Goal: Task Accomplishment & Management: Use online tool/utility

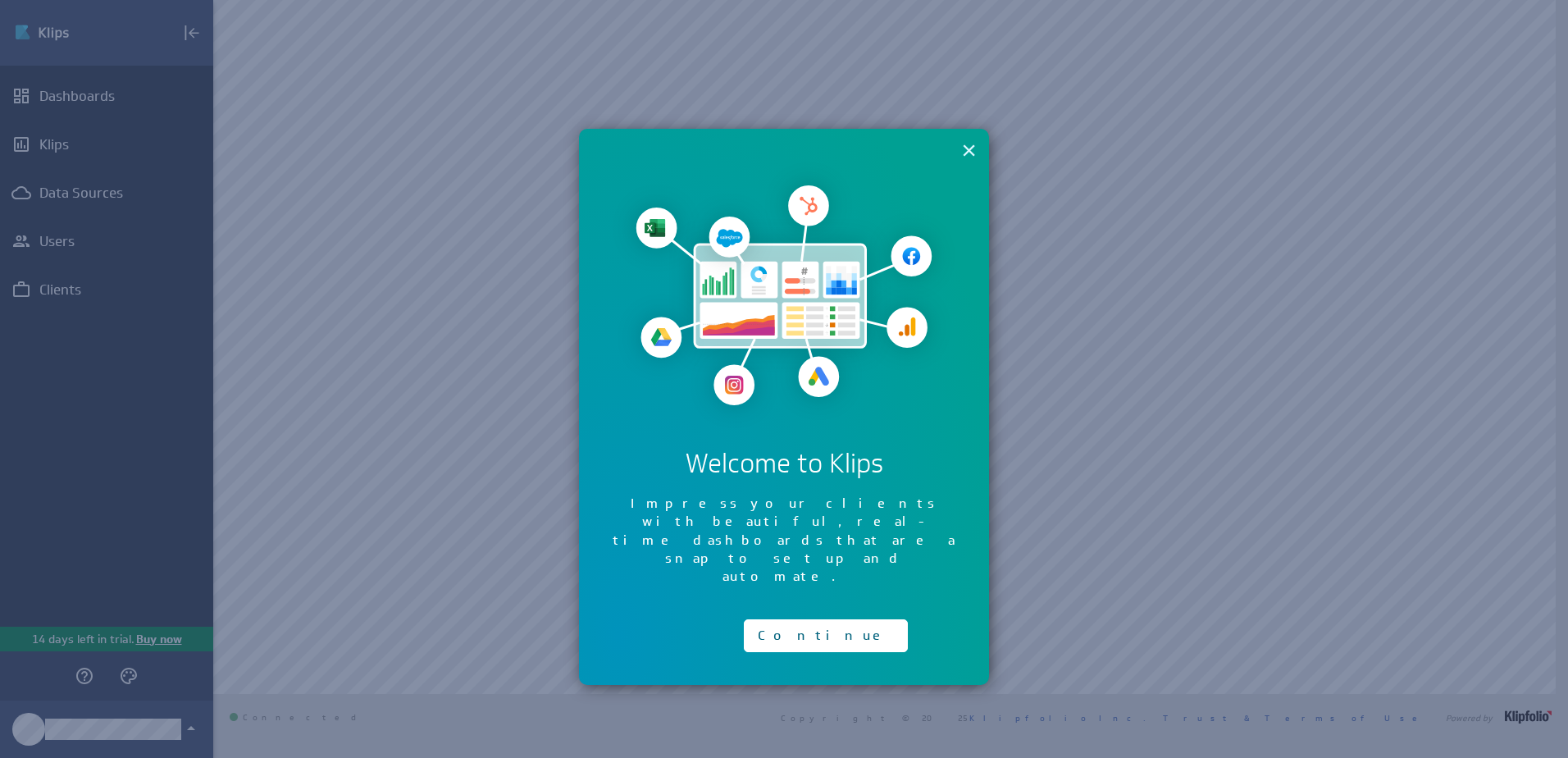
click at [965, 152] on button "×" at bounding box center [969, 150] width 16 height 33
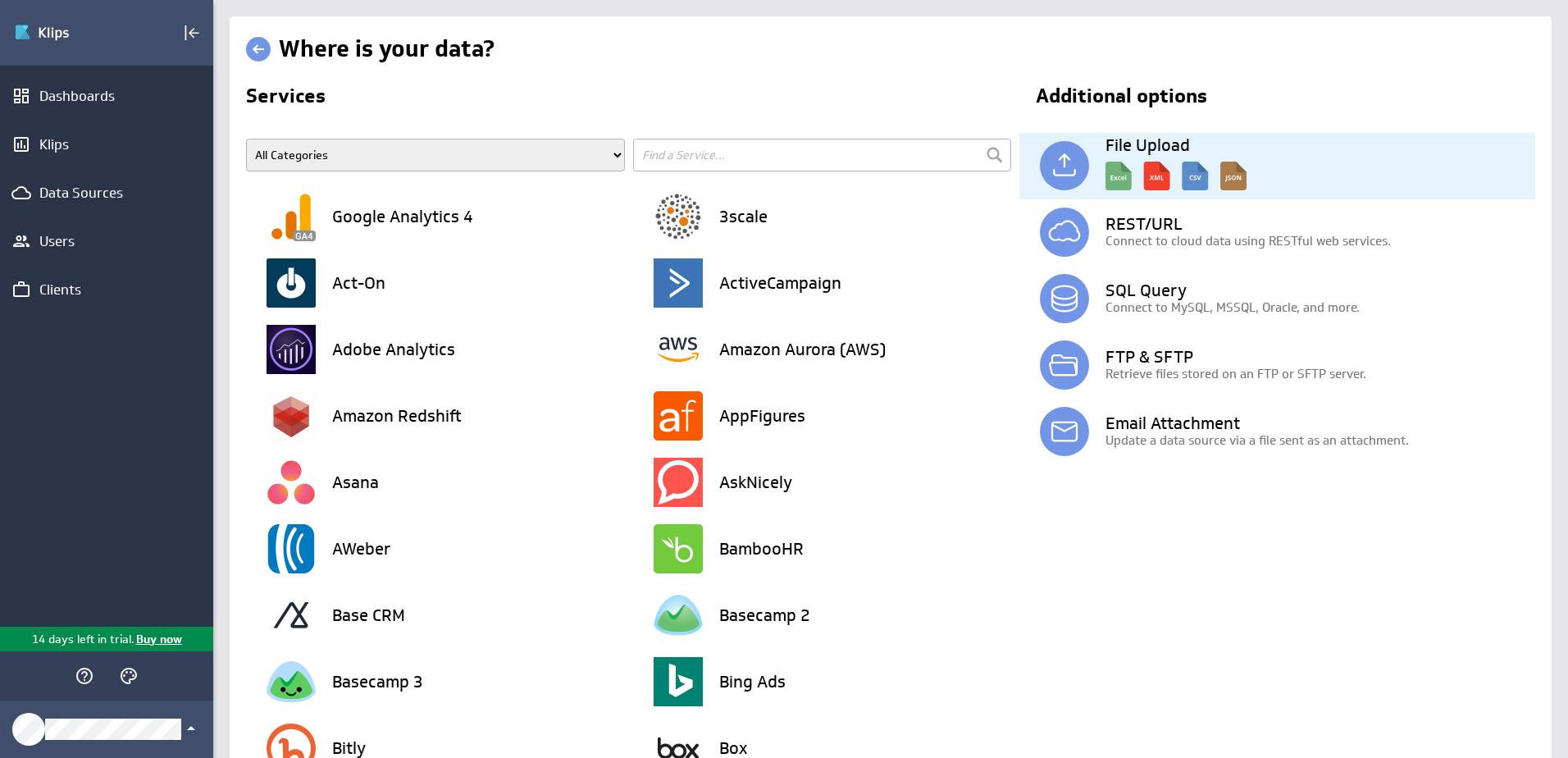
click at [1314, 163] on p at bounding box center [1316, 174] width 440 height 42
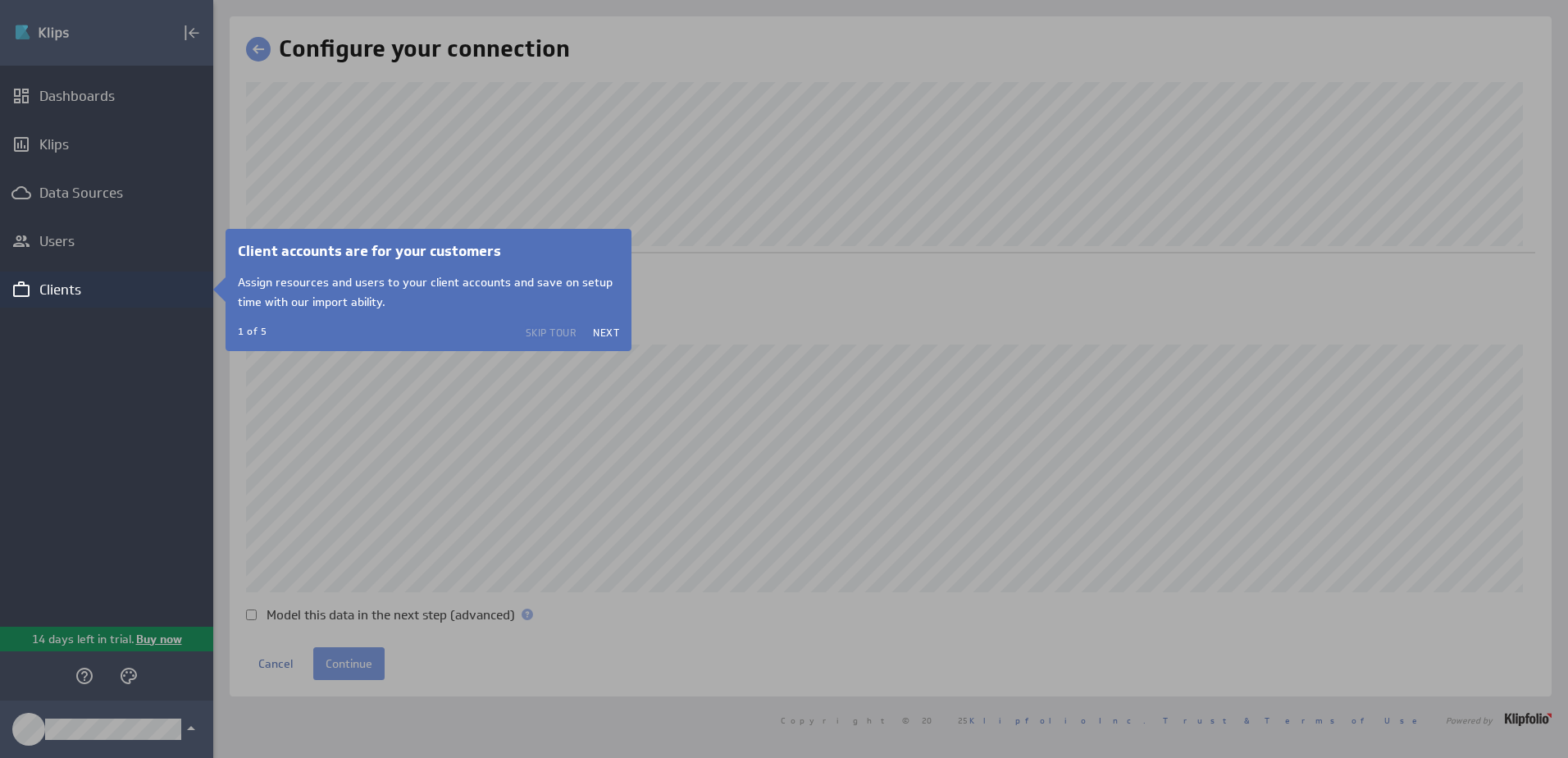
click at [548, 329] on button "Skip Tour" at bounding box center [552, 332] width 51 height 13
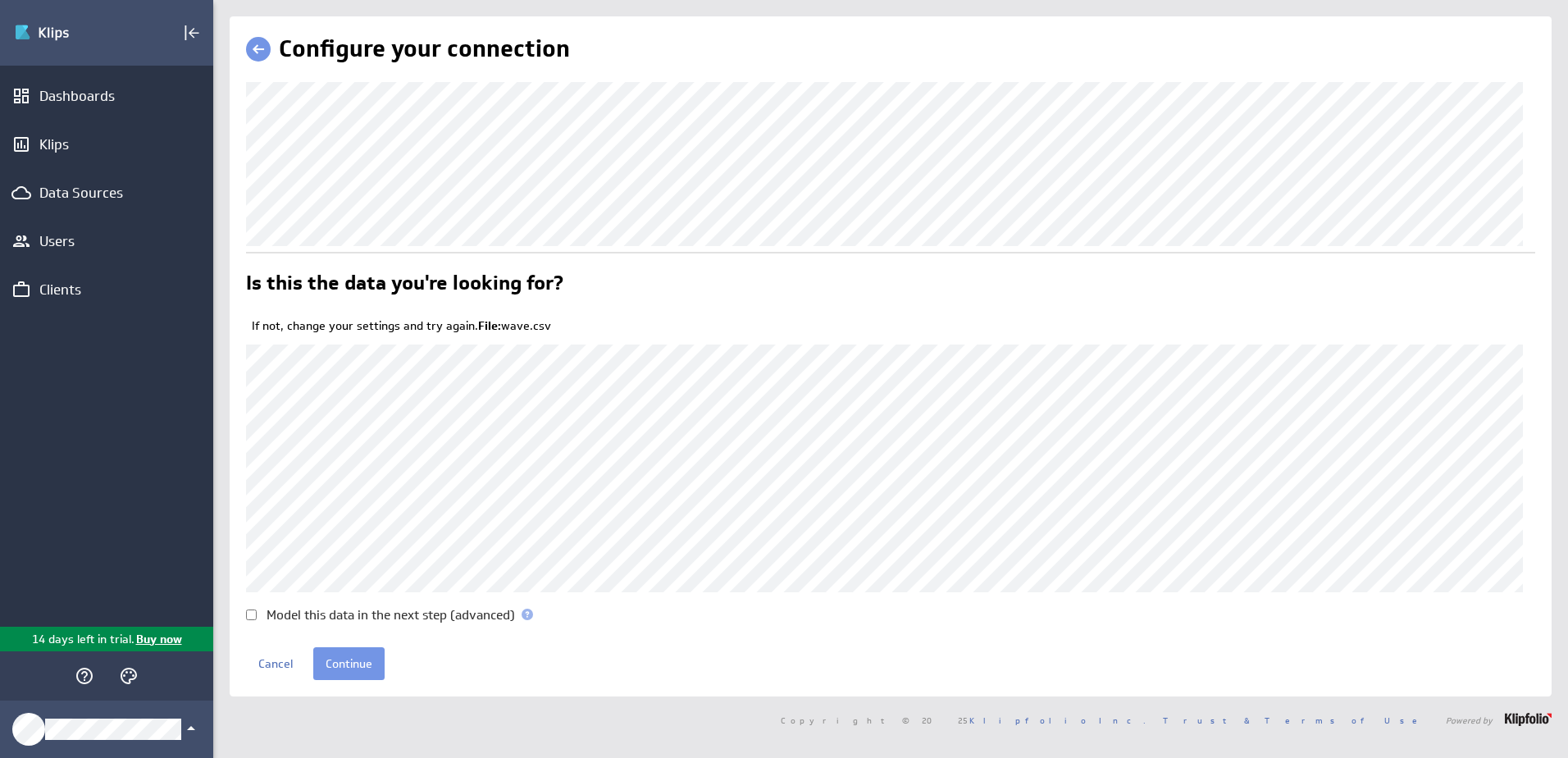
click at [252, 612] on input "Model this data in the next step (advanced)" at bounding box center [252, 615] width 11 height 11
checkbox input "true"
click at [337, 661] on input "Continue" at bounding box center [349, 664] width 71 height 33
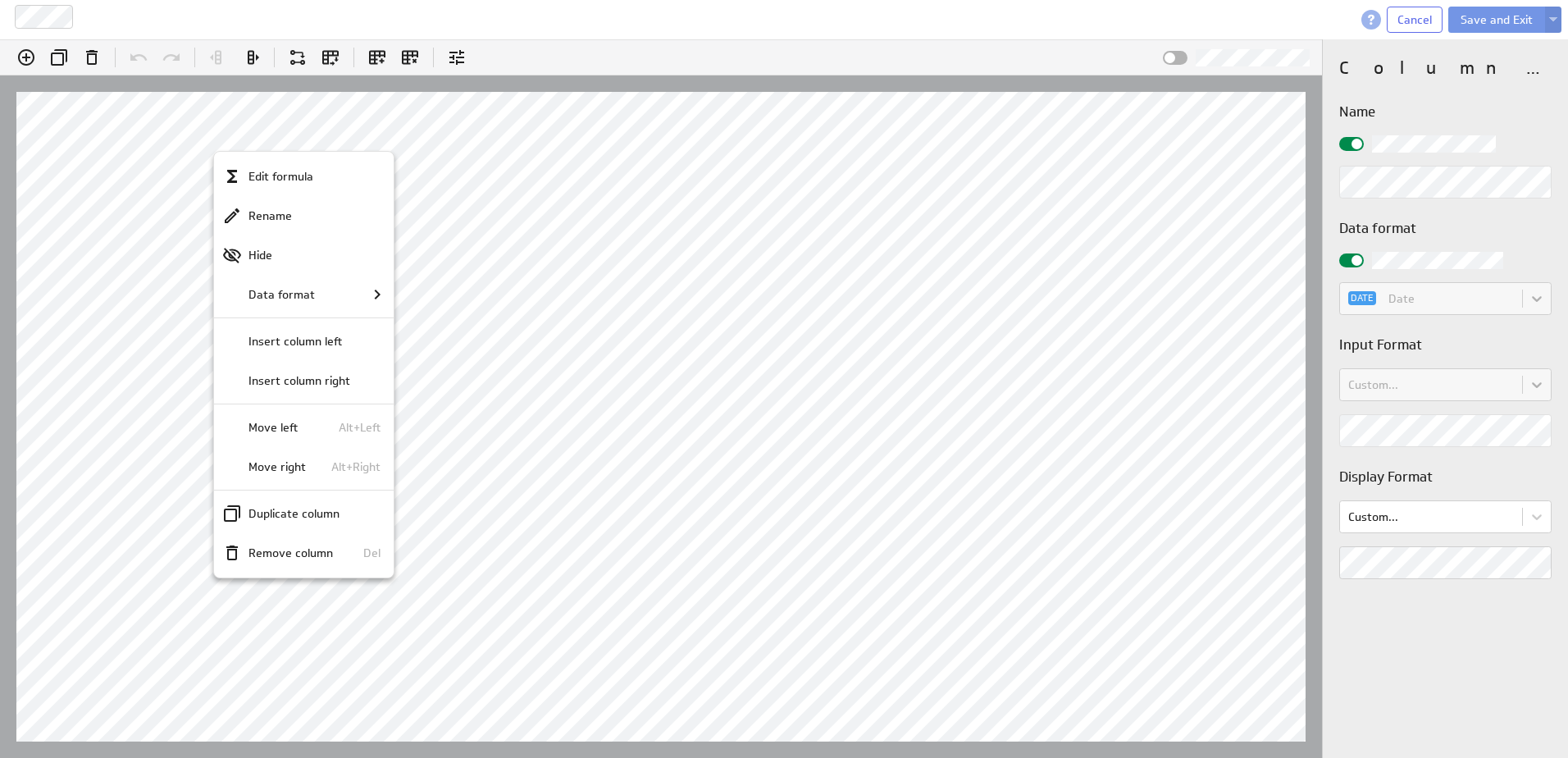
click at [1555, 306] on div at bounding box center [784, 379] width 1568 height 758
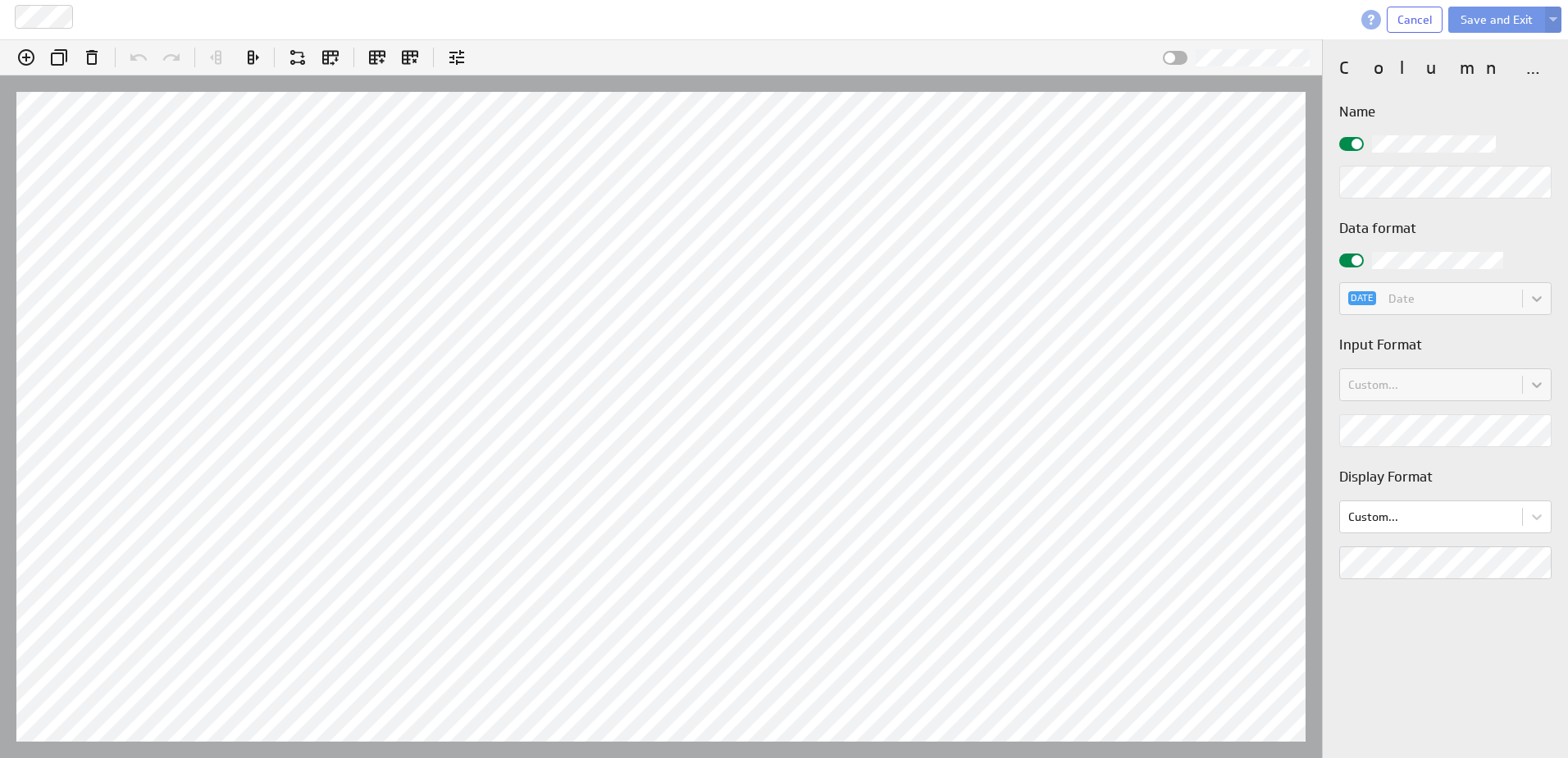
click at [1536, 299] on div at bounding box center [784, 379] width 1568 height 758
drag, startPoint x: 1334, startPoint y: 254, endPoint x: 1350, endPoint y: 257, distance: 16.3
click at [1349, 255] on div "Column properties Name Data format DATE Date Input Format Custom... Display For…" at bounding box center [1446, 399] width 246 height 719
click at [1354, 258] on span at bounding box center [1357, 260] width 11 height 11
click at [0, 0] on input "checkbox" at bounding box center [0, 0] width 0 height 0
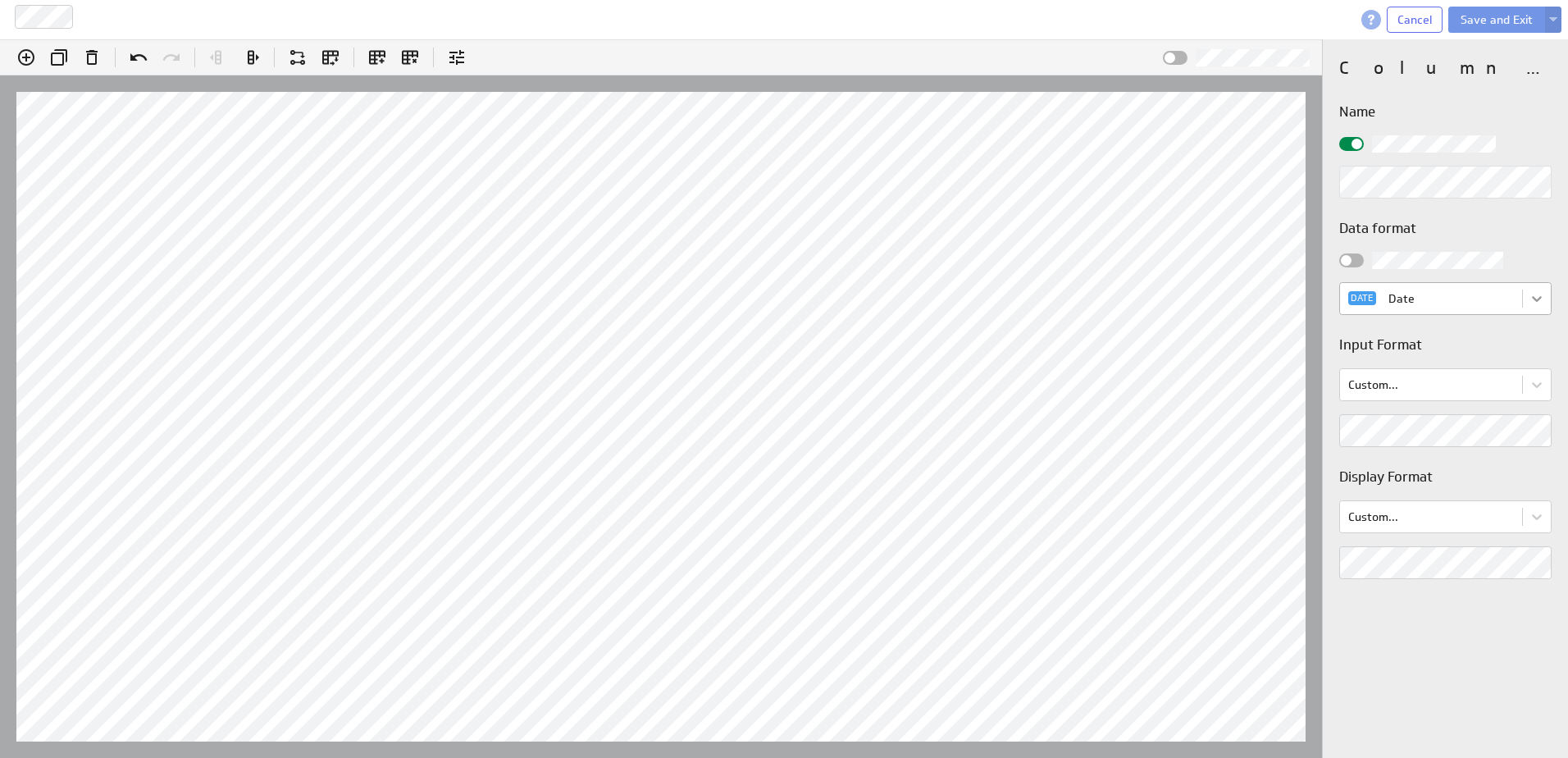
click at [1536, 303] on body "Wave Cancel Save and Exit (no message) Edit formula: ﻿Date Insert @A:A Hints: E…" at bounding box center [784, 379] width 1568 height 758
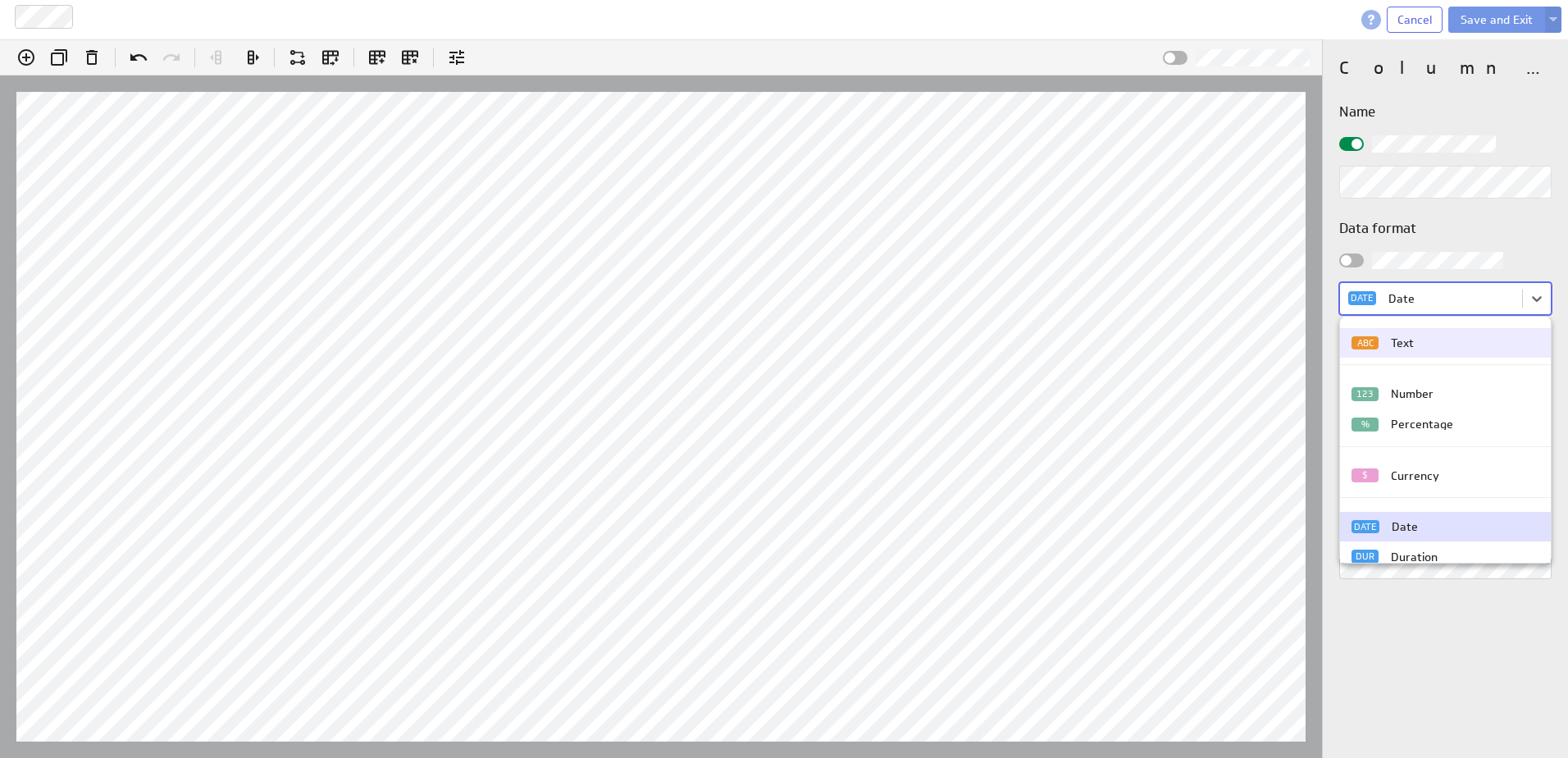
click at [1503, 314] on div at bounding box center [784, 379] width 1568 height 758
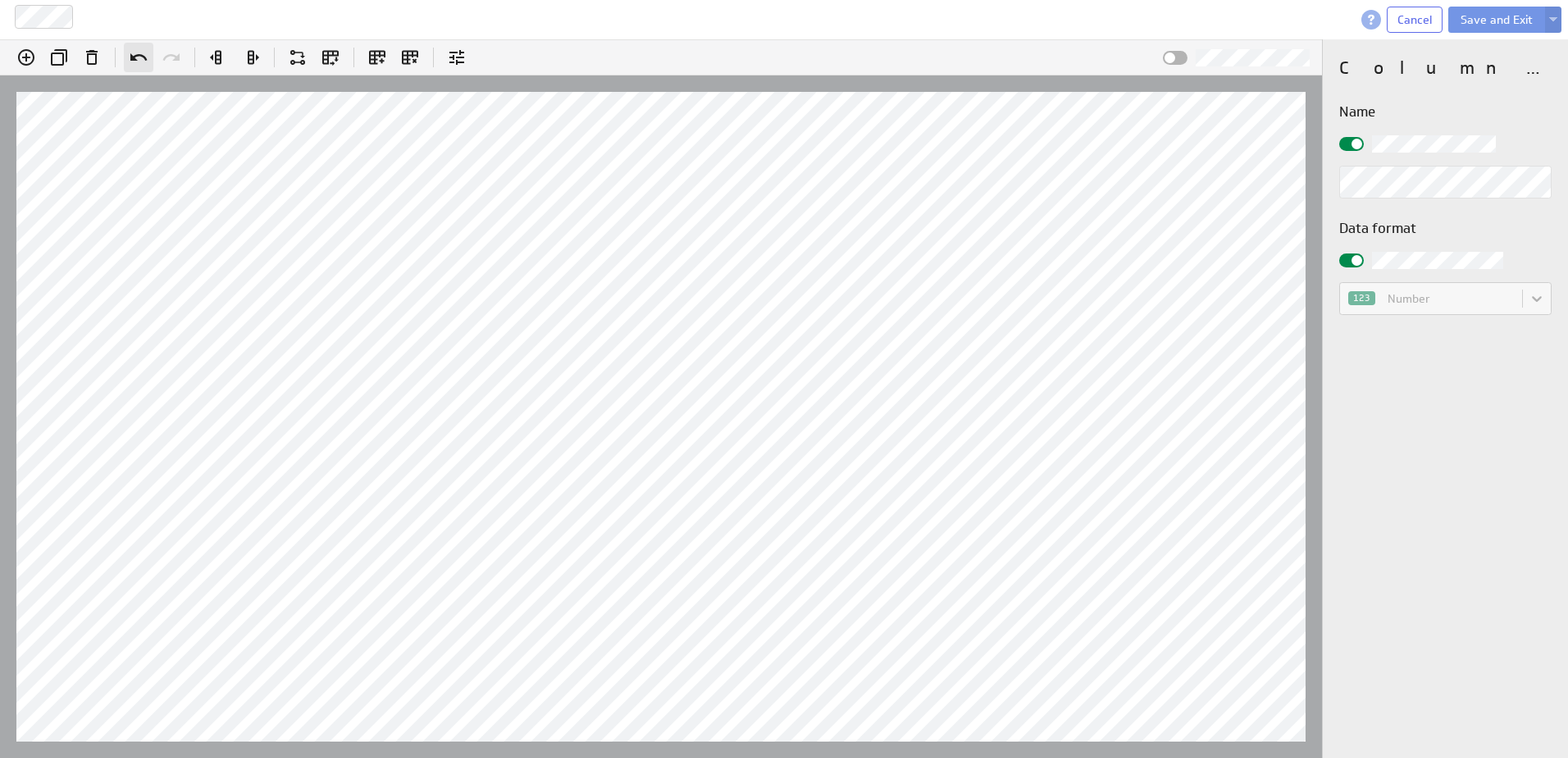
click at [135, 56] on icon "Undo (Ctrl+Z)" at bounding box center [138, 57] width 16 height 7
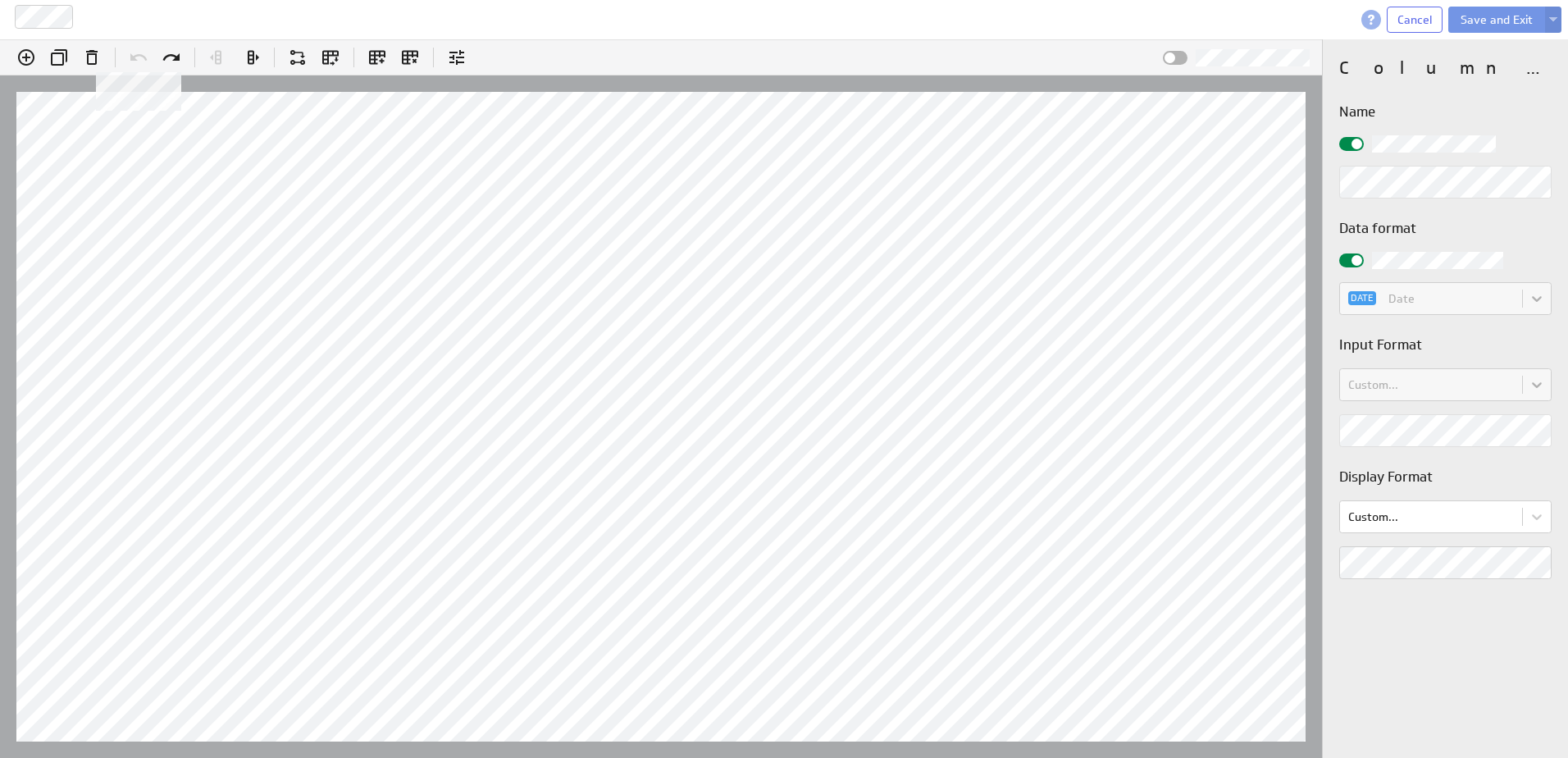
click at [135, 56] on icon at bounding box center [138, 57] width 16 height 7
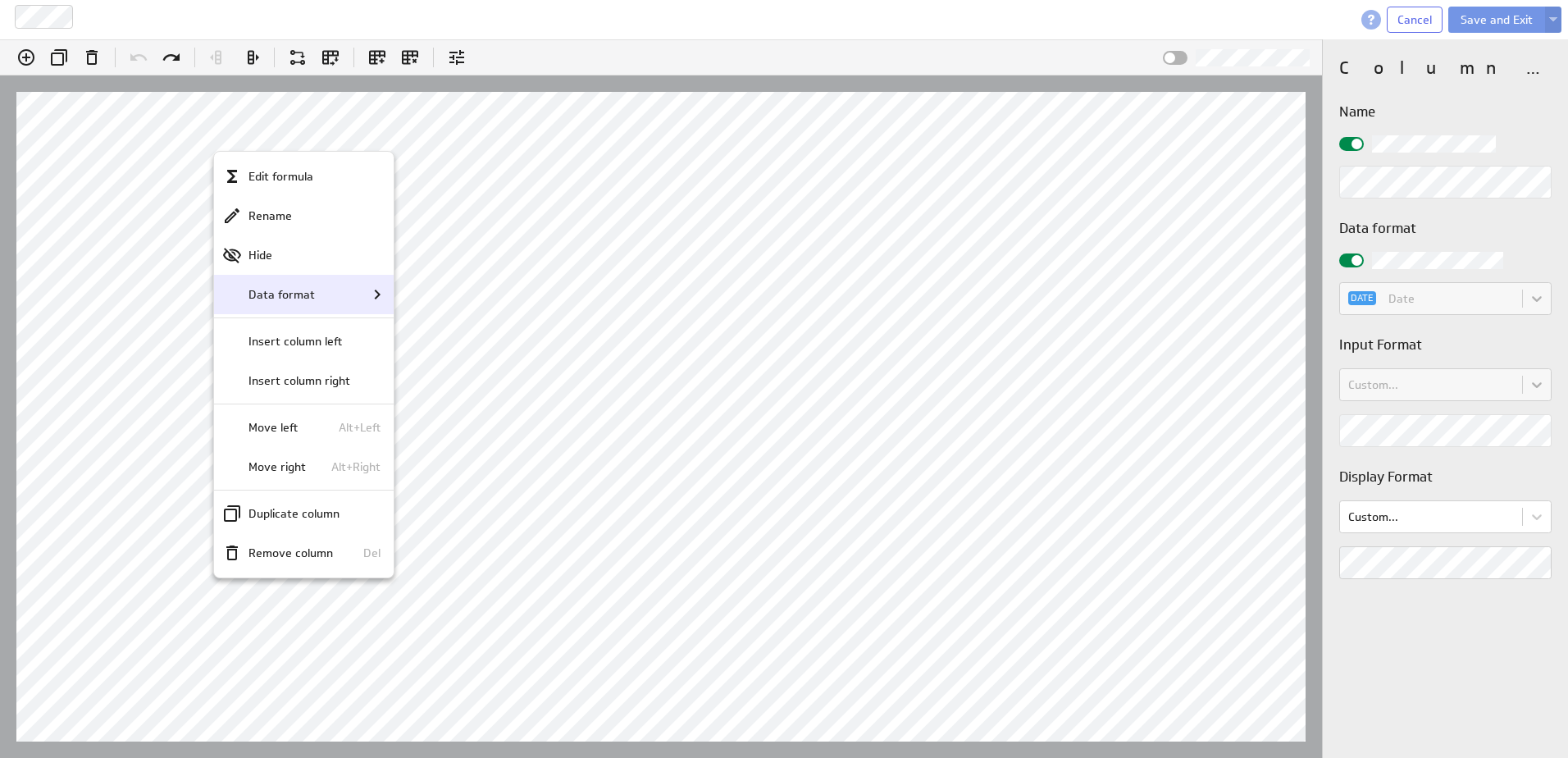
click at [271, 302] on p "Data format" at bounding box center [281, 294] width 67 height 17
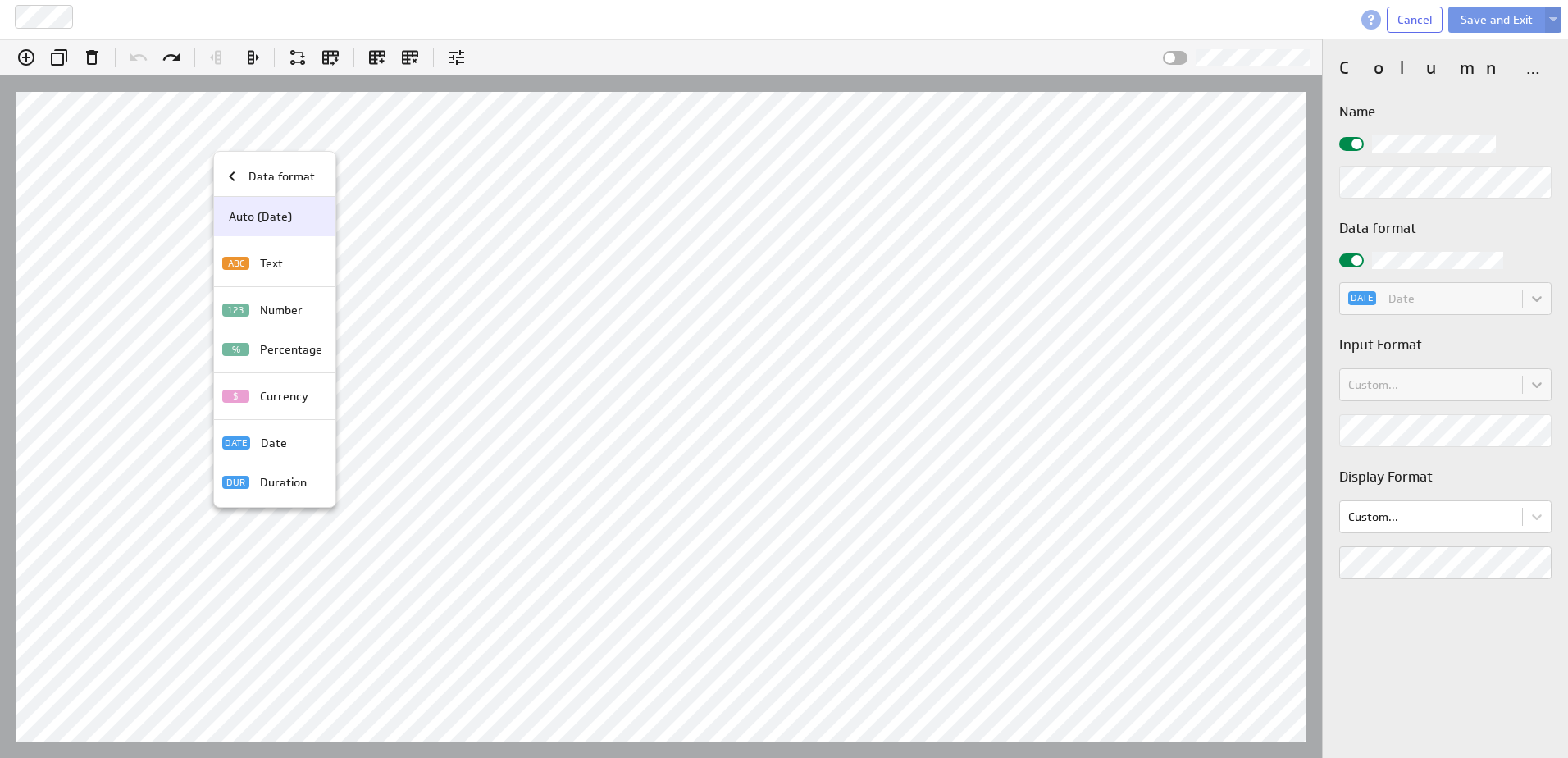
click at [293, 223] on div "Auto (Date)" at bounding box center [272, 216] width 100 height 17
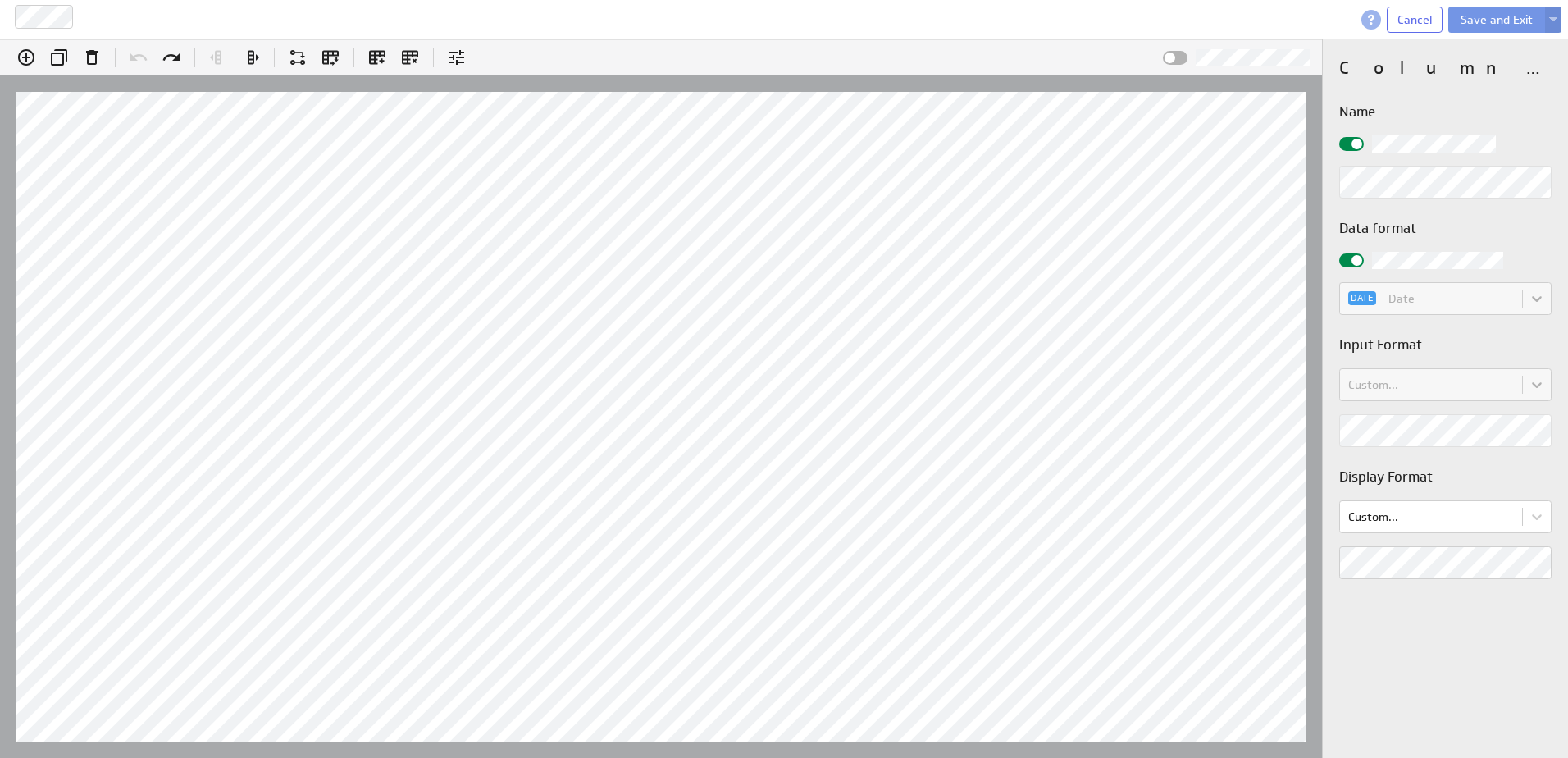
click at [1534, 381] on div "Custom..." at bounding box center [1446, 385] width 213 height 33
click at [0, 0] on input "checkbox" at bounding box center [0, 0] width 0 height 0
click at [1541, 390] on body "Wave Cancel Save and Exit (no message) Edit formula: ﻿Date Insert @A:A Hints: E…" at bounding box center [784, 379] width 1568 height 758
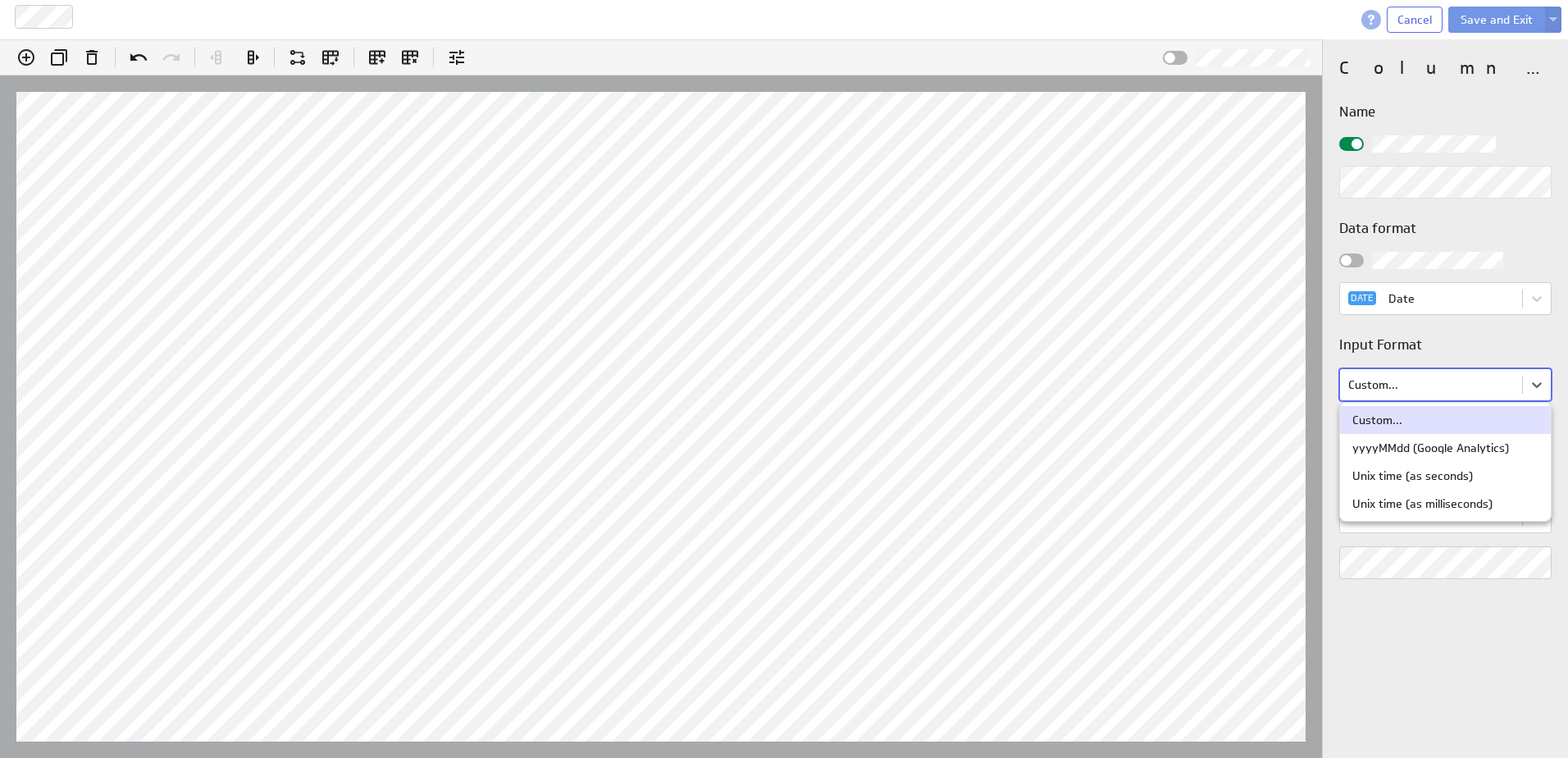
click at [1532, 385] on div at bounding box center [784, 379] width 1568 height 758
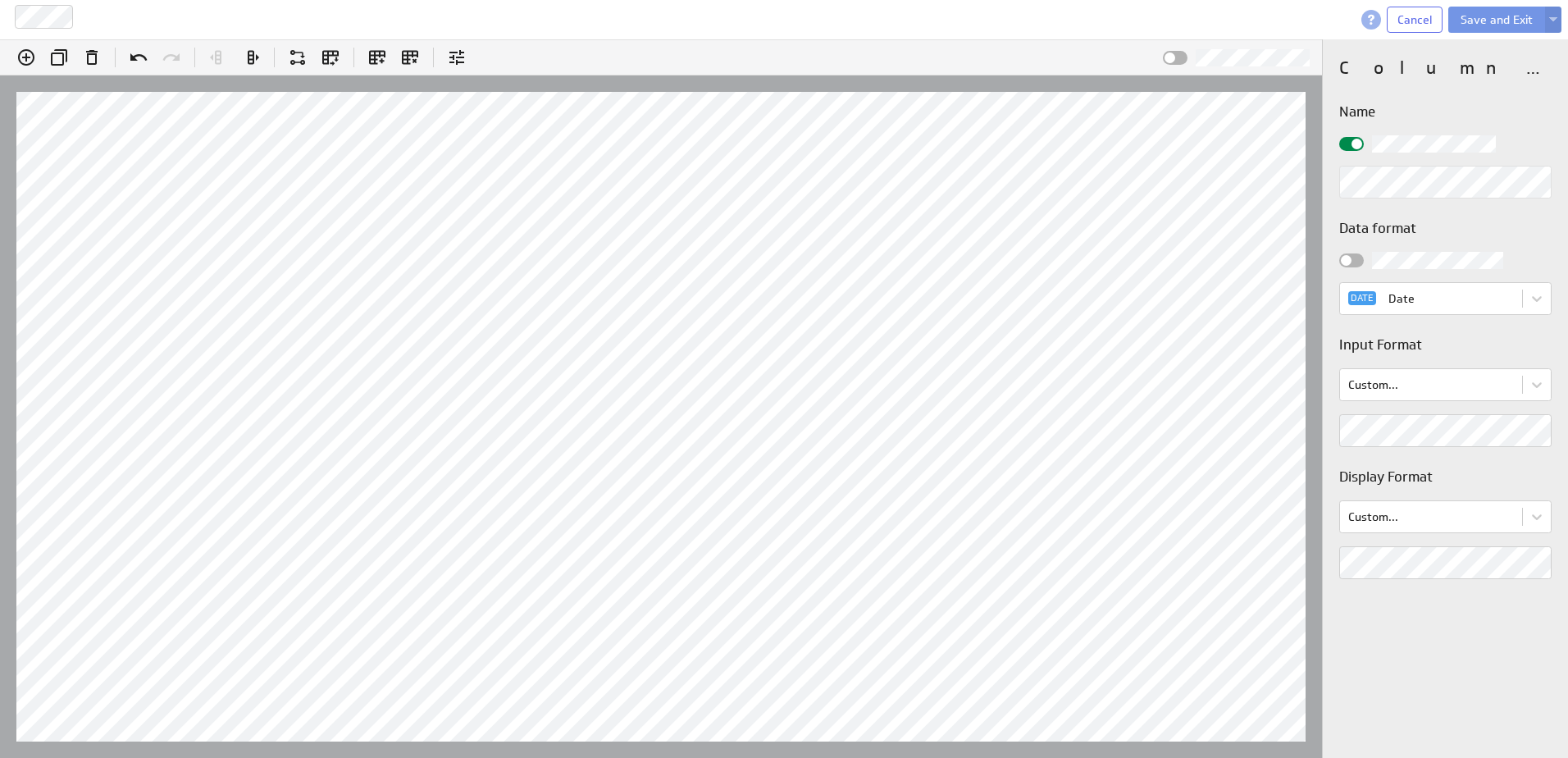
click at [1437, 453] on div "Data format DATE Date Input Format Custom... Display Format Custom..." at bounding box center [1446, 399] width 213 height 362
click at [1527, 522] on body "Wave Cancel Save and Exit (no message) Edit formula: ﻿Date Insert @A:A Hints: E…" at bounding box center [784, 379] width 1568 height 758
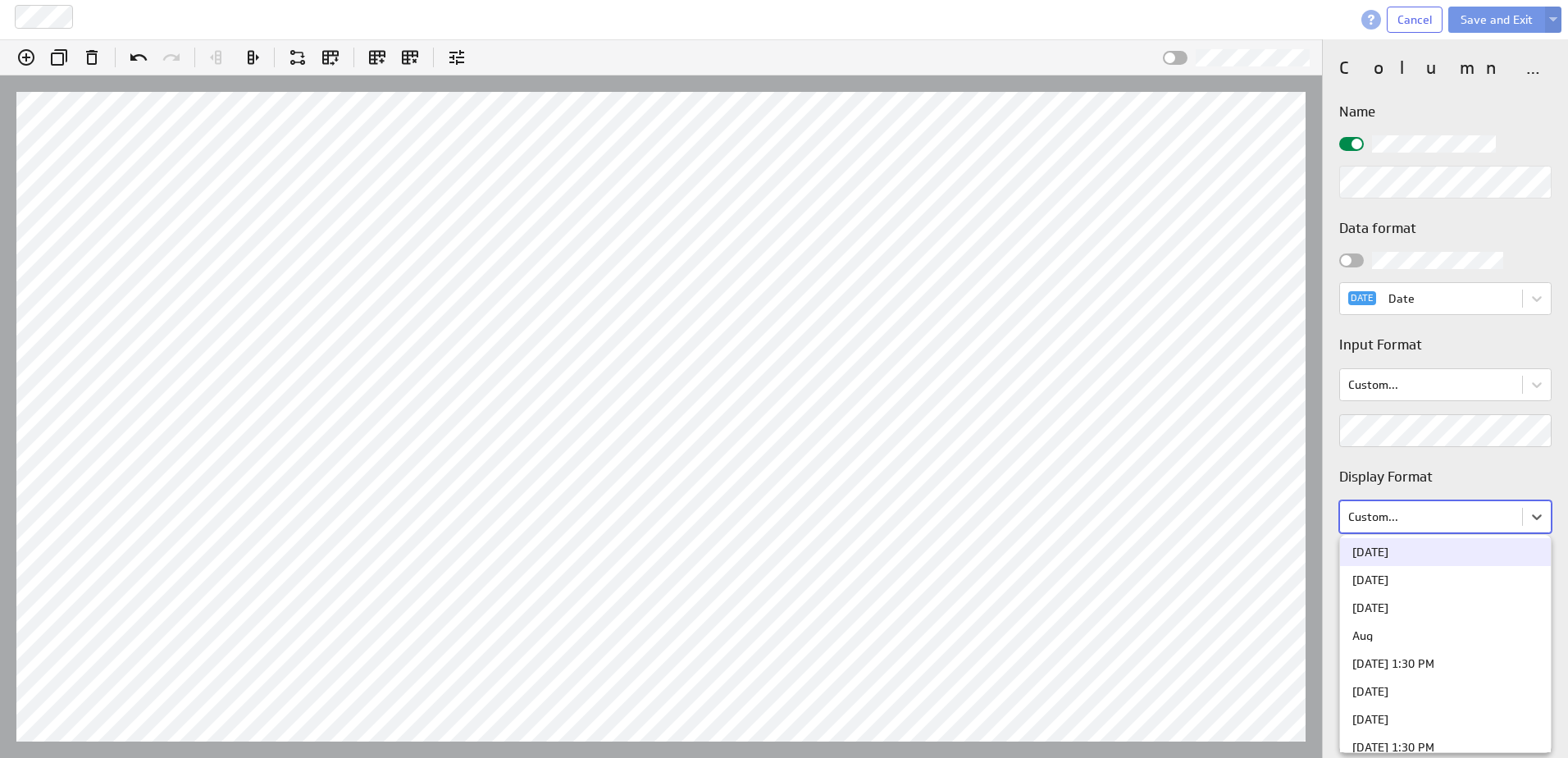
click at [1455, 553] on div "[DATE]" at bounding box center [1445, 552] width 186 height 12
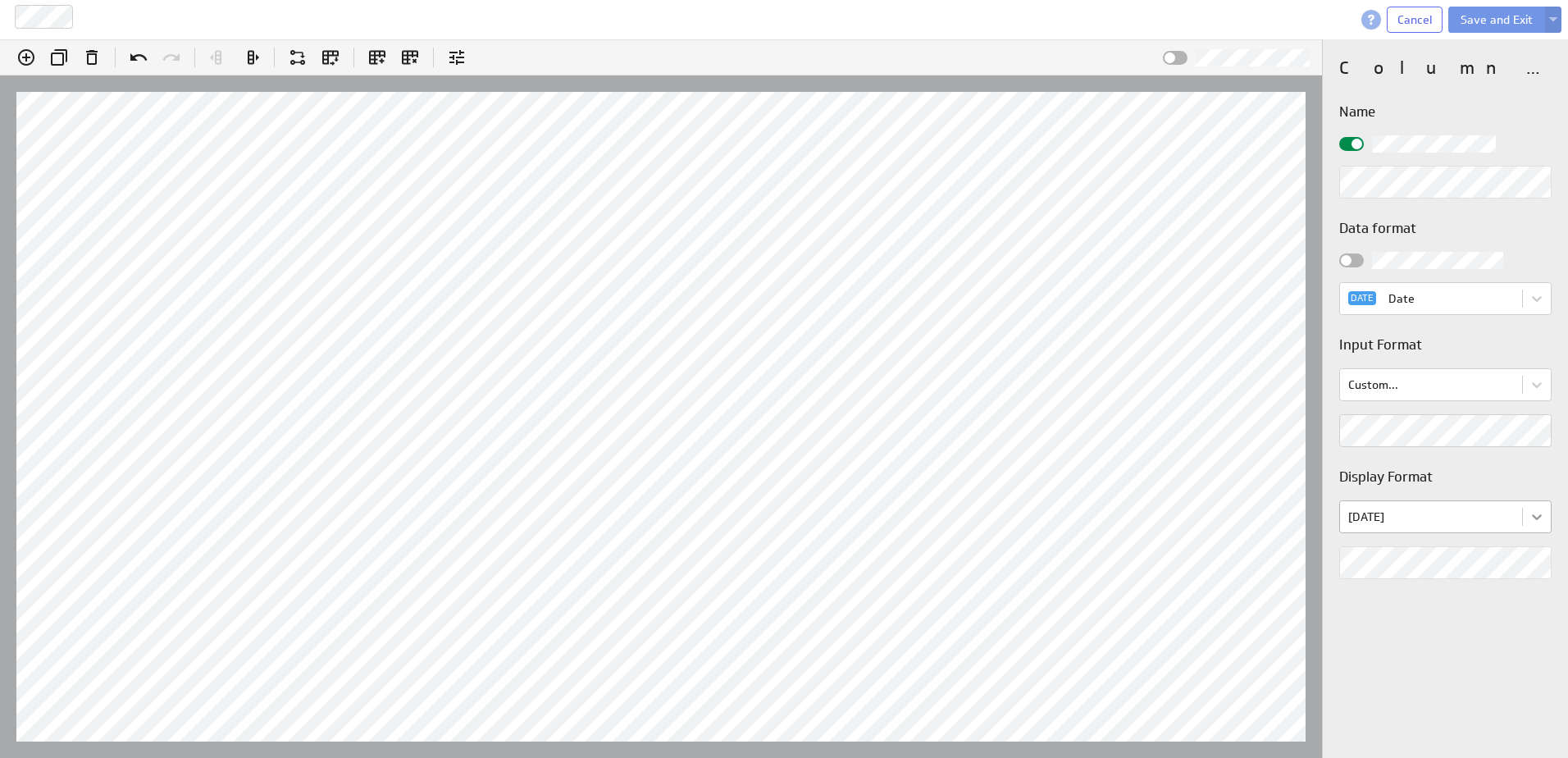
click at [1537, 520] on body "Wave Cancel Save and Exit (no message) Edit formula: ﻿Date Insert @A:A Hints: E…" at bounding box center [784, 379] width 1568 height 758
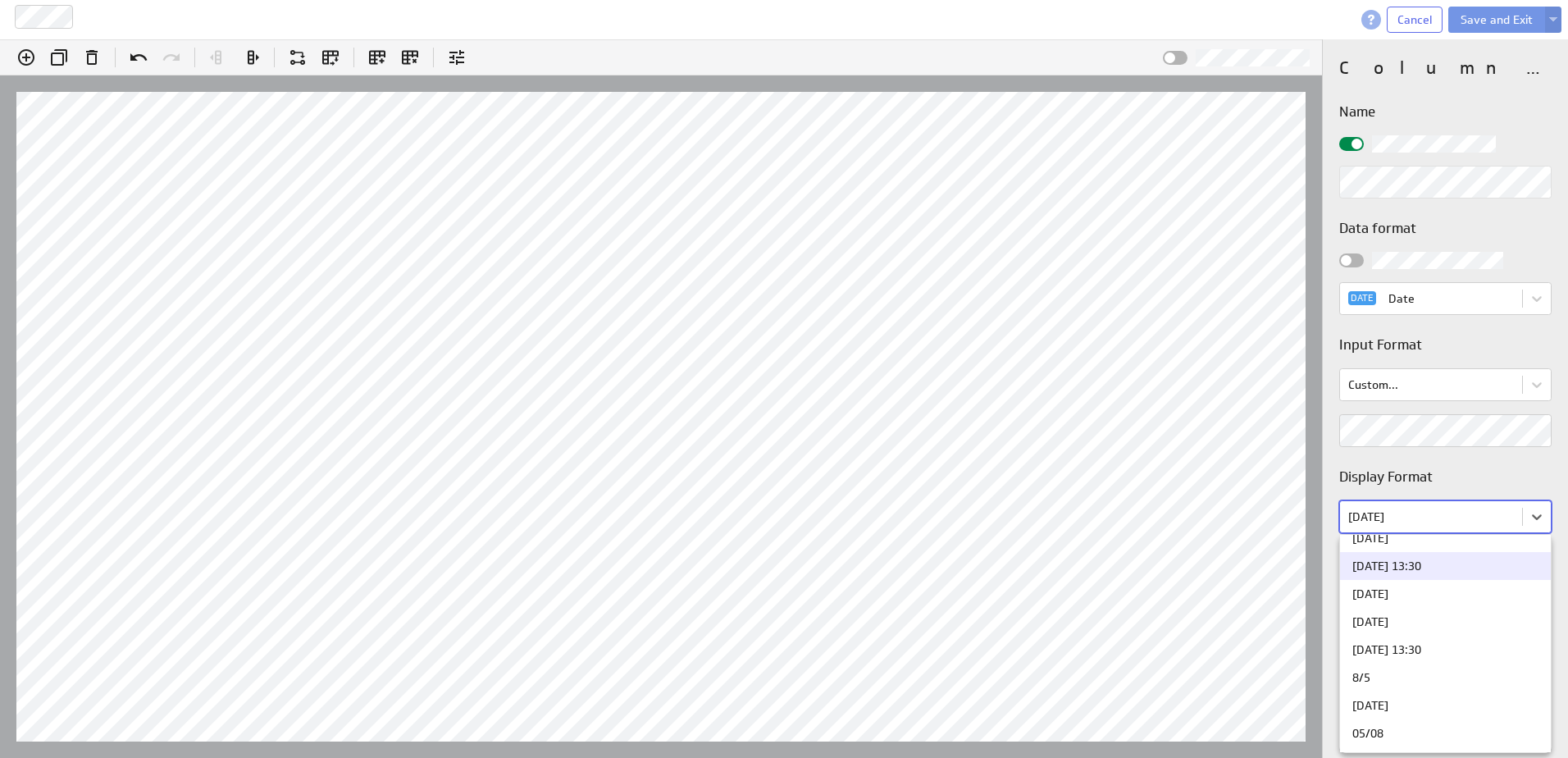
scroll to position [379, 0]
click at [1470, 617] on div "[DATE]" at bounding box center [1445, 619] width 186 height 12
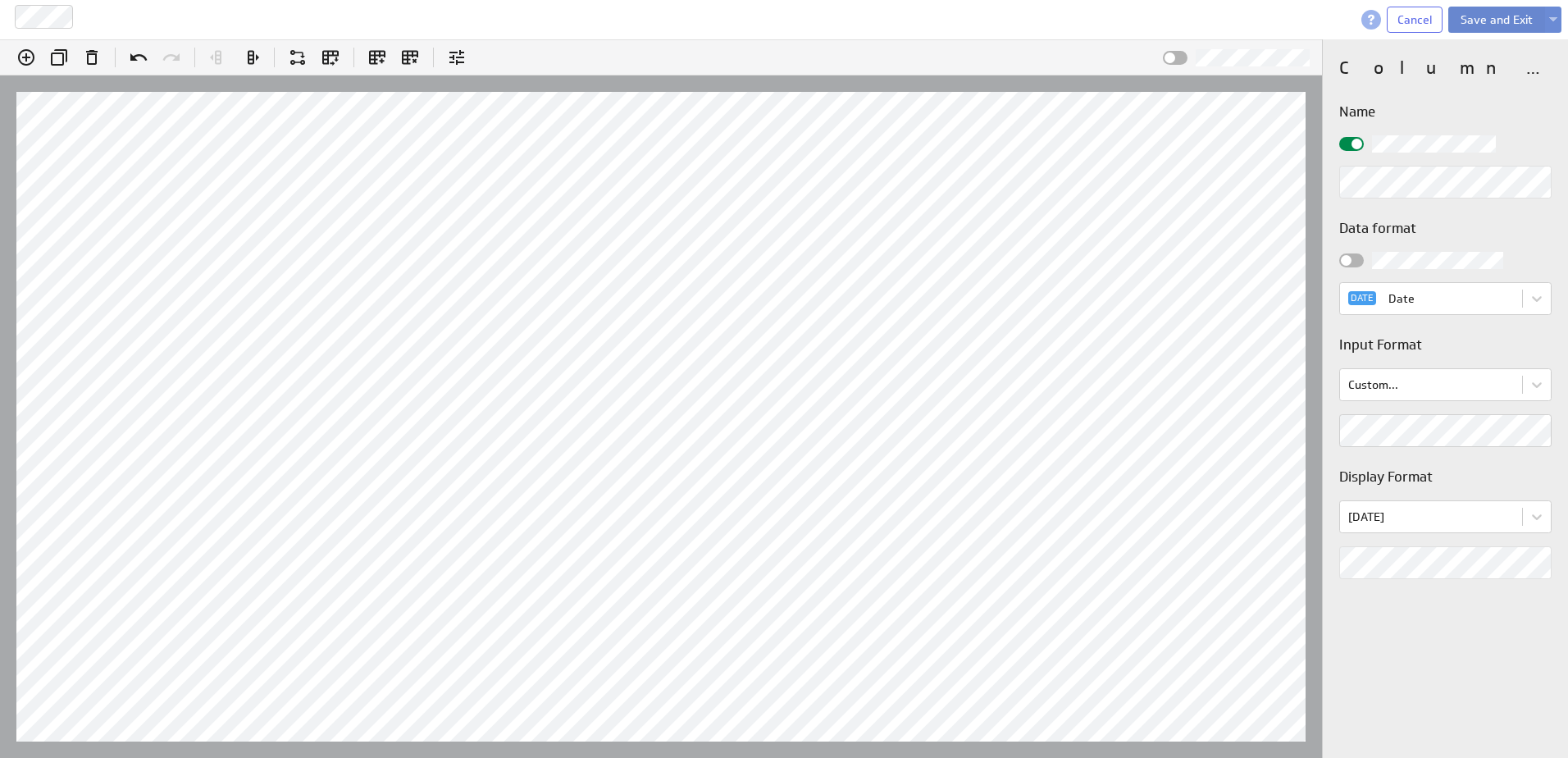
click at [1513, 21] on button "Save and Exit" at bounding box center [1497, 19] width 97 height 27
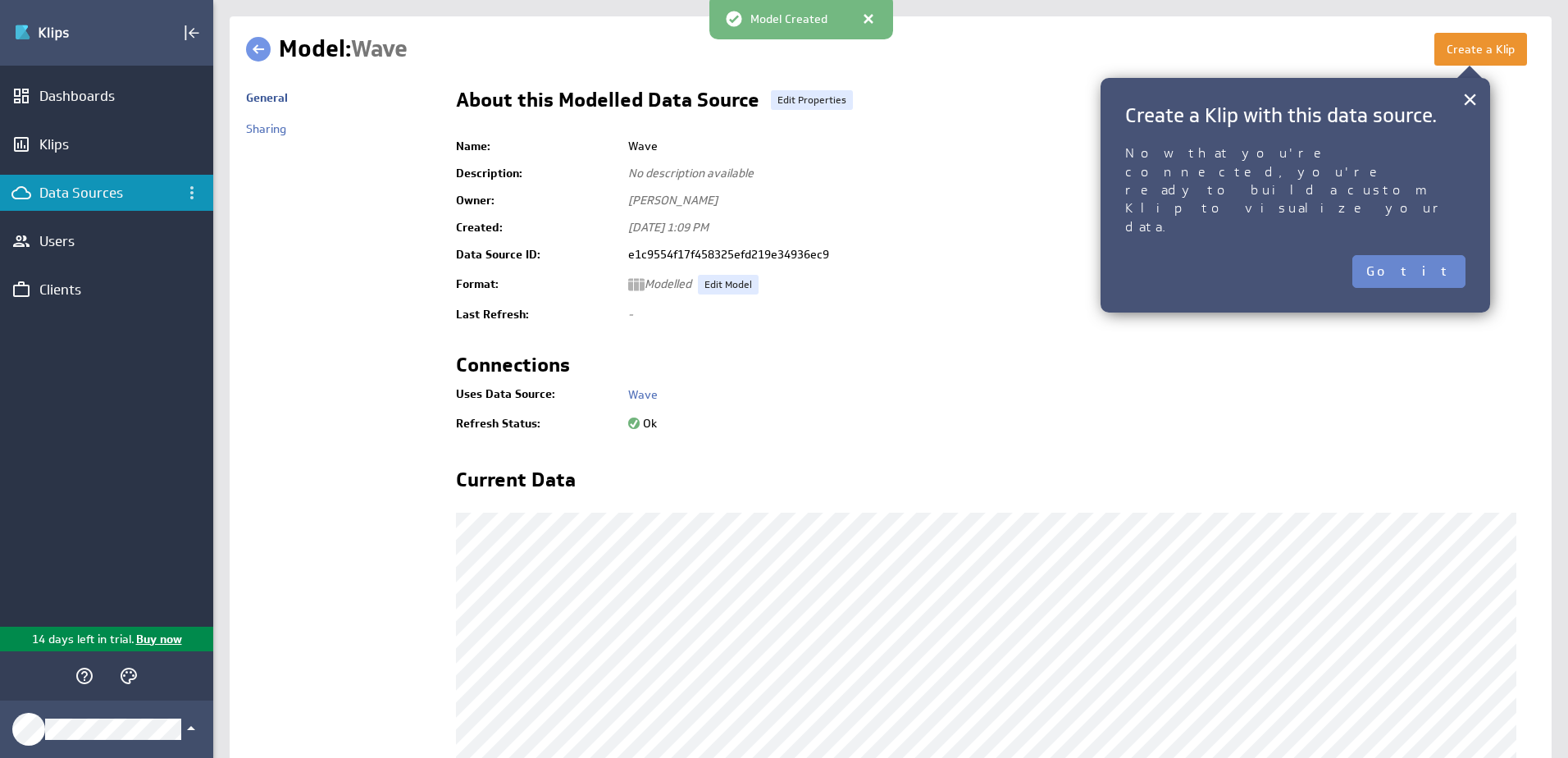
click at [1442, 255] on button "Got it" at bounding box center [1409, 271] width 114 height 33
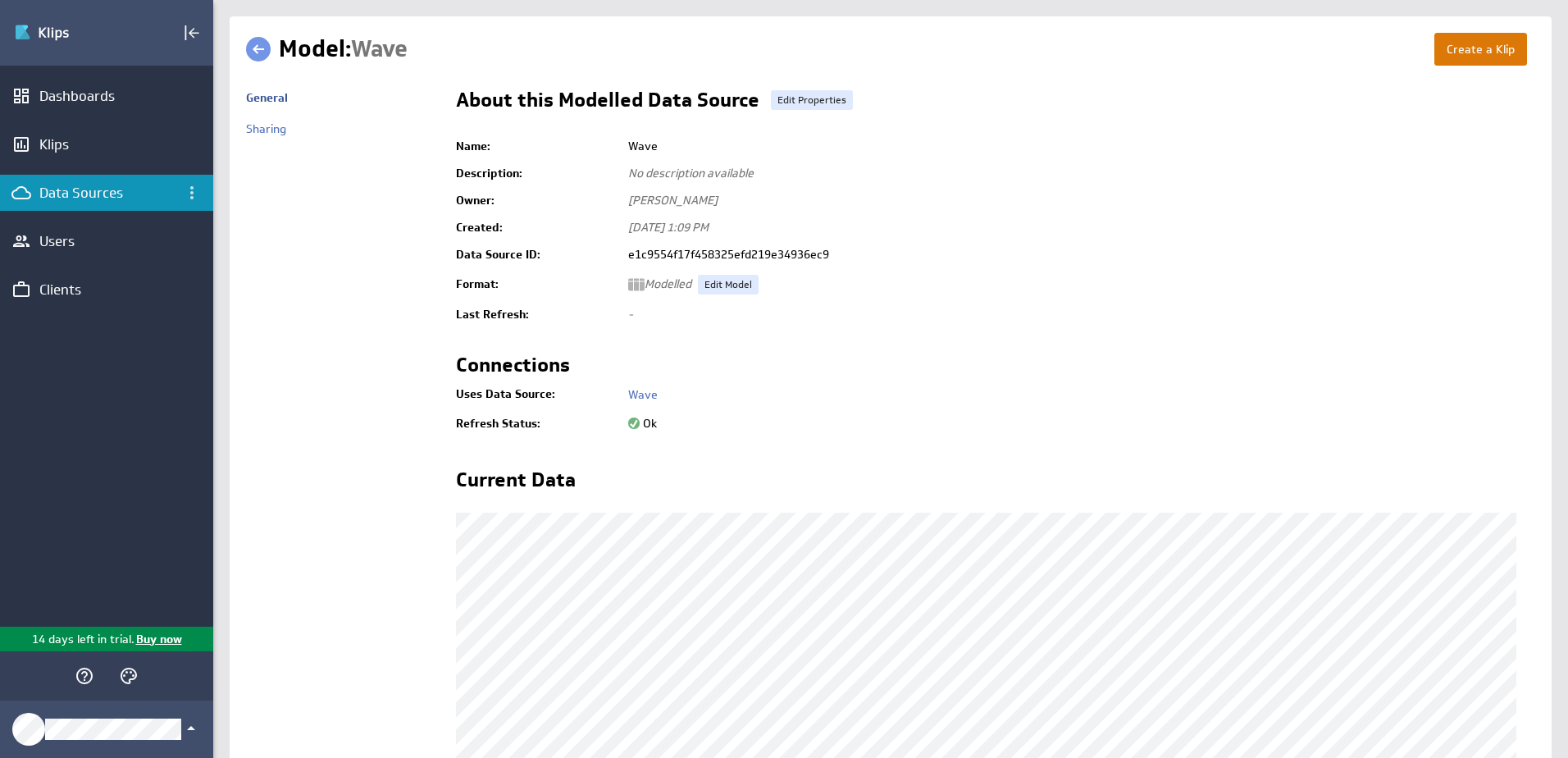
click at [1482, 52] on button "Create a Klip" at bounding box center [1481, 49] width 93 height 33
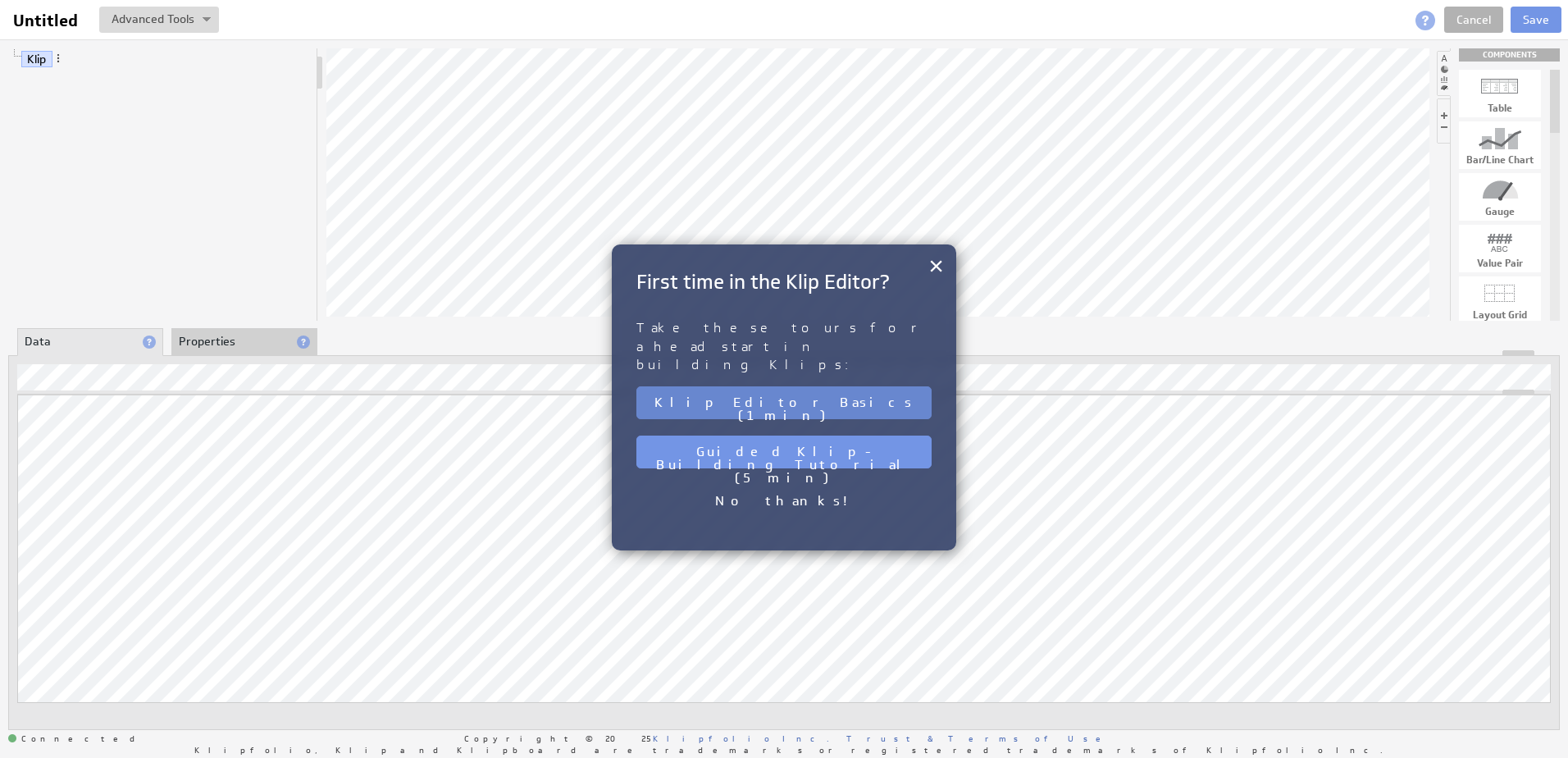
click at [844, 387] on button "Klip Editor Basics (1 min)" at bounding box center [784, 403] width 295 height 33
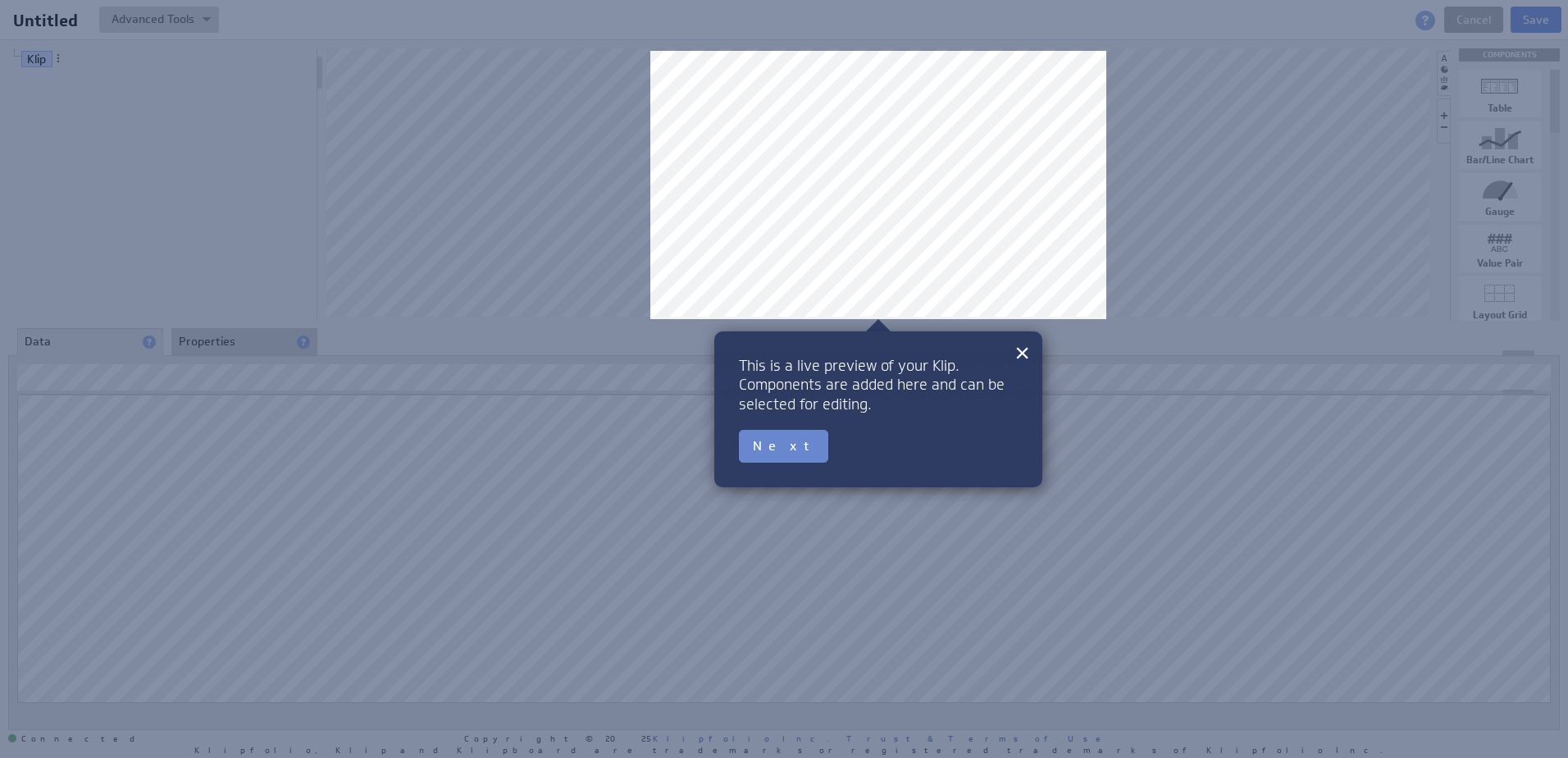
click at [764, 445] on button "Next" at bounding box center [784, 446] width 90 height 33
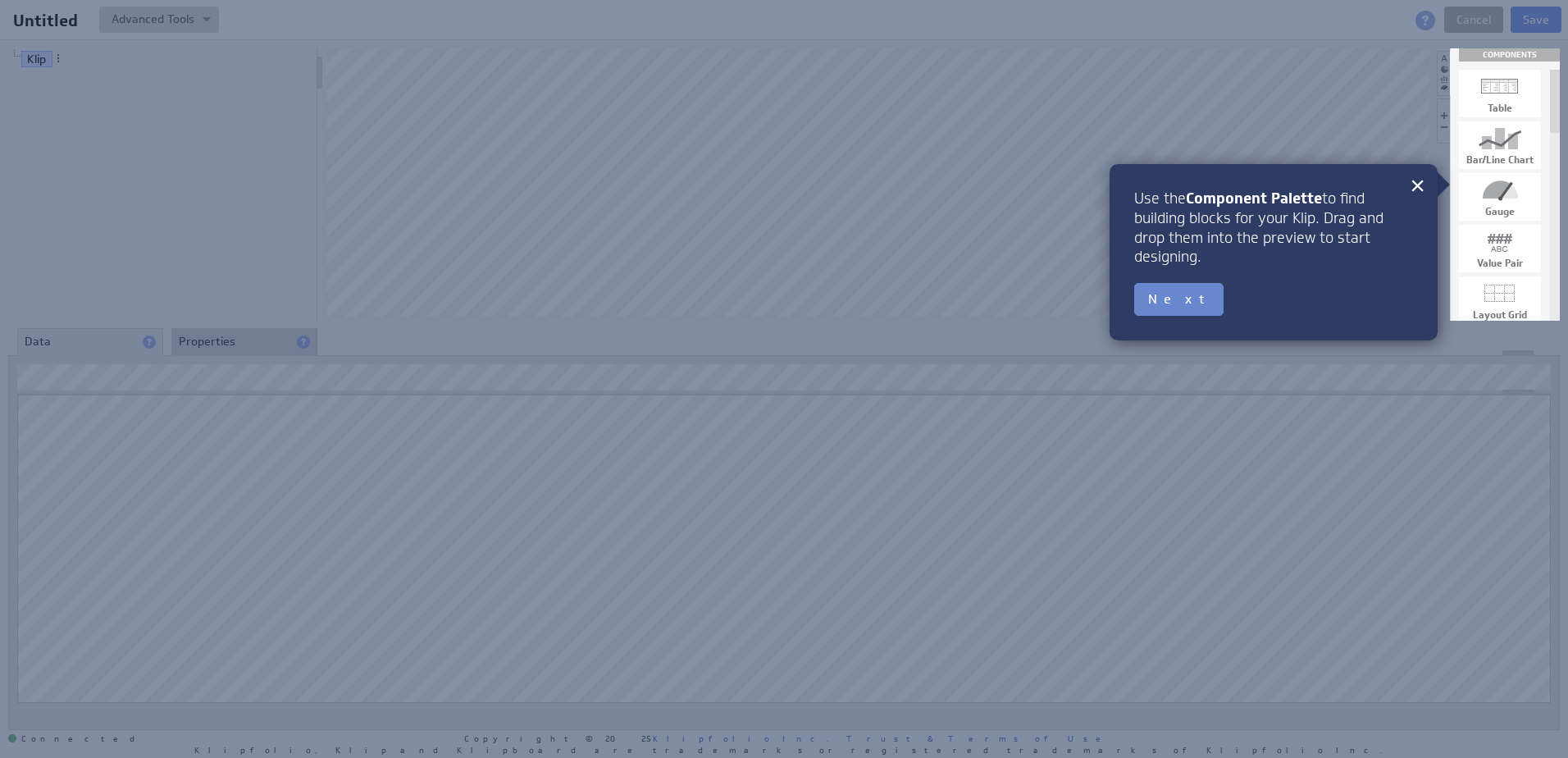
click at [1166, 300] on button "Next" at bounding box center [1179, 300] width 90 height 33
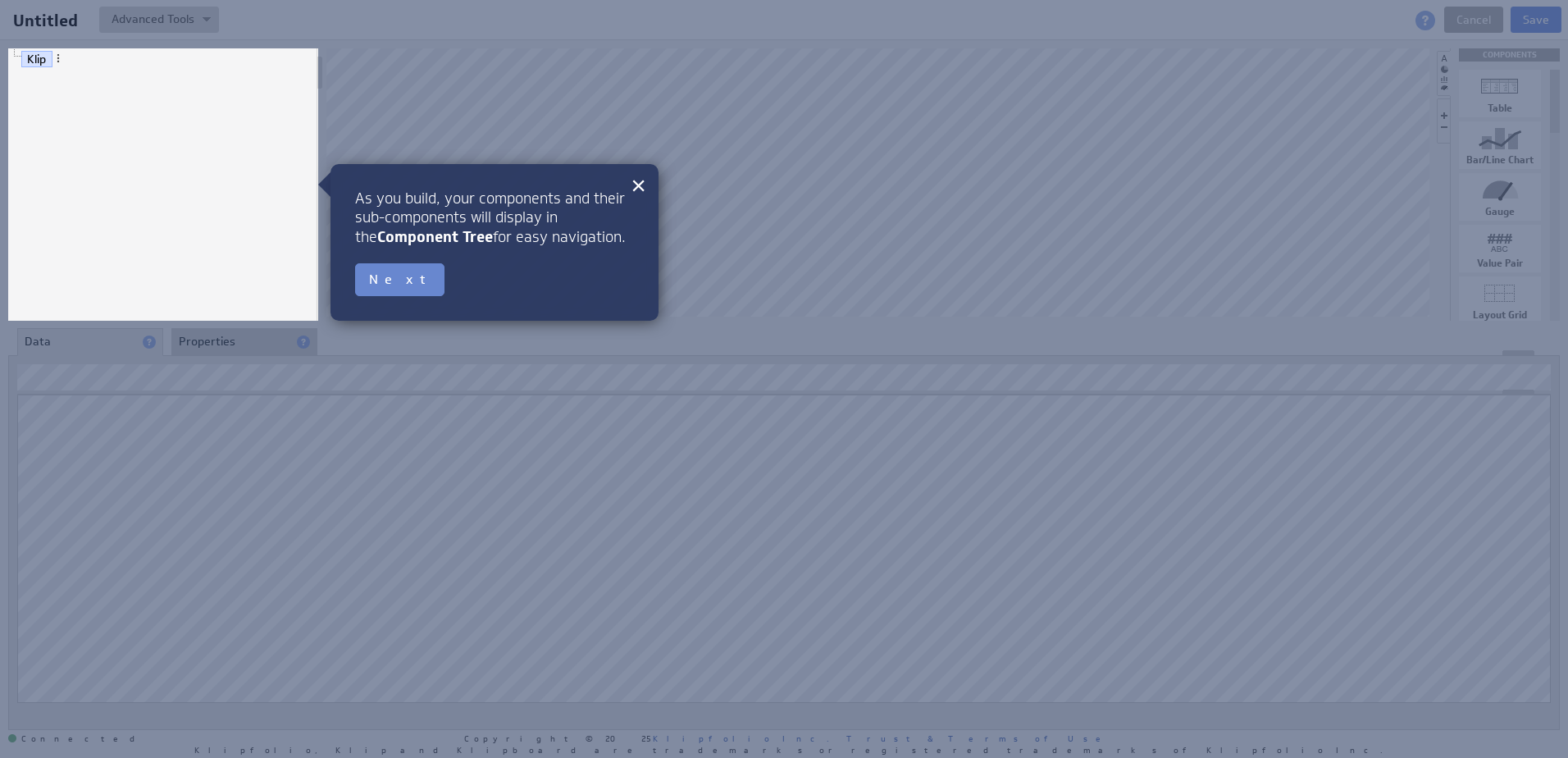
click at [398, 278] on button "Next" at bounding box center [400, 280] width 90 height 33
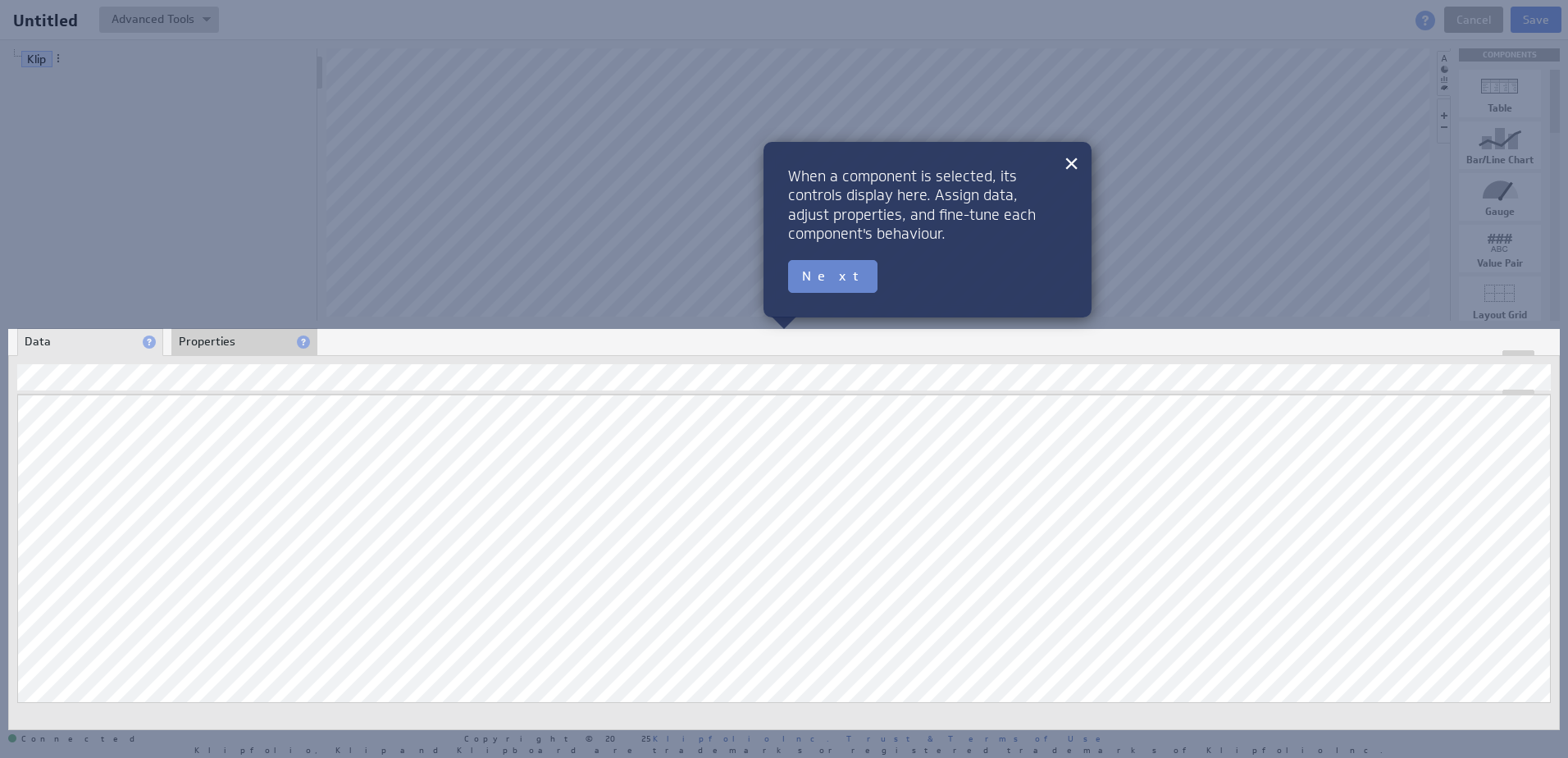
click at [817, 273] on button "Next" at bounding box center [833, 277] width 90 height 33
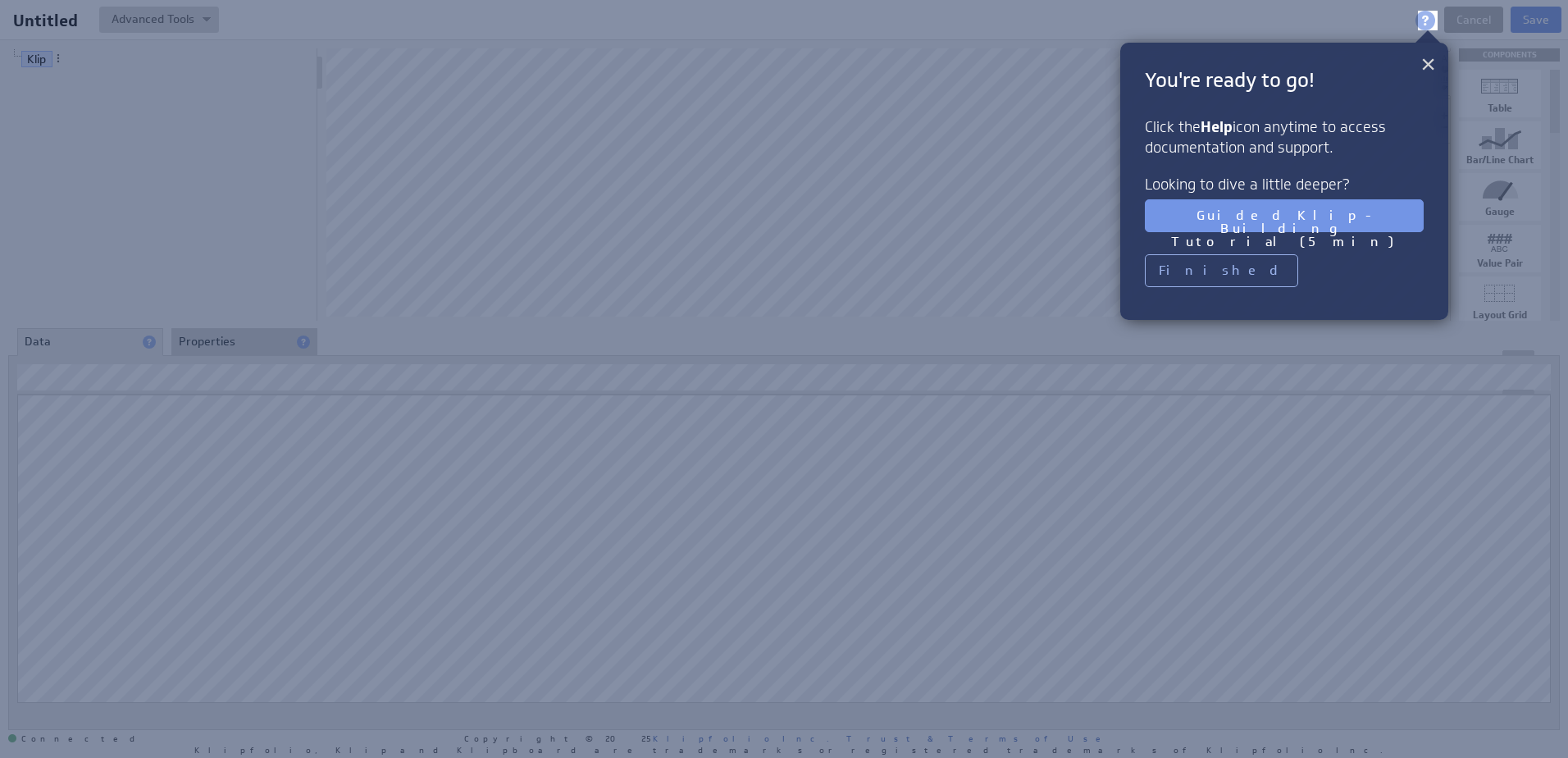
click at [1428, 65] on button "×" at bounding box center [1428, 64] width 16 height 33
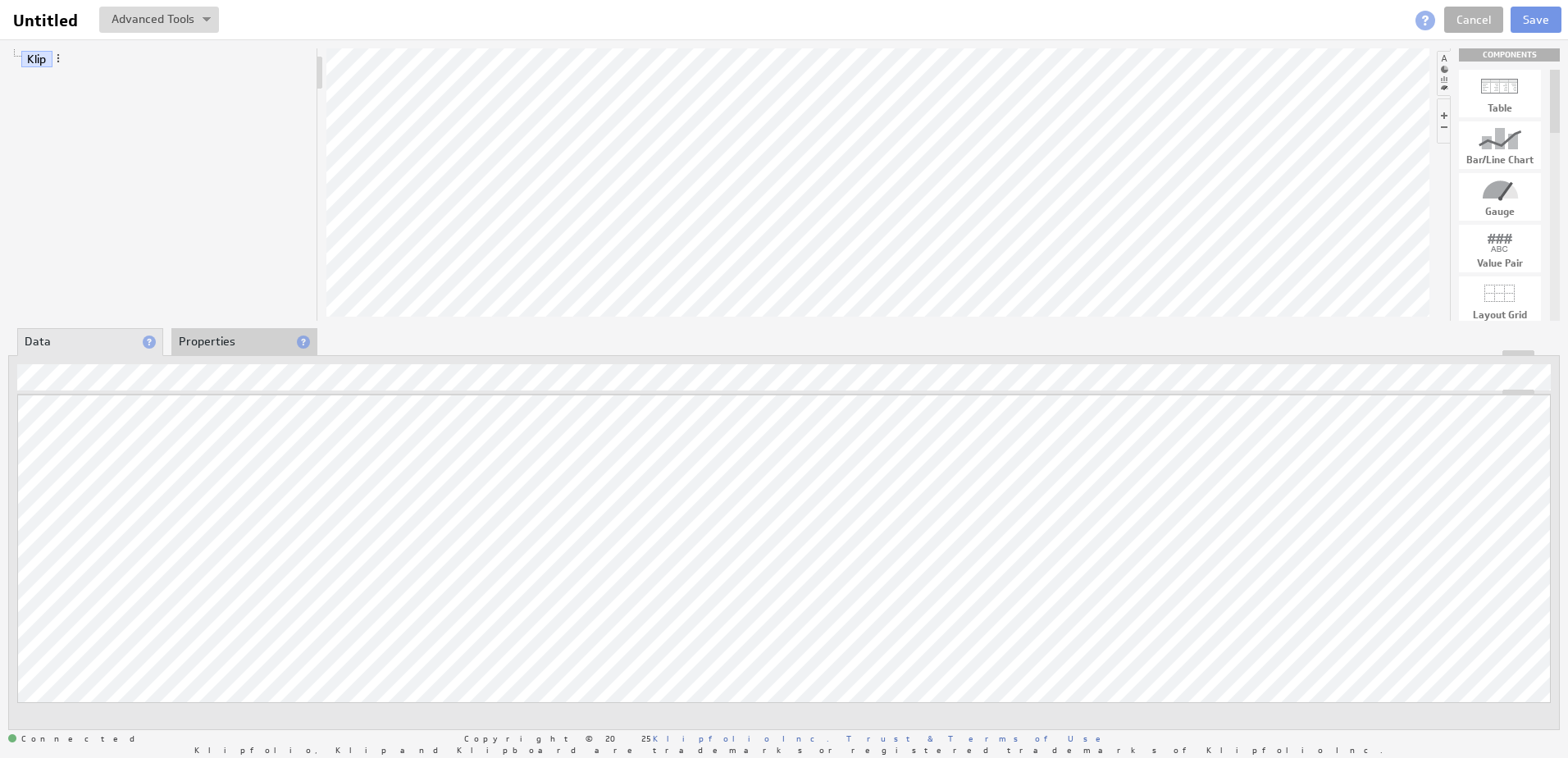
click at [1512, 151] on div at bounding box center [1500, 138] width 82 height 27
click at [73, 247] on div "Klip Bar/Line Chart Series: Untitled X Axis: Untitled Y Axis: Untitled COMPONEN…" at bounding box center [784, 389] width 1568 height 699
drag, startPoint x: 106, startPoint y: 95, endPoint x: 144, endPoint y: 105, distance: 39.3
click at [111, 97] on link "Series: Untitled" at bounding box center [93, 104] width 91 height 16
click at [145, 105] on span at bounding box center [144, 103] width 12 height 12
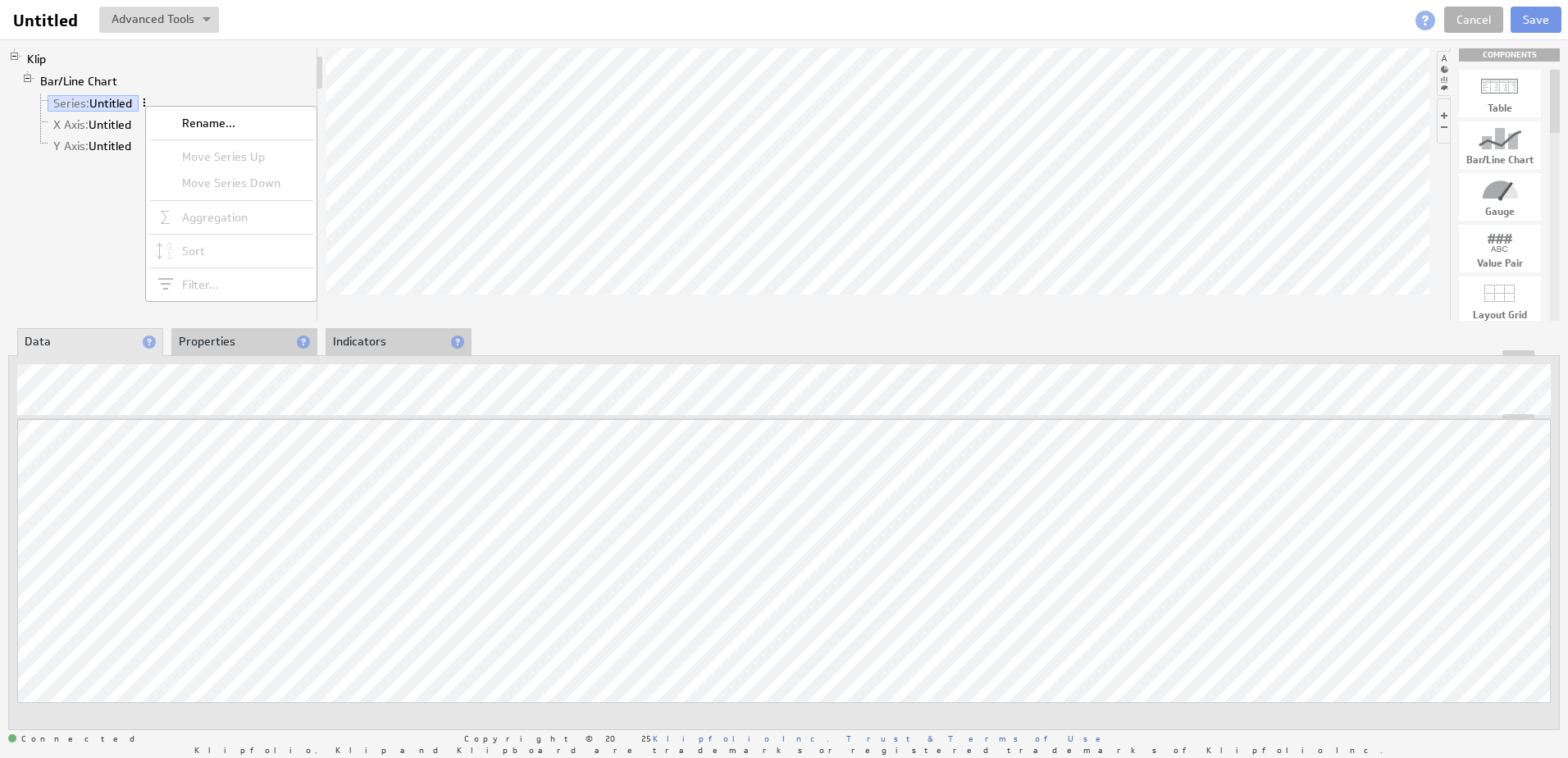
click at [145, 105] on span at bounding box center [144, 103] width 12 height 12
drag, startPoint x: 241, startPoint y: 346, endPoint x: 138, endPoint y: 348, distance: 103.0
click at [240, 346] on li "Properties" at bounding box center [244, 342] width 146 height 27
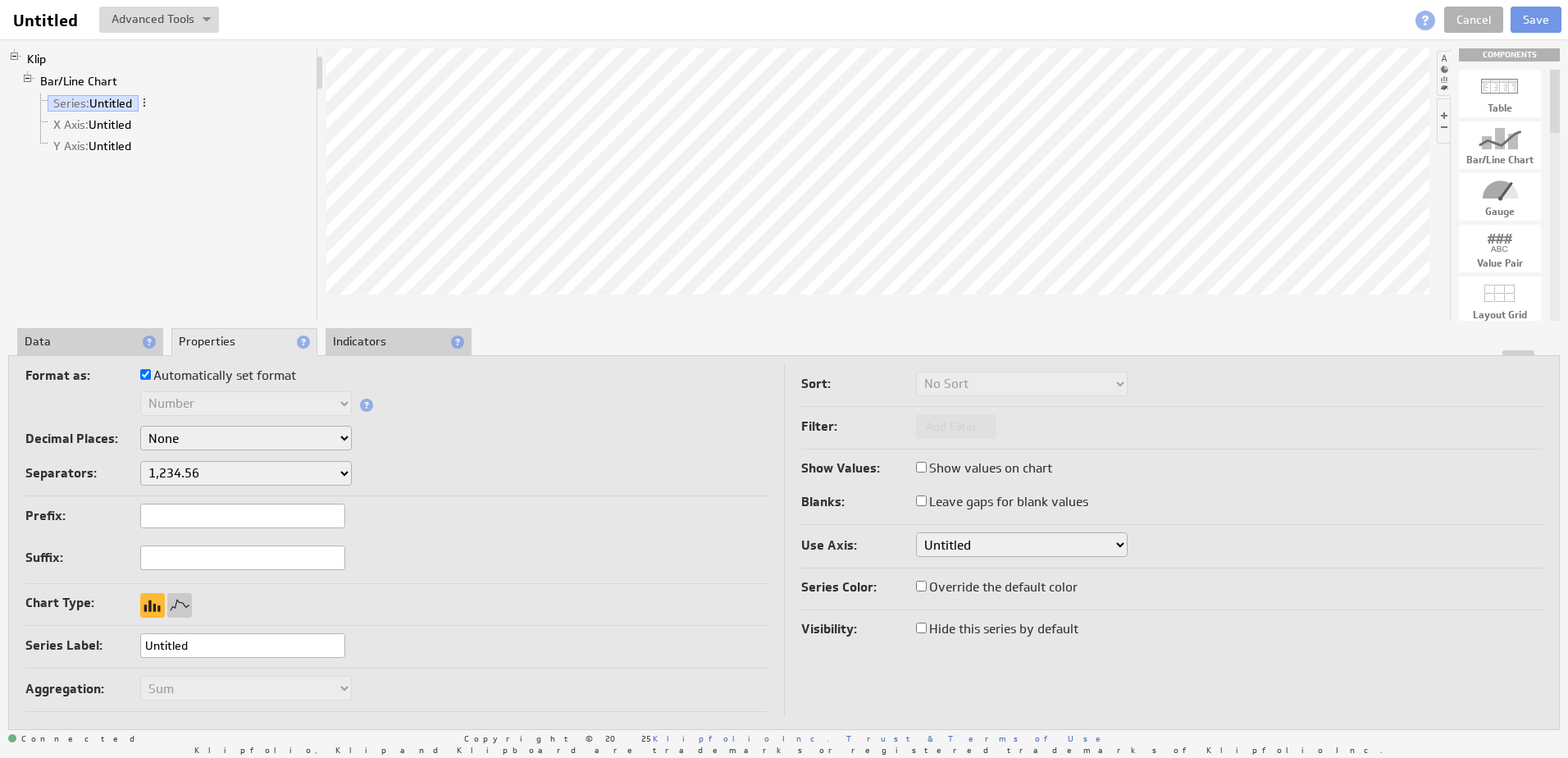
click at [112, 346] on li "Data" at bounding box center [90, 342] width 146 height 27
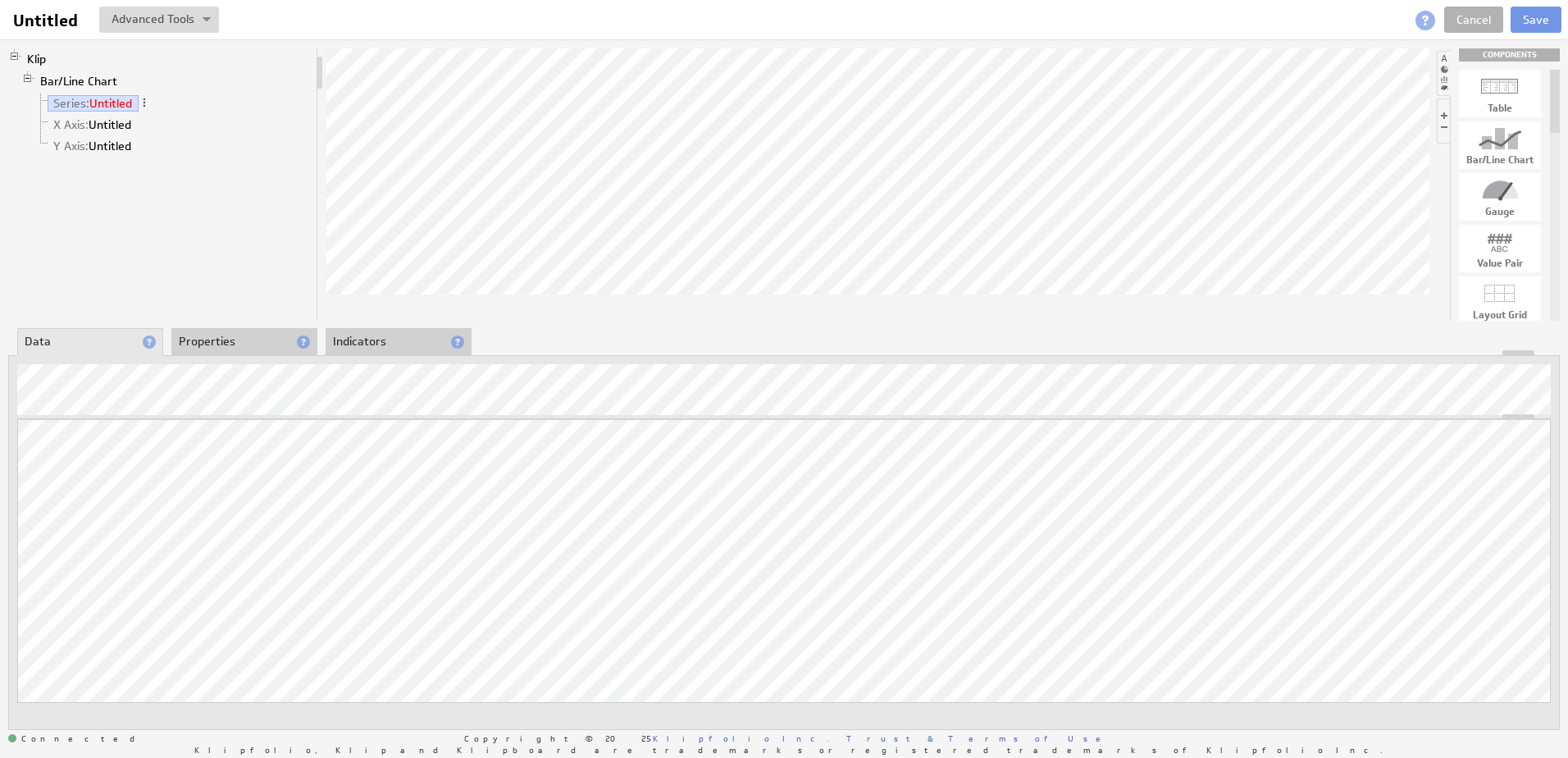
click at [89, 115] on li "X Axis: Untitled" at bounding box center [172, 124] width 276 height 21
click at [82, 122] on span "X Axis:" at bounding box center [71, 125] width 35 height 15
click at [117, 149] on link "Y Axis: Untitled" at bounding box center [93, 146] width 90 height 16
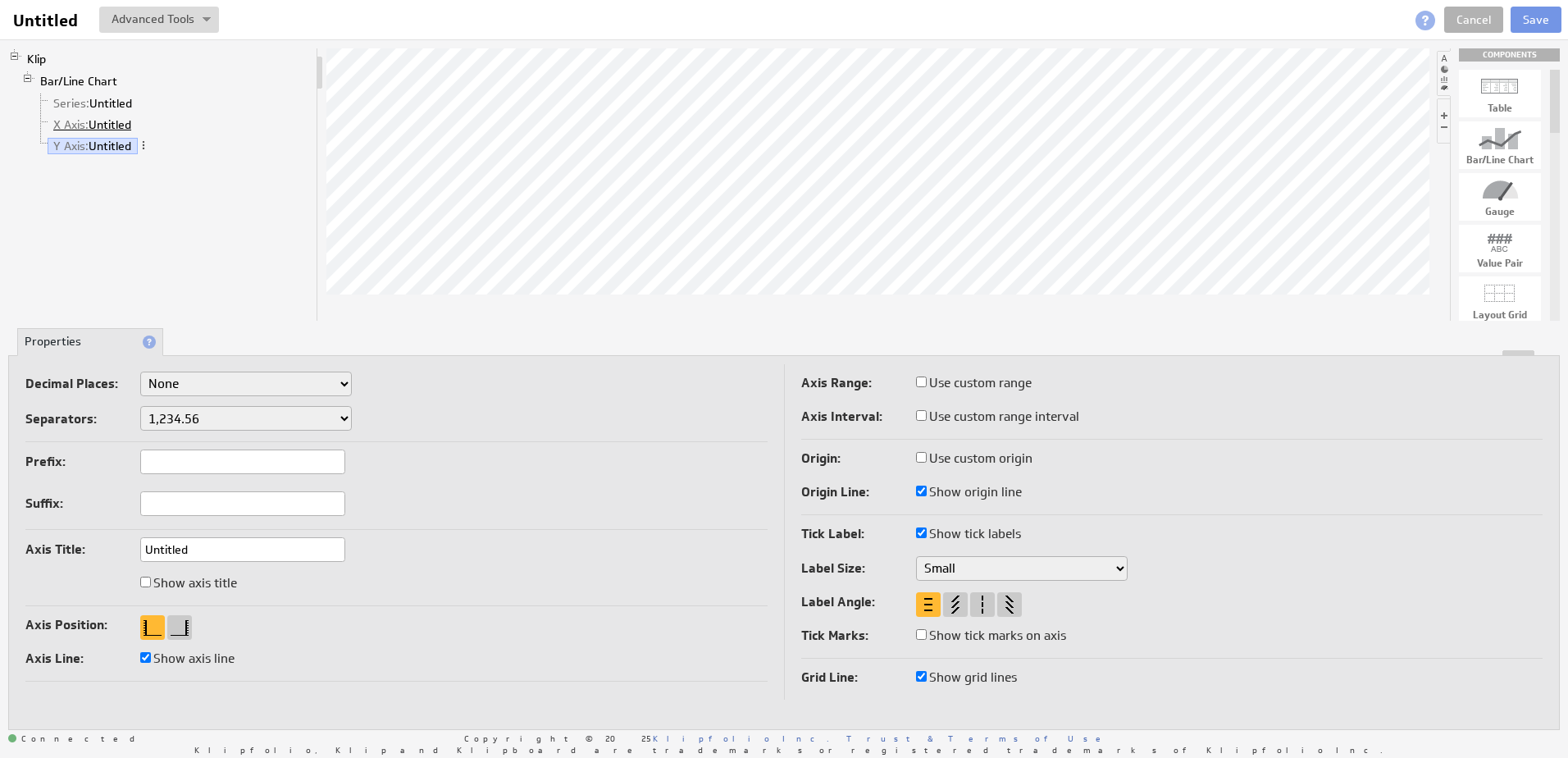
click at [98, 121] on link "X Axis: Untitled" at bounding box center [93, 125] width 90 height 16
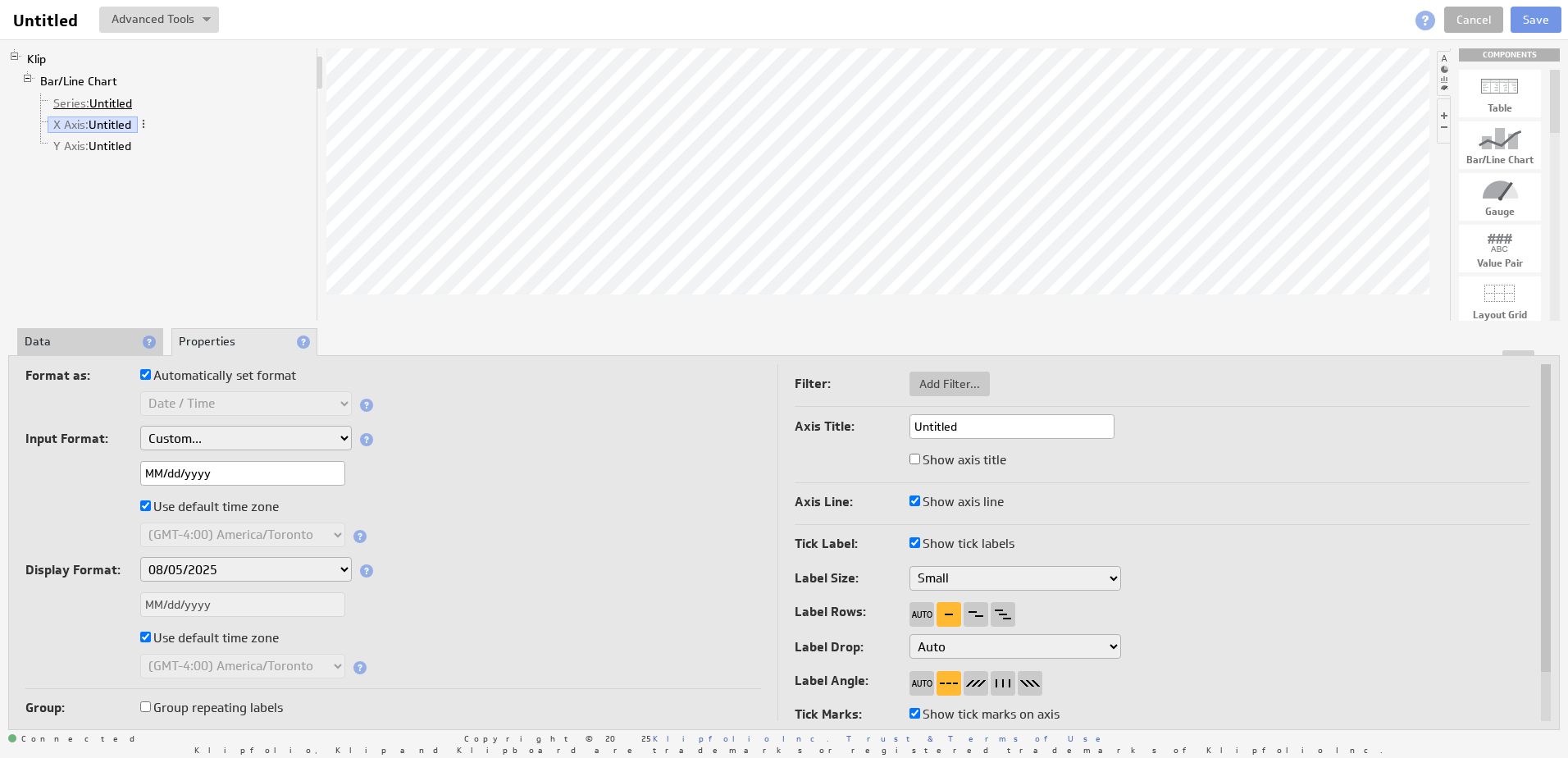
click at [102, 97] on link "Series: Untitled" at bounding box center [93, 104] width 91 height 16
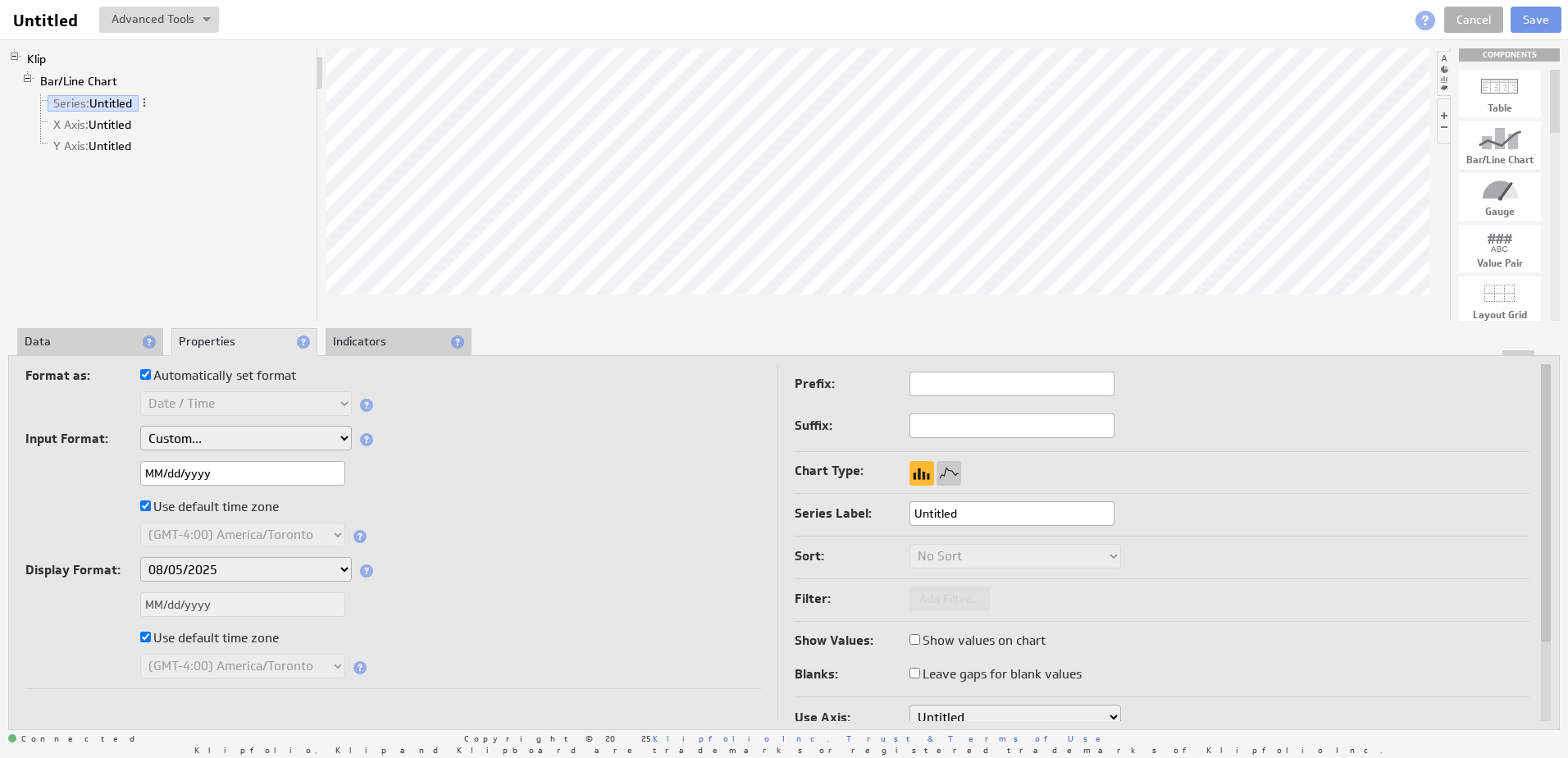
click at [102, 346] on li "Data" at bounding box center [90, 342] width 146 height 27
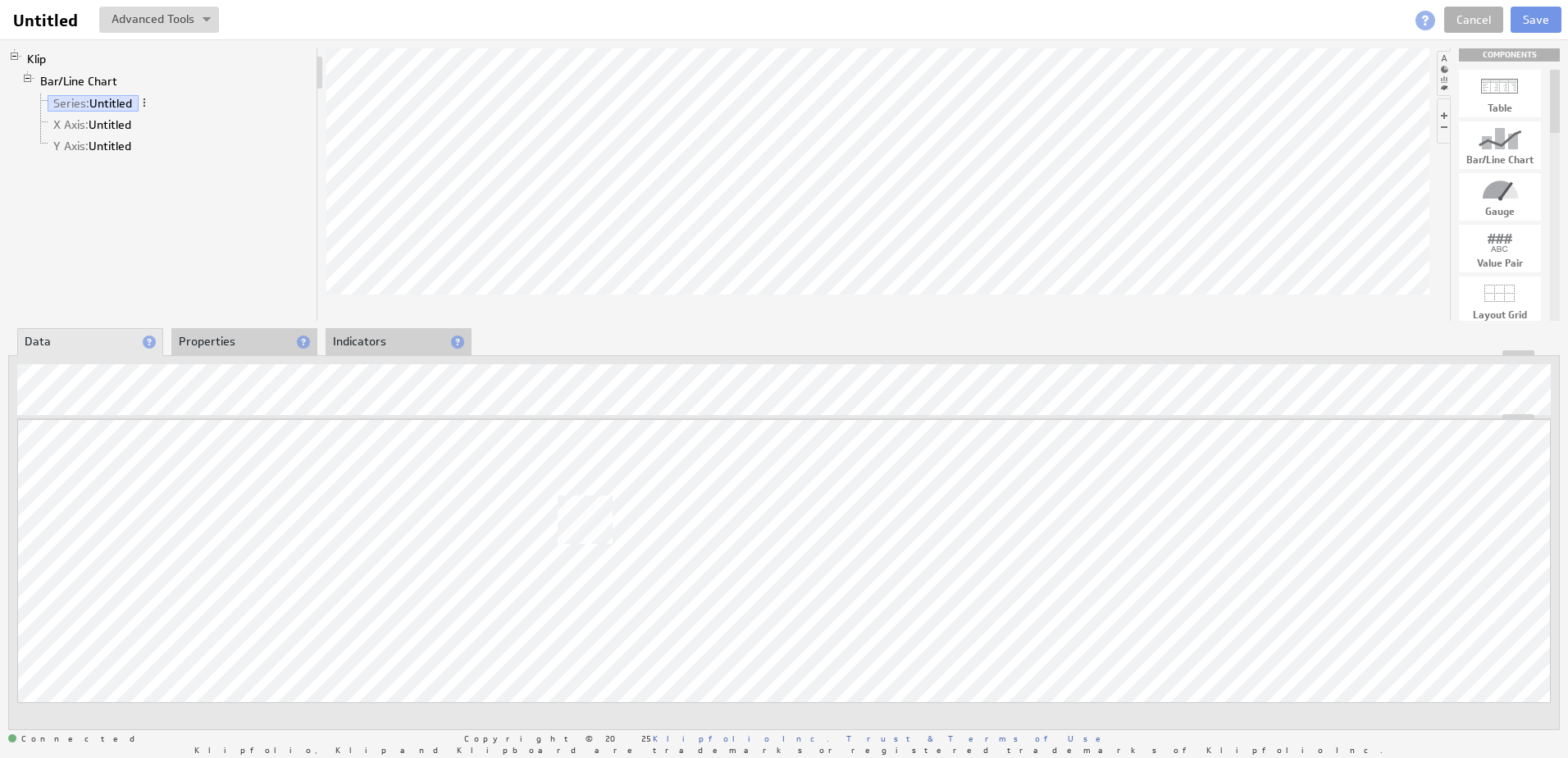
click at [574, 509] on body "Help Untitled Untitled View Klip Source Code Alt+U Create New Variable... Manag…" at bounding box center [784, 379] width 1568 height 758
click at [121, 132] on link "X Axis: Untitled" at bounding box center [93, 125] width 90 height 16
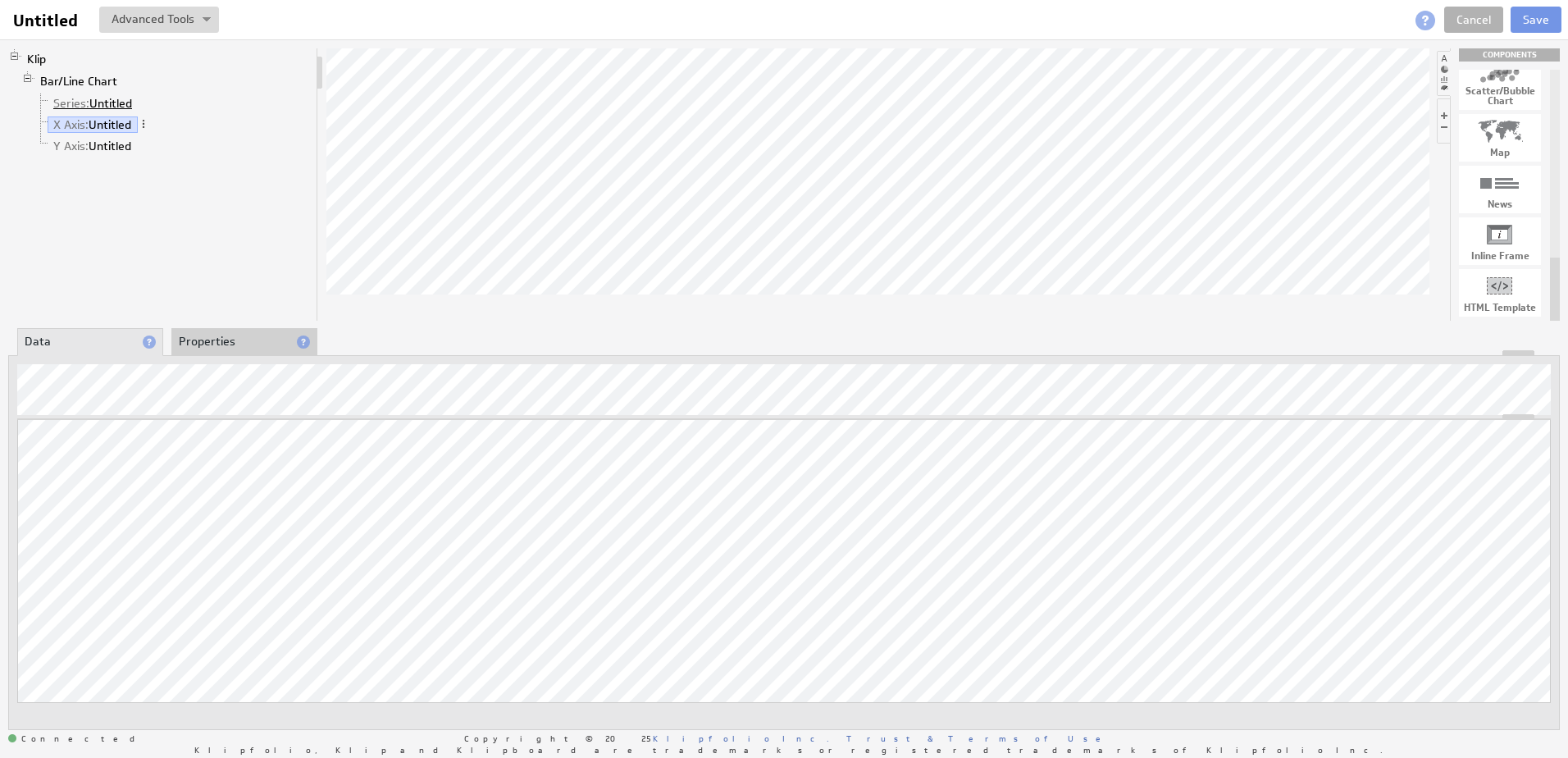
click at [99, 98] on link "Series: Untitled" at bounding box center [93, 104] width 91 height 16
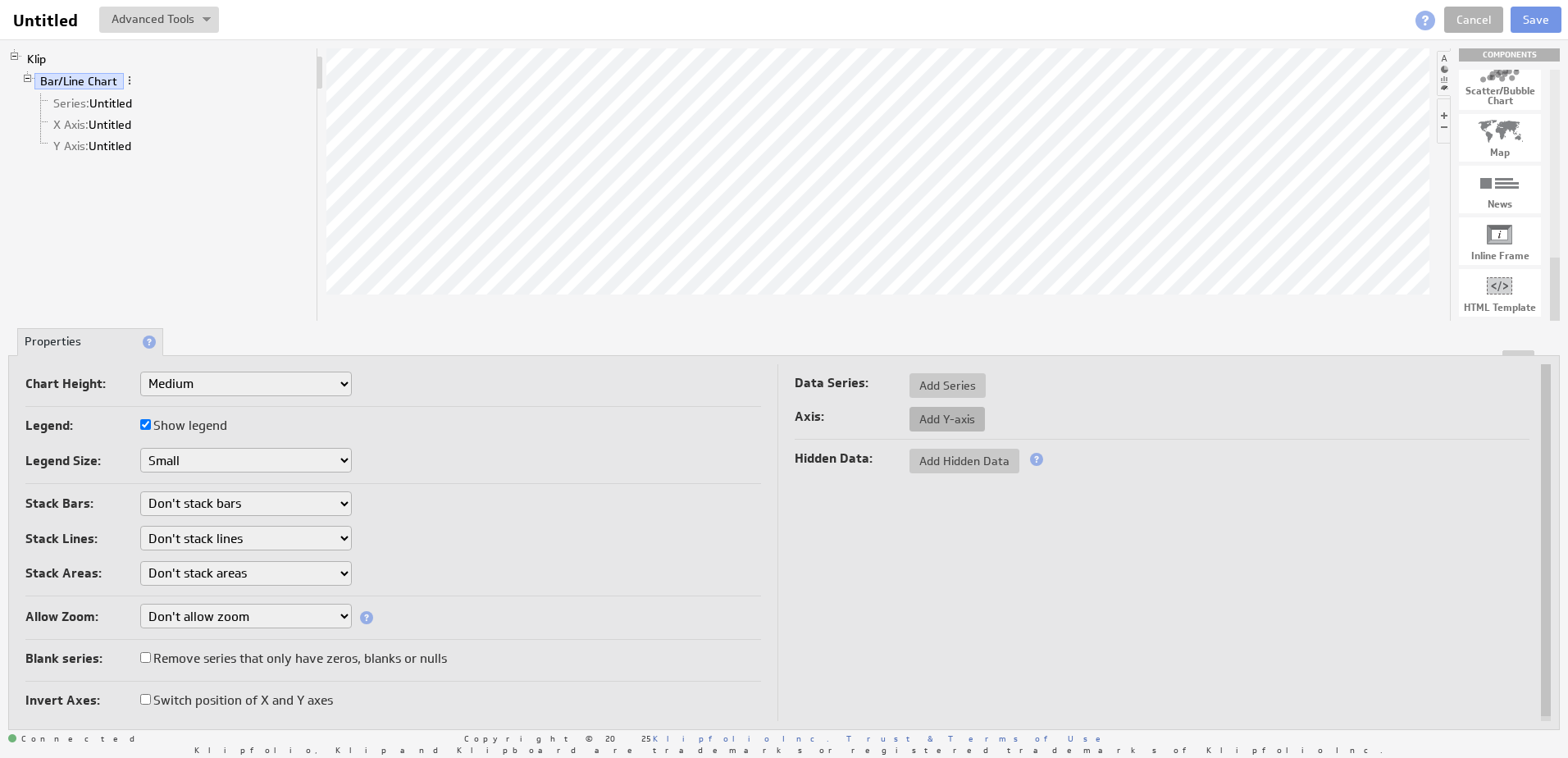
click at [951, 413] on span "Add Y-axis" at bounding box center [948, 419] width 75 height 15
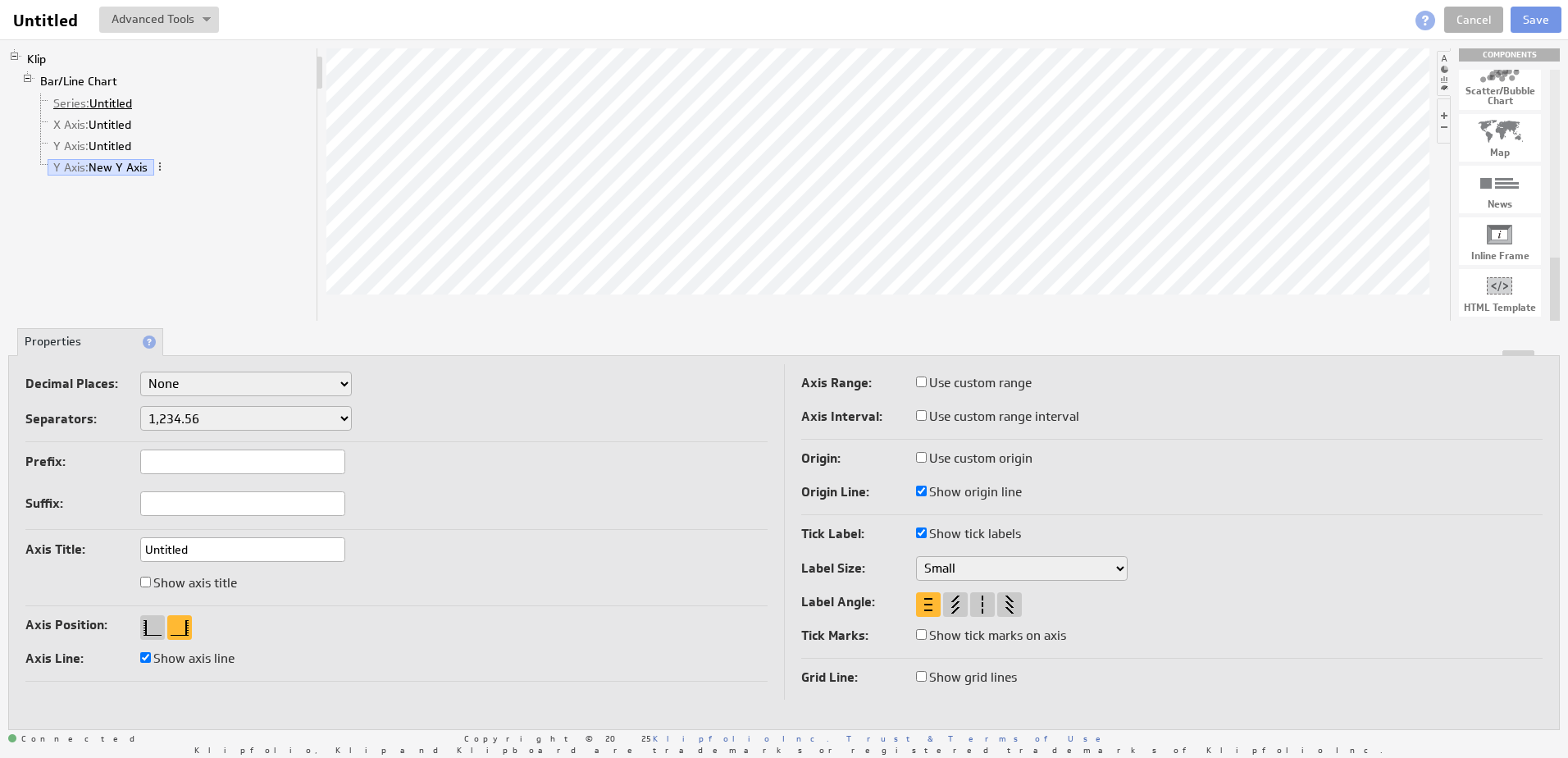
click at [129, 108] on link "Series: Untitled" at bounding box center [93, 104] width 91 height 16
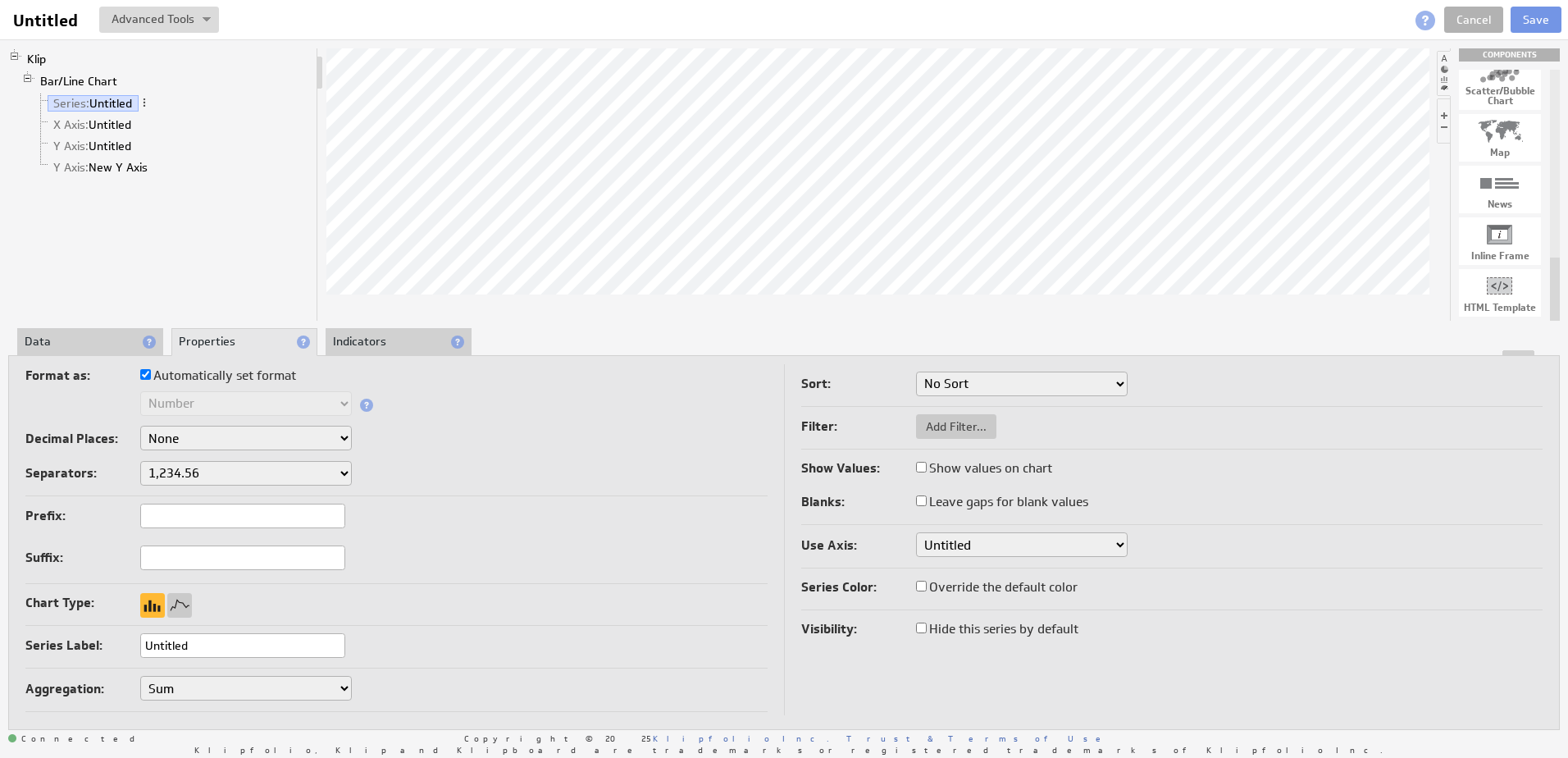
click at [148, 105] on span at bounding box center [144, 103] width 12 height 12
click at [112, 181] on li "Klip Bar/Line Chart Series: Untitled X Axis: Untitled Y Axis: Untitled Y Axis: …" at bounding box center [159, 115] width 302 height 135
click at [137, 168] on link "Y Axis: New Y Axis" at bounding box center [101, 168] width 106 height 16
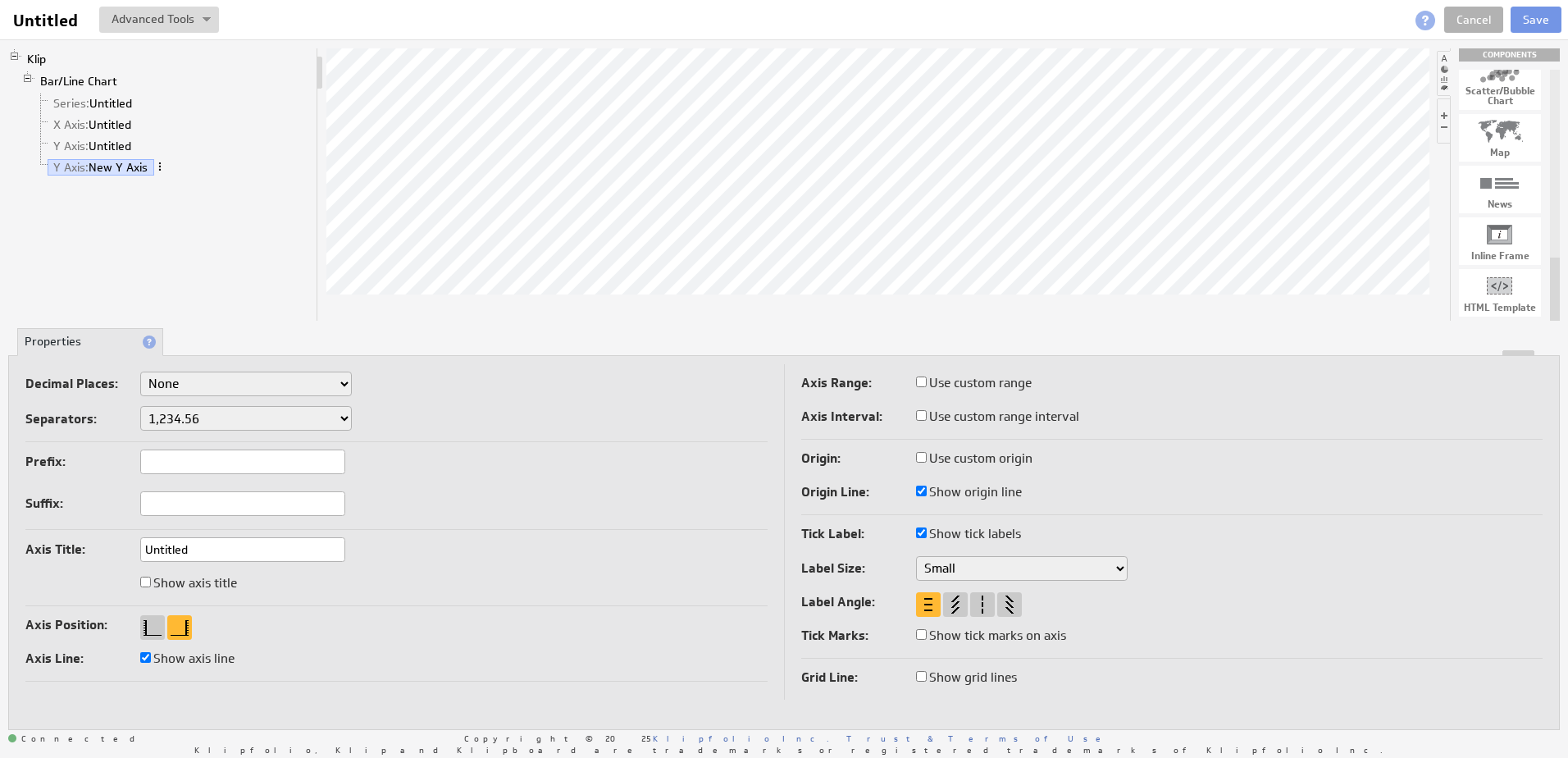
click at [160, 168] on span at bounding box center [159, 166] width 12 height 12
drag, startPoint x: 182, startPoint y: 220, endPoint x: 160, endPoint y: 181, distance: 44.8
click at [181, 220] on div "Remove" at bounding box center [247, 218] width 164 height 27
click at [145, 147] on span at bounding box center [143, 145] width 12 height 12
drag, startPoint x: 134, startPoint y: 181, endPoint x: 137, endPoint y: 125, distance: 56.1
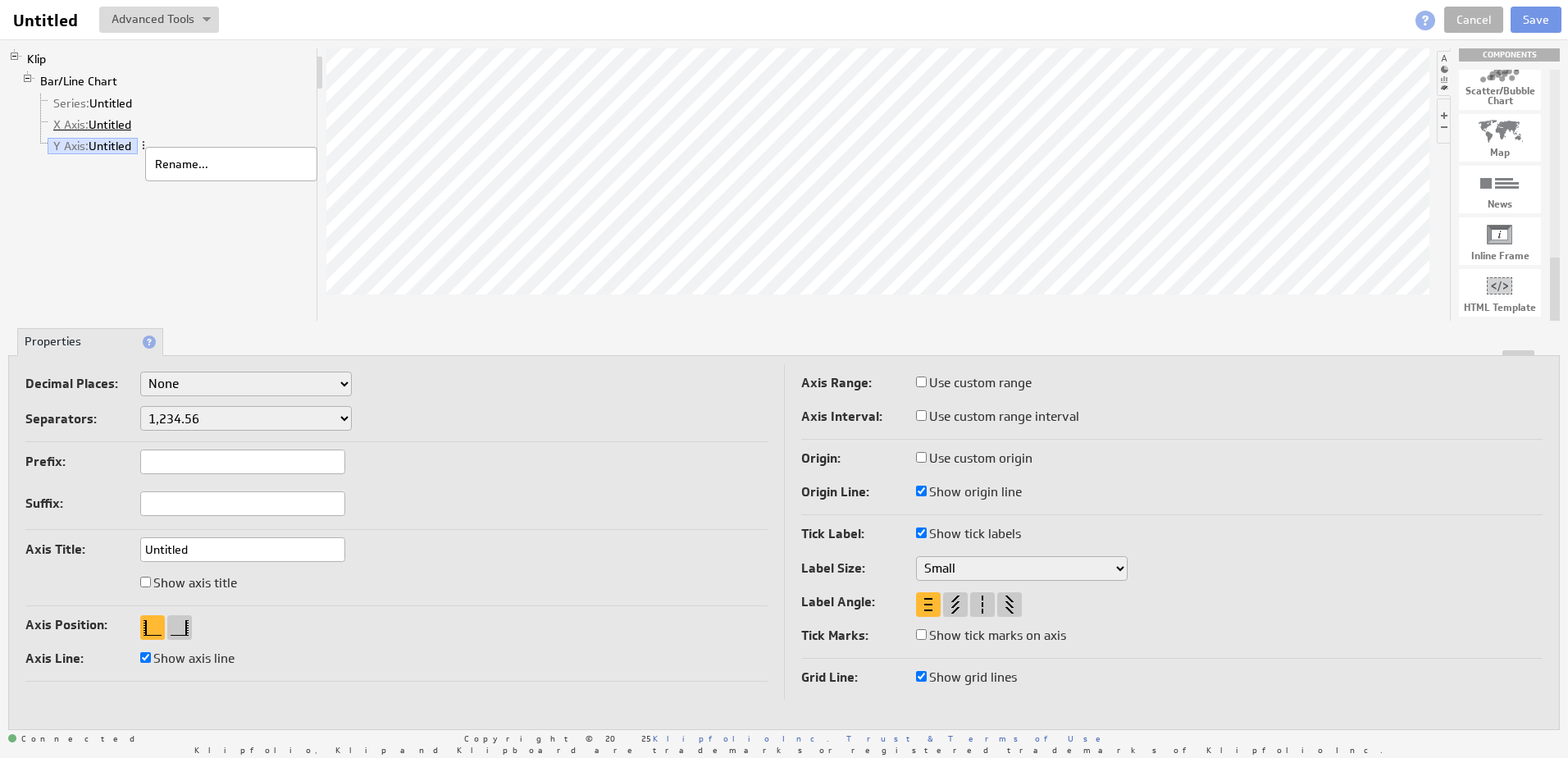
click at [134, 179] on div "Klip Bar/Line Chart Series: Untitled X Axis: Untitled Y Axis: Untitled" at bounding box center [163, 184] width 310 height 272
click at [134, 104] on link "Series: Untitled" at bounding box center [93, 104] width 91 height 16
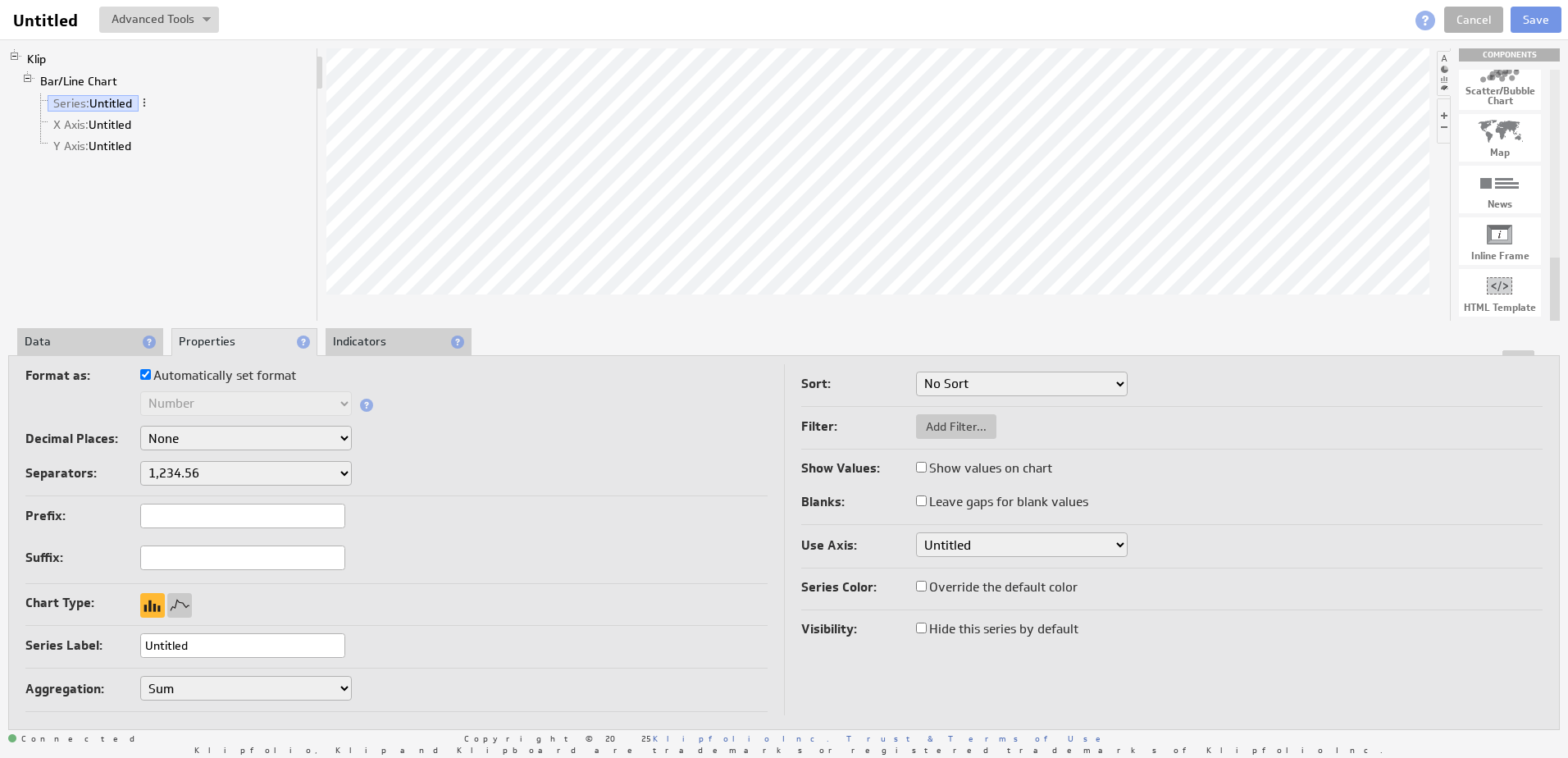
click at [145, 104] on span at bounding box center [144, 103] width 12 height 12
click at [118, 147] on link "Y Axis: Untitled" at bounding box center [93, 146] width 90 height 16
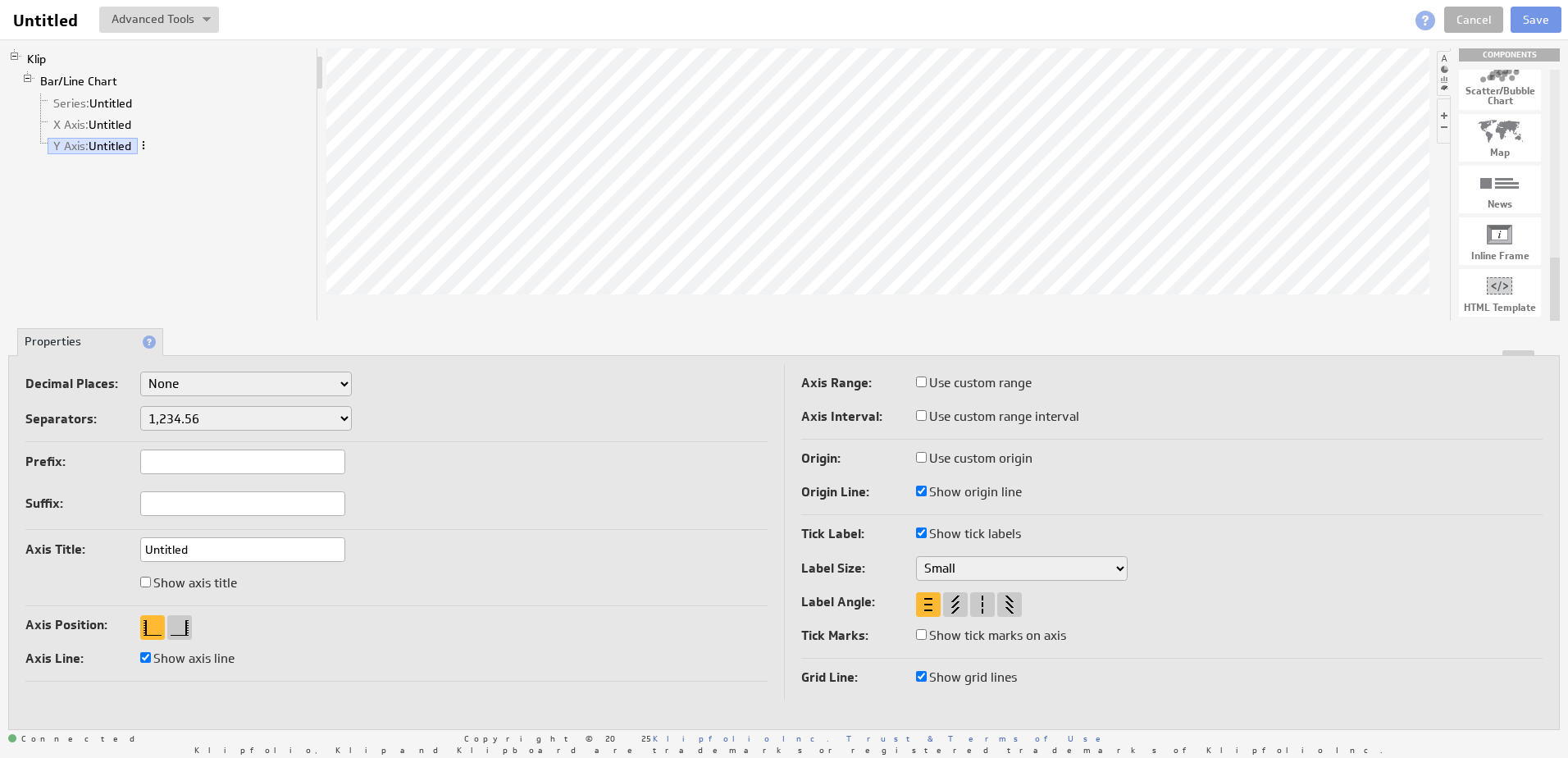
click at [148, 143] on span at bounding box center [143, 145] width 12 height 12
drag, startPoint x: 105, startPoint y: 195, endPoint x: 140, endPoint y: 215, distance: 40.3
click at [106, 196] on div "Klip Bar/Line Chart Series: Untitled X Axis: Untitled Y Axis: Untitled" at bounding box center [163, 184] width 310 height 272
click at [116, 76] on link "Bar/Line Chart" at bounding box center [80, 82] width 90 height 16
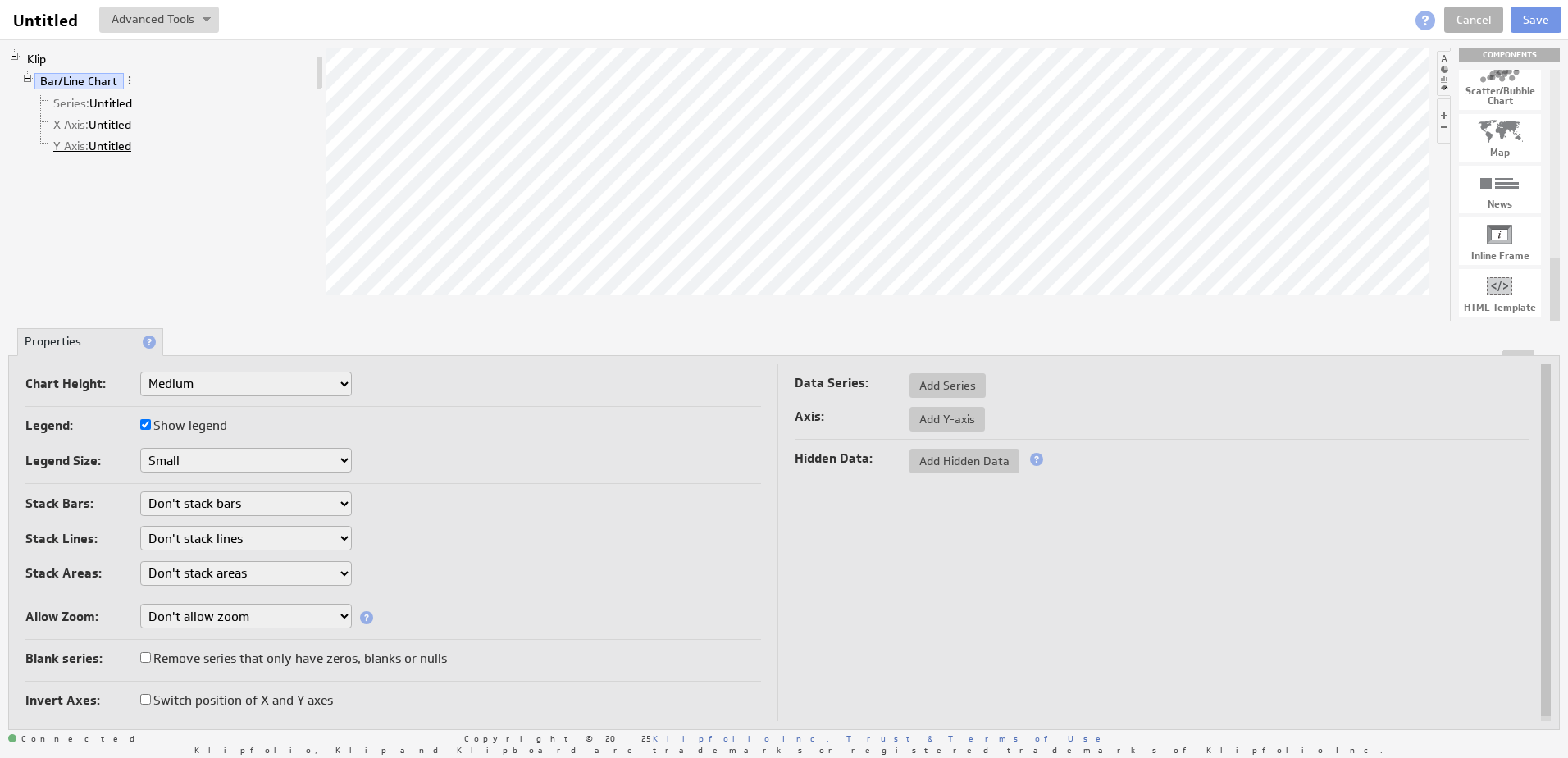
click at [116, 145] on link "Y Axis: Untitled" at bounding box center [93, 146] width 90 height 16
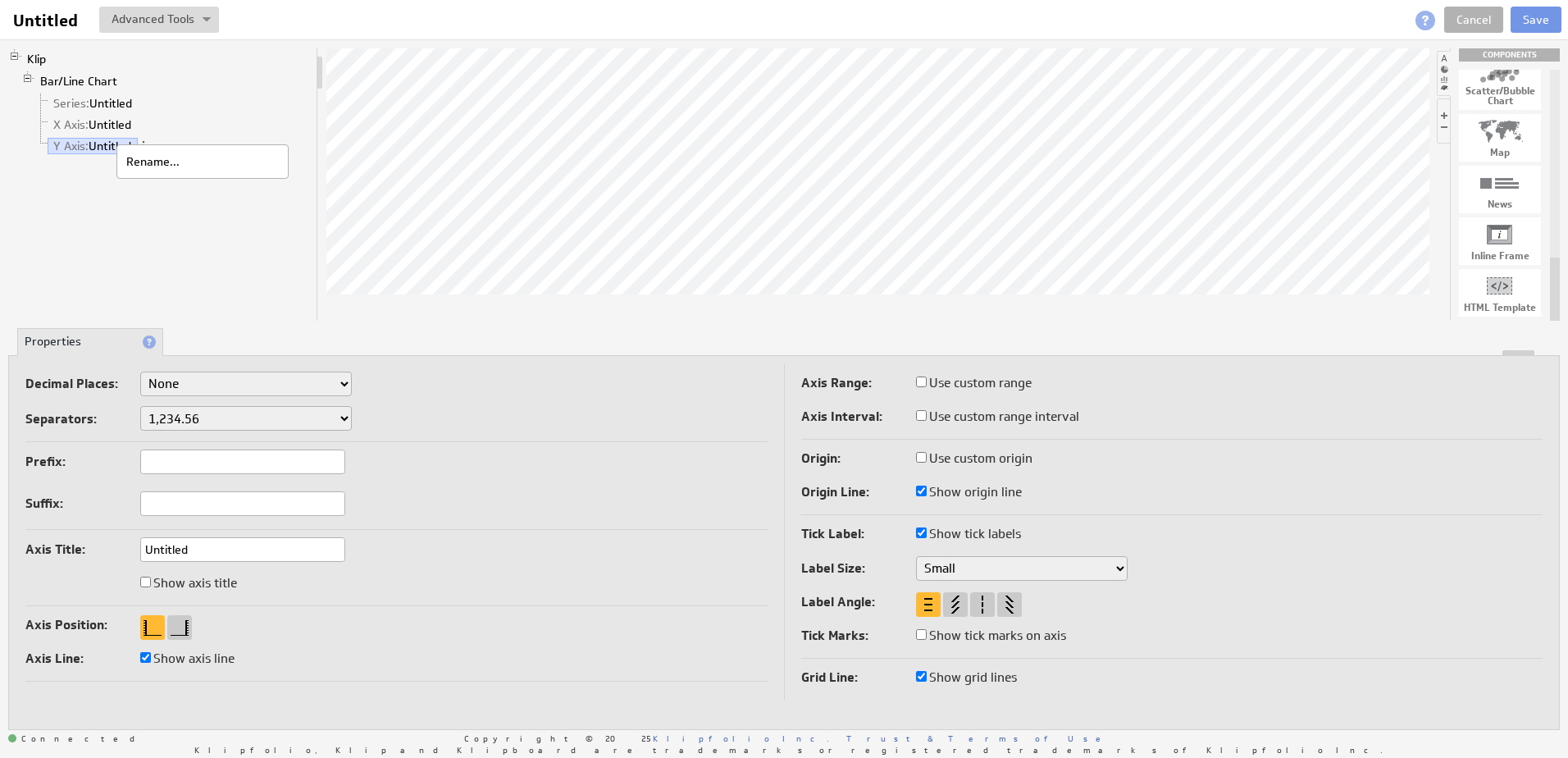
click at [176, 125] on li "X Axis: Untitled" at bounding box center [172, 124] width 276 height 21
click at [147, 145] on span at bounding box center [143, 145] width 12 height 12
click at [43, 59] on link "Klip" at bounding box center [37, 59] width 31 height 16
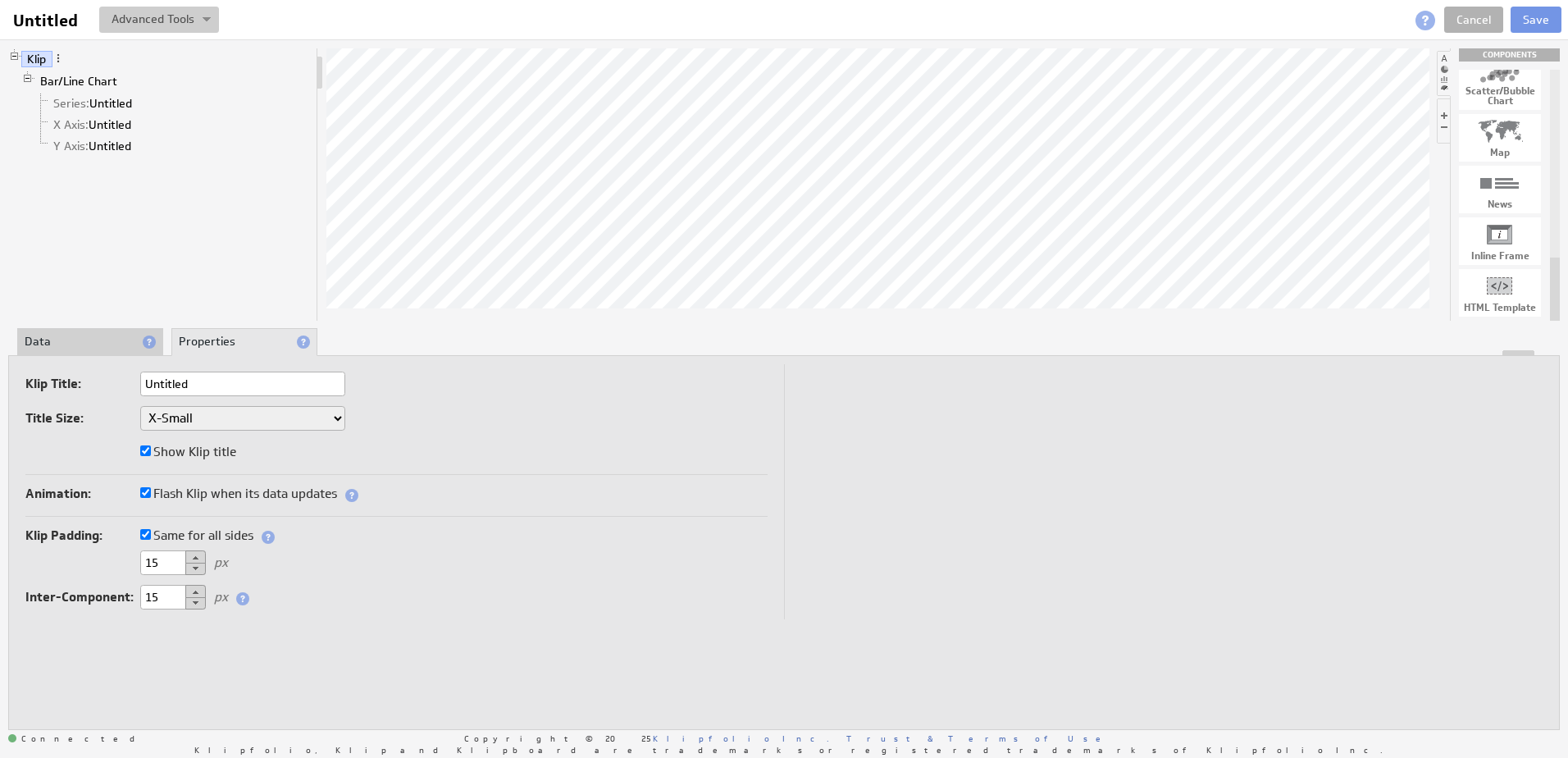
click at [214, 23] on button at bounding box center [159, 19] width 120 height 27
click at [209, 23] on img at bounding box center [206, 20] width 8 height 6
click at [61, 333] on li "Data" at bounding box center [90, 342] width 146 height 27
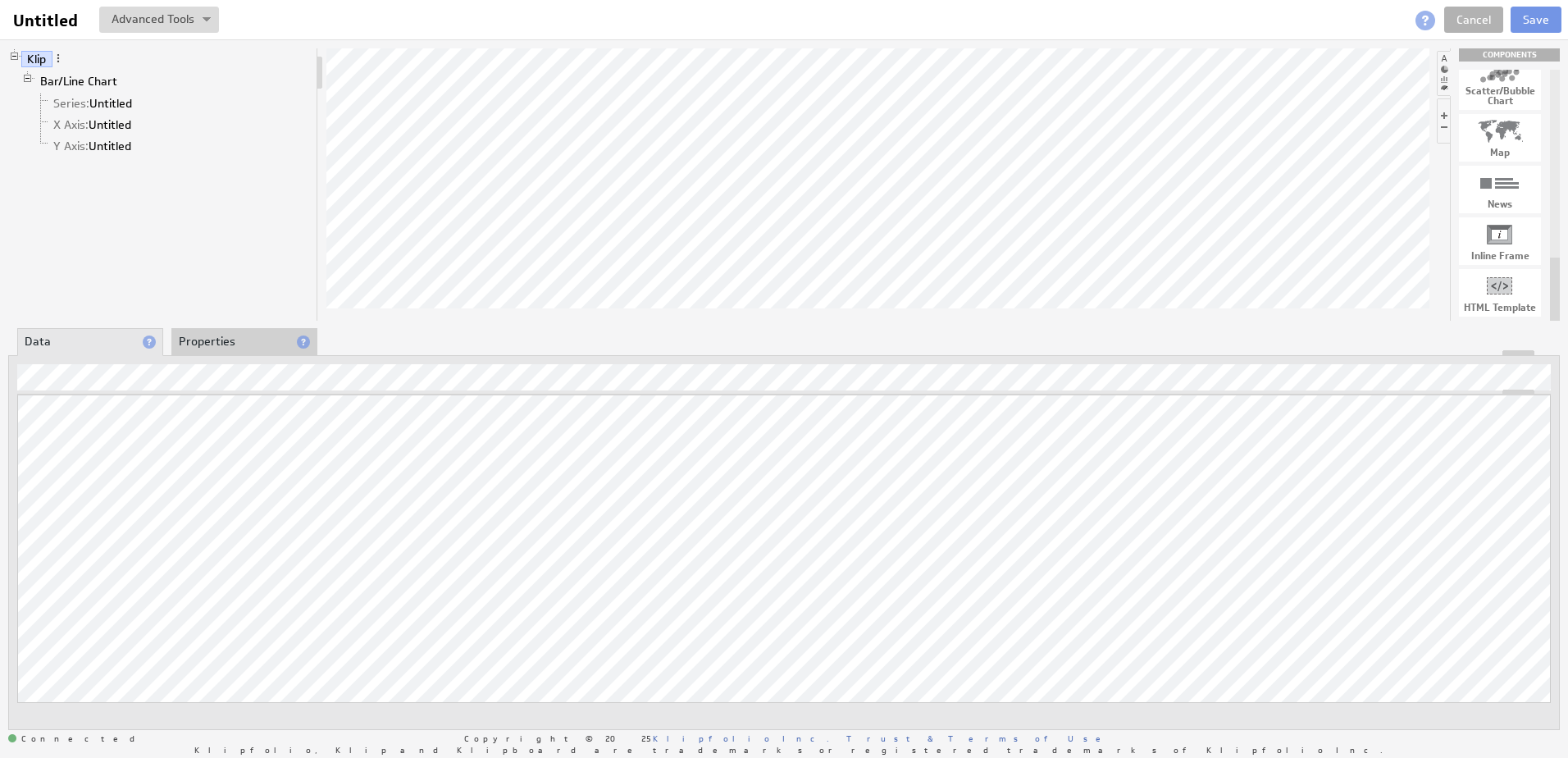
click at [762, 200] on div "Klip Bar/Line Chart Series: Untitled X Axis: Untitled Y Axis: Untitled COMPONEN…" at bounding box center [784, 389] width 1568 height 699
click at [870, 181] on div "Klip Bar/Line Chart Series: Untitled X Axis: Untitled Y Axis: Untitled COMPONEN…" at bounding box center [784, 389] width 1568 height 699
click at [65, 74] on link "Bar/Line Chart" at bounding box center [80, 82] width 90 height 16
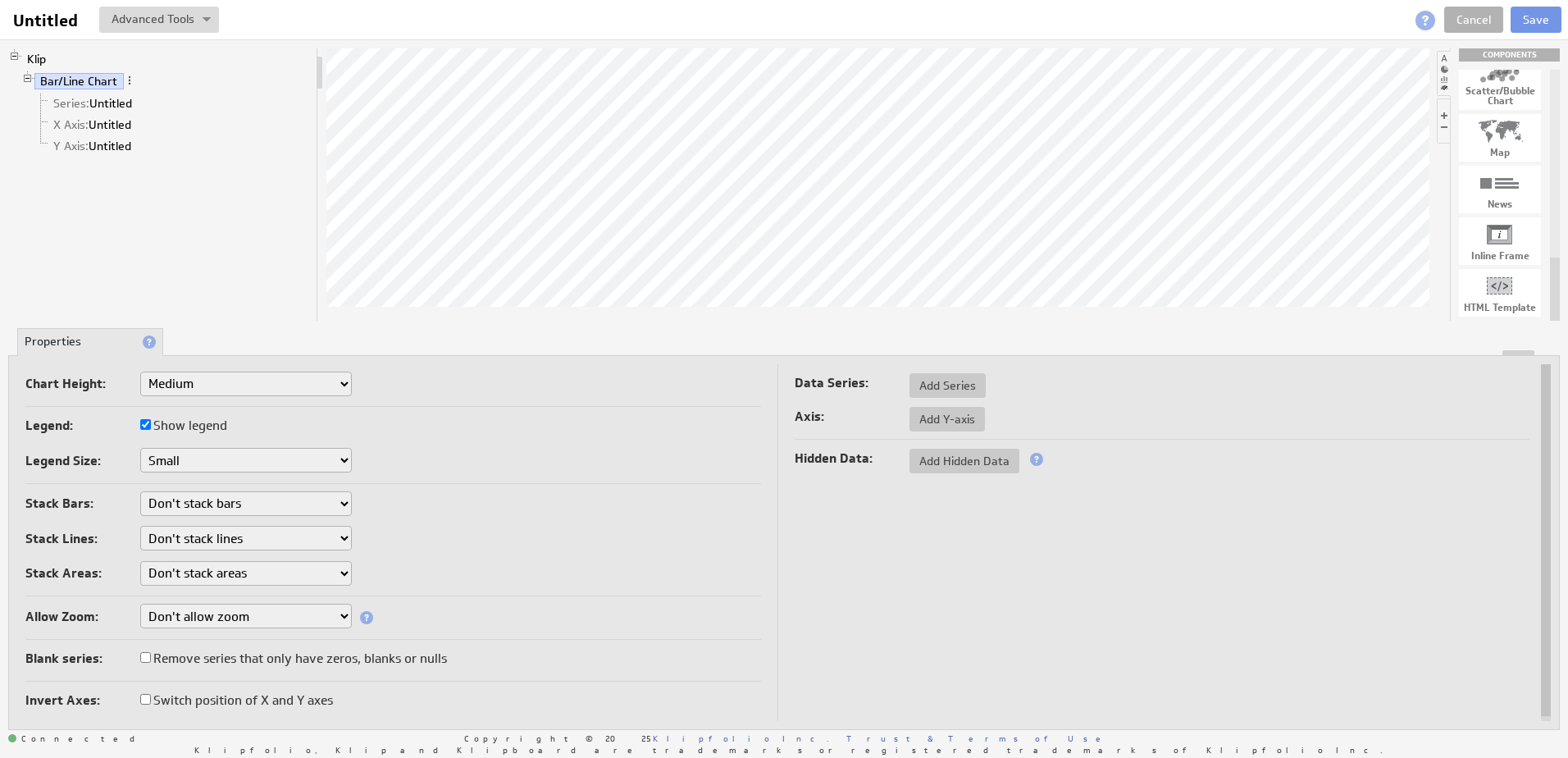
click at [247, 620] on select "Don't allow zoom Along X axis only Along Y axis only Along both X axis and Y ax…" at bounding box center [246, 616] width 212 height 25
click at [248, 620] on select "Don't allow zoom Along X axis only Along Y axis only Along both X axis and Y ax…" at bounding box center [246, 616] width 212 height 25
click at [245, 574] on select "Don't stack areas Stack all areas Stack all areas by percentage" at bounding box center [246, 573] width 212 height 25
click at [239, 540] on select "Don't stack lines Stack all lines Stack all lines by percentage" at bounding box center [246, 538] width 212 height 25
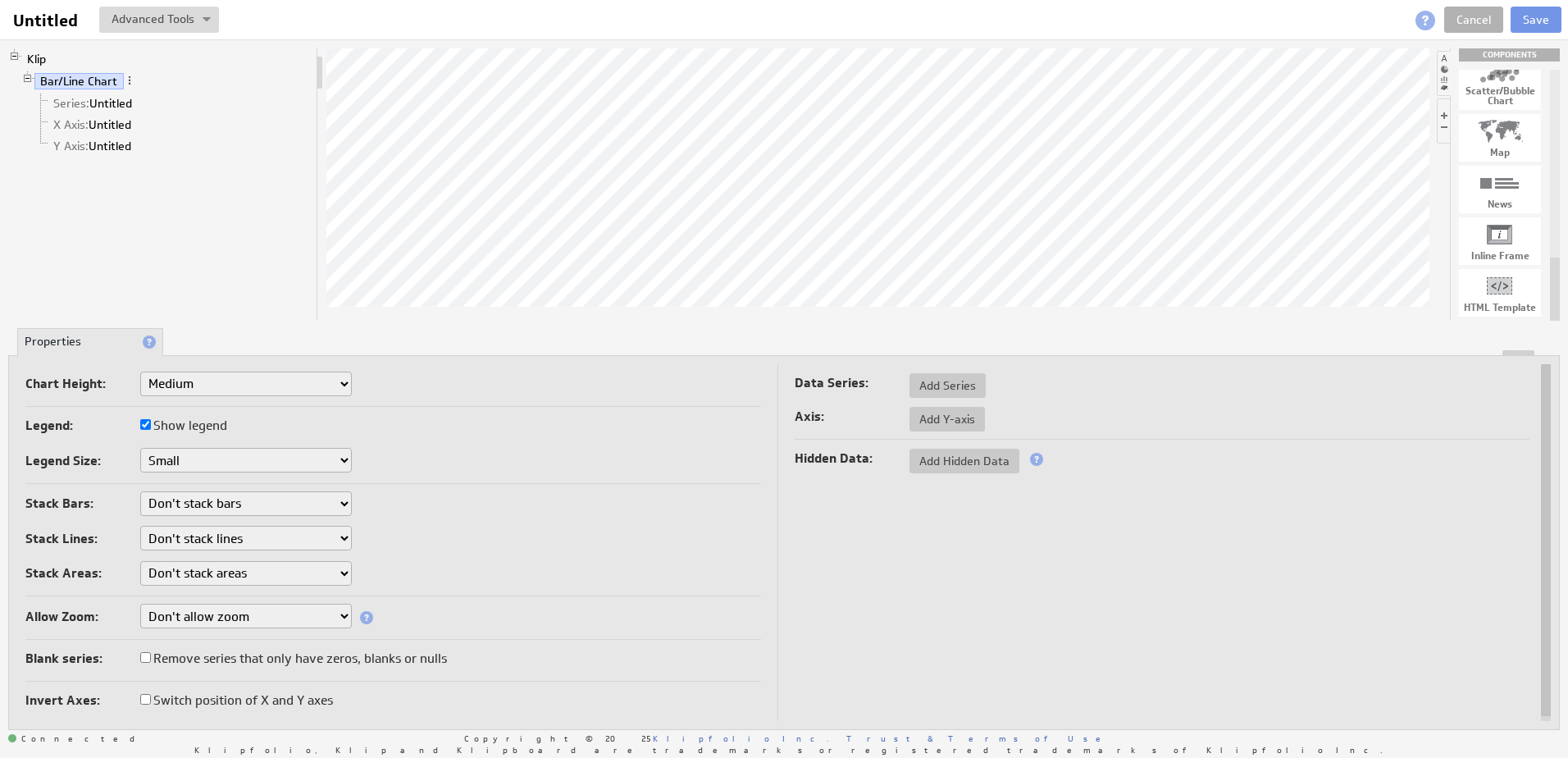
click at [239, 540] on select "Don't stack lines Stack all lines Stack all lines by percentage" at bounding box center [246, 538] width 212 height 25
click at [237, 511] on select "Don't stack bars Stack all bars Stack all bars by percentage" at bounding box center [246, 503] width 212 height 25
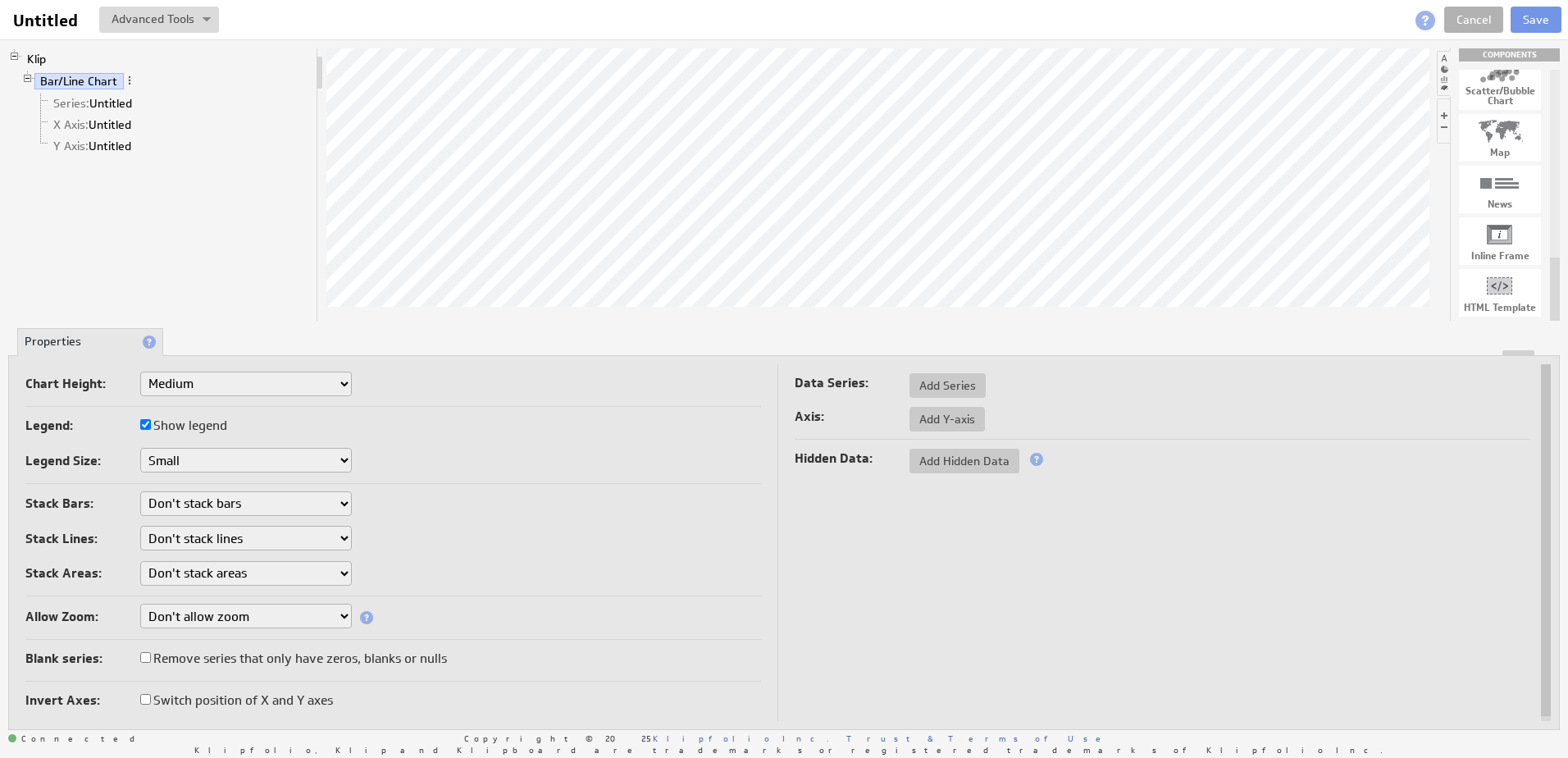
click at [237, 511] on select "Don't stack bars Stack all bars Stack all bars by percentage" at bounding box center [246, 503] width 212 height 25
select select "1"
click at [238, 525] on div "Stack Bars: Don't stack bars Stack all bars Stack all bars by percentage Stack …" at bounding box center [393, 544] width 736 height 105
click at [76, 86] on link "Bar/Line Chart" at bounding box center [80, 82] width 90 height 16
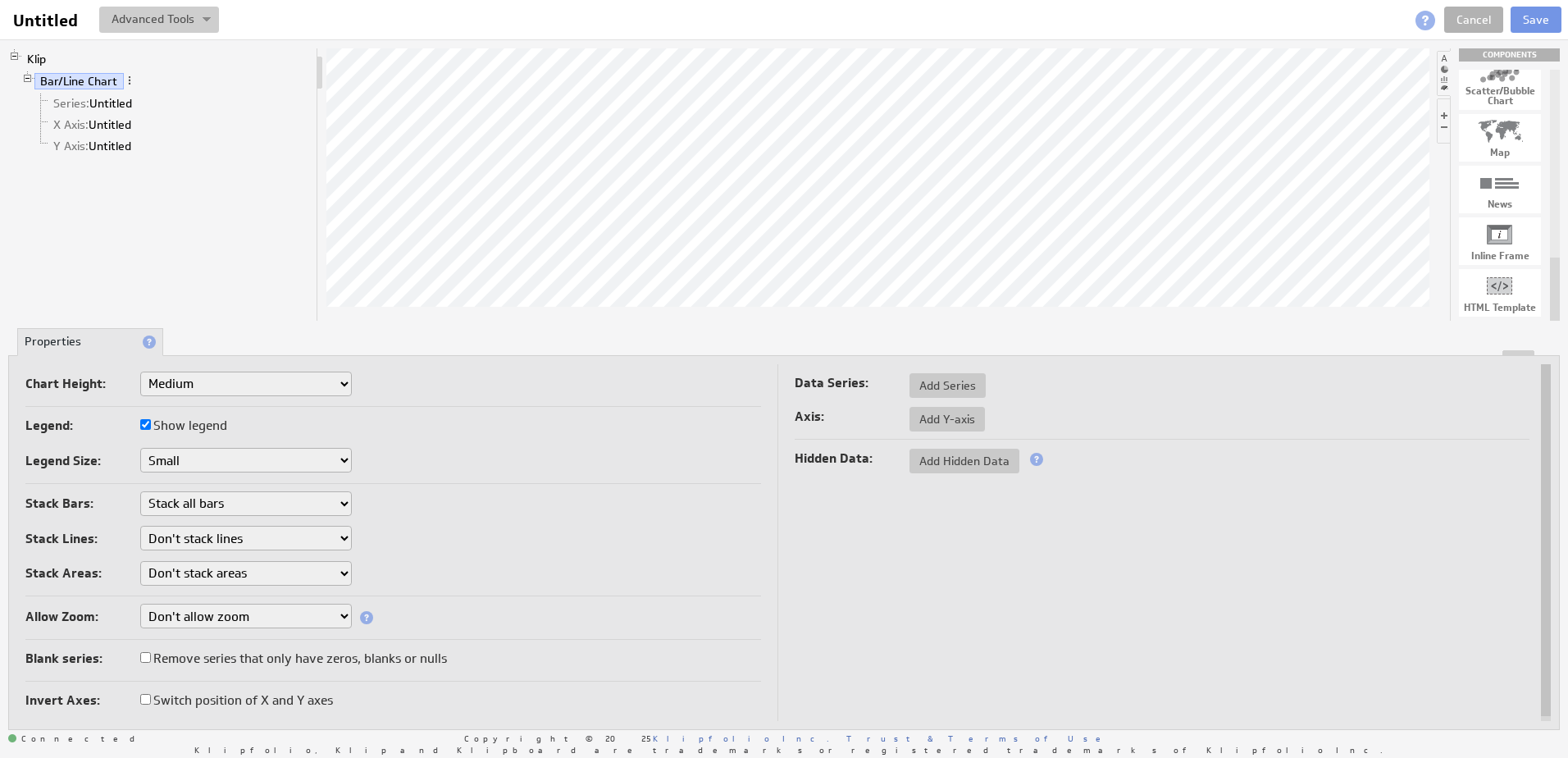
click at [190, 23] on button at bounding box center [159, 19] width 120 height 27
click at [164, 17] on button at bounding box center [159, 19] width 120 height 27
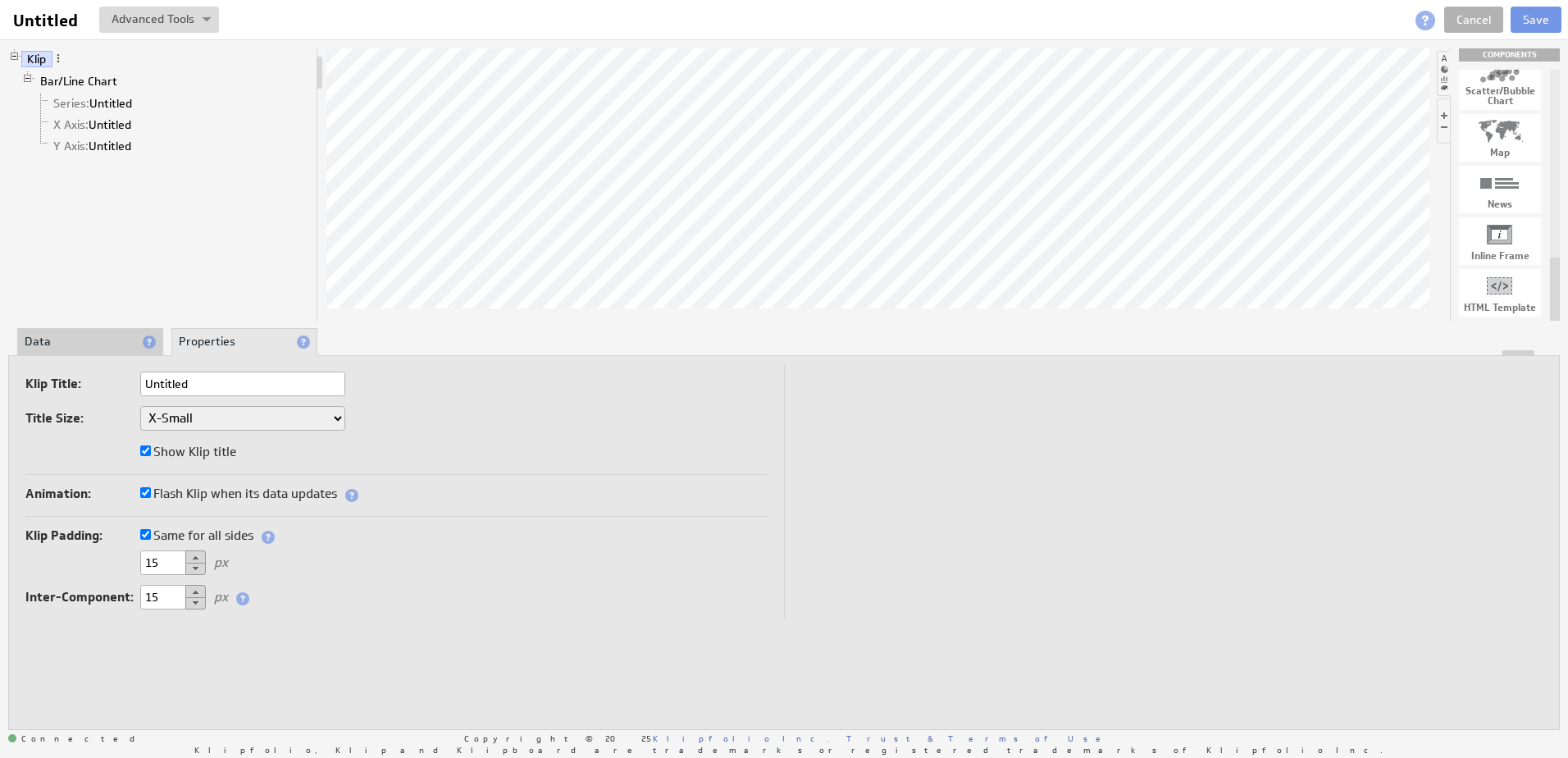
click at [1512, 99] on div "Scatter/Bubble Chart" at bounding box center [1500, 95] width 82 height 19
click at [121, 337] on li "Data" at bounding box center [90, 342] width 146 height 27
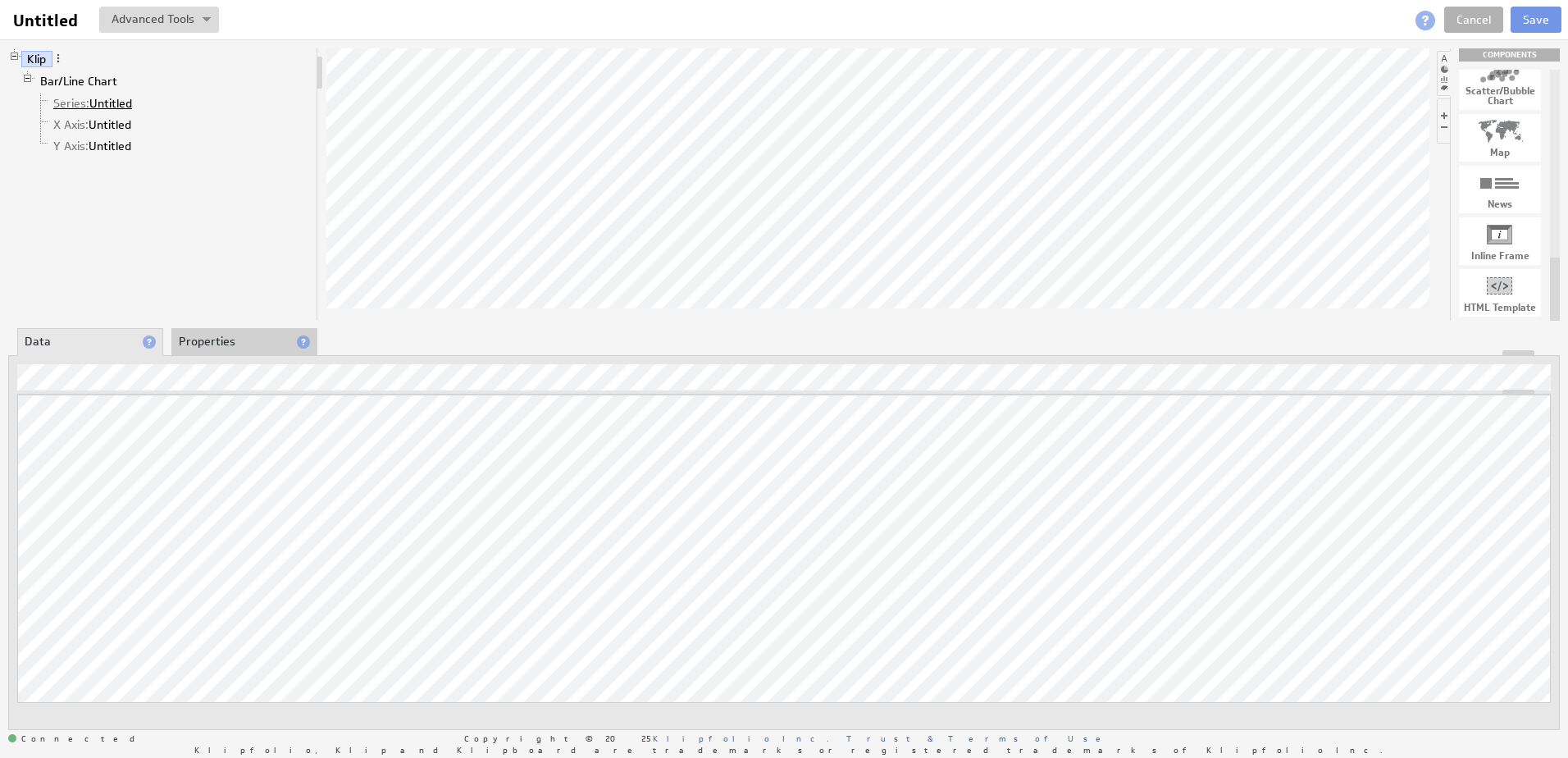
click at [106, 103] on link "Series: Untitled" at bounding box center [93, 104] width 91 height 16
click at [270, 474] on div "Klip Bar/Line Chart Series: Untitled X Axis: Untitled Y Axis: Untitled COMPONEN…" at bounding box center [784, 389] width 1568 height 699
drag, startPoint x: 114, startPoint y: 103, endPoint x: 79, endPoint y: 105, distance: 35.1
click at [79, 105] on div "Klip Bar/Line Chart Series: Untitled X Axis: Untitled Y Axis: Untitled COMPONEN…" at bounding box center [784, 389] width 1568 height 699
click at [120, 149] on link "Y Axis: Untitled" at bounding box center [93, 146] width 90 height 16
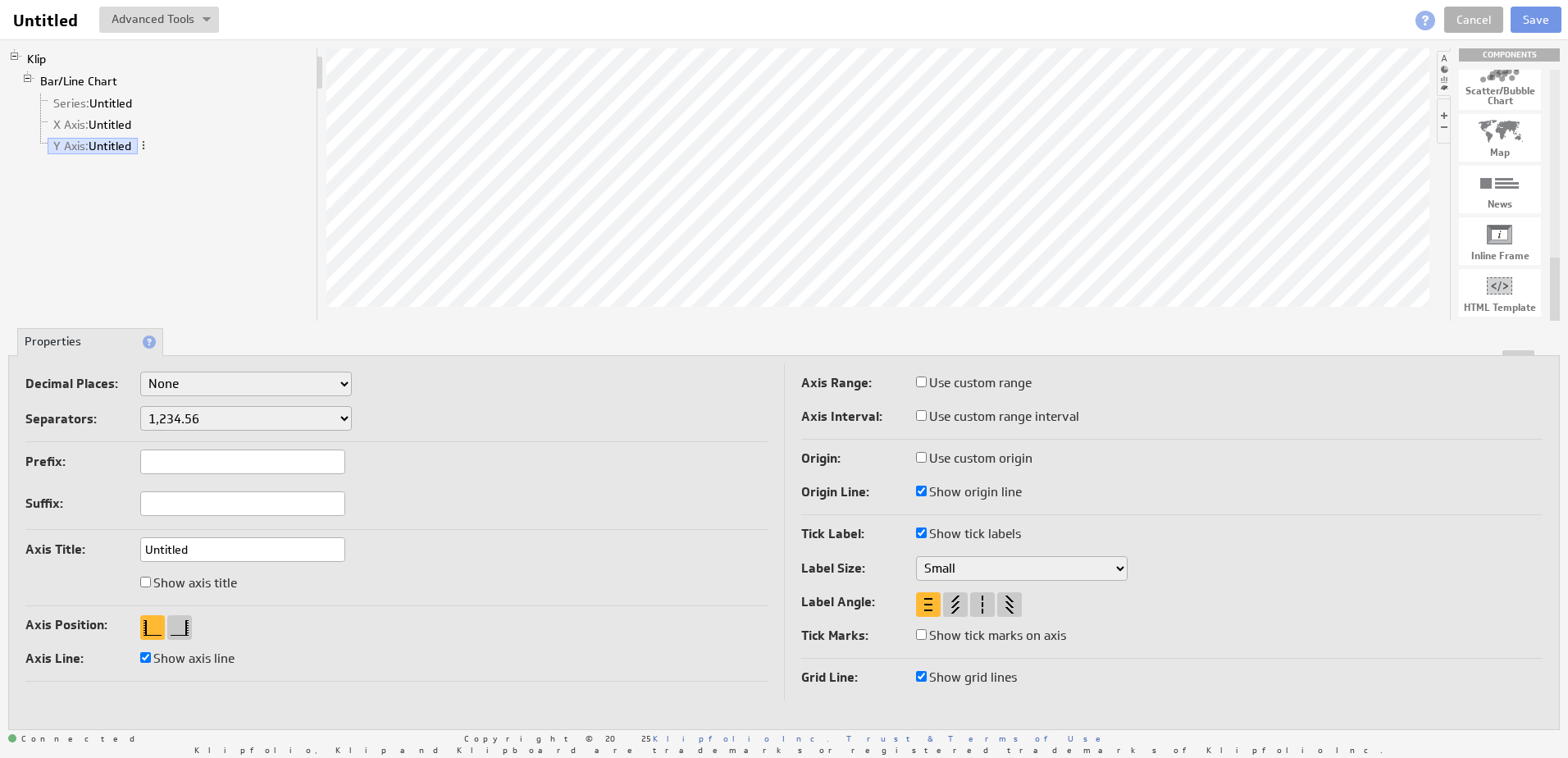
click at [1442, 105] on li at bounding box center [1443, 120] width 13 height 45
click at [1447, 120] on li at bounding box center [1443, 120] width 14 height 45
click at [1557, 53] on li at bounding box center [1552, 72] width 13 height 45
click at [1444, 109] on li at bounding box center [1443, 120] width 13 height 45
click at [90, 131] on link "X Axis: Untitled" at bounding box center [93, 125] width 90 height 16
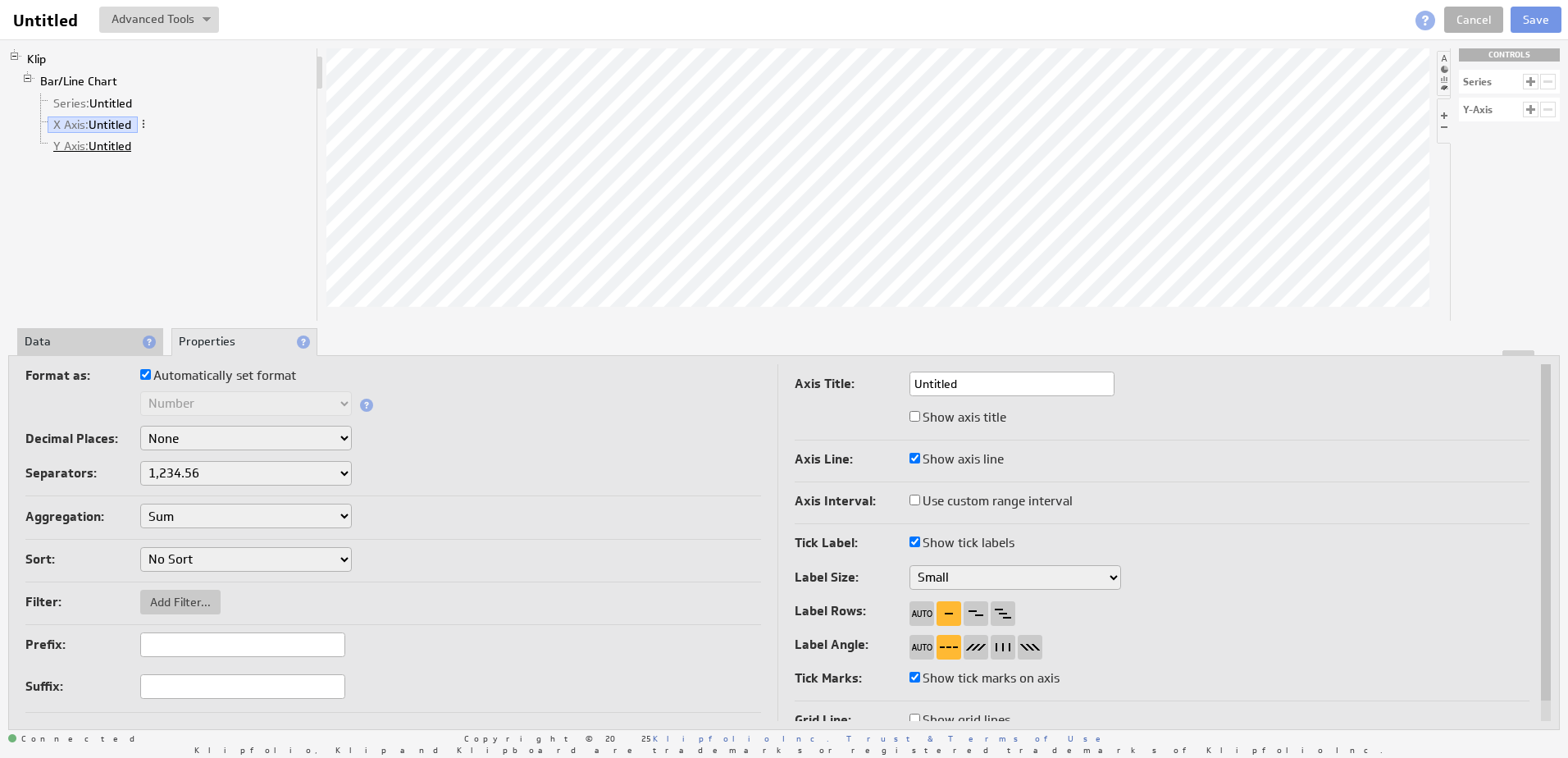
click at [122, 143] on link "Y Axis: Untitled" at bounding box center [93, 146] width 90 height 16
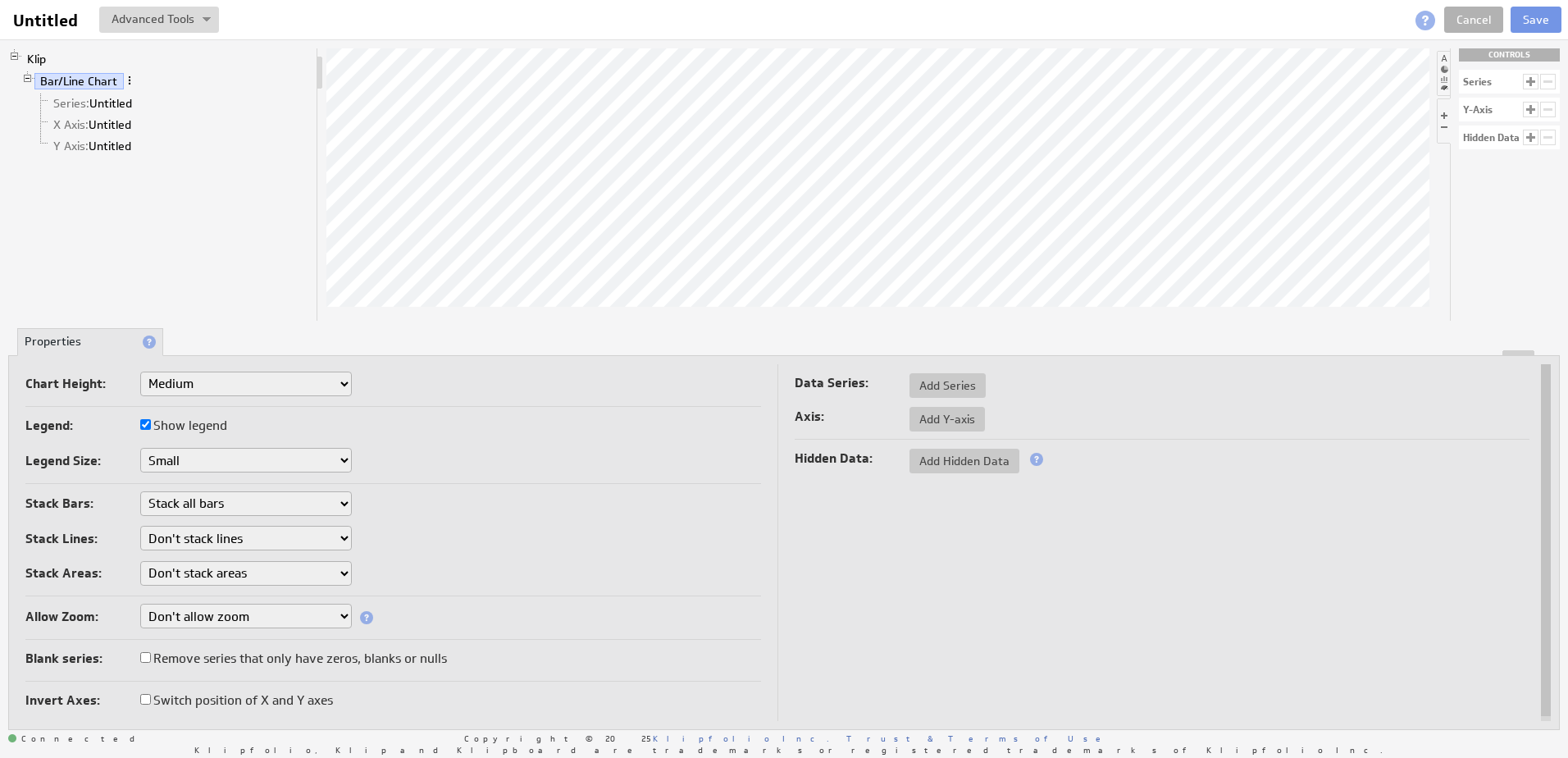
click at [127, 81] on span at bounding box center [129, 80] width 12 height 12
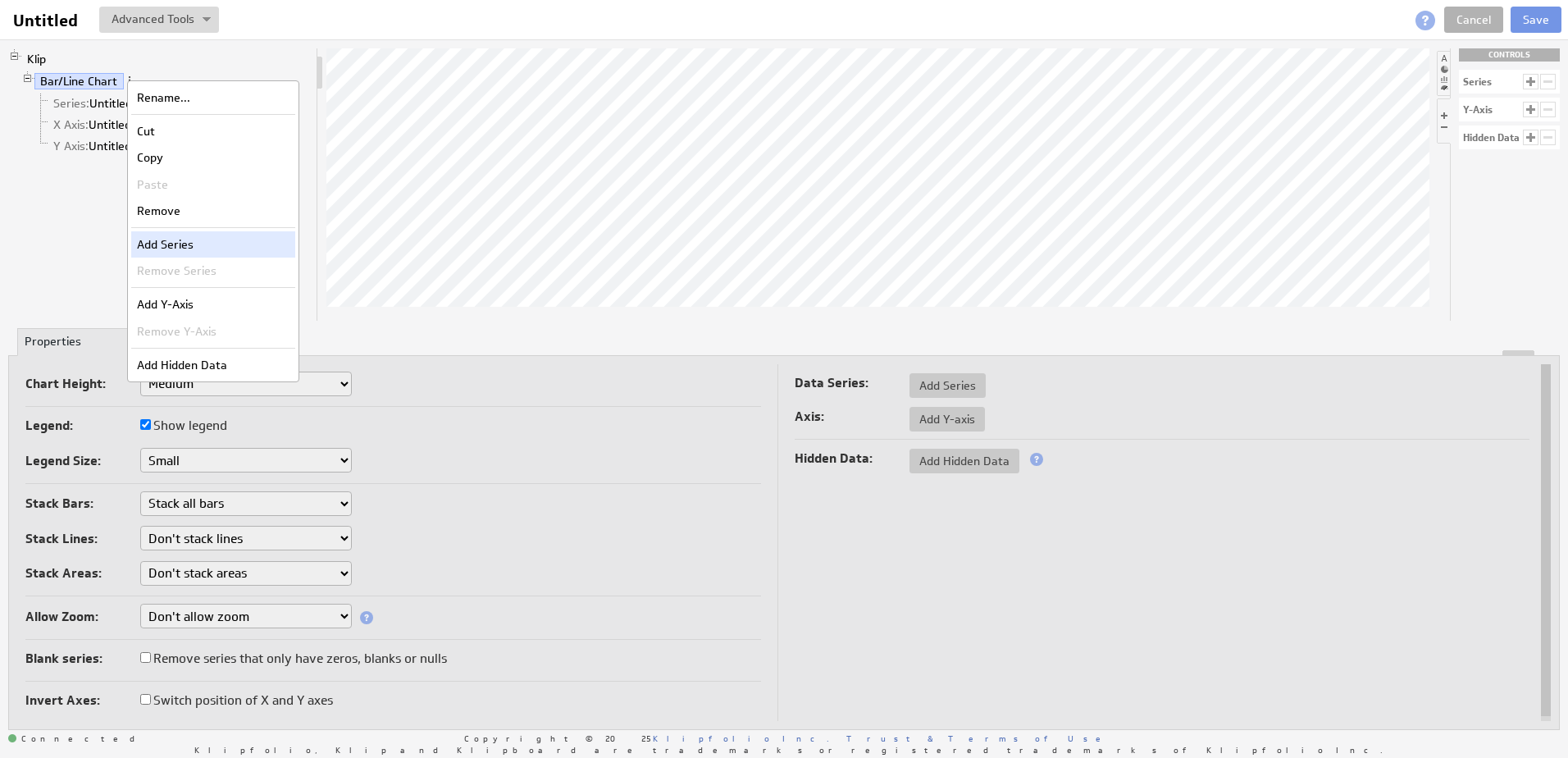
click at [179, 252] on div "Add Series" at bounding box center [213, 244] width 164 height 27
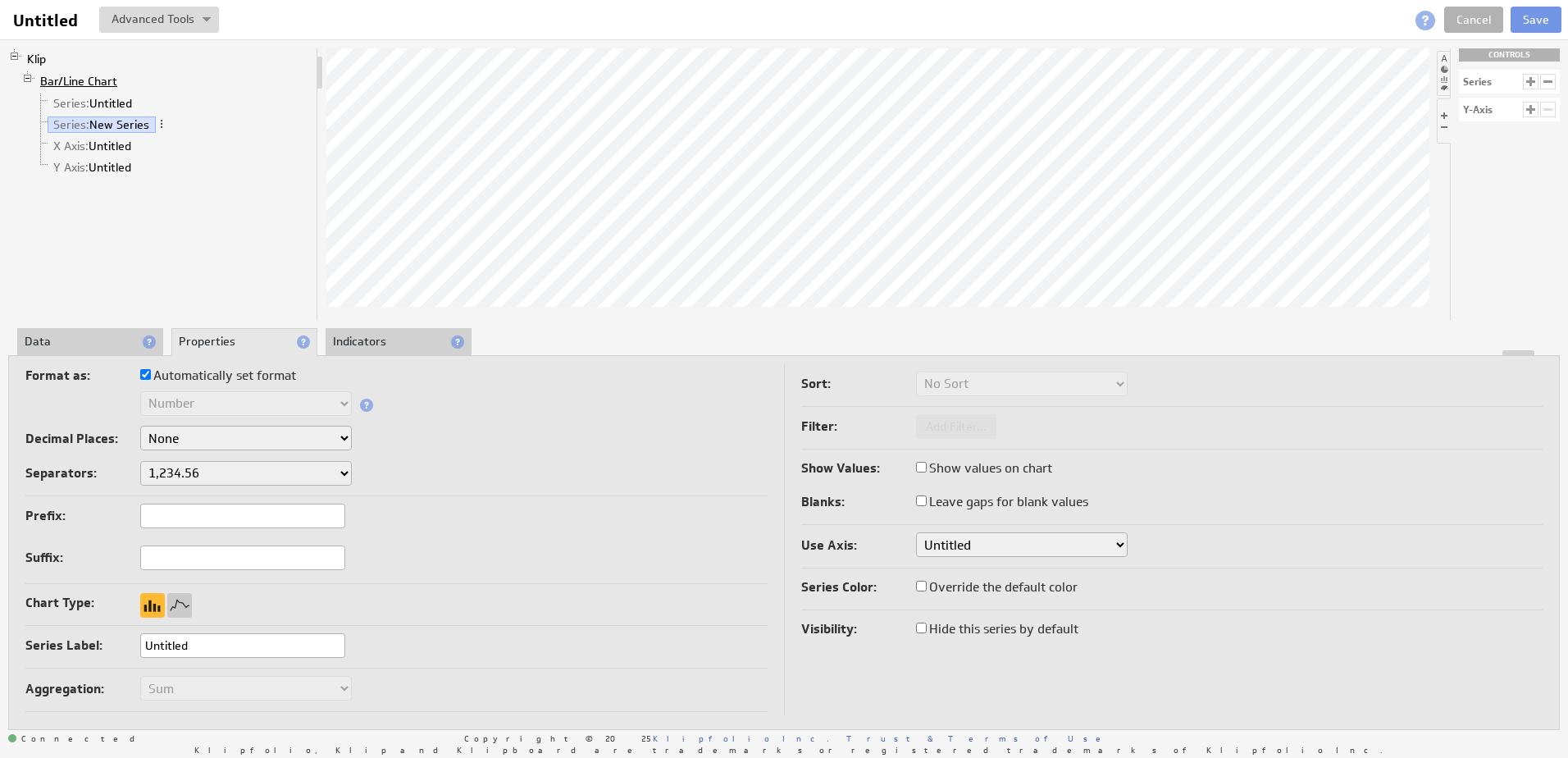
click at [122, 82] on link "Bar/Line Chart" at bounding box center [80, 82] width 90 height 16
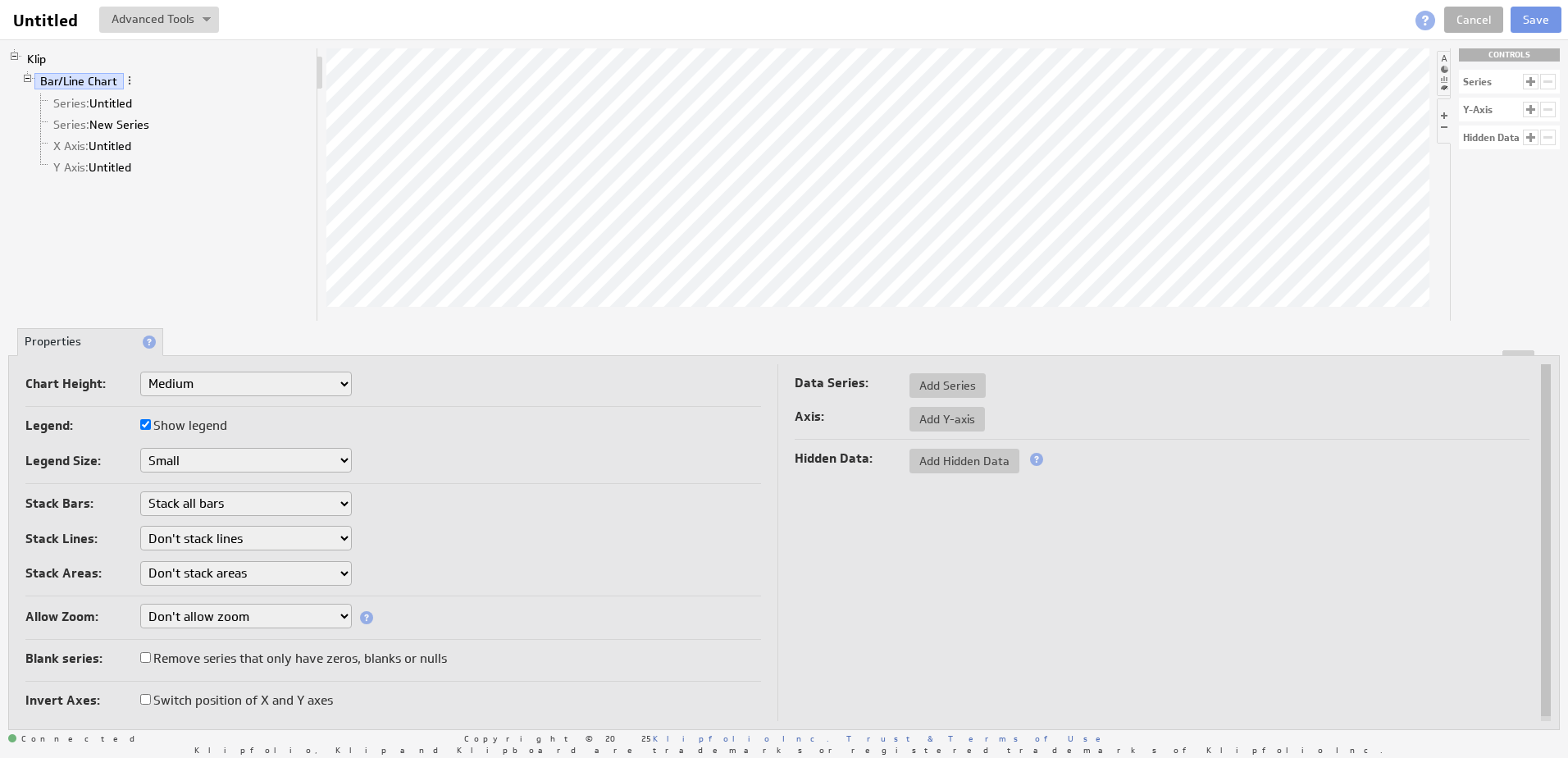
click at [135, 79] on li "Bar/Line Chart Series: Untitled Series: New Series X Axis: Untitled Y Axis: Unt…" at bounding box center [165, 126] width 289 height 110
click at [132, 77] on span at bounding box center [129, 80] width 12 height 12
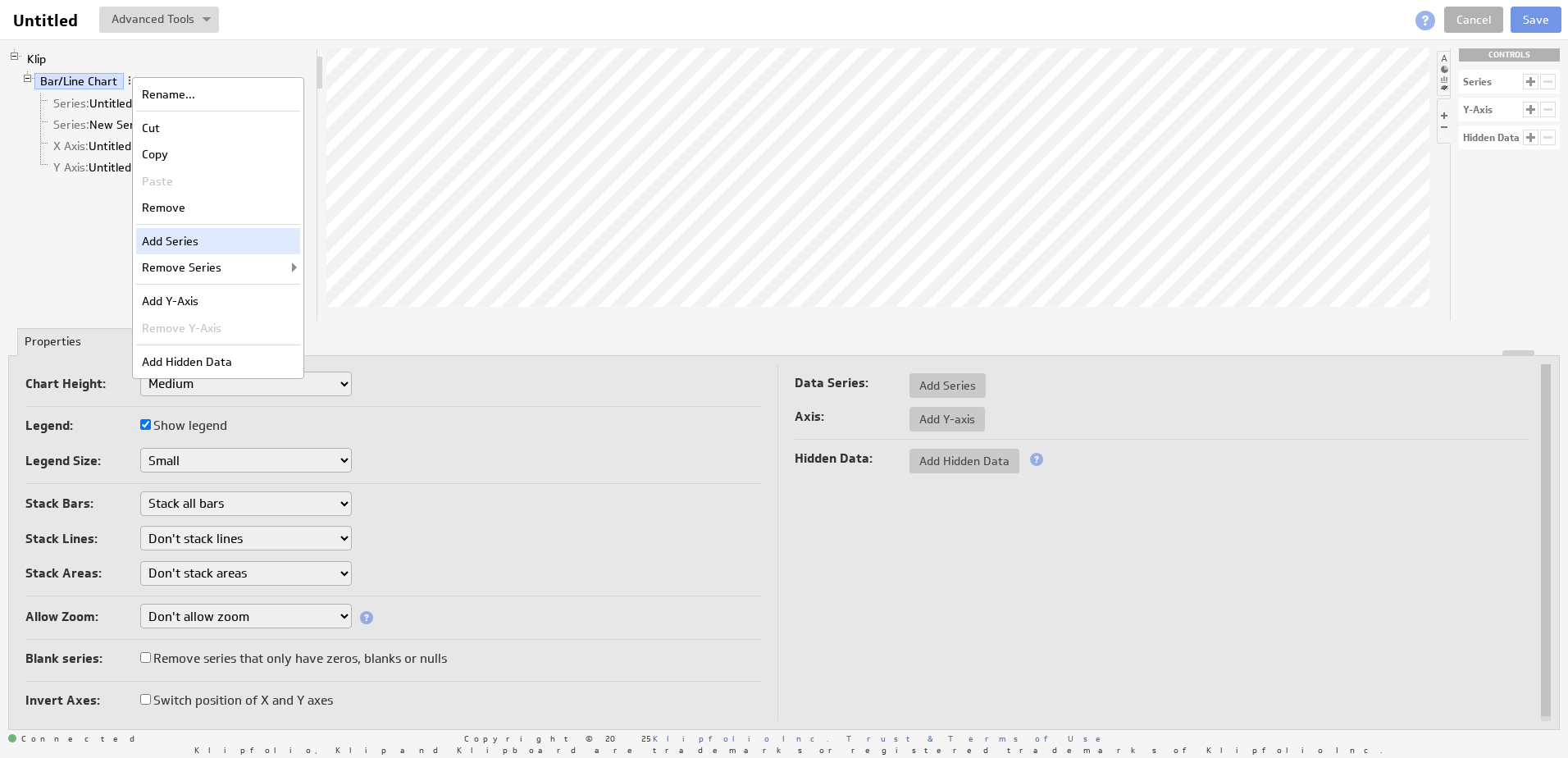
click at [179, 248] on div "Add Series" at bounding box center [218, 241] width 164 height 27
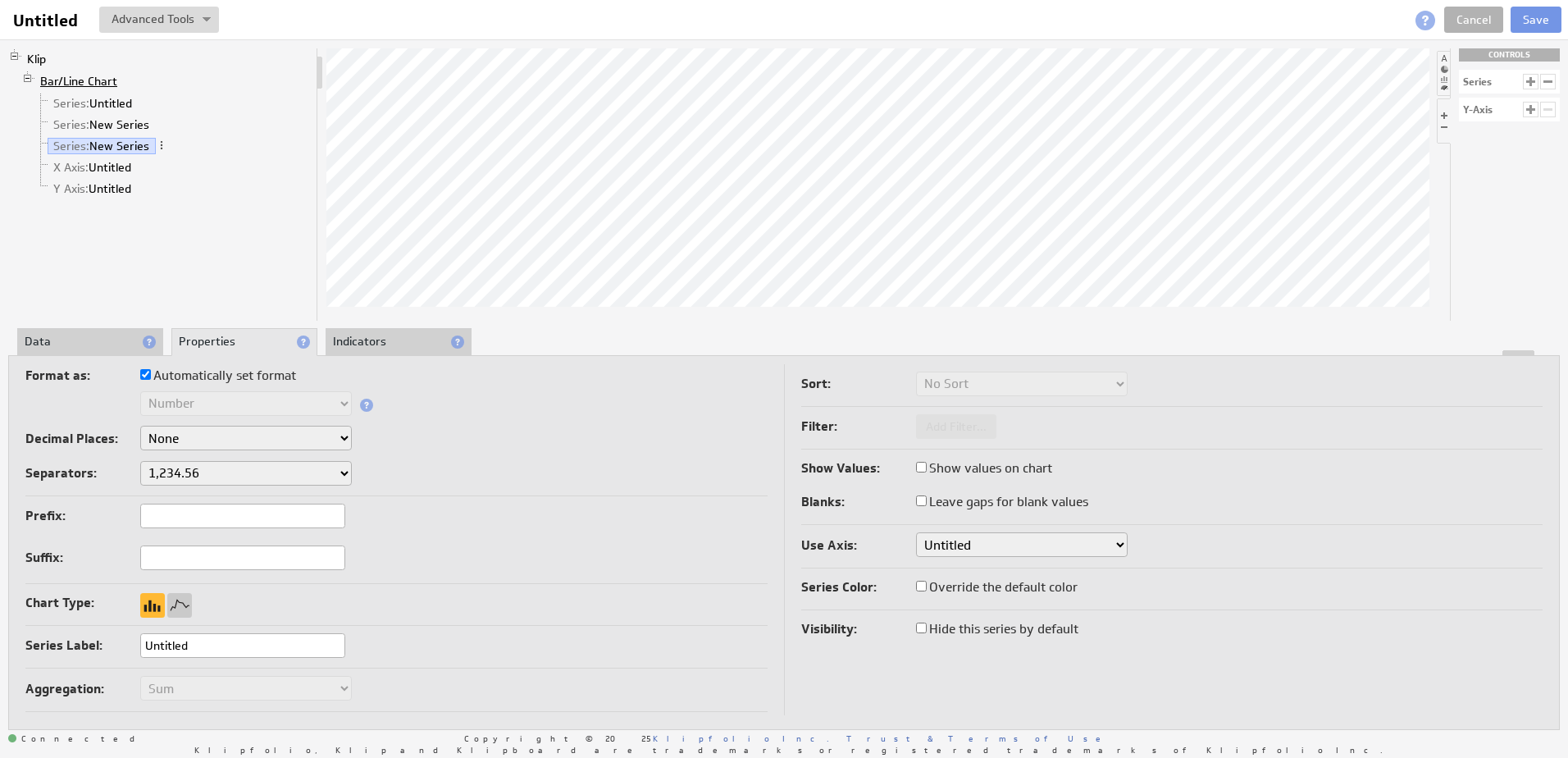
click at [122, 80] on link "Bar/Line Chart" at bounding box center [80, 82] width 90 height 16
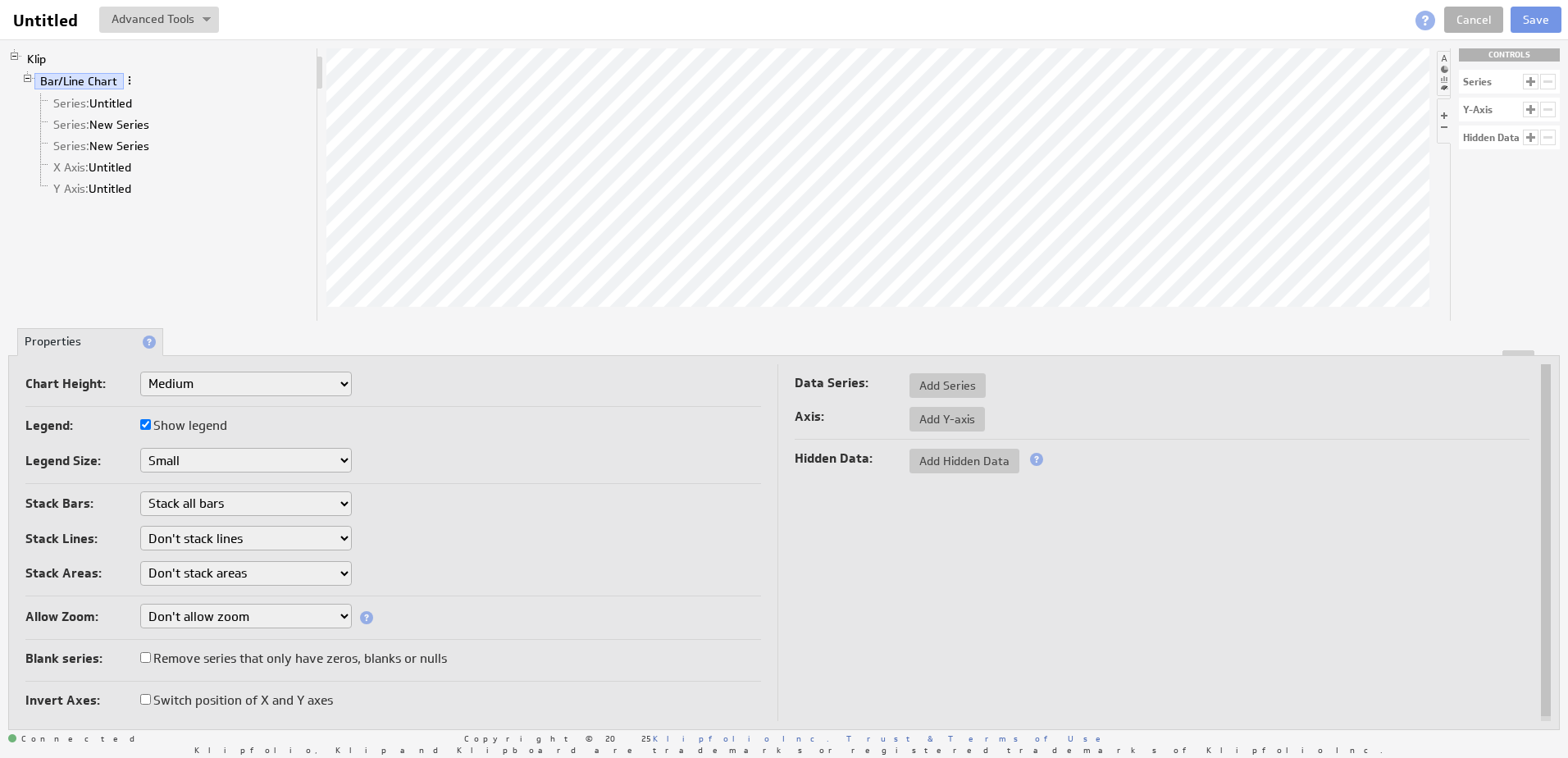
click at [128, 80] on span at bounding box center [129, 80] width 12 height 12
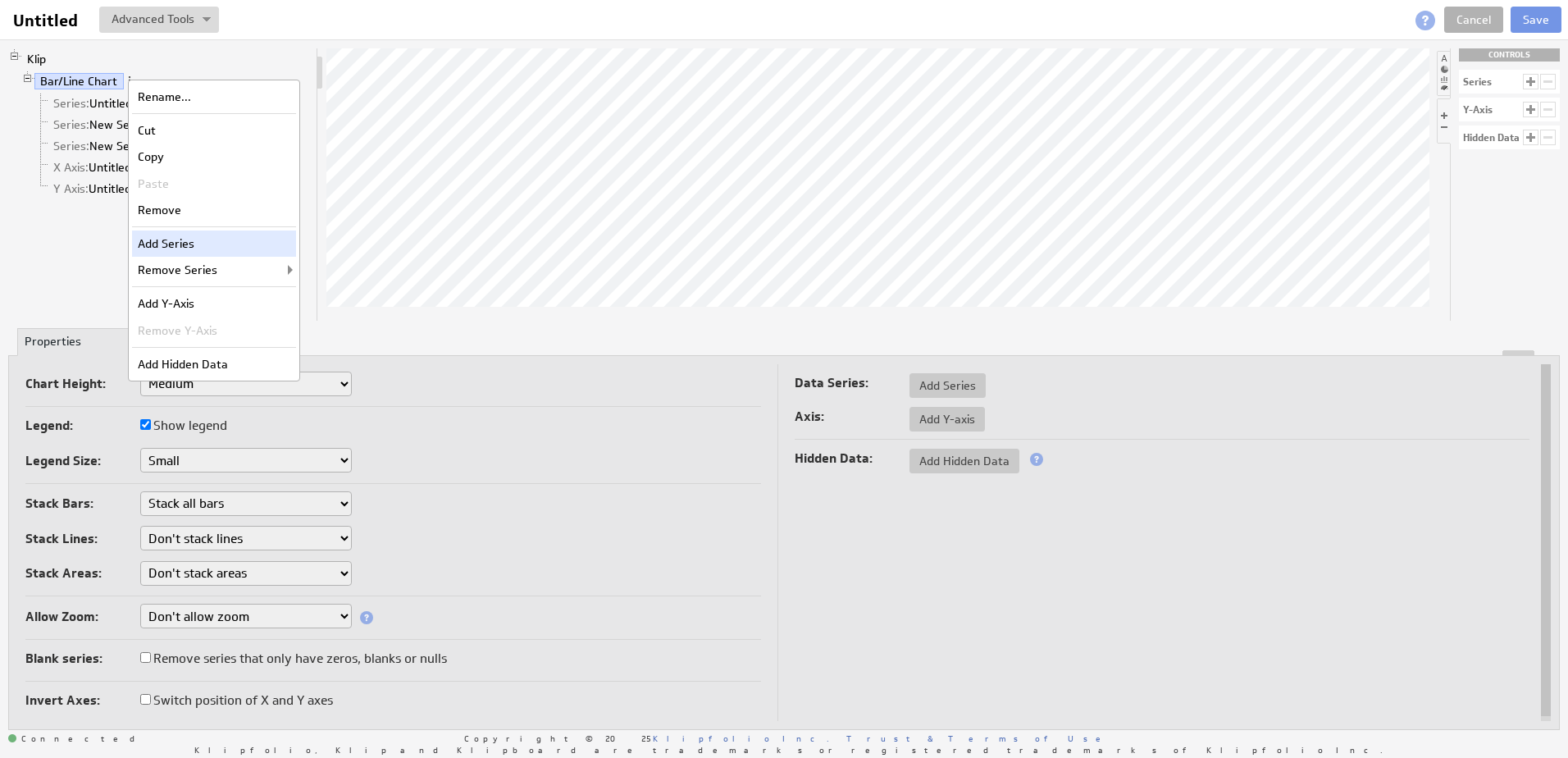
click at [168, 253] on div "Add Series" at bounding box center [214, 244] width 164 height 27
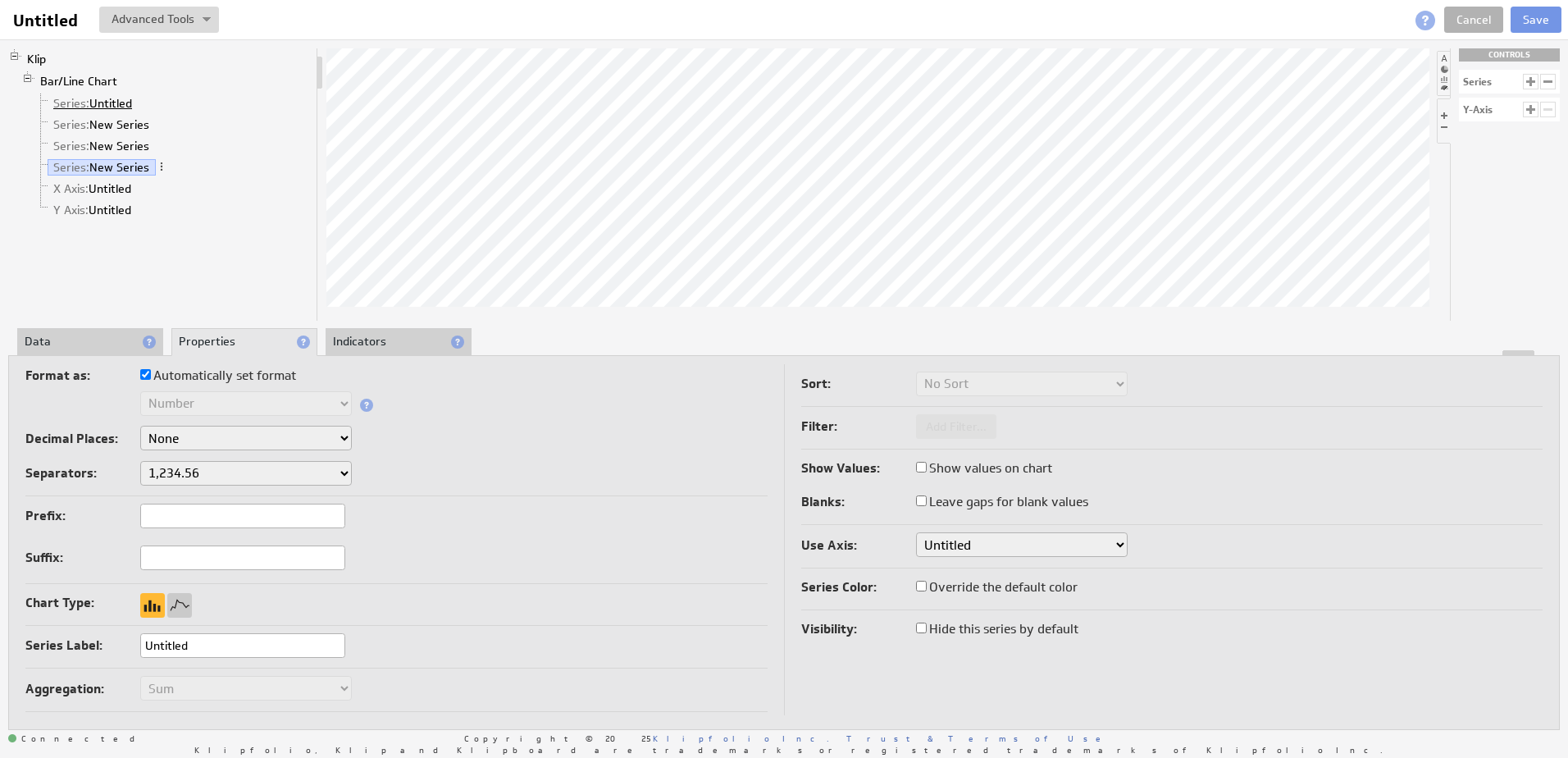
click at [114, 101] on link "Series: Untitled" at bounding box center [93, 104] width 91 height 16
click at [147, 373] on input "Automatically set format" at bounding box center [146, 375] width 11 height 11
checkbox input "false"
click at [224, 406] on select "Text Number Currency Percentage Date / Time Duration" at bounding box center [246, 403] width 212 height 25
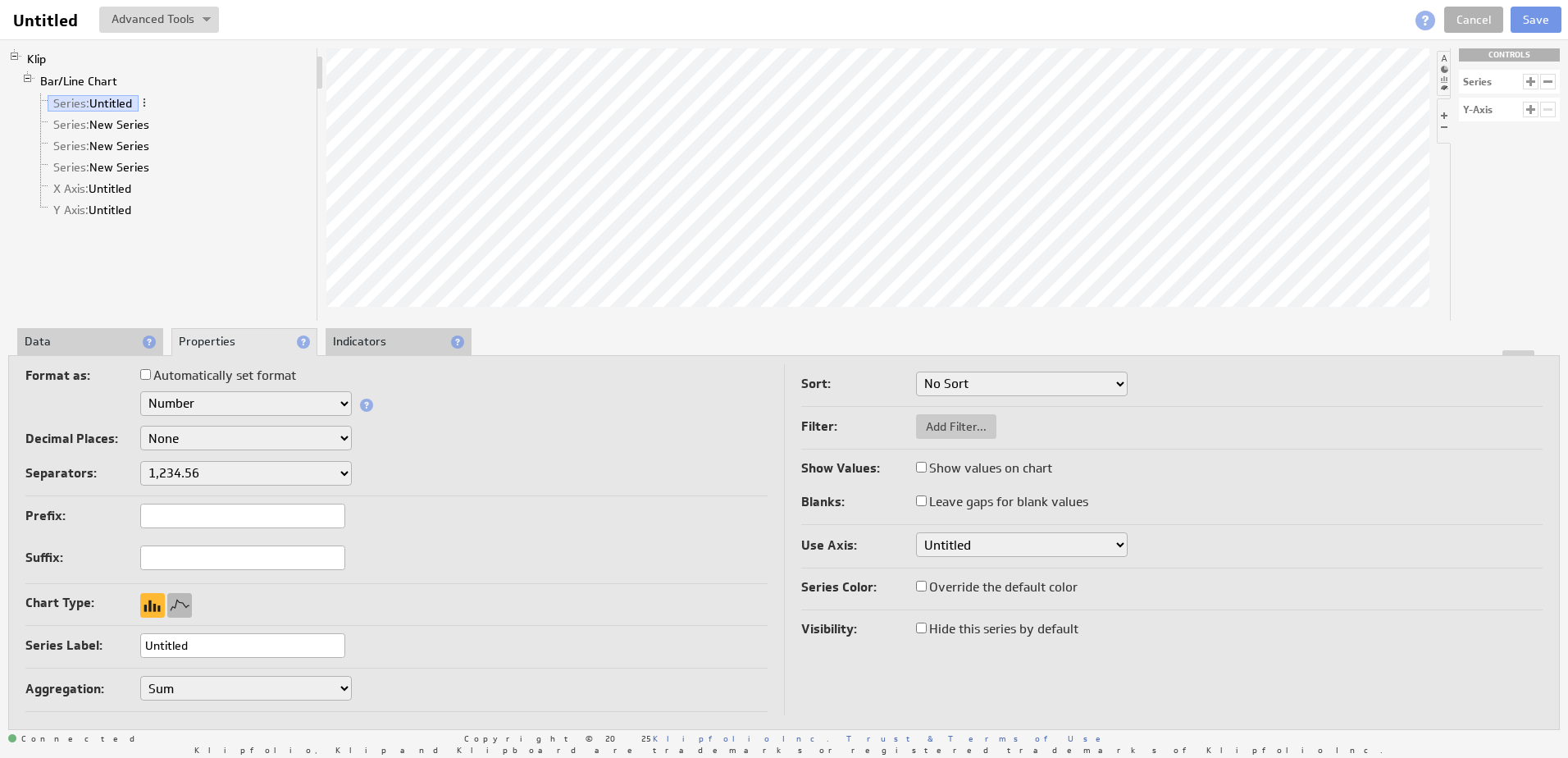
click at [184, 608] on div at bounding box center [180, 605] width 25 height 25
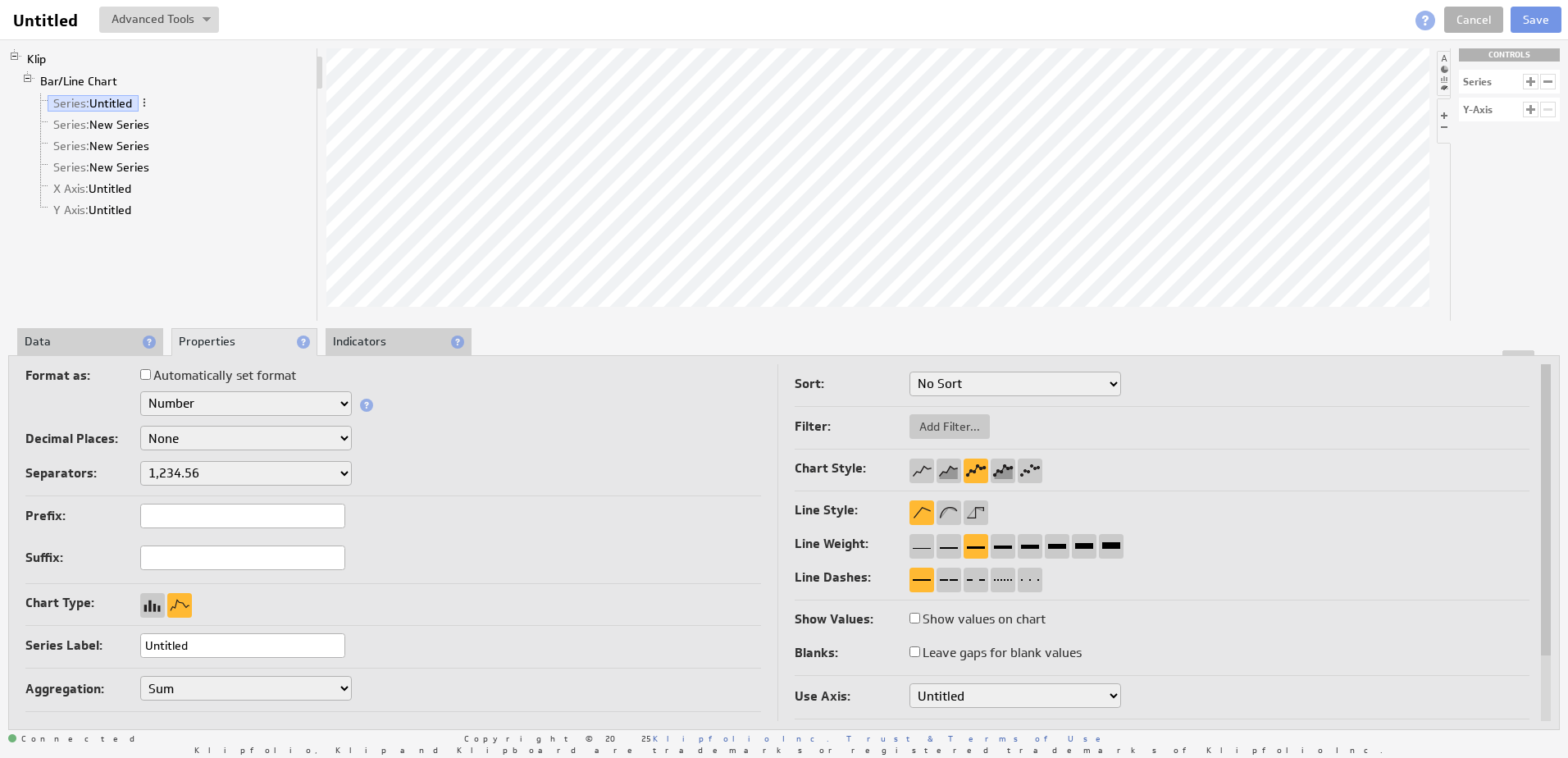
click at [126, 338] on li "Data" at bounding box center [90, 342] width 146 height 27
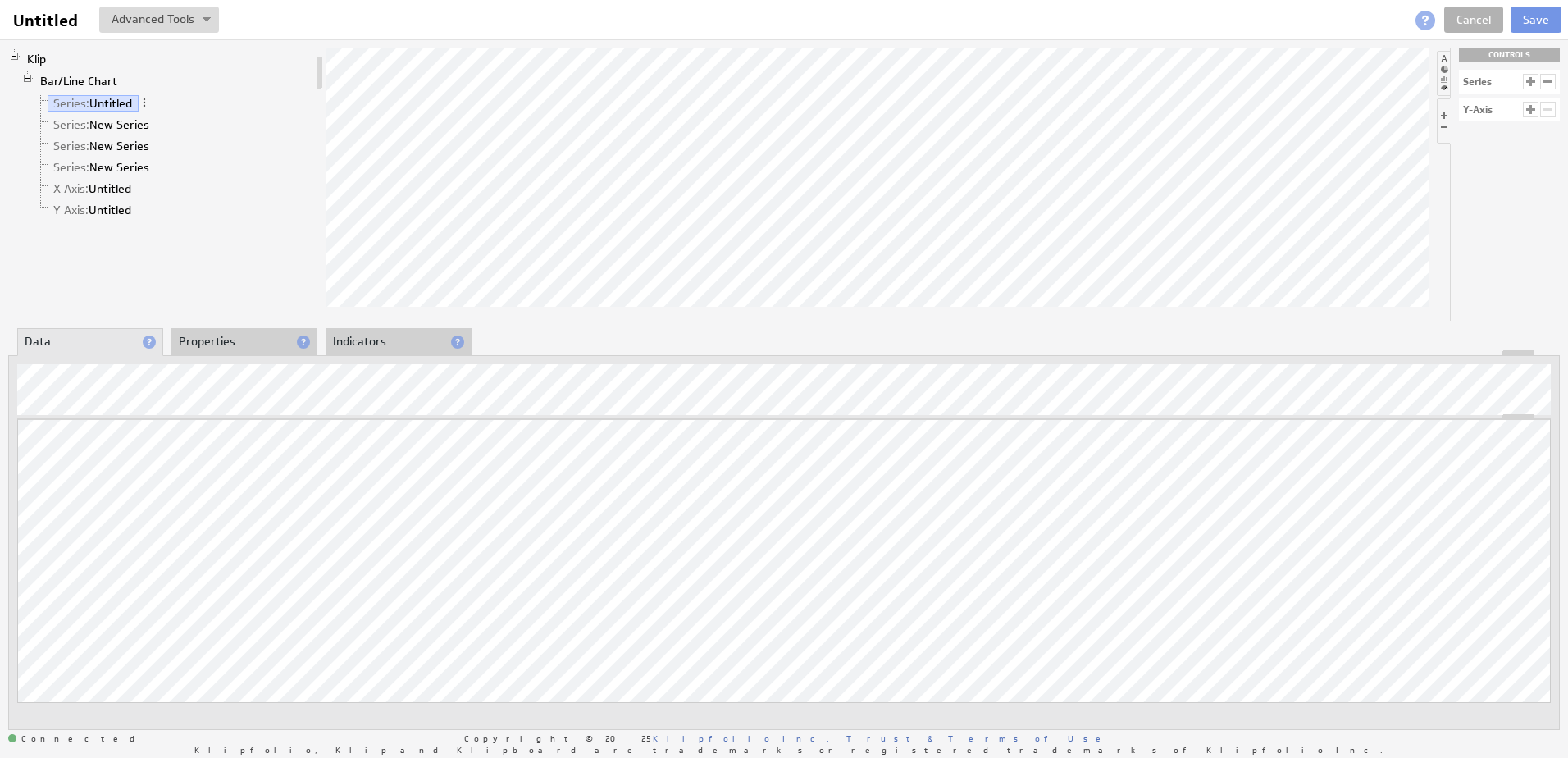
click at [109, 191] on link "X Axis: Untitled" at bounding box center [93, 189] width 90 height 16
click at [126, 126] on link "Series: New Series" at bounding box center [102, 125] width 108 height 16
click at [100, 143] on link "Series: New Series" at bounding box center [102, 146] width 108 height 16
click at [125, 168] on link "Series: New Series" at bounding box center [102, 168] width 108 height 16
click at [224, 344] on li "Properties" at bounding box center [244, 342] width 146 height 27
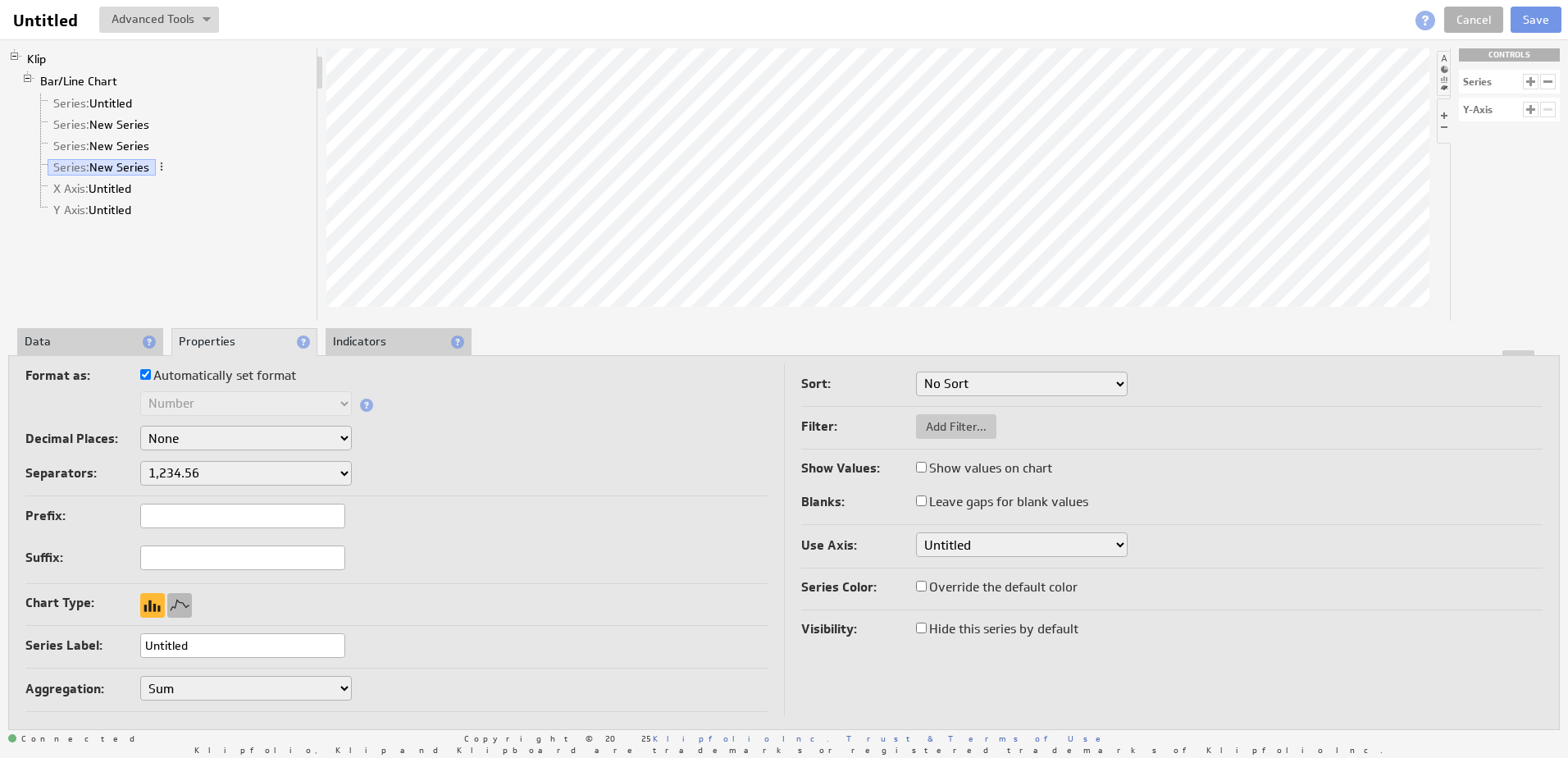
click at [184, 603] on div at bounding box center [180, 605] width 25 height 25
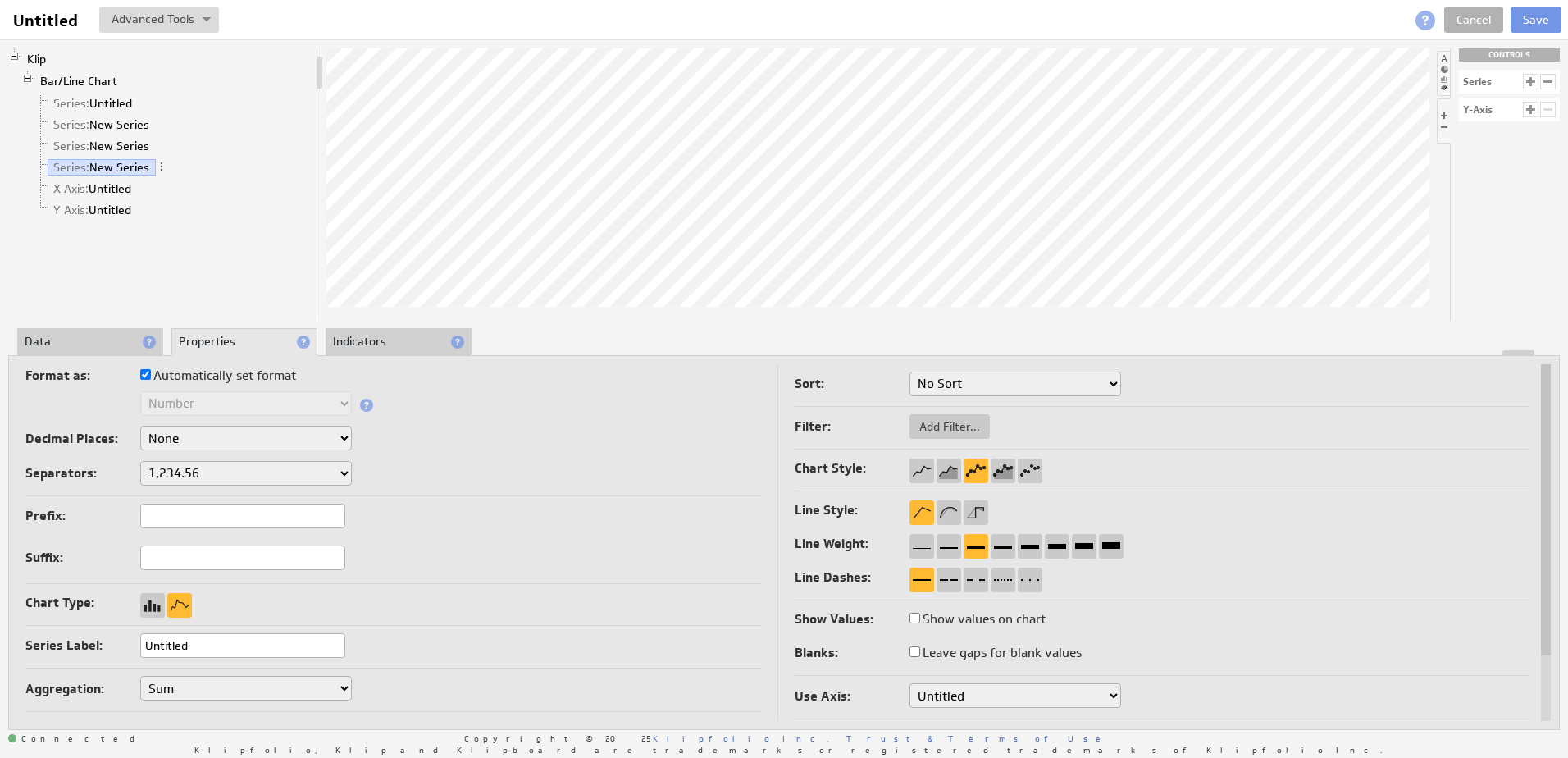
click at [113, 337] on li "Data" at bounding box center [90, 342] width 146 height 27
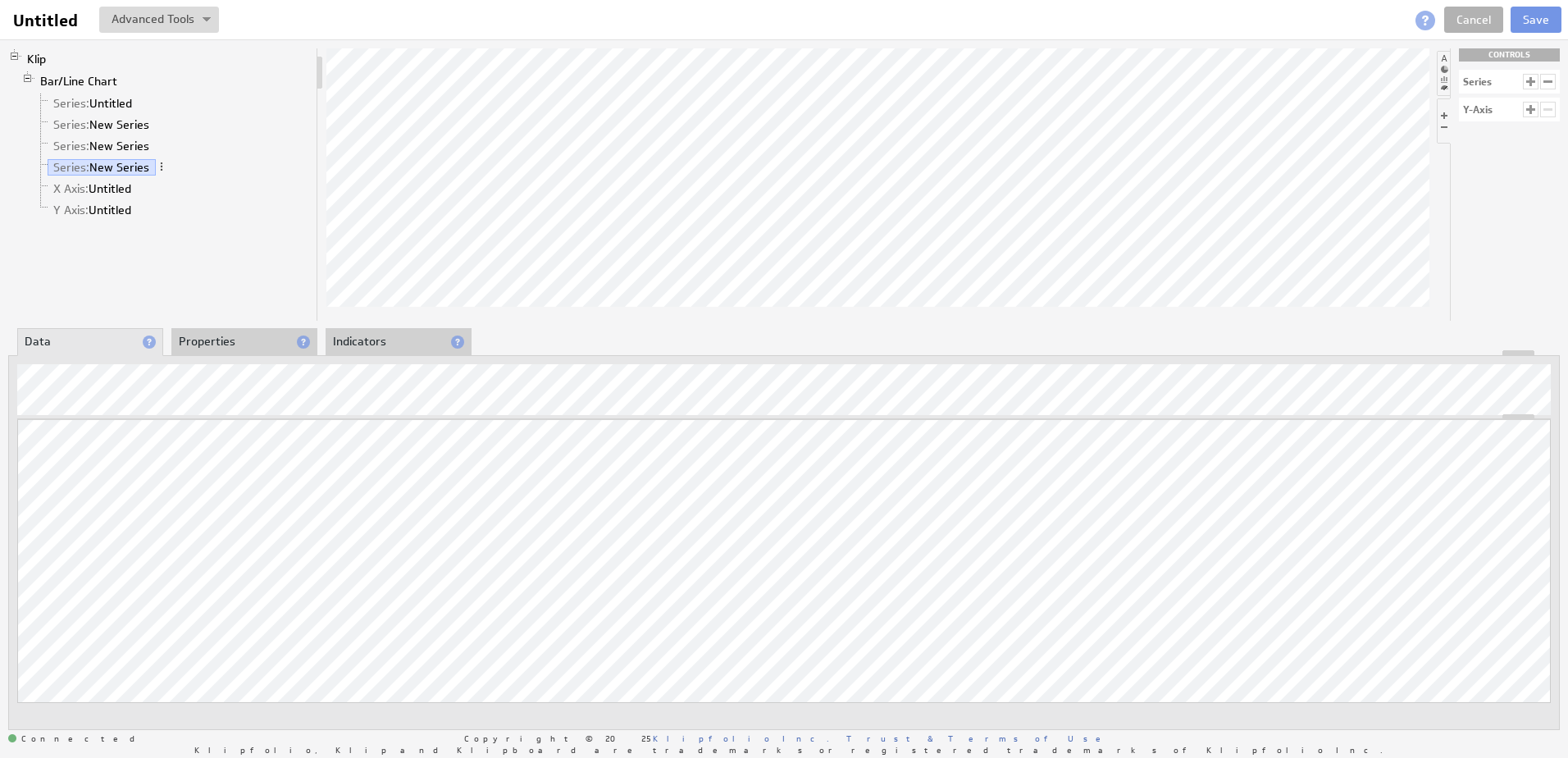
drag, startPoint x: 264, startPoint y: 349, endPoint x: 266, endPoint y: 361, distance: 12.2
click at [263, 348] on div "About Data Properties Layout Drill Down Indicators Updating... Select a Functio…" at bounding box center [784, 530] width 1552 height 401
click at [259, 346] on li "Properties" at bounding box center [244, 341] width 146 height 27
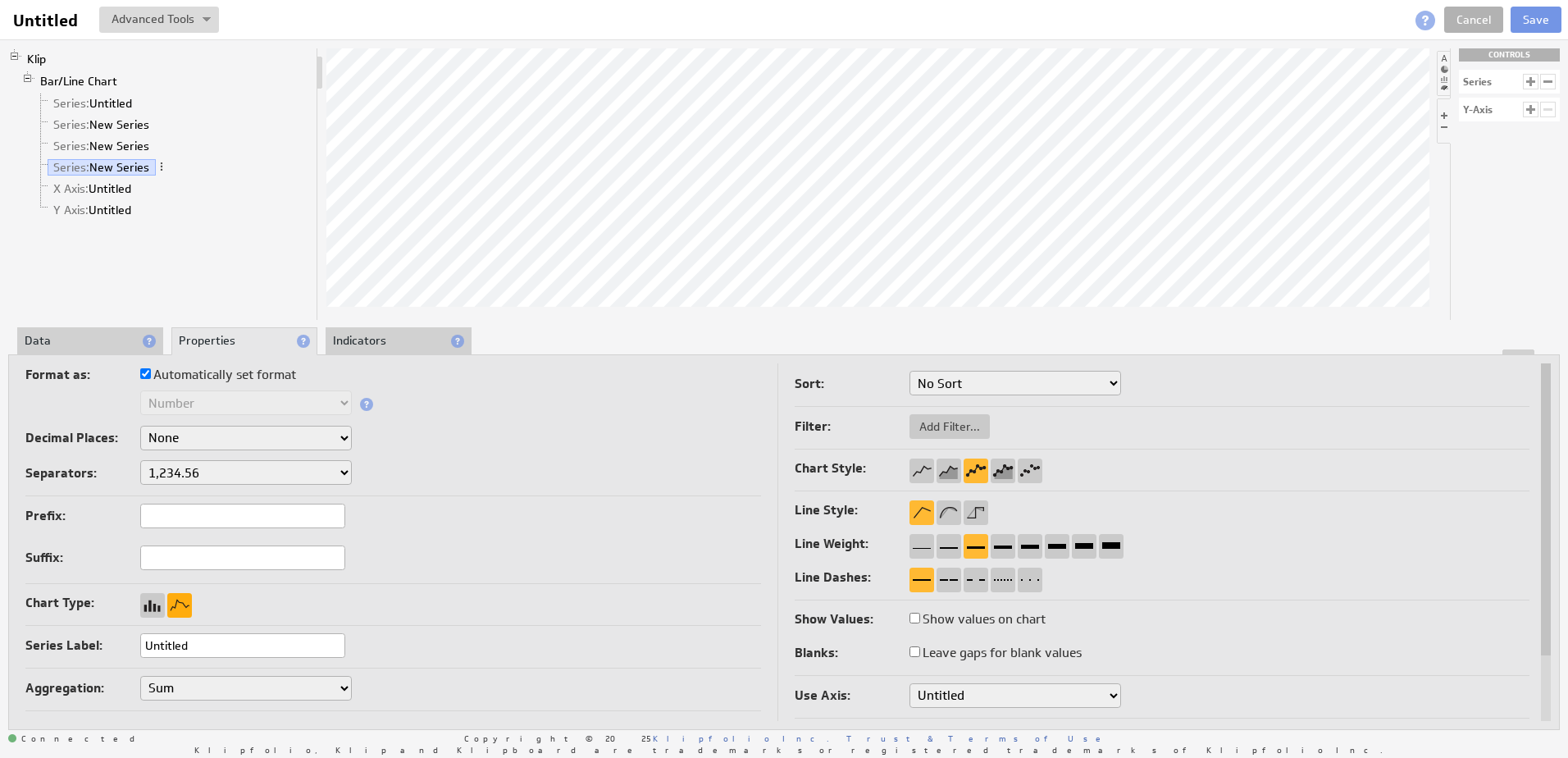
click at [178, 606] on div at bounding box center [180, 605] width 25 height 25
click at [82, 335] on li "Data" at bounding box center [90, 341] width 146 height 27
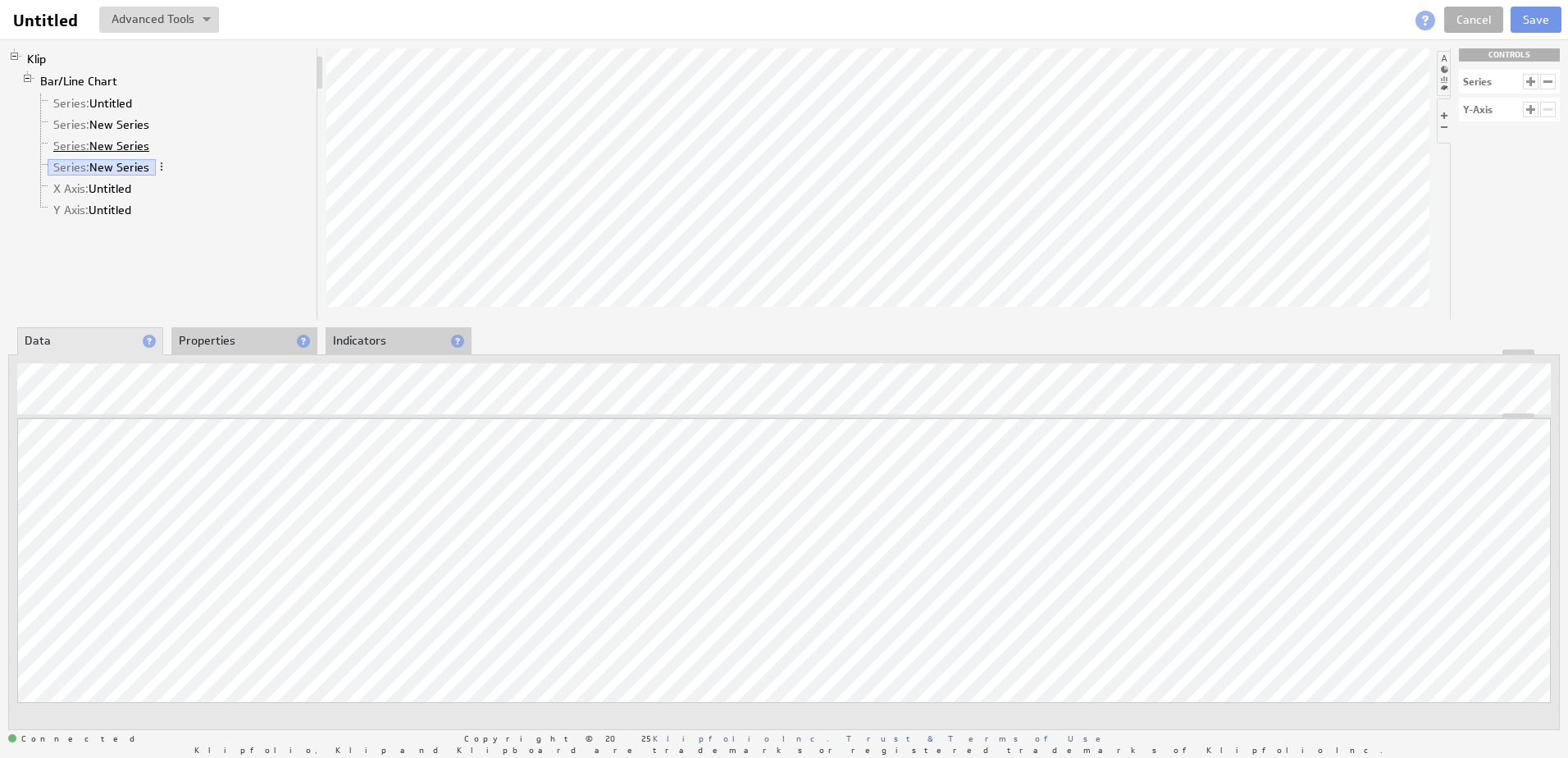
click at [115, 149] on link "Series: New Series" at bounding box center [102, 146] width 108 height 16
click at [114, 122] on link "Series: New Series" at bounding box center [102, 125] width 108 height 16
click at [256, 343] on li "Properties" at bounding box center [244, 341] width 146 height 27
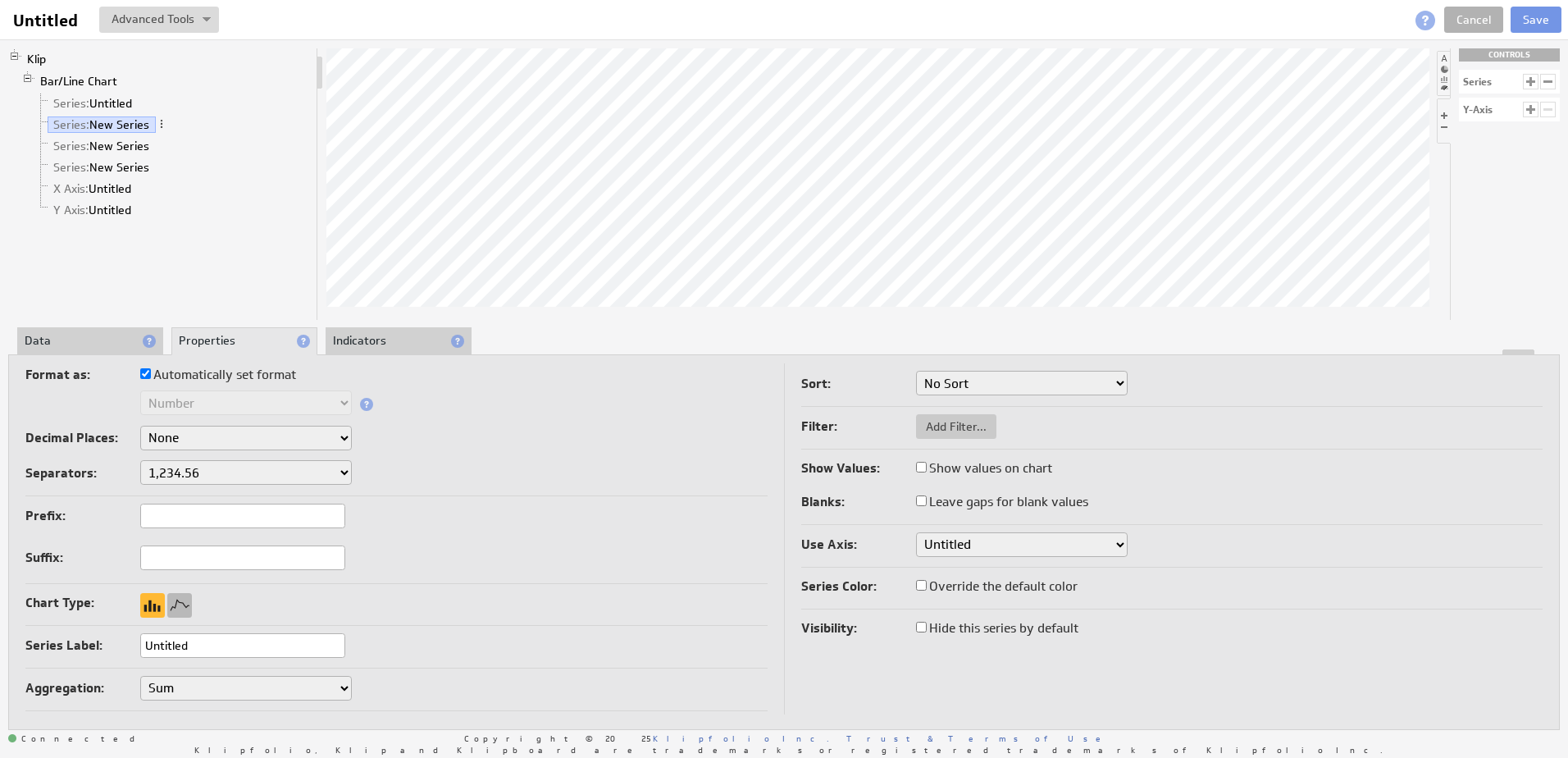
click at [177, 598] on div at bounding box center [180, 605] width 25 height 25
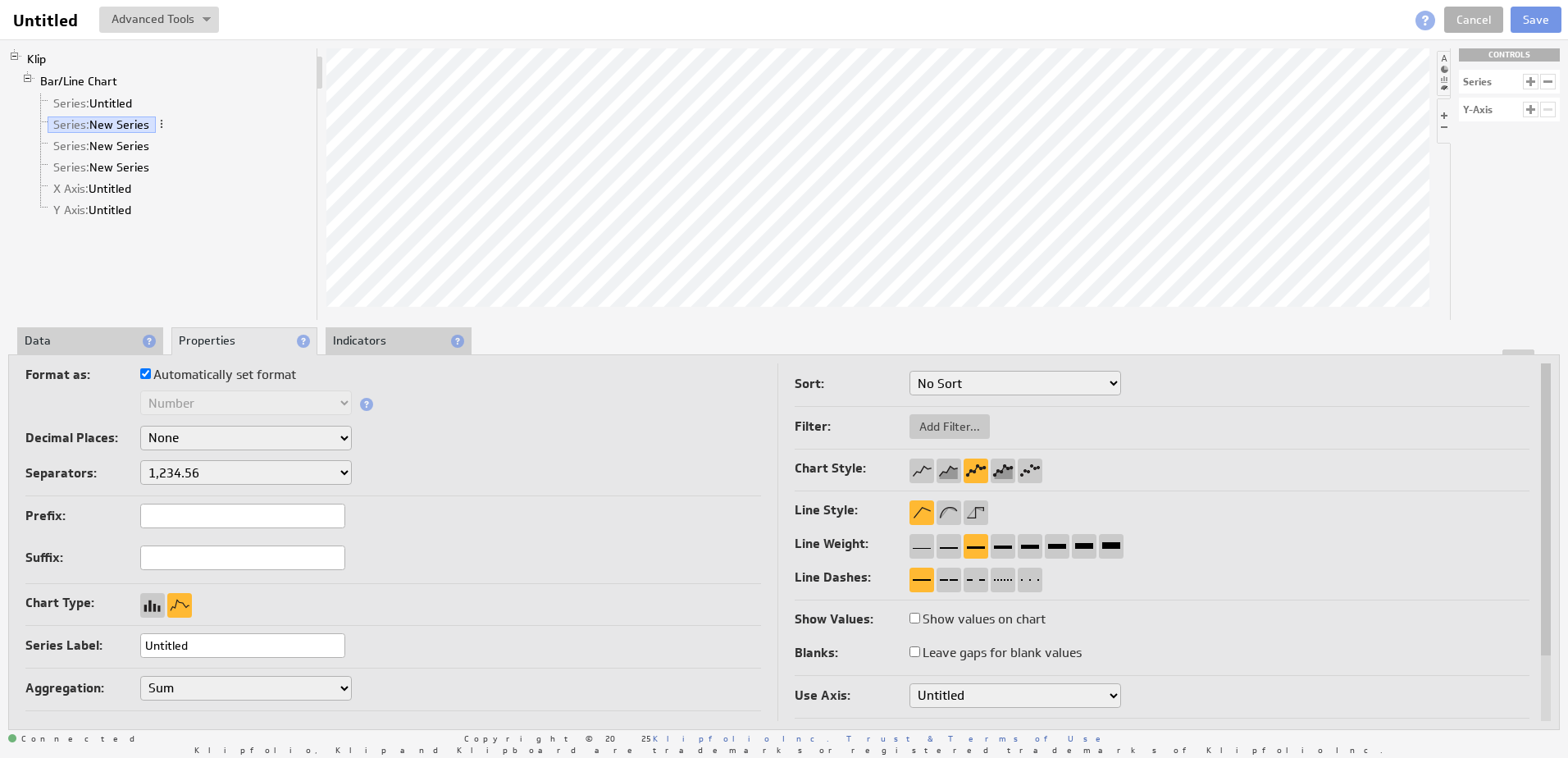
click at [84, 350] on div at bounding box center [784, 352] width 1551 height 5
click at [927, 466] on div at bounding box center [922, 470] width 25 height 25
click at [950, 474] on div at bounding box center [948, 470] width 25 height 25
click at [924, 468] on div at bounding box center [922, 470] width 25 height 25
click at [924, 545] on div at bounding box center [922, 546] width 25 height 25
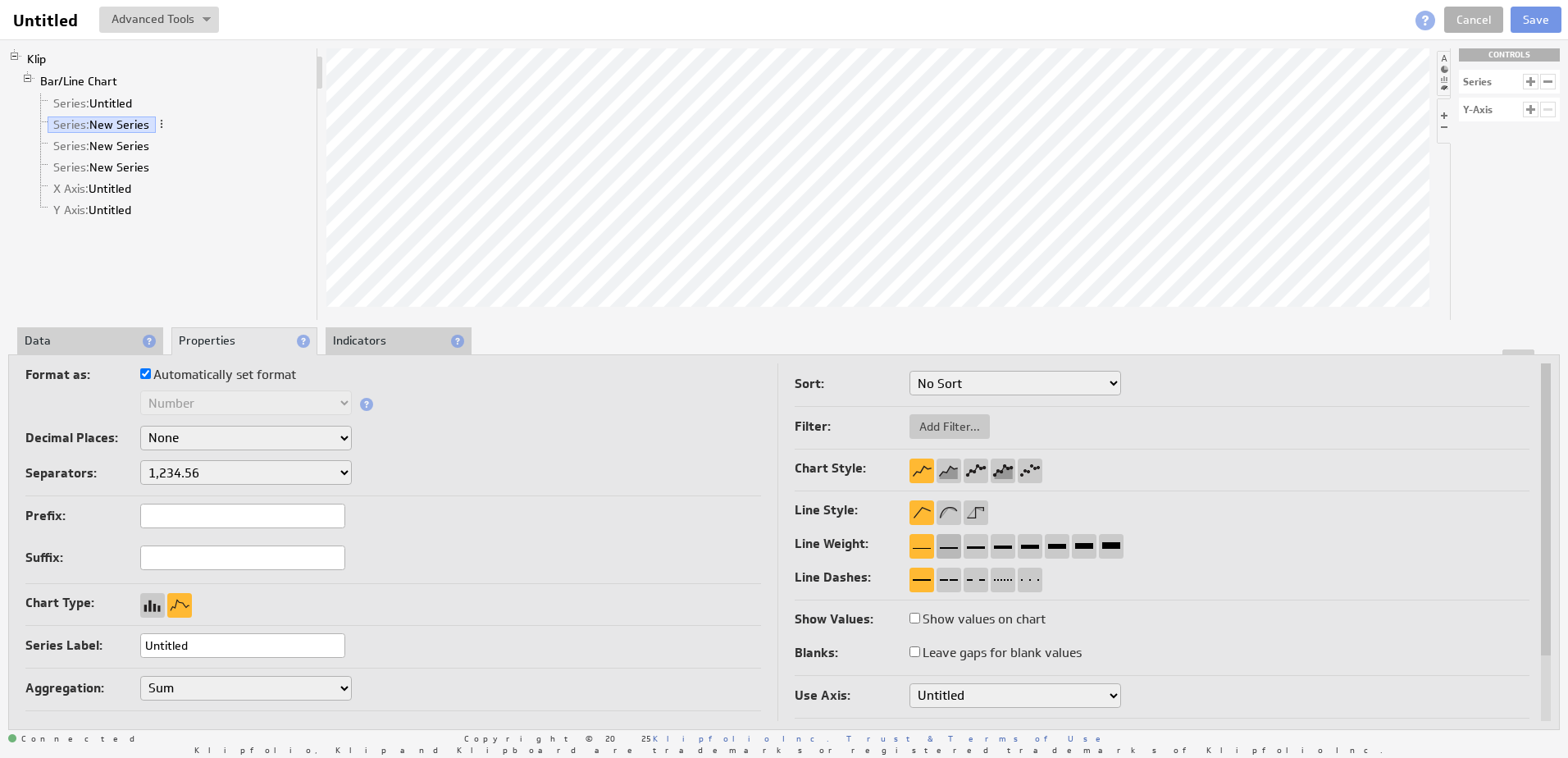
click at [947, 546] on div at bounding box center [948, 546] width 25 height 25
click at [921, 546] on div at bounding box center [922, 546] width 25 height 25
click at [125, 335] on li "Data" at bounding box center [90, 341] width 146 height 27
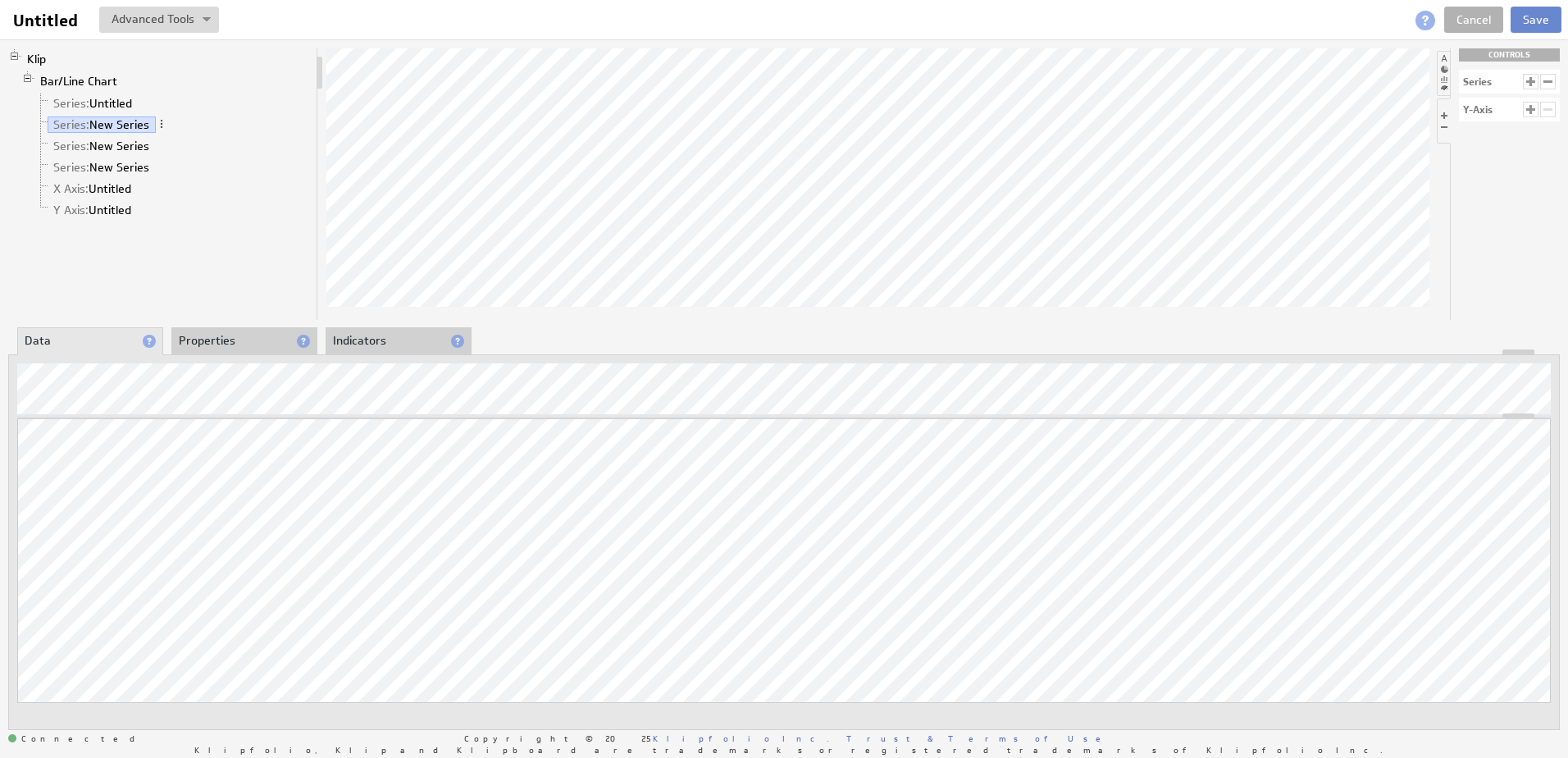
click at [1539, 13] on button "Save" at bounding box center [1536, 19] width 50 height 27
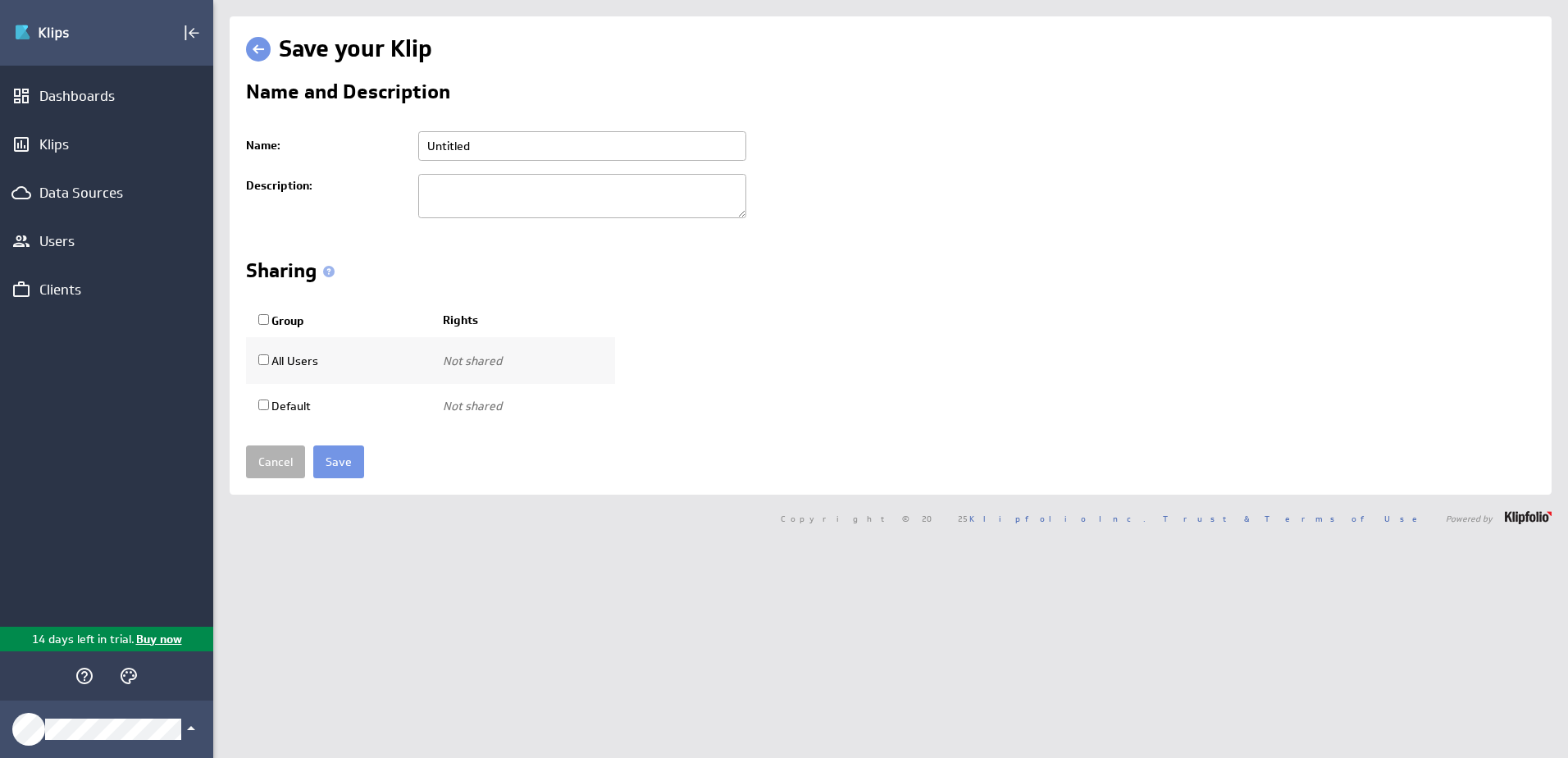
click at [487, 156] on input "Untitled" at bounding box center [583, 146] width 328 height 29
type input "Line"
click at [348, 468] on input "Save" at bounding box center [338, 462] width 50 height 33
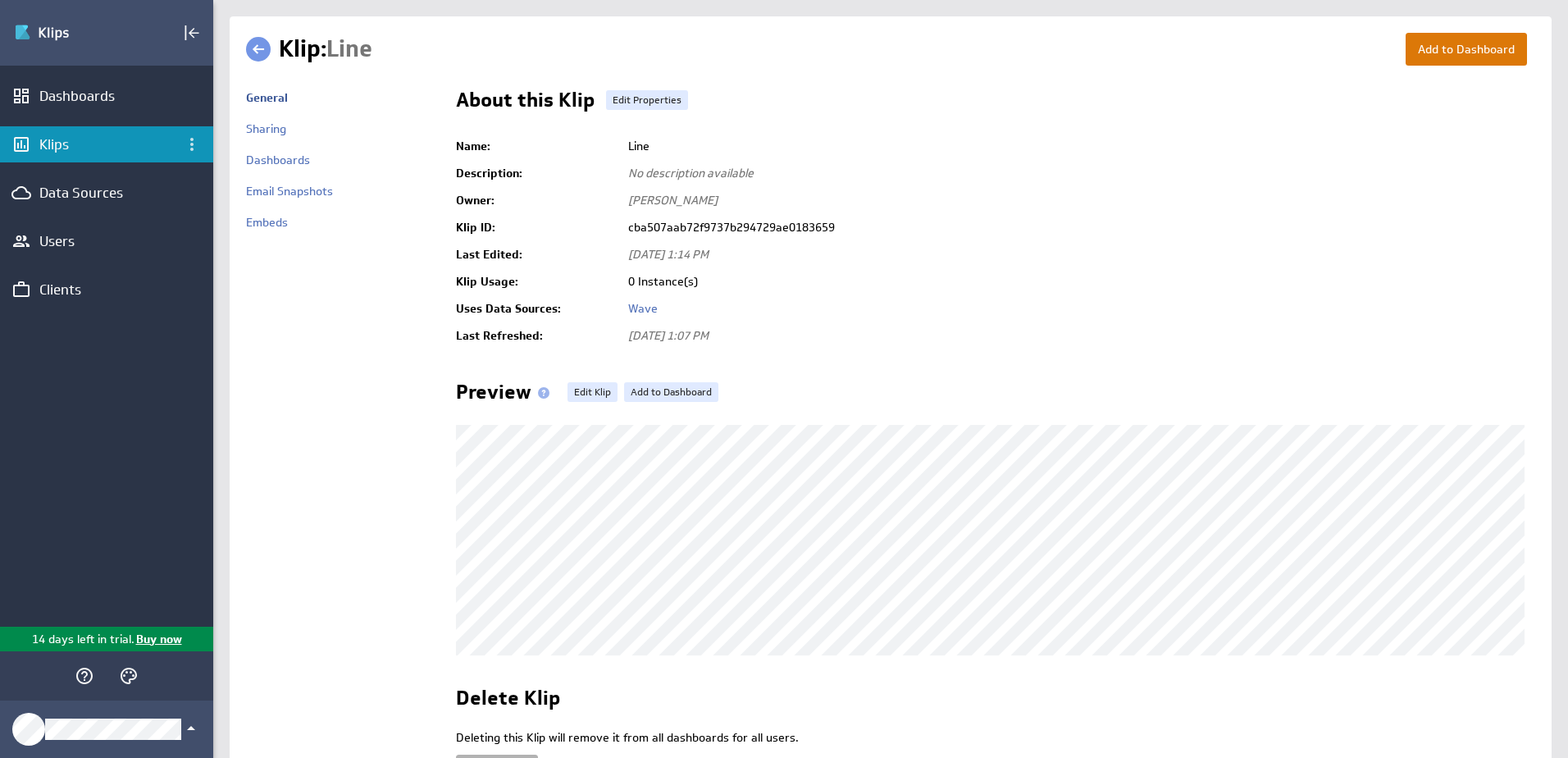
click at [1481, 58] on button "Add to Dashboard" at bounding box center [1466, 49] width 121 height 33
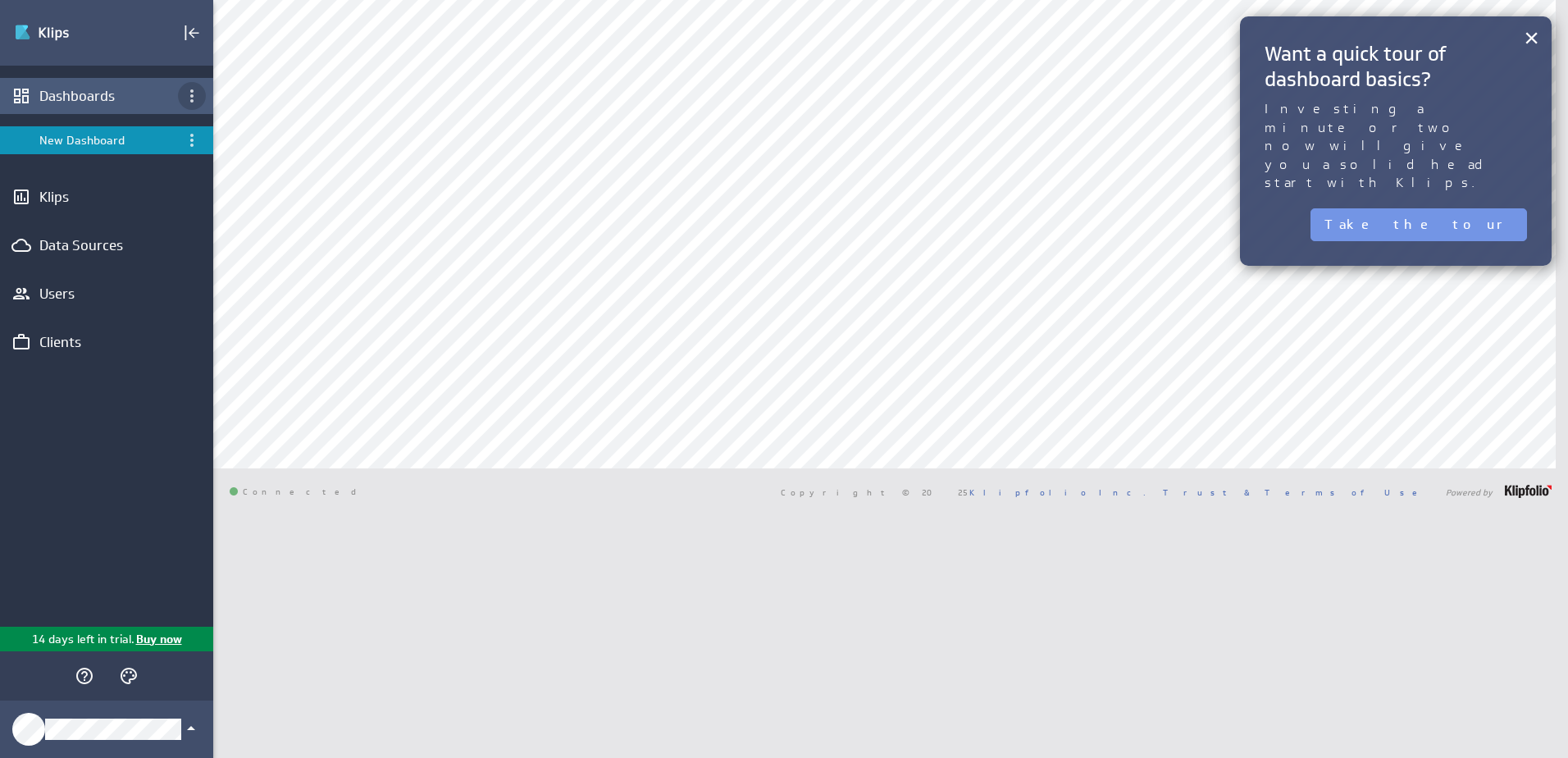
click at [190, 91] on icon "Dashboard menu" at bounding box center [192, 95] width 19 height 19
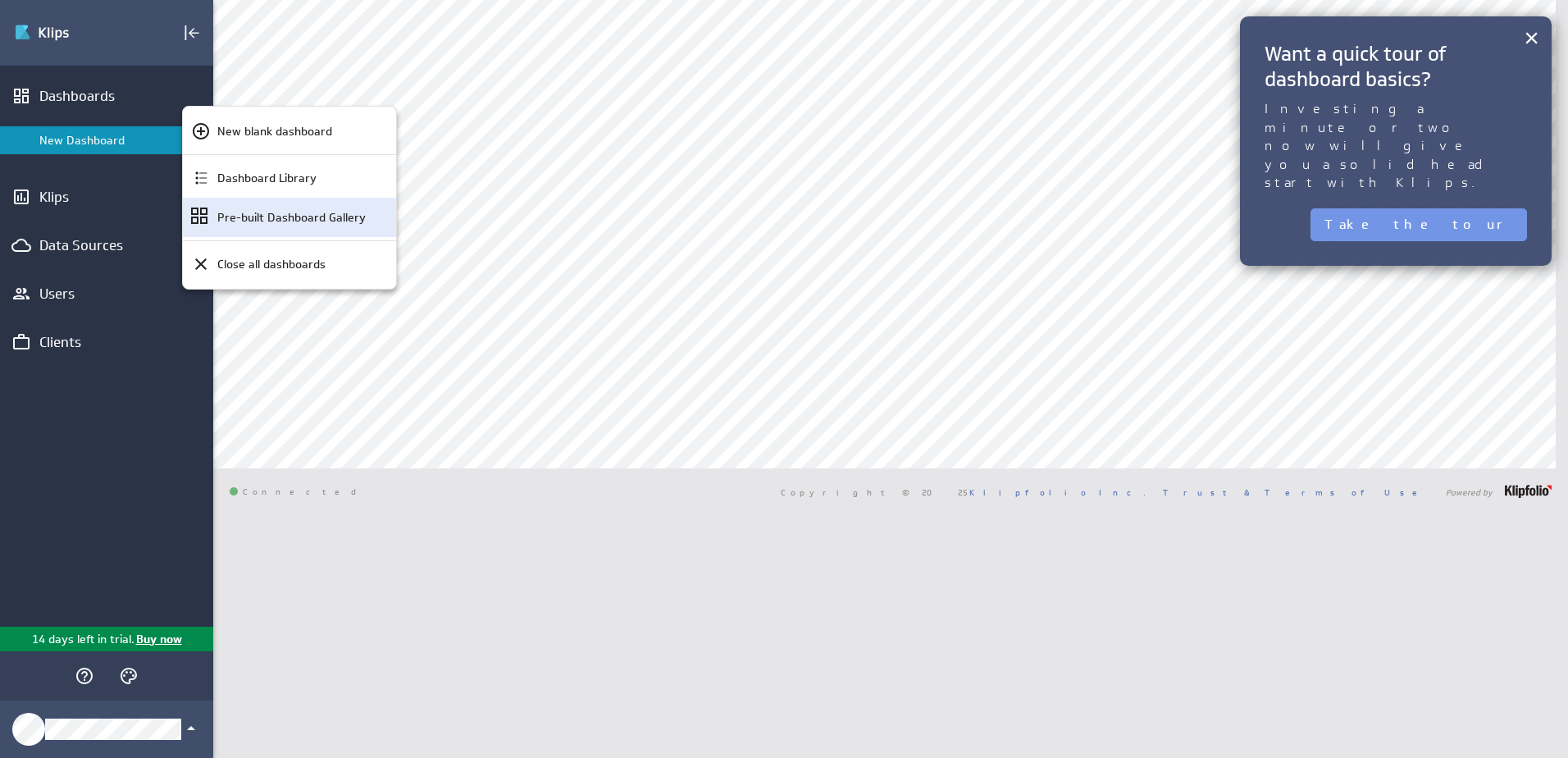
click at [274, 224] on p "Pre-built Dashboard Gallery" at bounding box center [291, 217] width 148 height 17
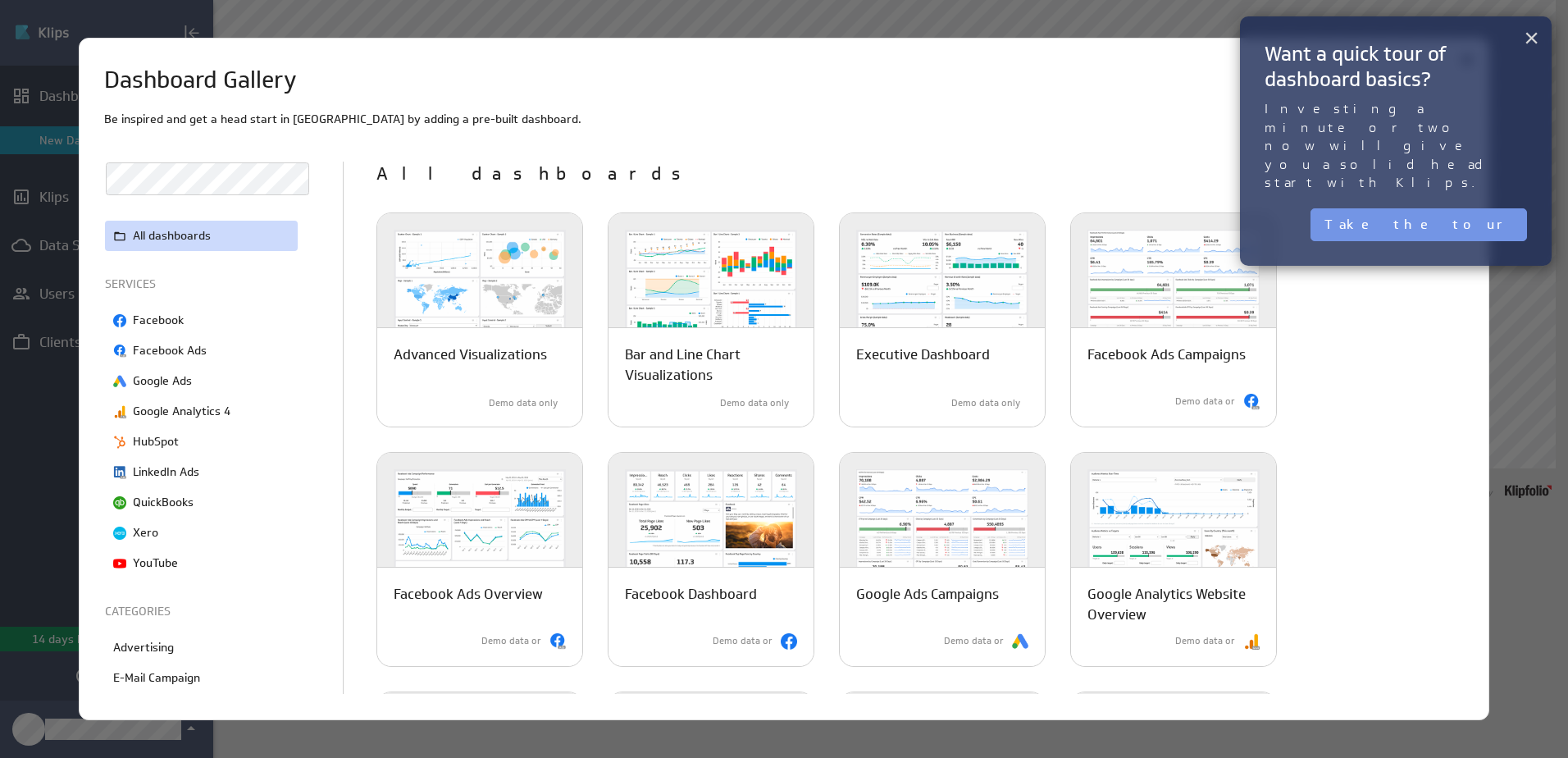
click at [1531, 38] on button "×" at bounding box center [1531, 38] width 16 height 33
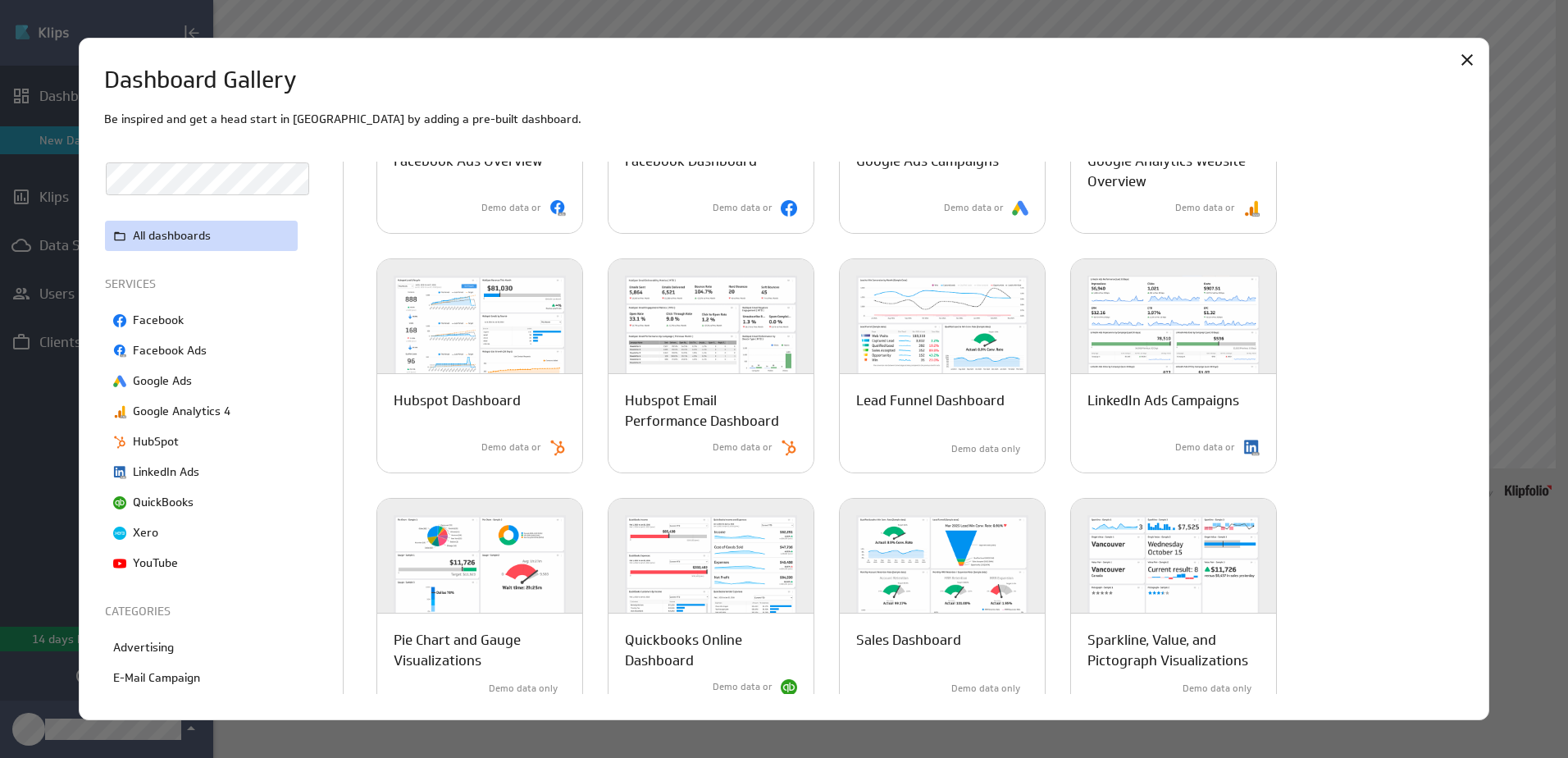
scroll to position [281, 0]
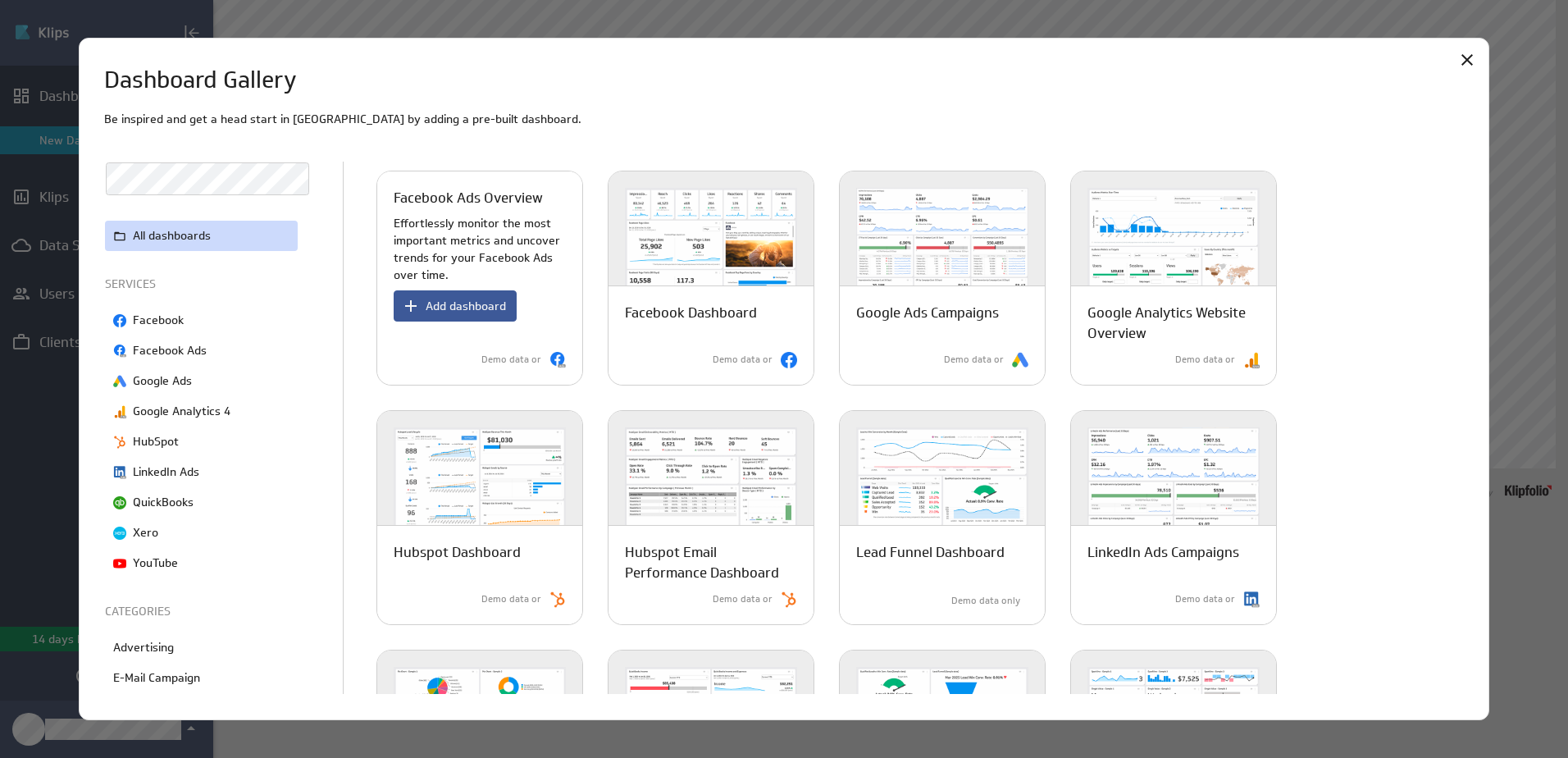
click at [489, 311] on span "Add dashboard" at bounding box center [466, 306] width 81 height 15
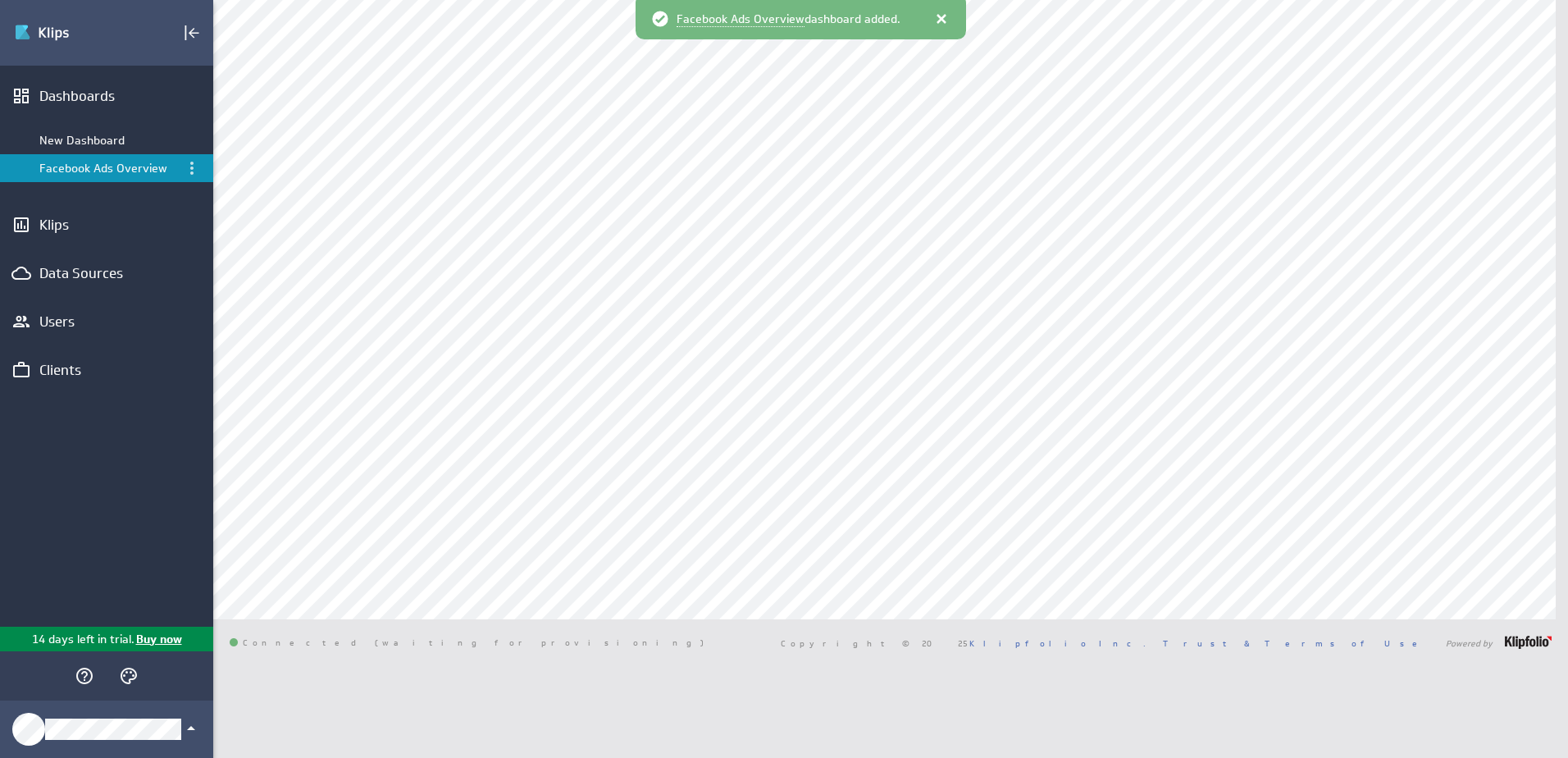
click at [938, 22] on div at bounding box center [942, 19] width 16 height 16
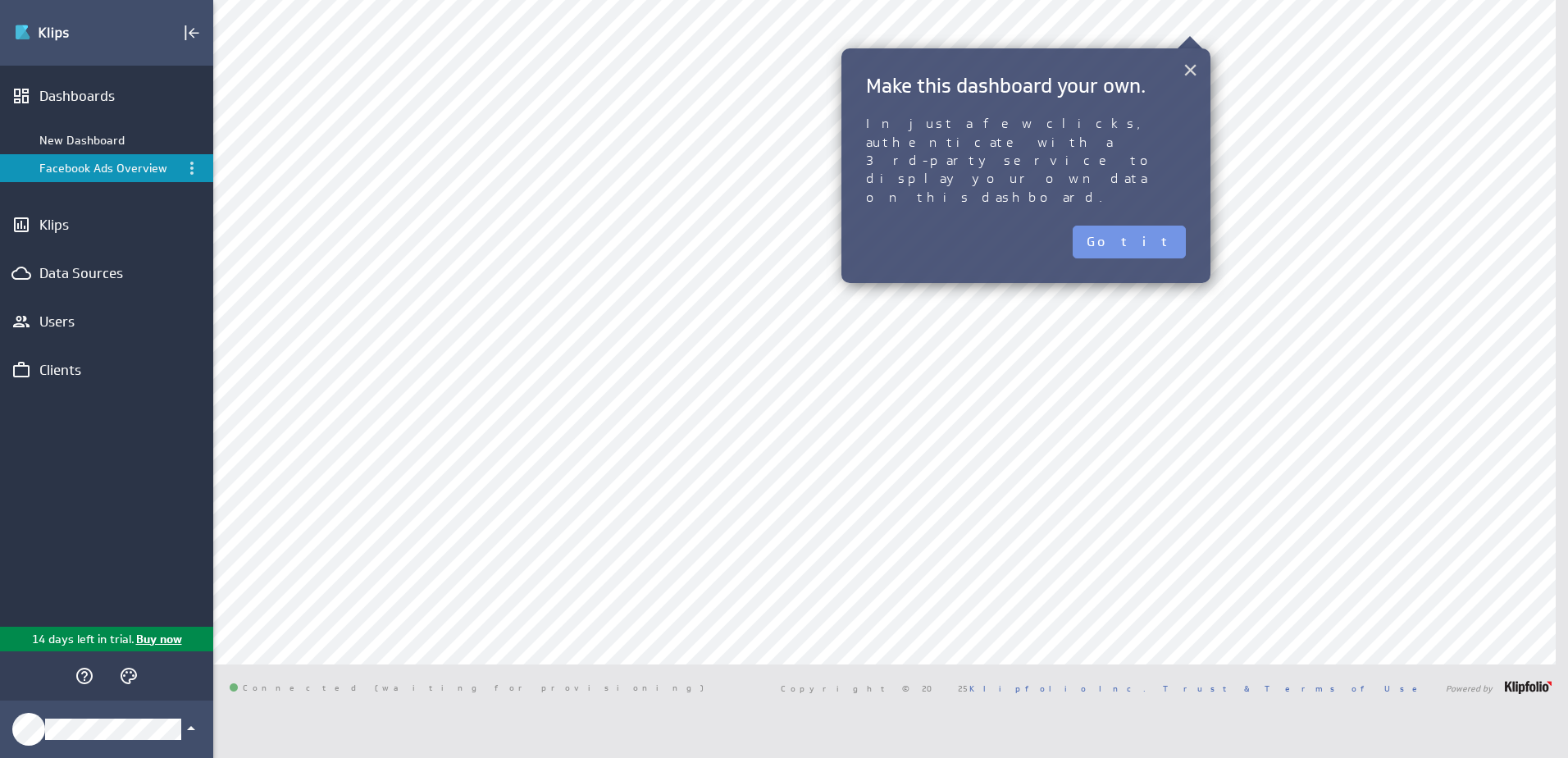
click at [1193, 65] on button "×" at bounding box center [1190, 70] width 16 height 33
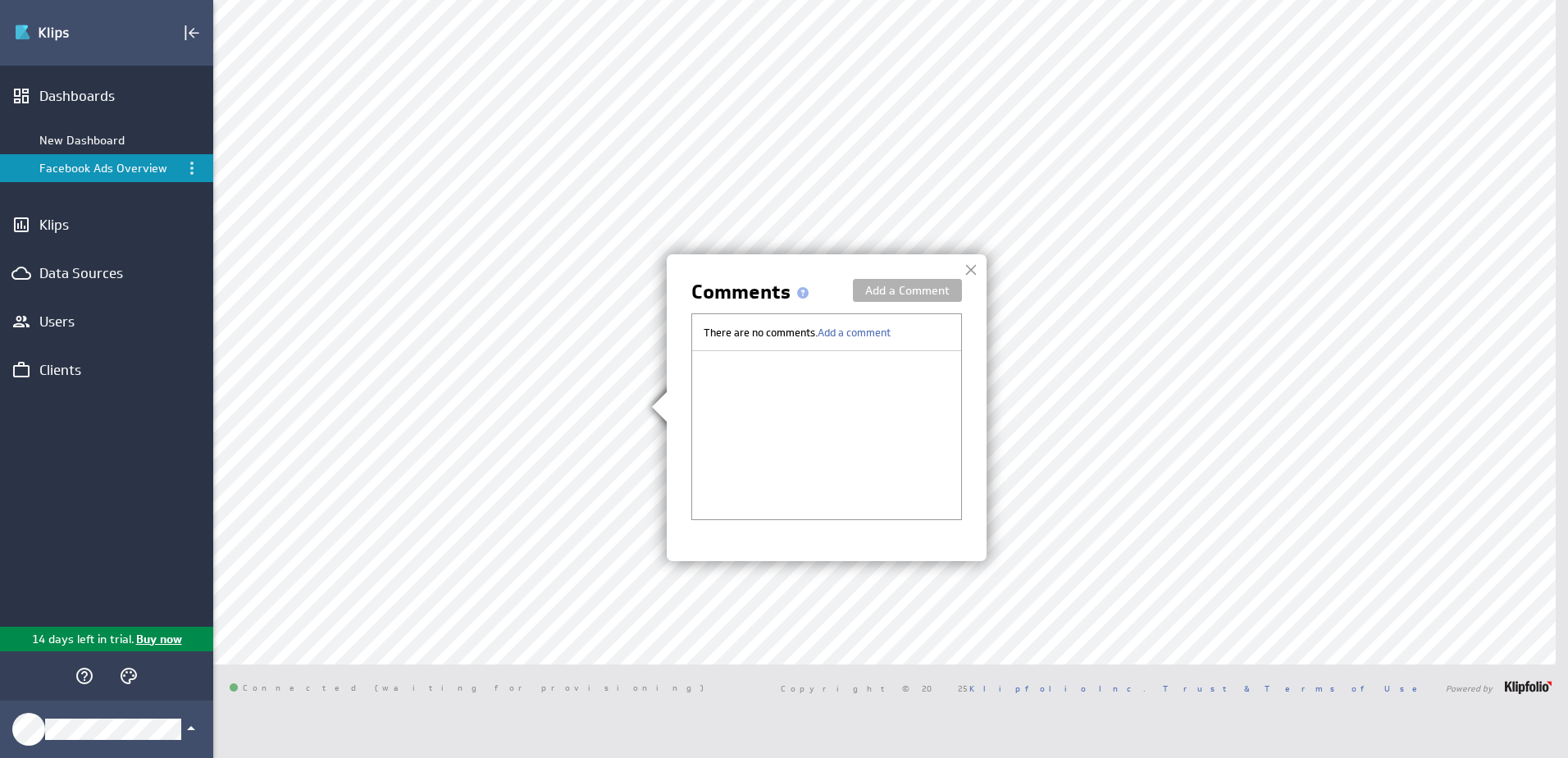
click at [974, 258] on div at bounding box center [970, 269] width 25 height 25
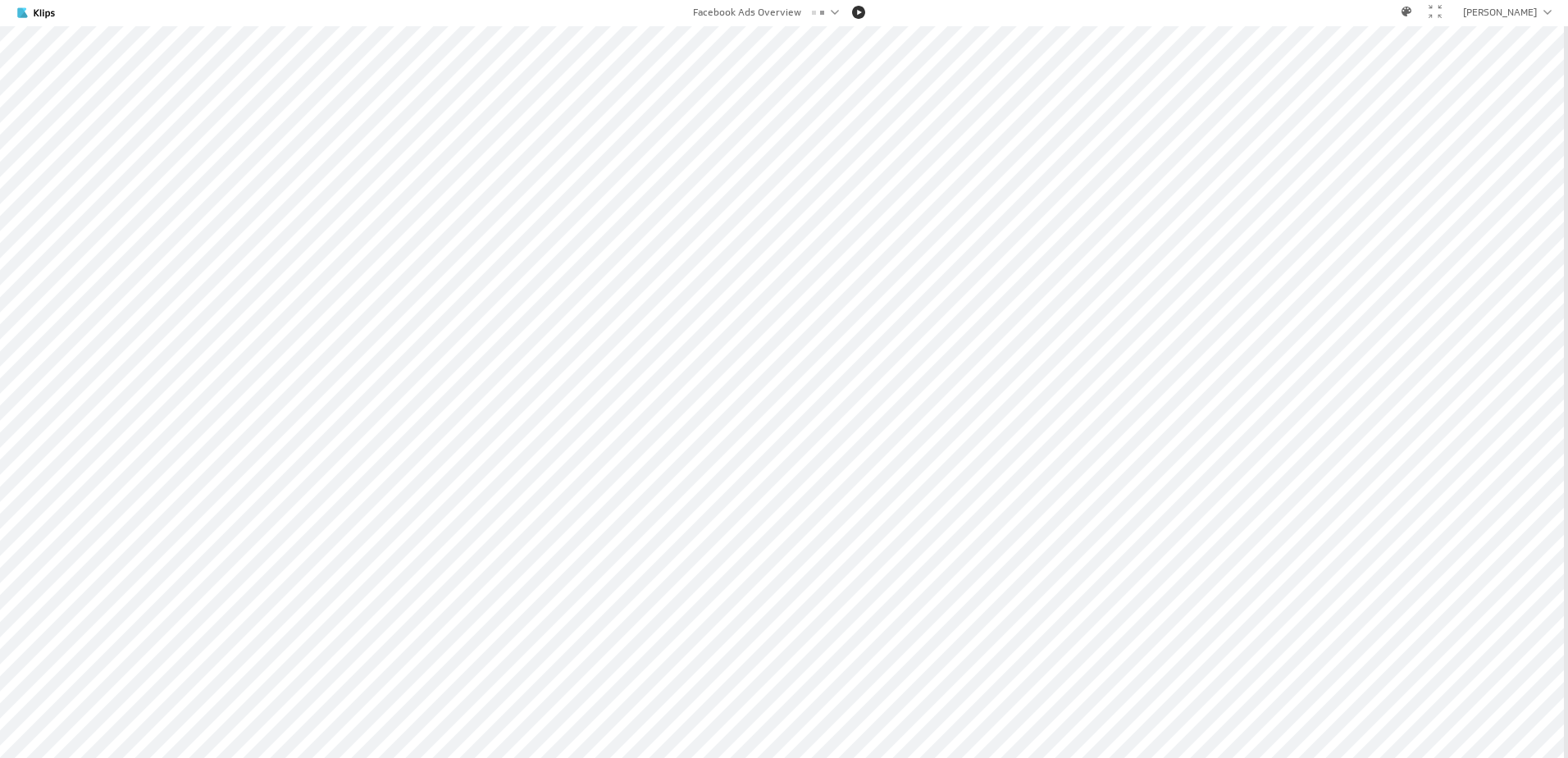
click at [853, 12] on div at bounding box center [858, 12] width 34 height 13
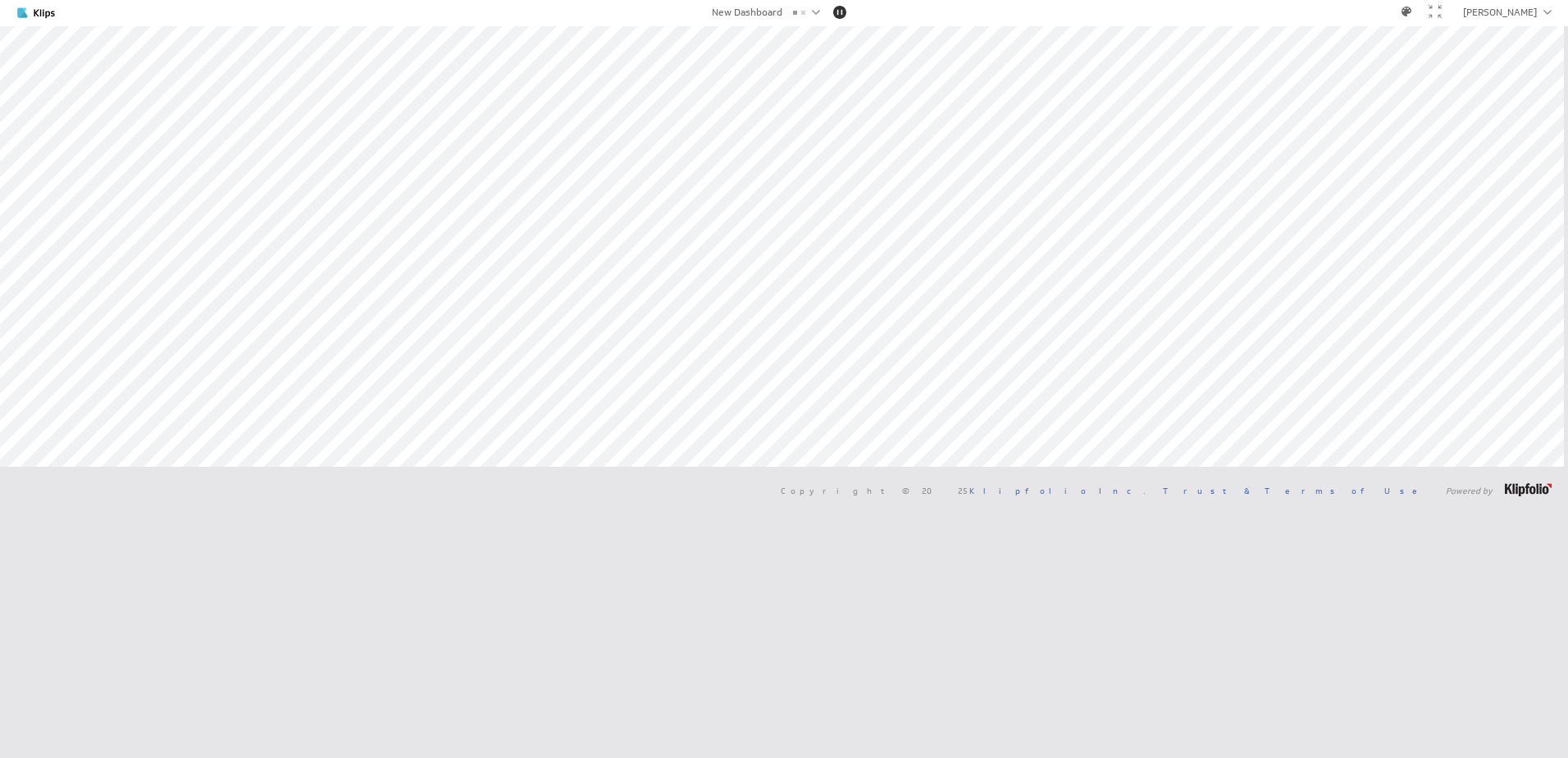
click at [839, 13] on div at bounding box center [839, 12] width 34 height 13
click at [1442, 15] on div at bounding box center [1435, 11] width 13 height 13
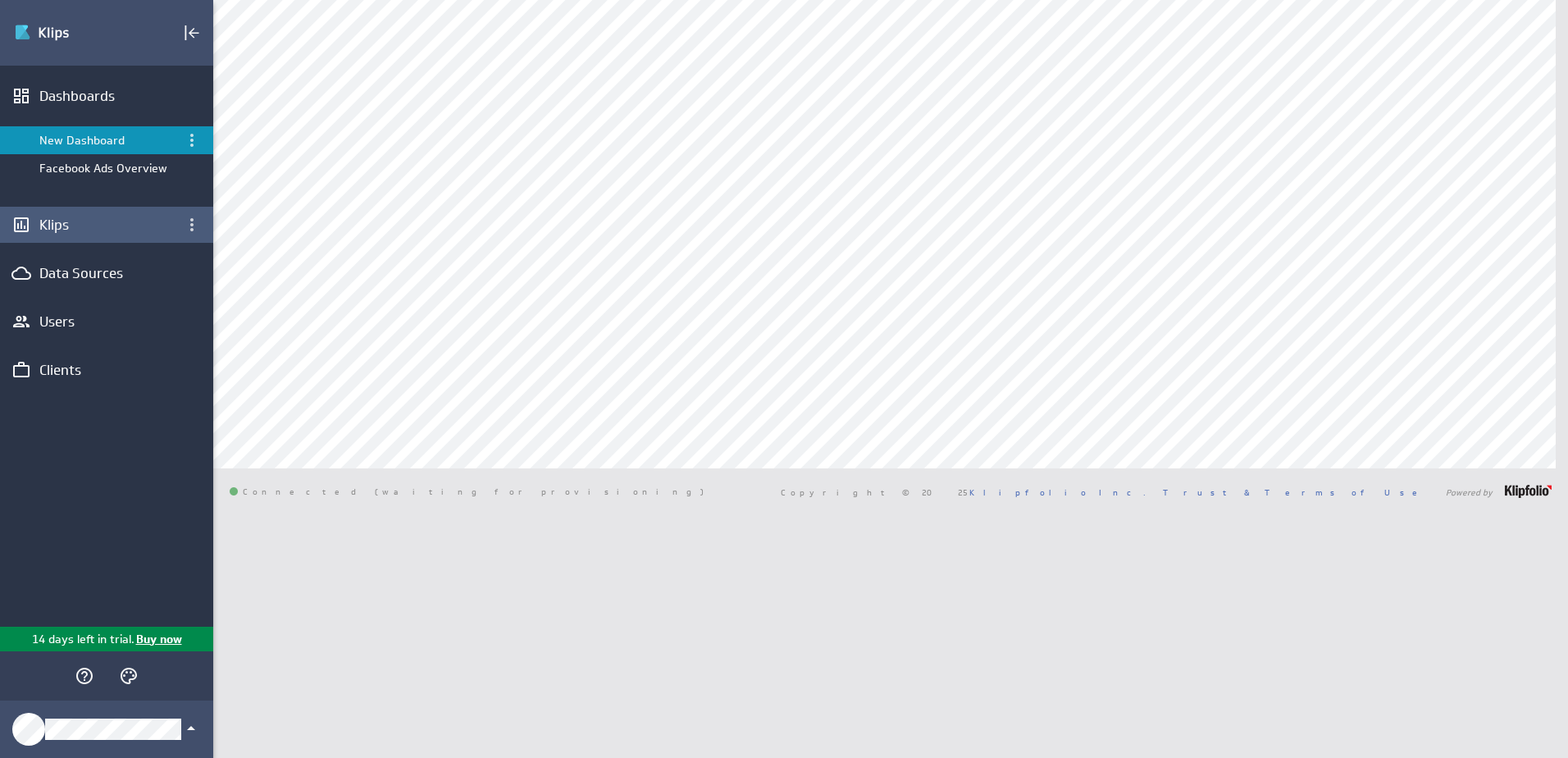
click at [46, 236] on div "Klips" at bounding box center [106, 225] width 214 height 36
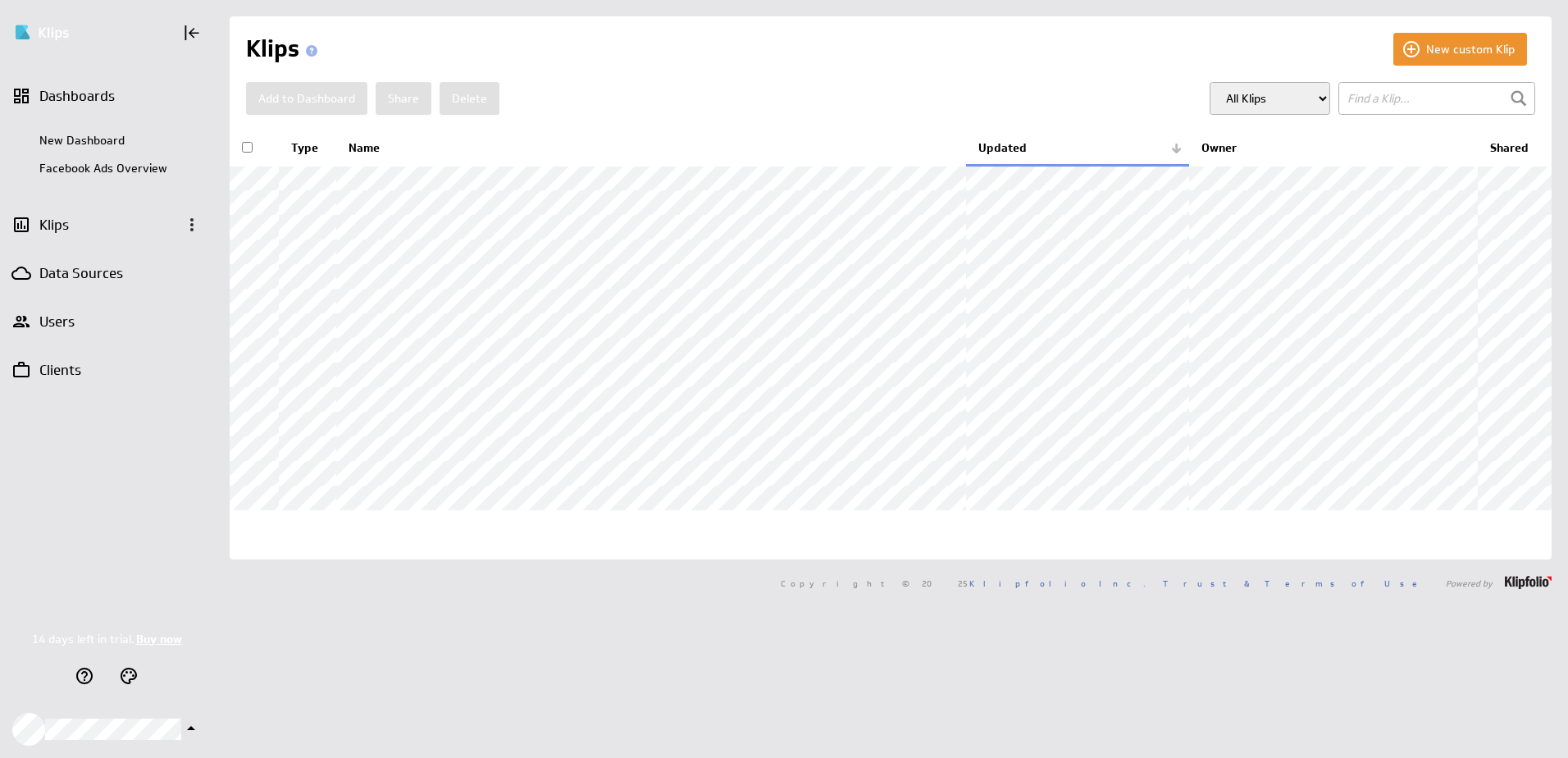
click at [53, 227] on div "Klips" at bounding box center [106, 225] width 135 height 18
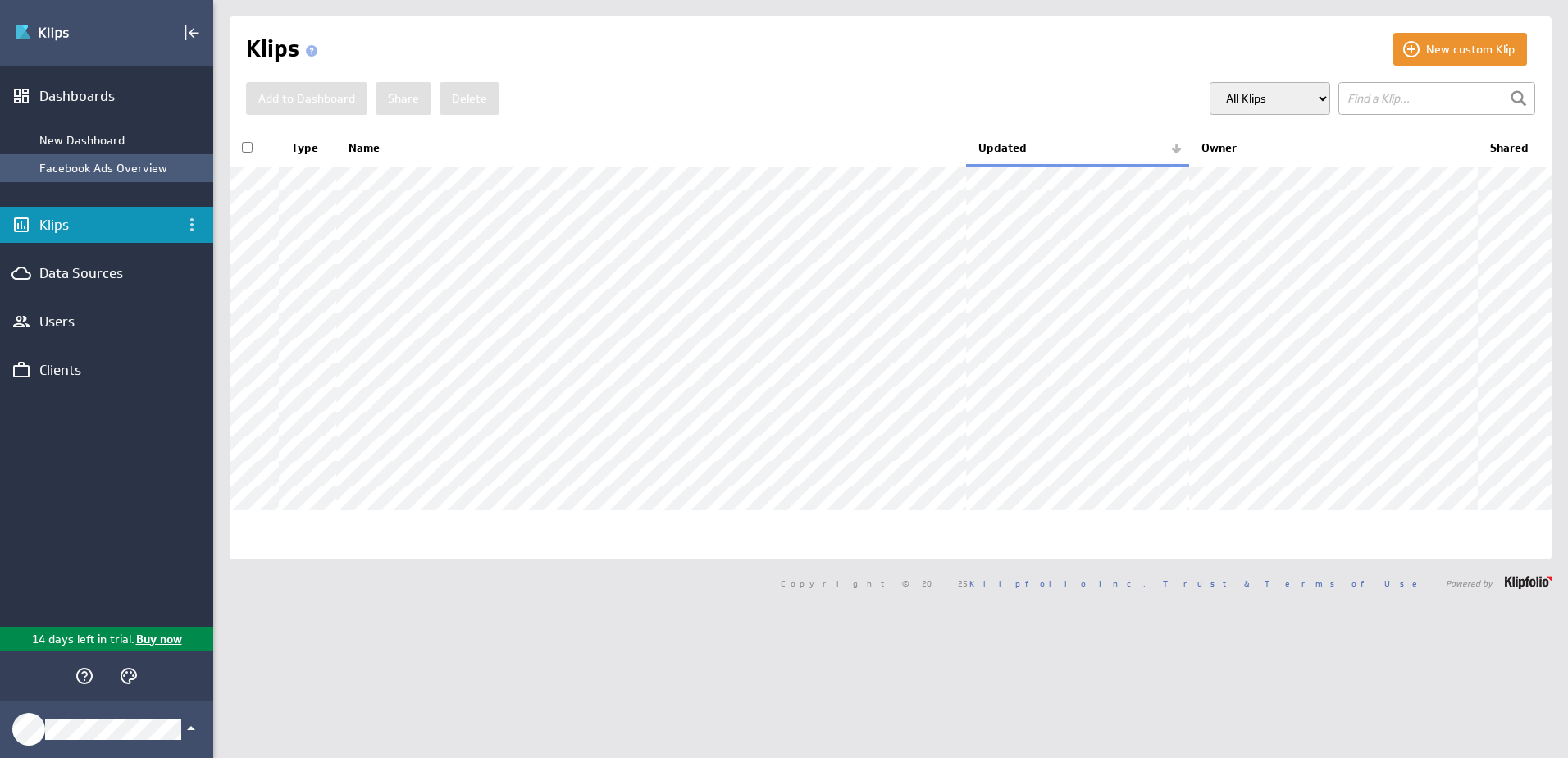
click at [85, 173] on div "Facebook Ads Overview" at bounding box center [122, 168] width 166 height 15
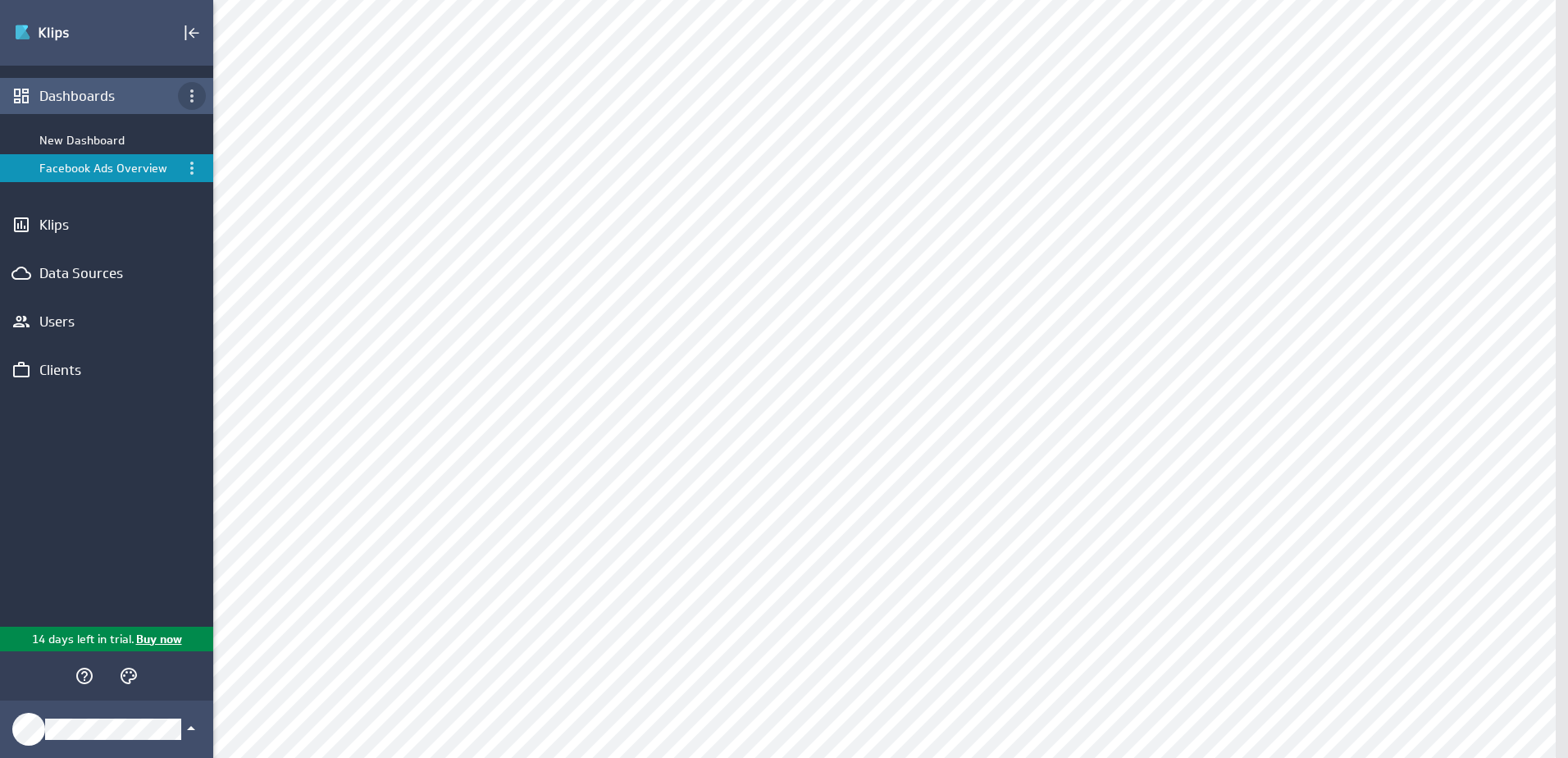
click at [200, 95] on icon "Dashboard menu" at bounding box center [192, 95] width 19 height 19
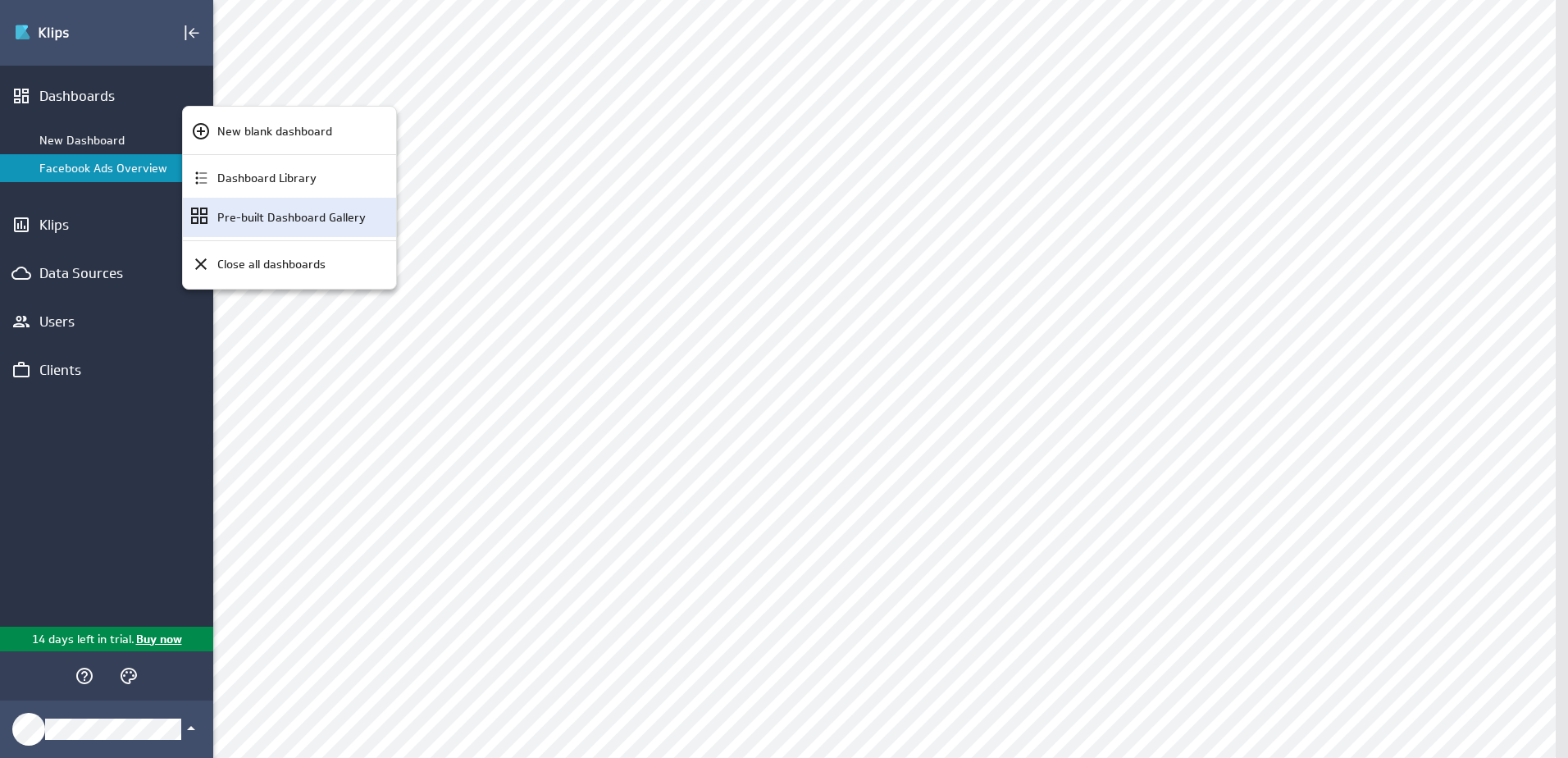
click at [243, 214] on p "Pre-built Dashboard Gallery" at bounding box center [291, 217] width 148 height 17
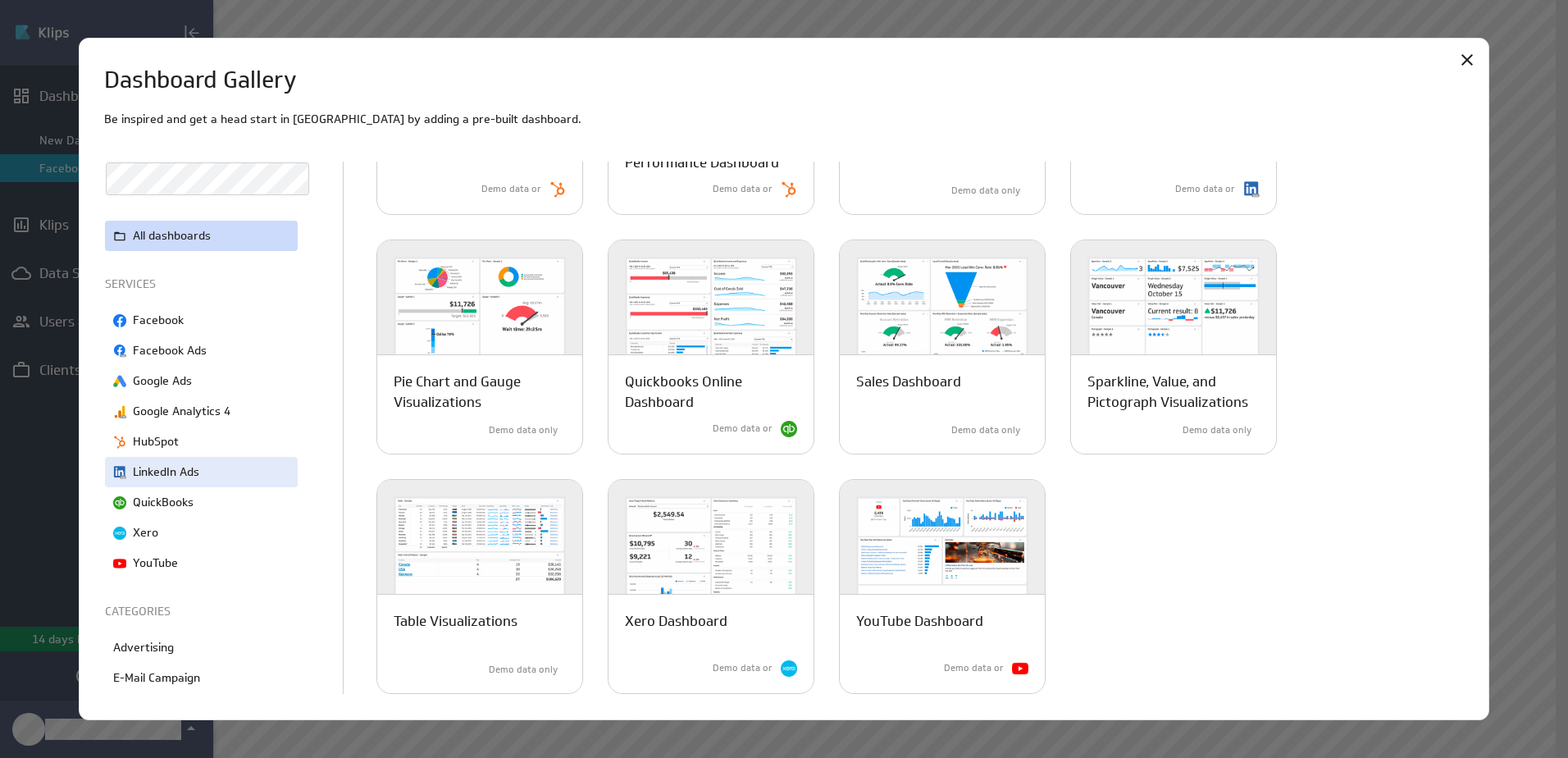
scroll to position [242, 0]
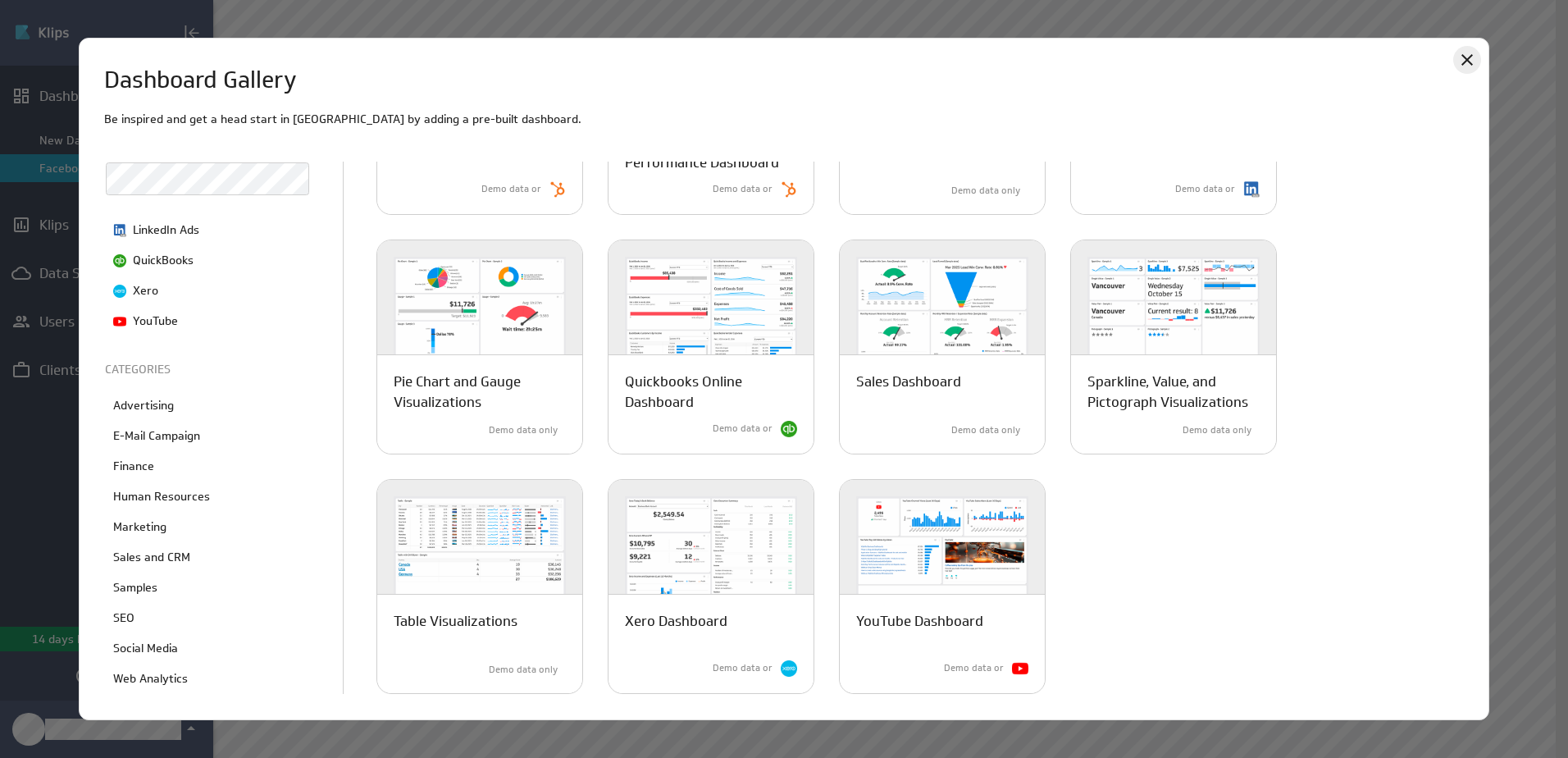
click at [1464, 64] on icon "Close" at bounding box center [1467, 60] width 12 height 12
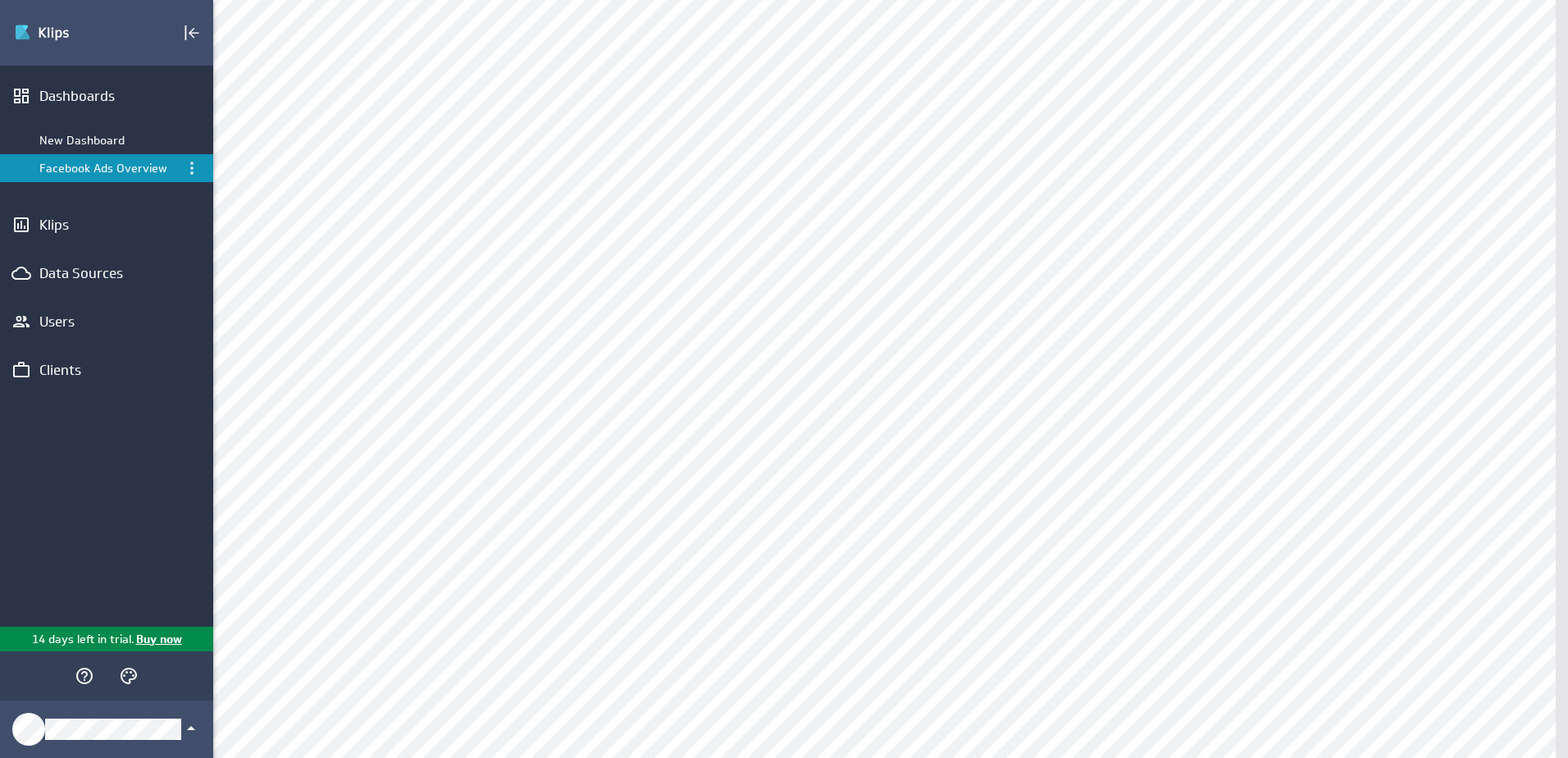
scroll to position [0, 0]
click at [191, 94] on icon "Dashboard menu" at bounding box center [192, 95] width 19 height 19
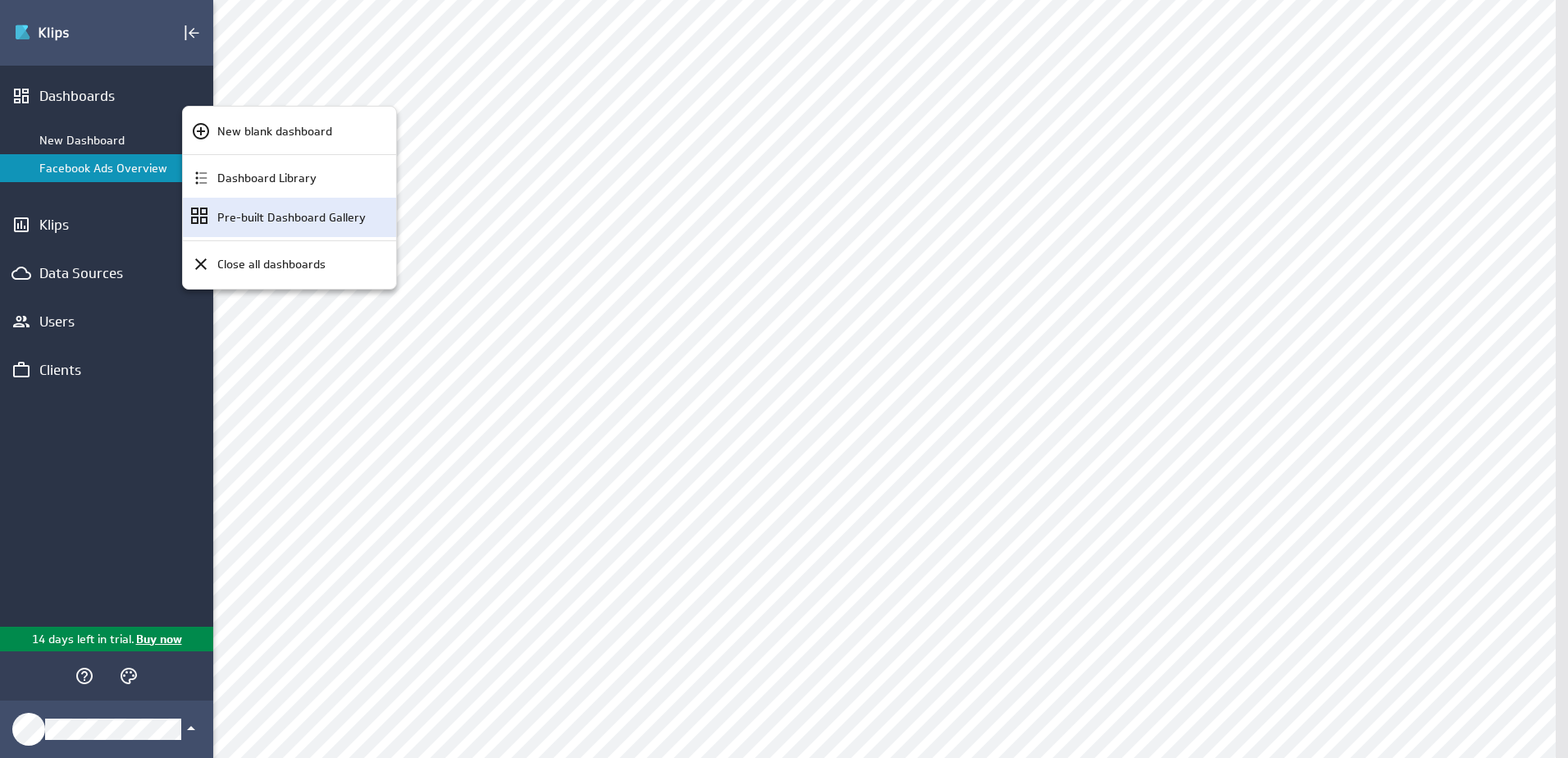
click at [230, 229] on div "Pre-built Dashboard Gallery" at bounding box center [290, 217] width 214 height 39
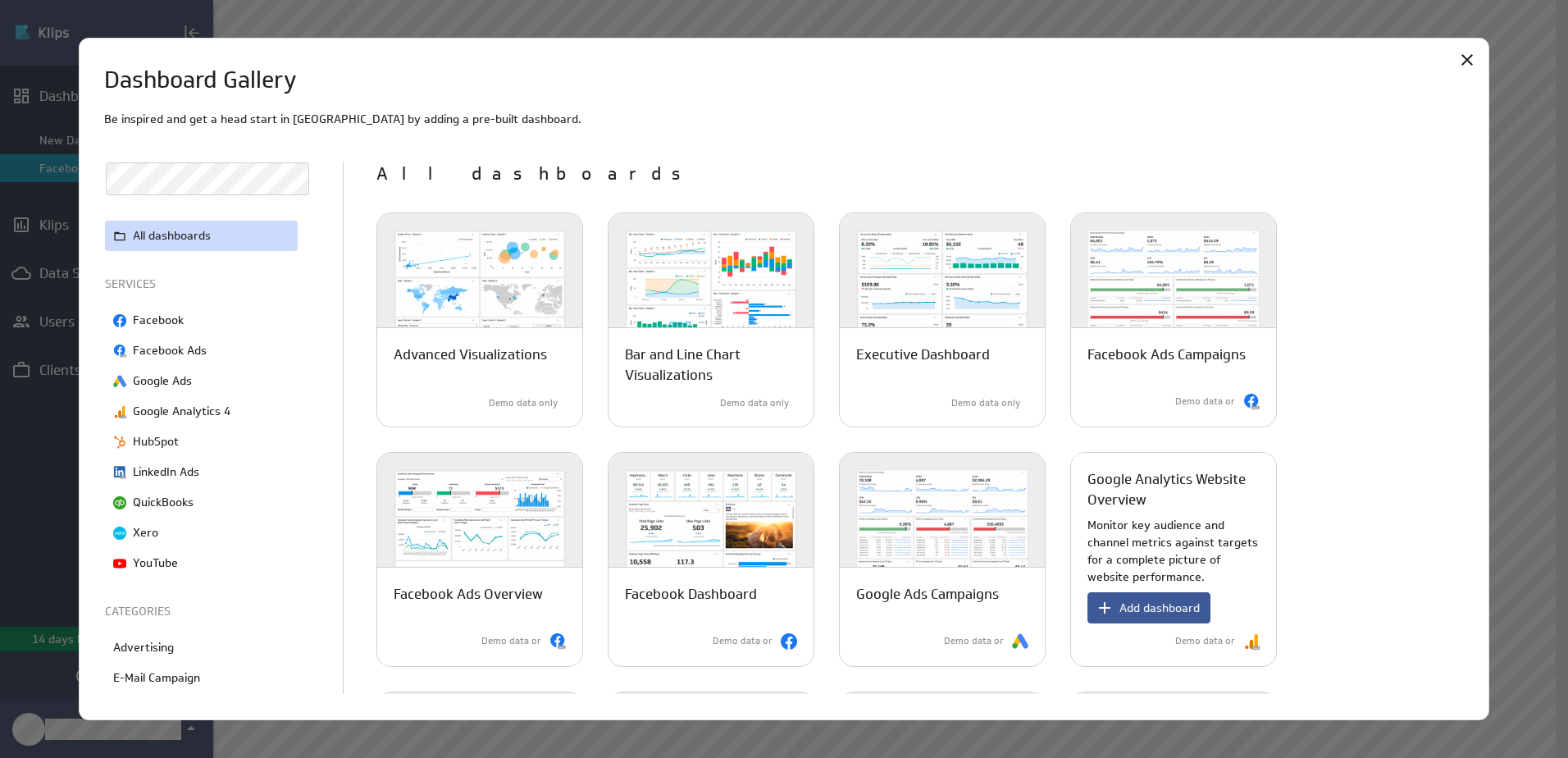
click at [1169, 612] on span "Add dashboard" at bounding box center [1160, 608] width 81 height 15
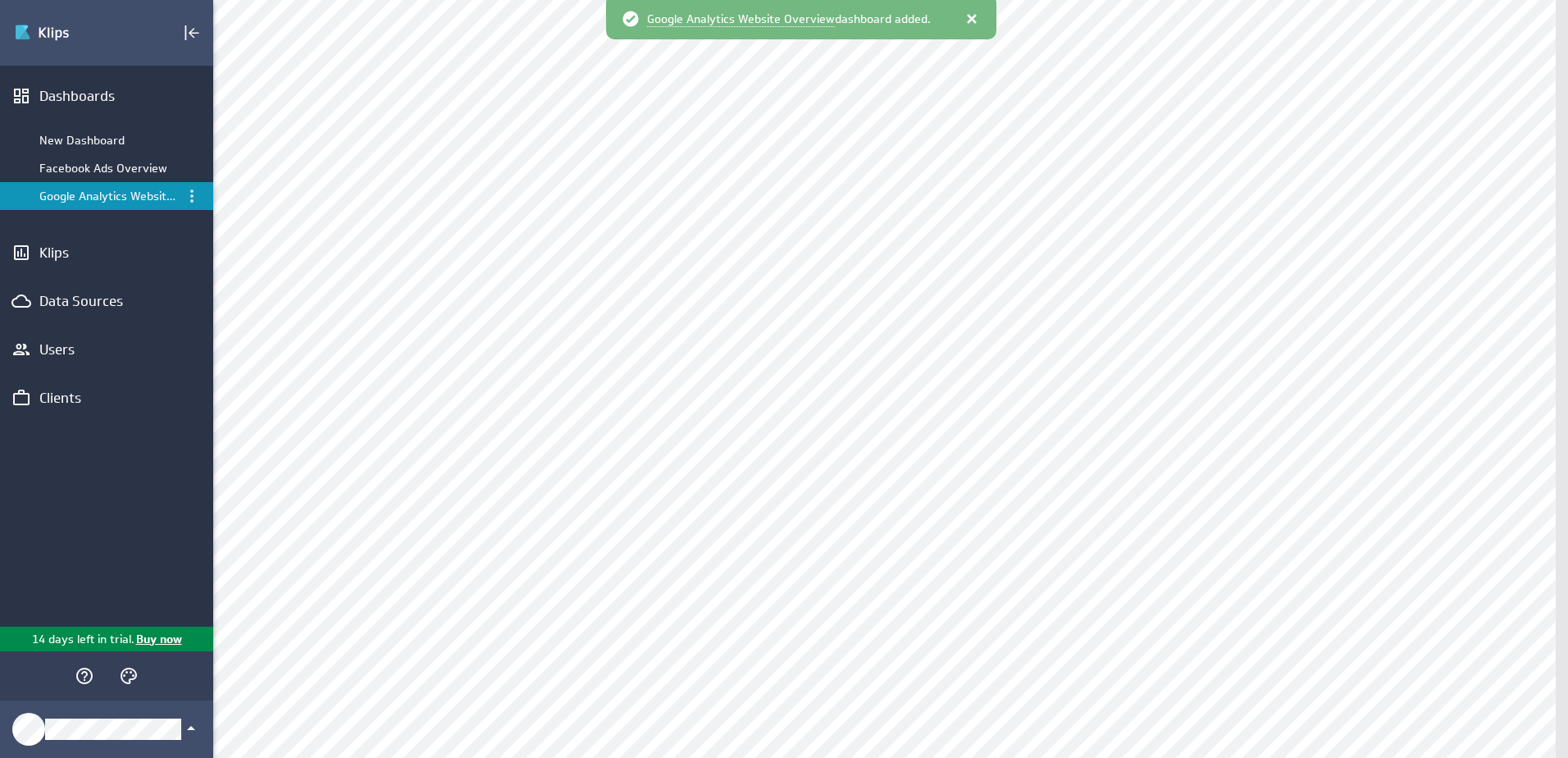
click at [97, 203] on div "Google Analytics Website Overview" at bounding box center [107, 196] width 137 height 15
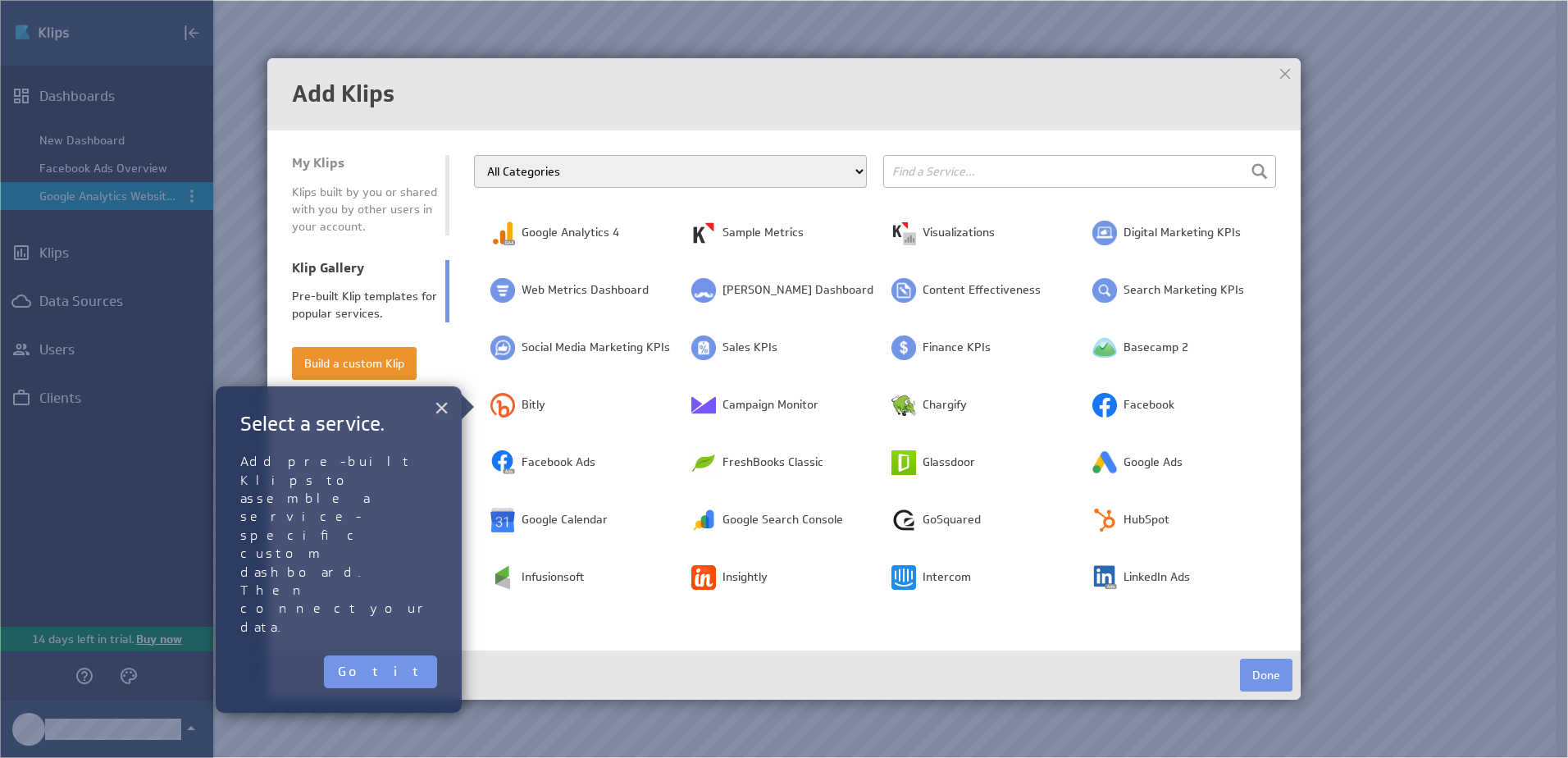
click at [444, 405] on button "×" at bounding box center [442, 408] width 16 height 33
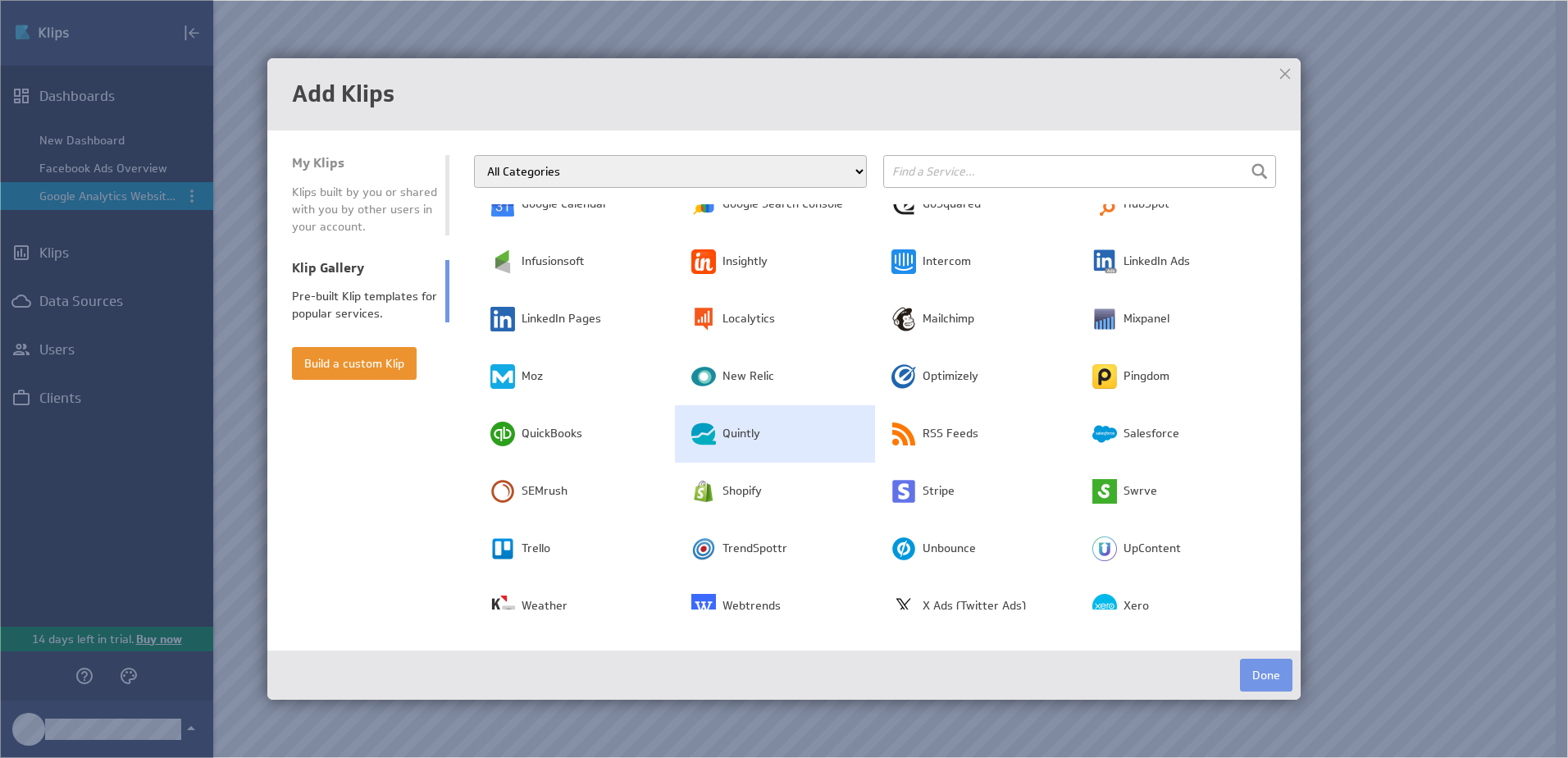
scroll to position [399, 0]
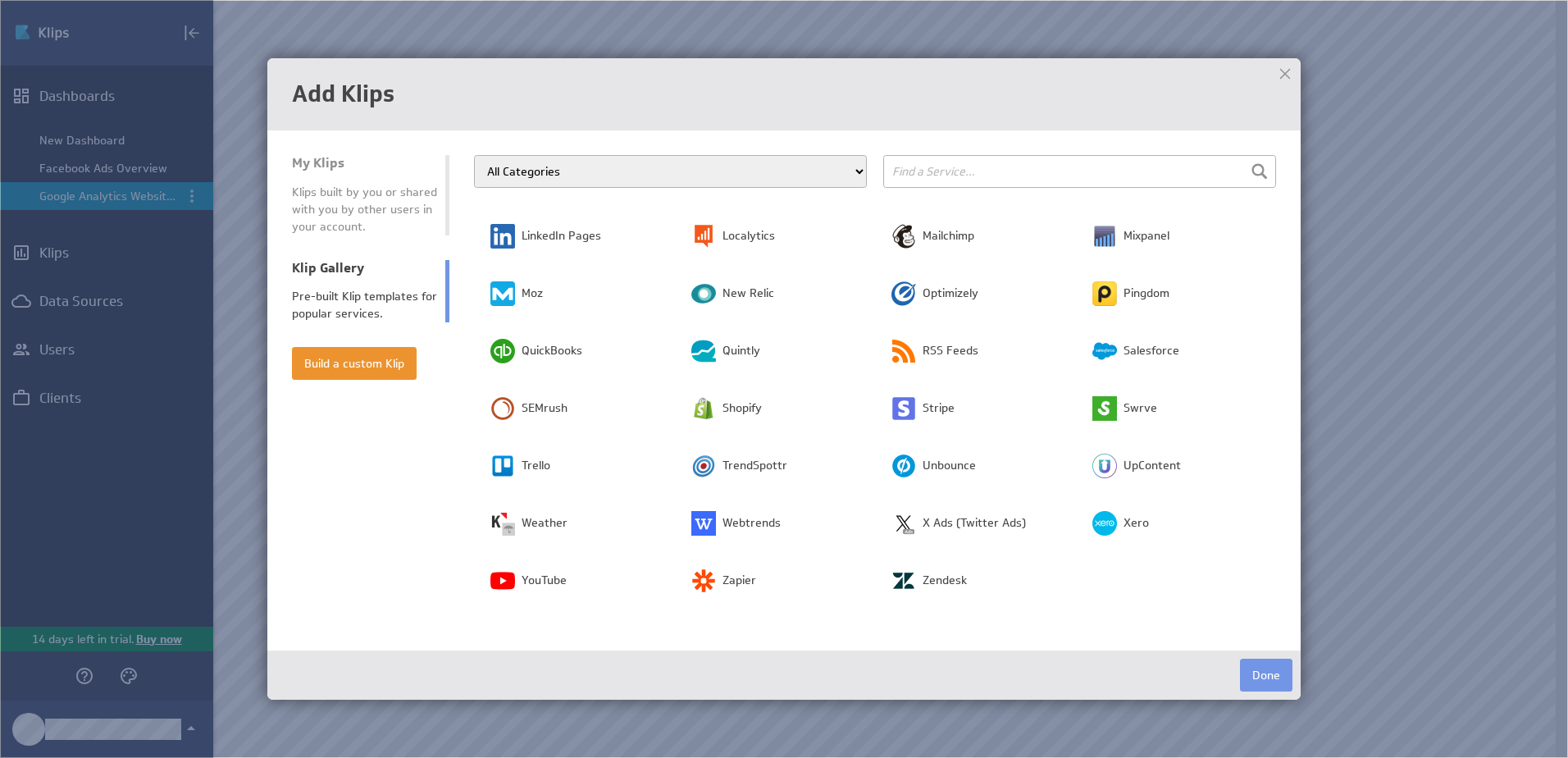
click at [351, 184] on div "Klips built by you or shared with you by other users in your account." at bounding box center [365, 210] width 145 height 51
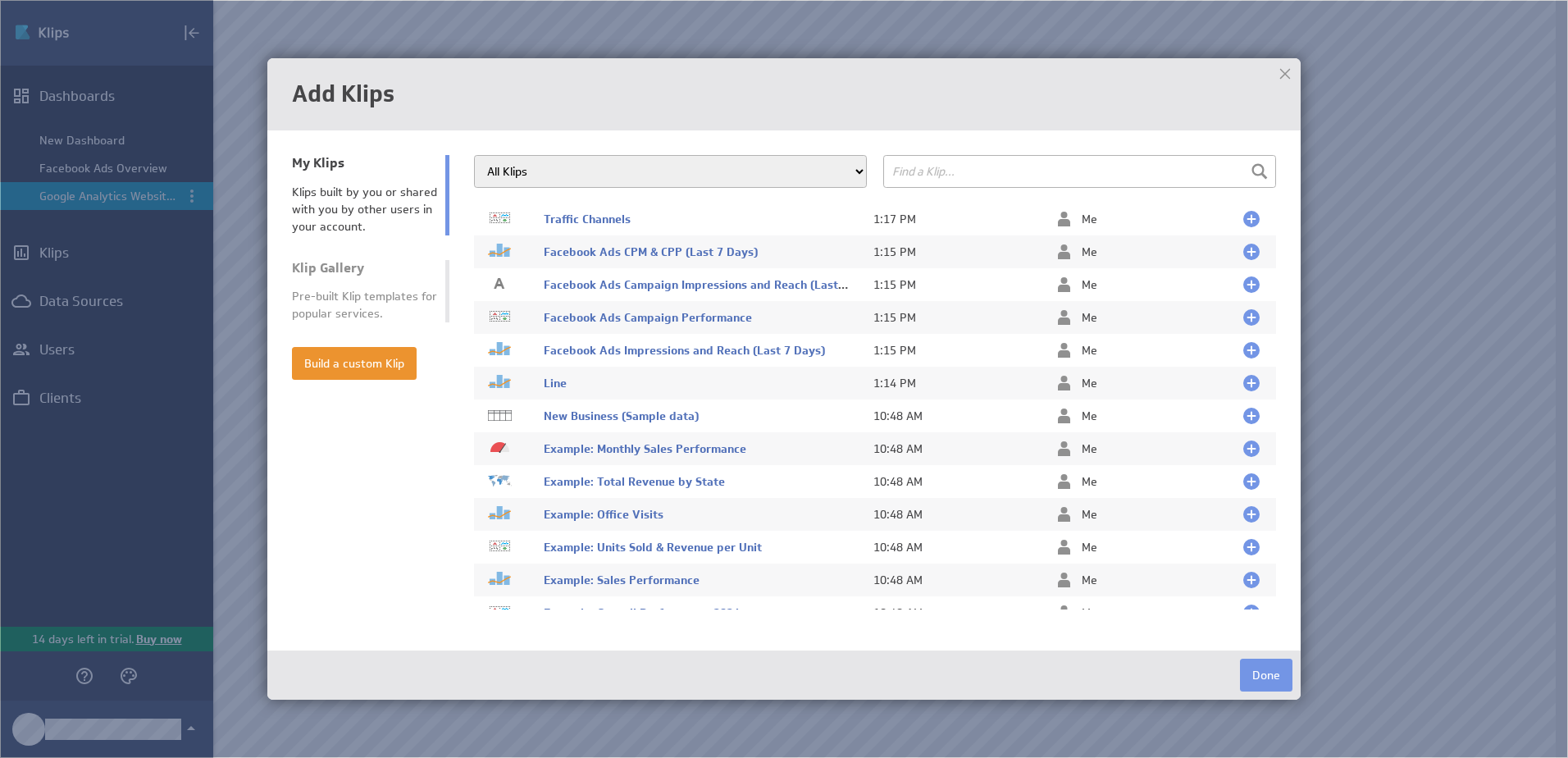
scroll to position [317, 0]
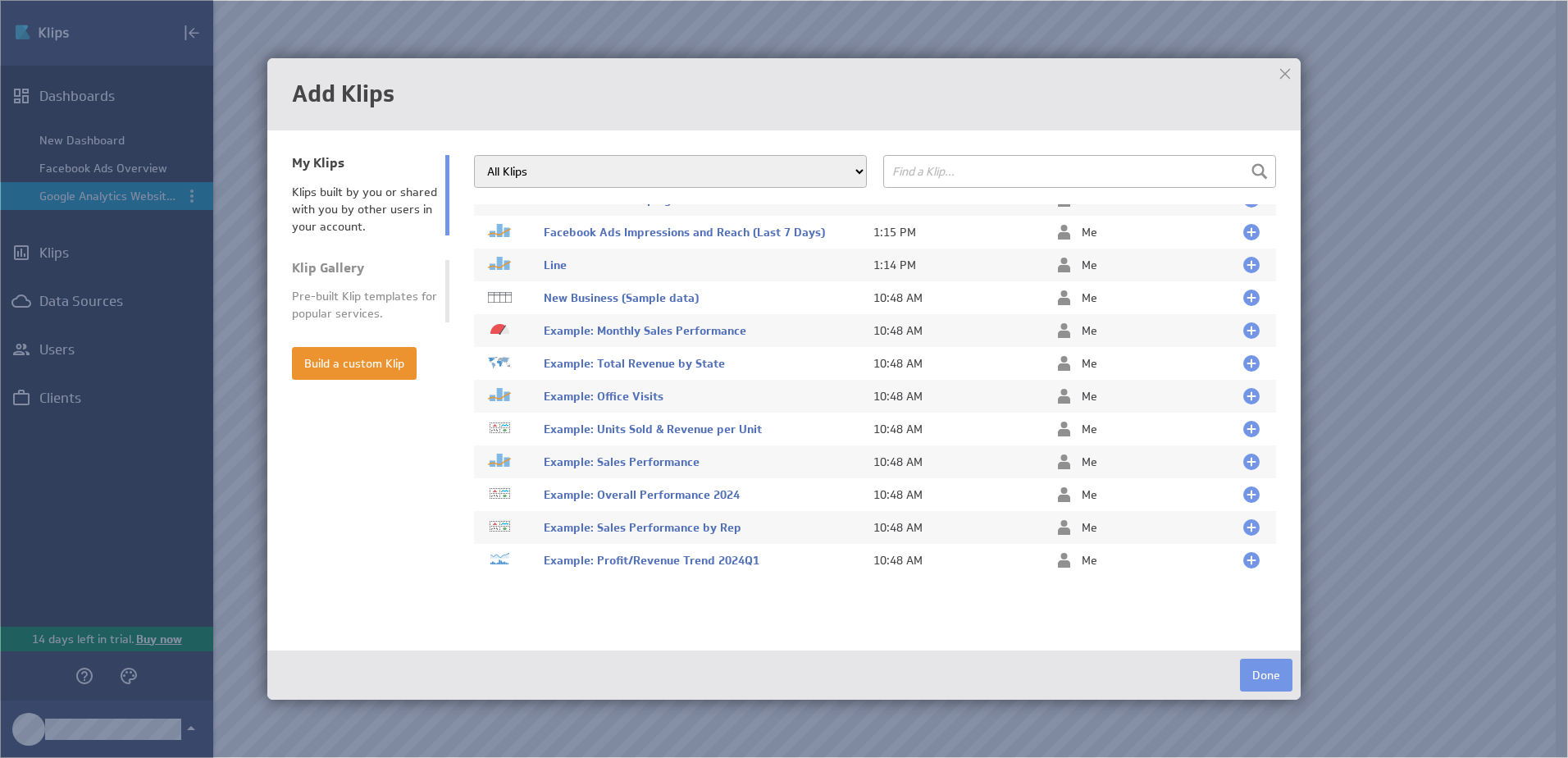
click at [383, 291] on div "Pre-built Klip templates for popular services." at bounding box center [365, 305] width 145 height 35
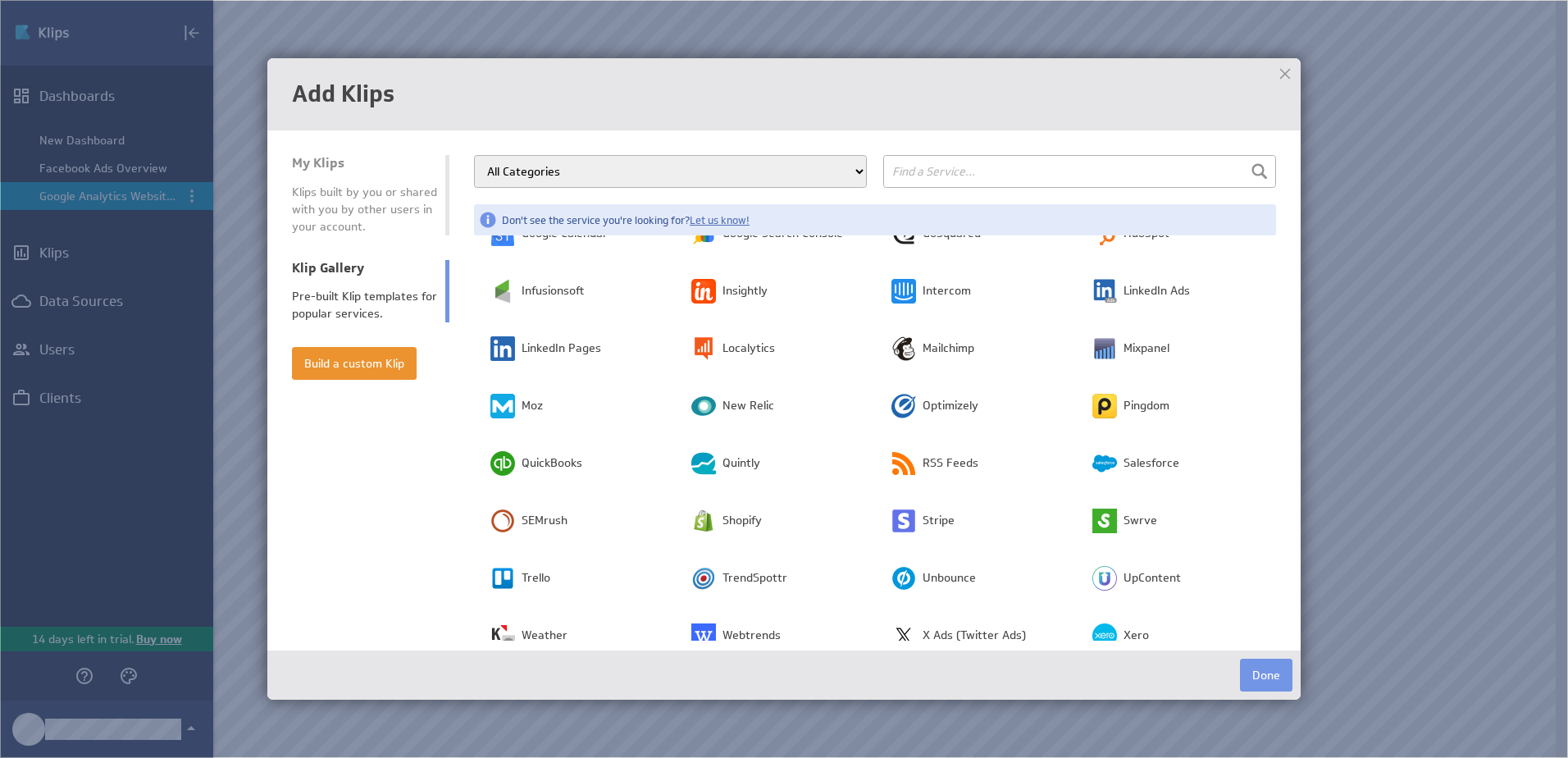
scroll to position [0, 0]
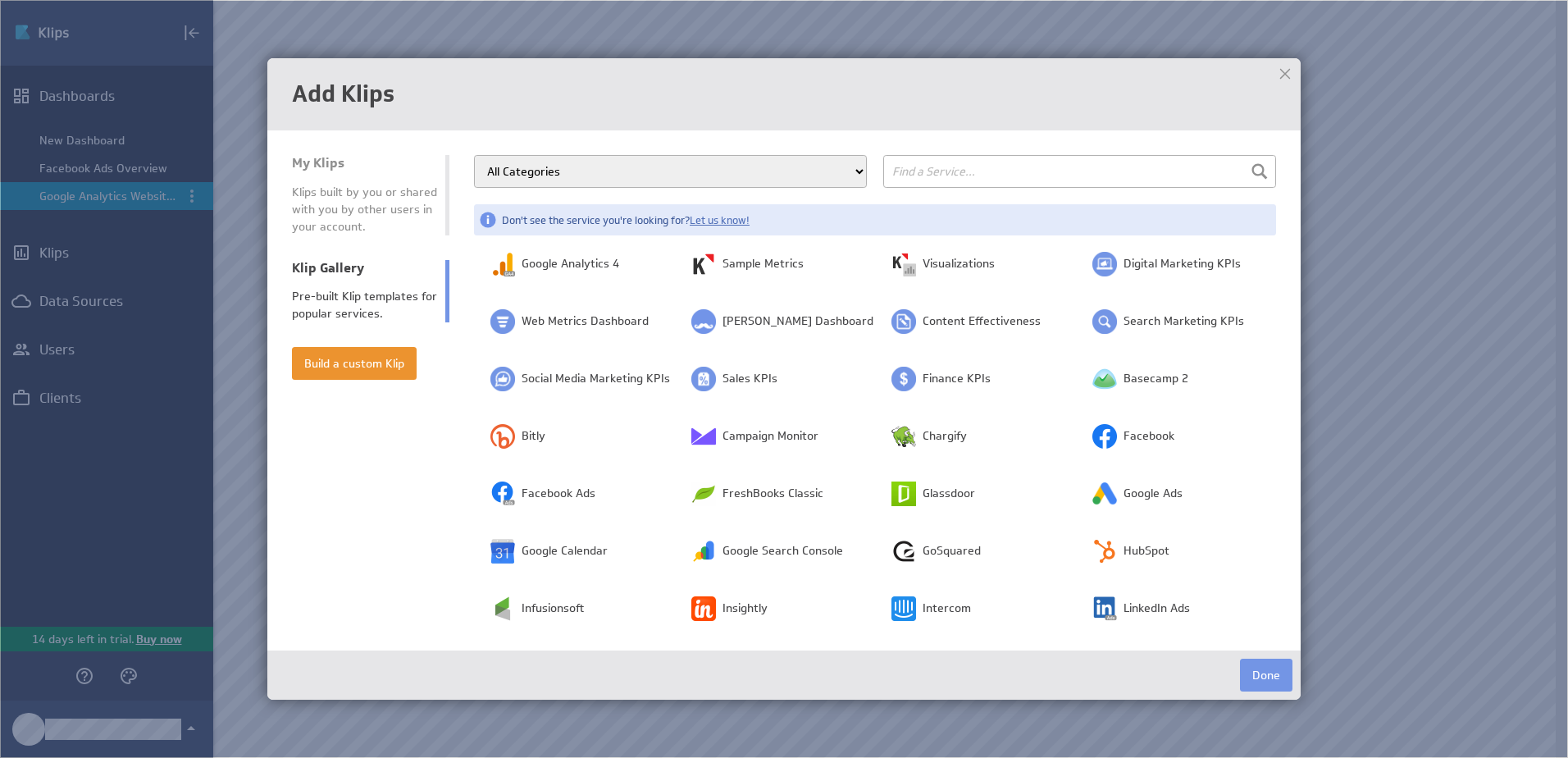
click at [807, 176] on select "All Categories Advertising Cloud Storage Customer Support Dashboard Gallery Dat…" at bounding box center [670, 171] width 393 height 33
click at [474, 155] on select "All Categories Advertising Cloud Storage Customer Support Dashboard Gallery Dat…" at bounding box center [670, 171] width 393 height 33
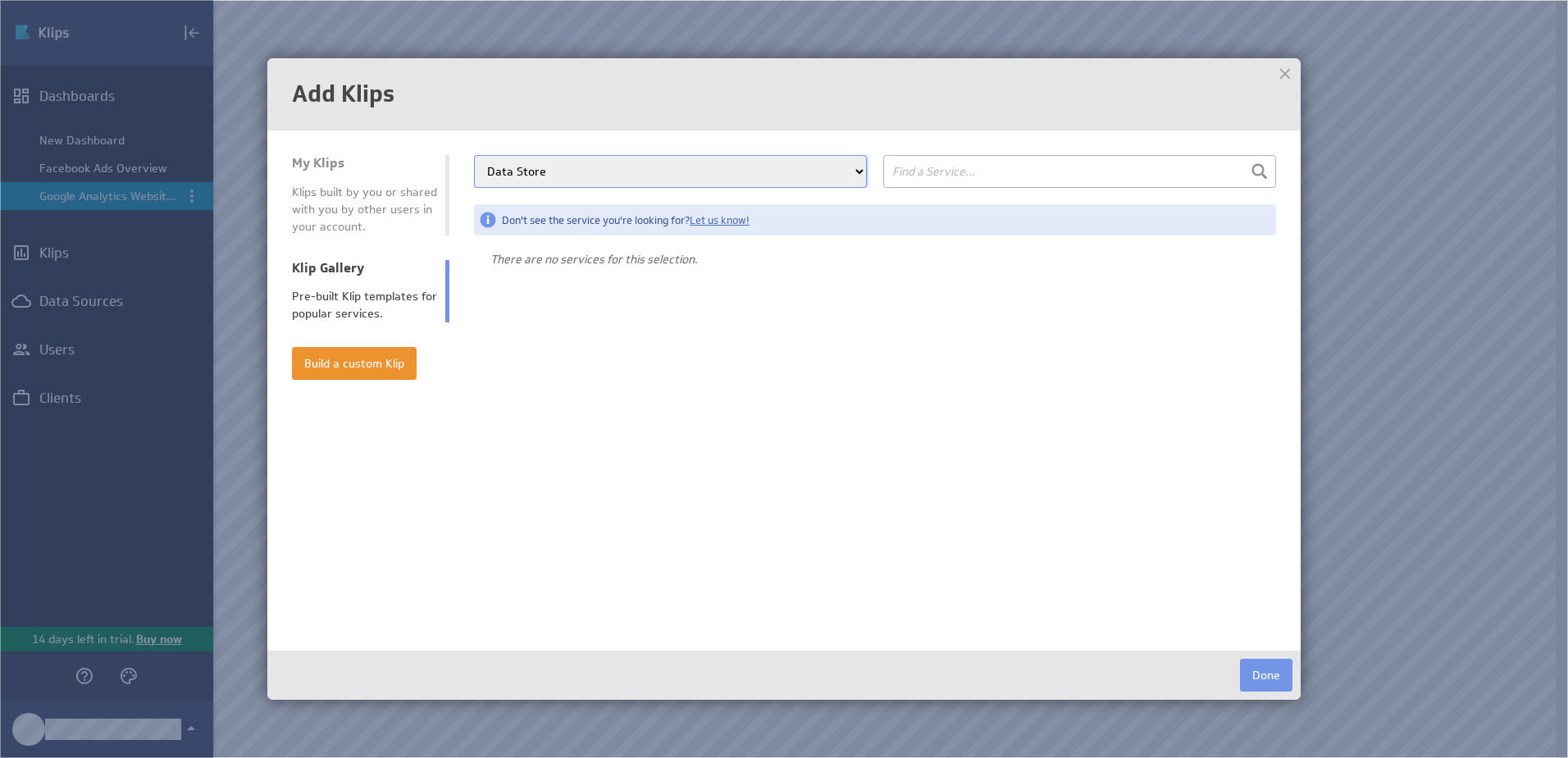
click at [751, 162] on select "All Categories Advertising Cloud Storage Customer Support Dashboard Gallery Dat…" at bounding box center [670, 171] width 393 height 33
select select "all"
click at [474, 155] on select "All Categories Advertising Cloud Storage Customer Support Dashboard Gallery Dat…" at bounding box center [670, 171] width 393 height 33
click at [1284, 76] on div at bounding box center [1285, 73] width 25 height 25
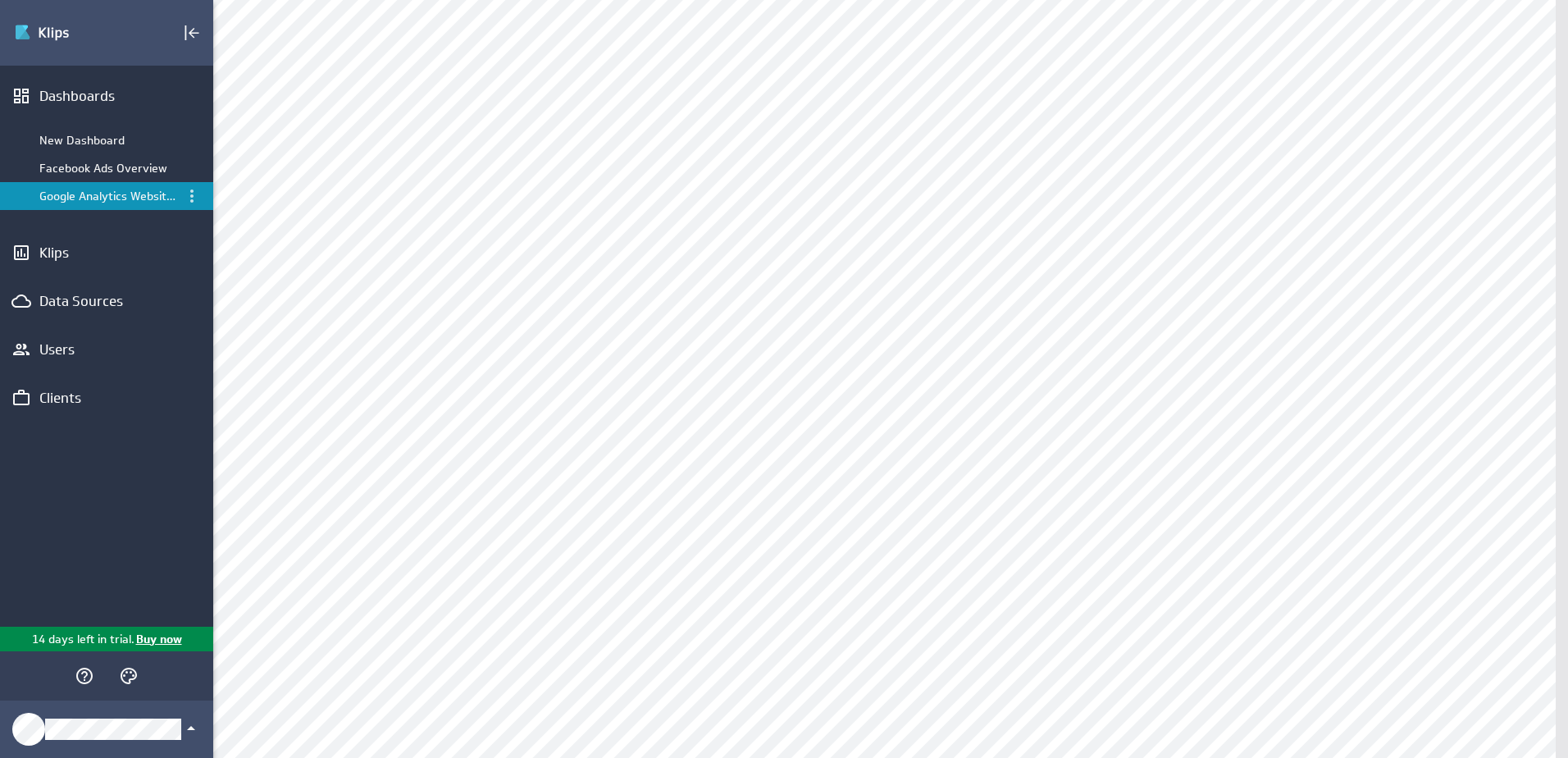
scroll to position [656, 0]
click at [88, 94] on div "Dashboards" at bounding box center [106, 96] width 135 height 18
click at [54, 127] on div "New Dashboard" at bounding box center [106, 140] width 214 height 27
click at [90, 136] on div "New Dashboard" at bounding box center [107, 140] width 137 height 15
click at [192, 401] on icon "Create a client" at bounding box center [192, 398] width 16 height 16
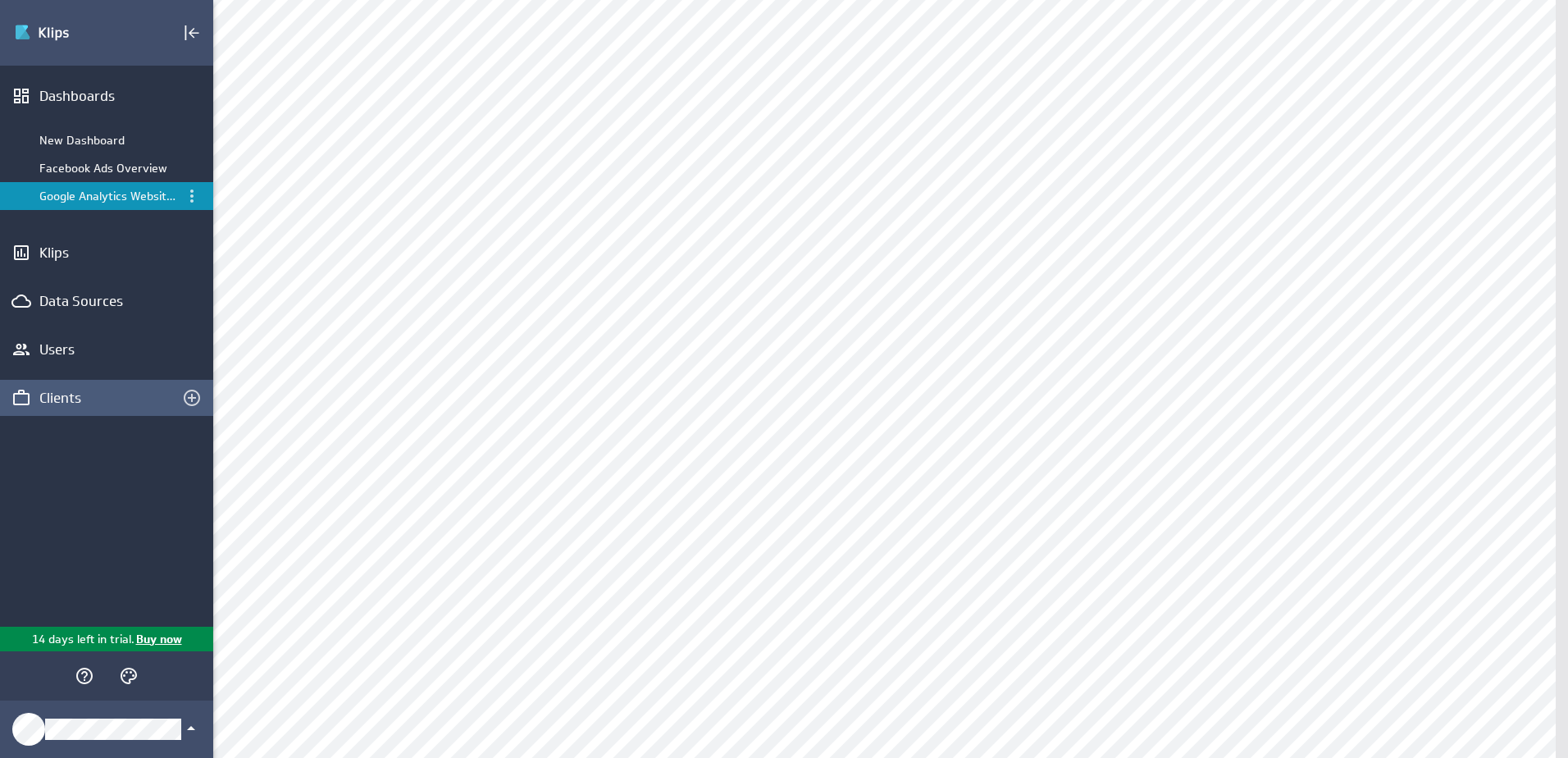
click at [72, 396] on div "Clients" at bounding box center [106, 398] width 135 height 18
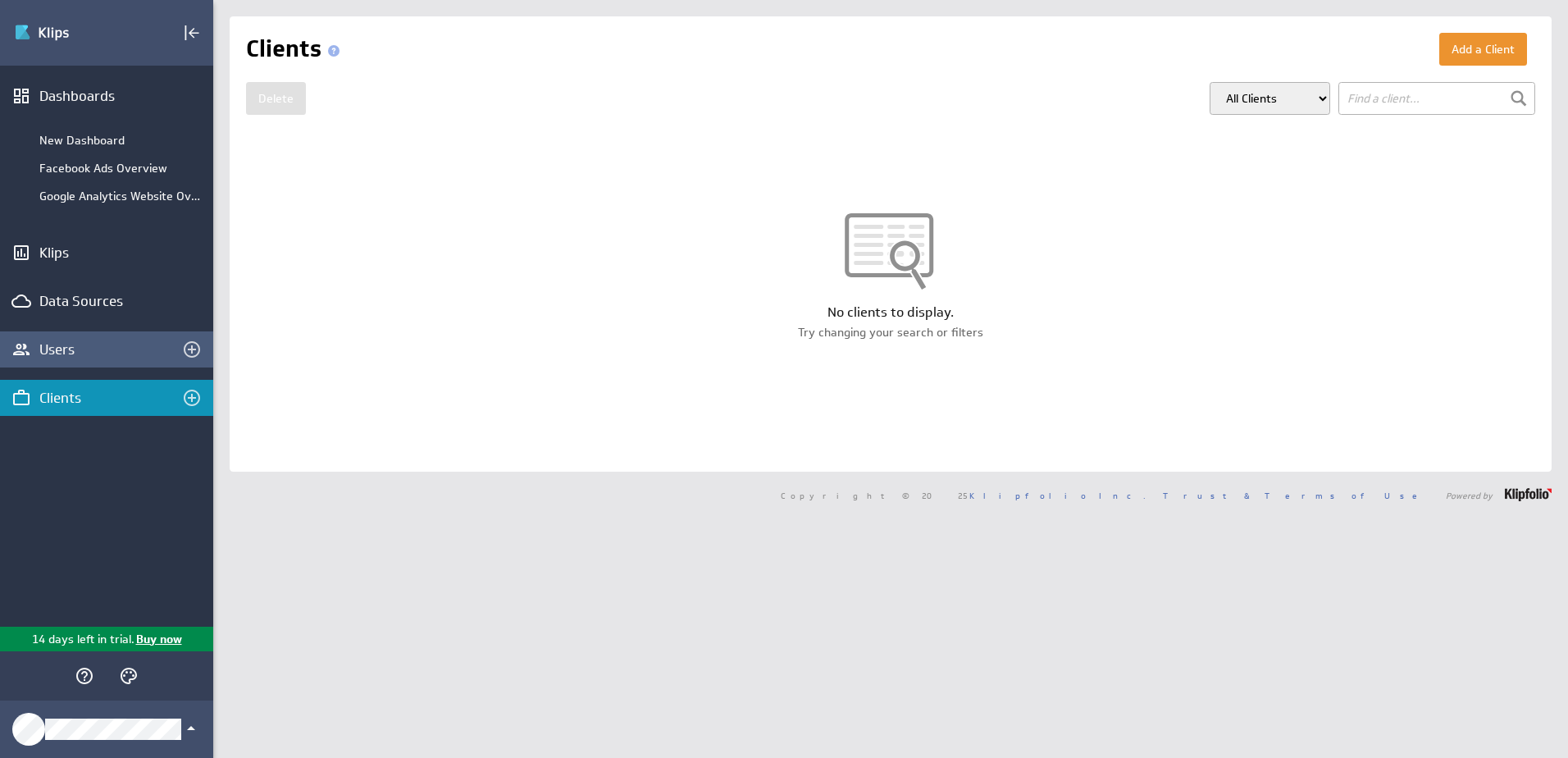
click at [130, 361] on div "Users" at bounding box center [106, 349] width 214 height 36
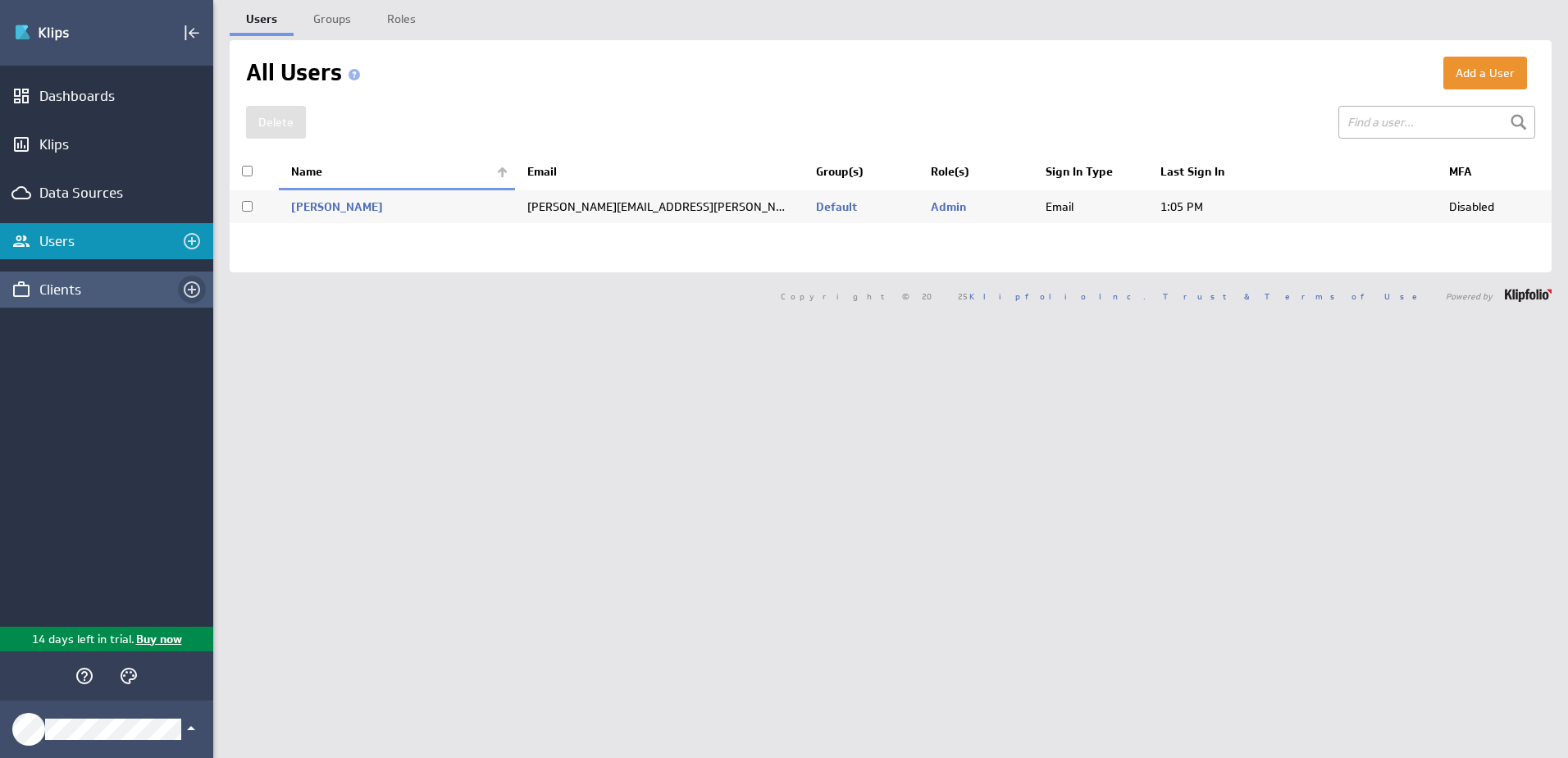
click at [186, 291] on icon "Create a client" at bounding box center [192, 289] width 19 height 19
click at [72, 290] on div "Clients" at bounding box center [106, 290] width 135 height 18
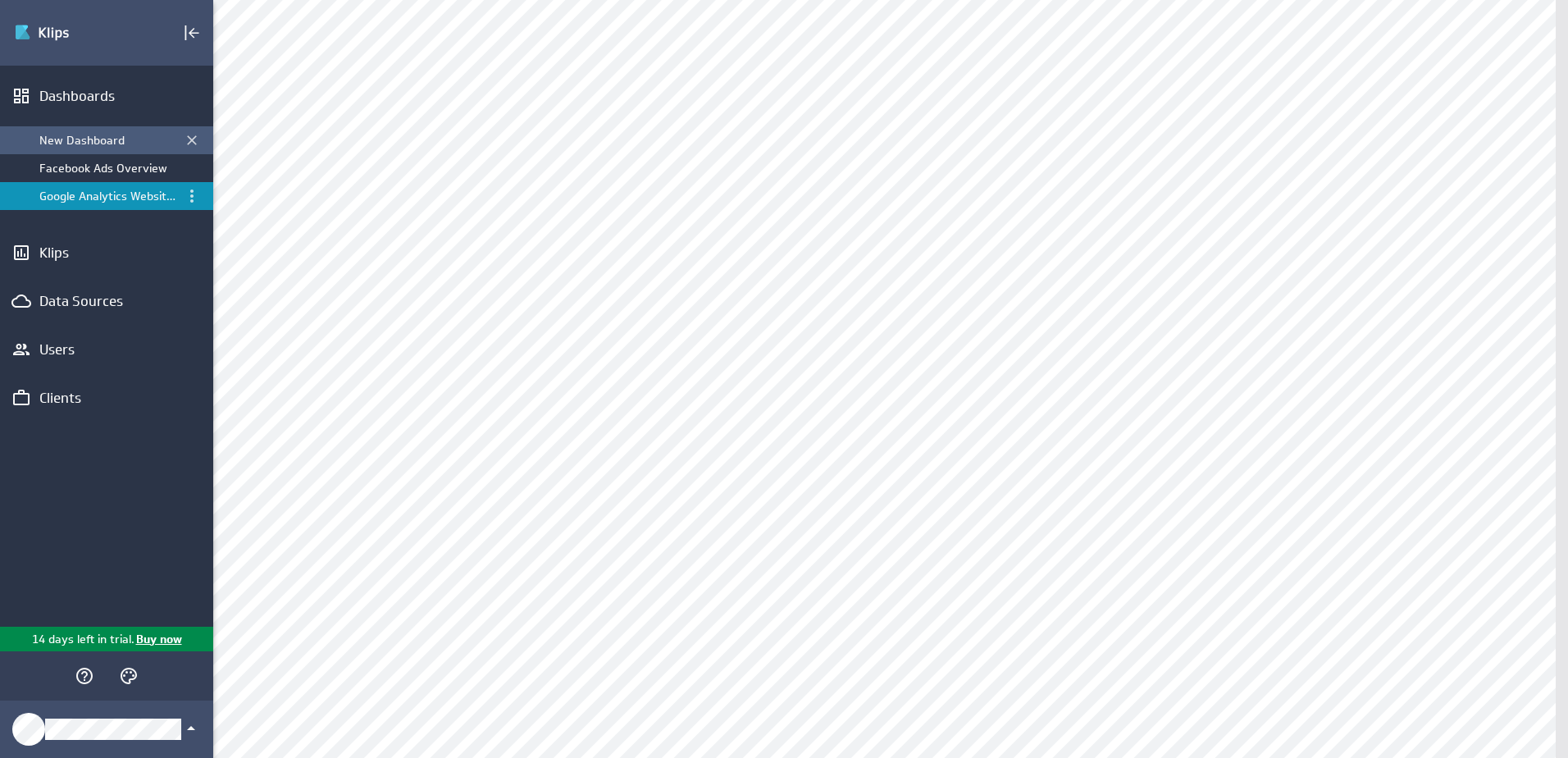
click at [134, 144] on div "New Dashboard" at bounding box center [107, 140] width 137 height 15
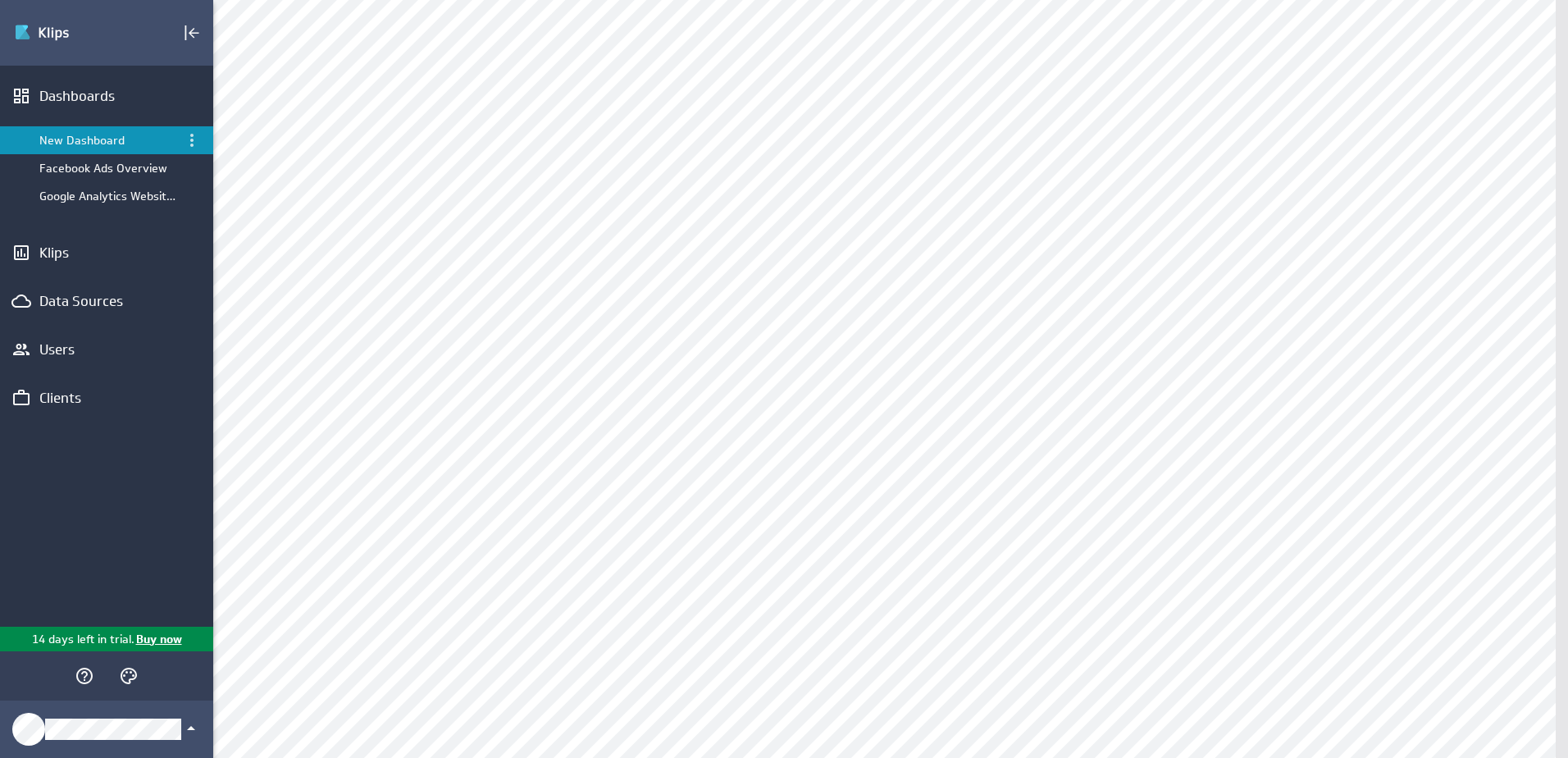
click at [137, 137] on div "New Dashboard" at bounding box center [107, 140] width 137 height 15
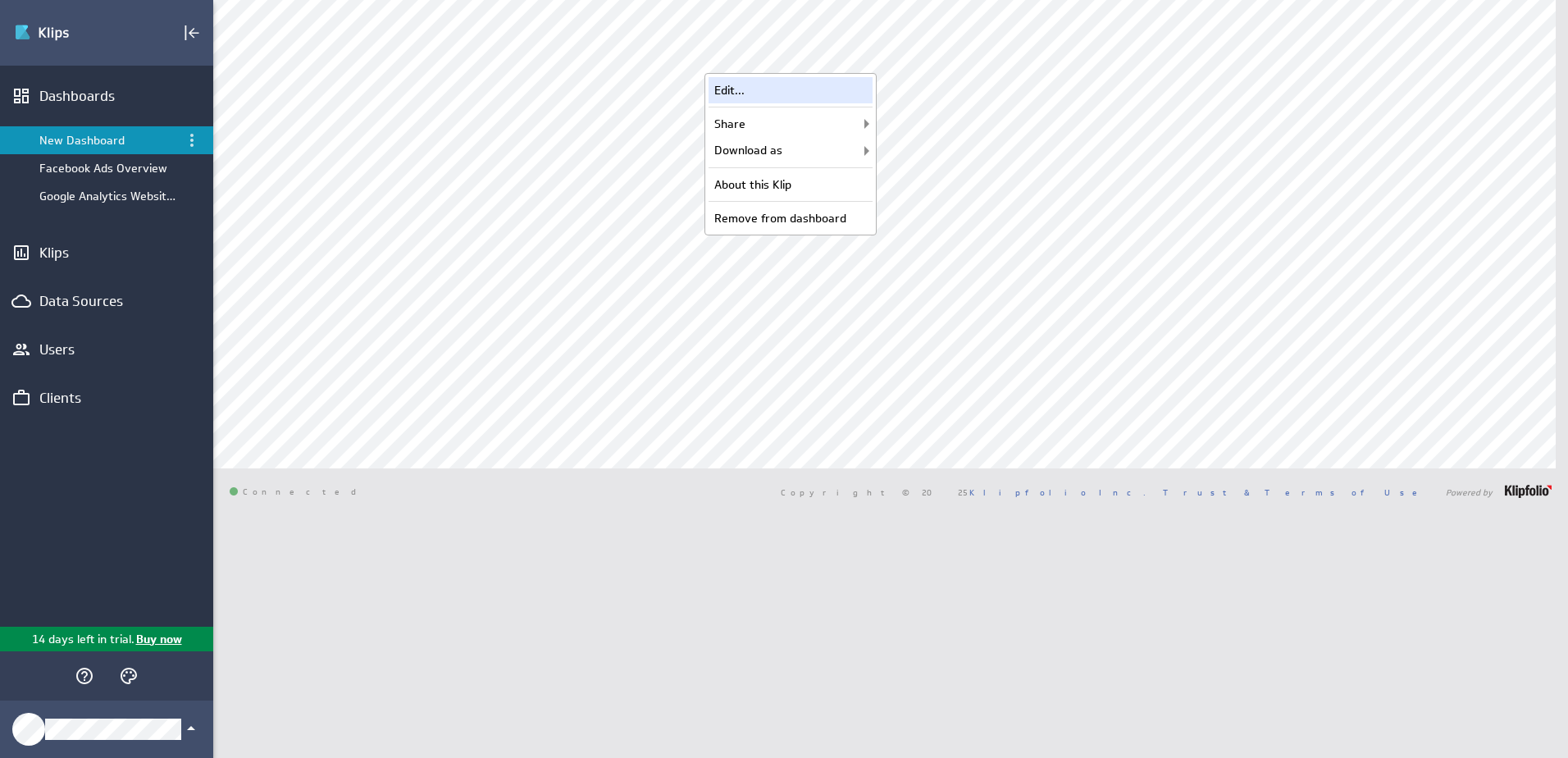
click at [821, 81] on div "Edit..." at bounding box center [790, 90] width 164 height 27
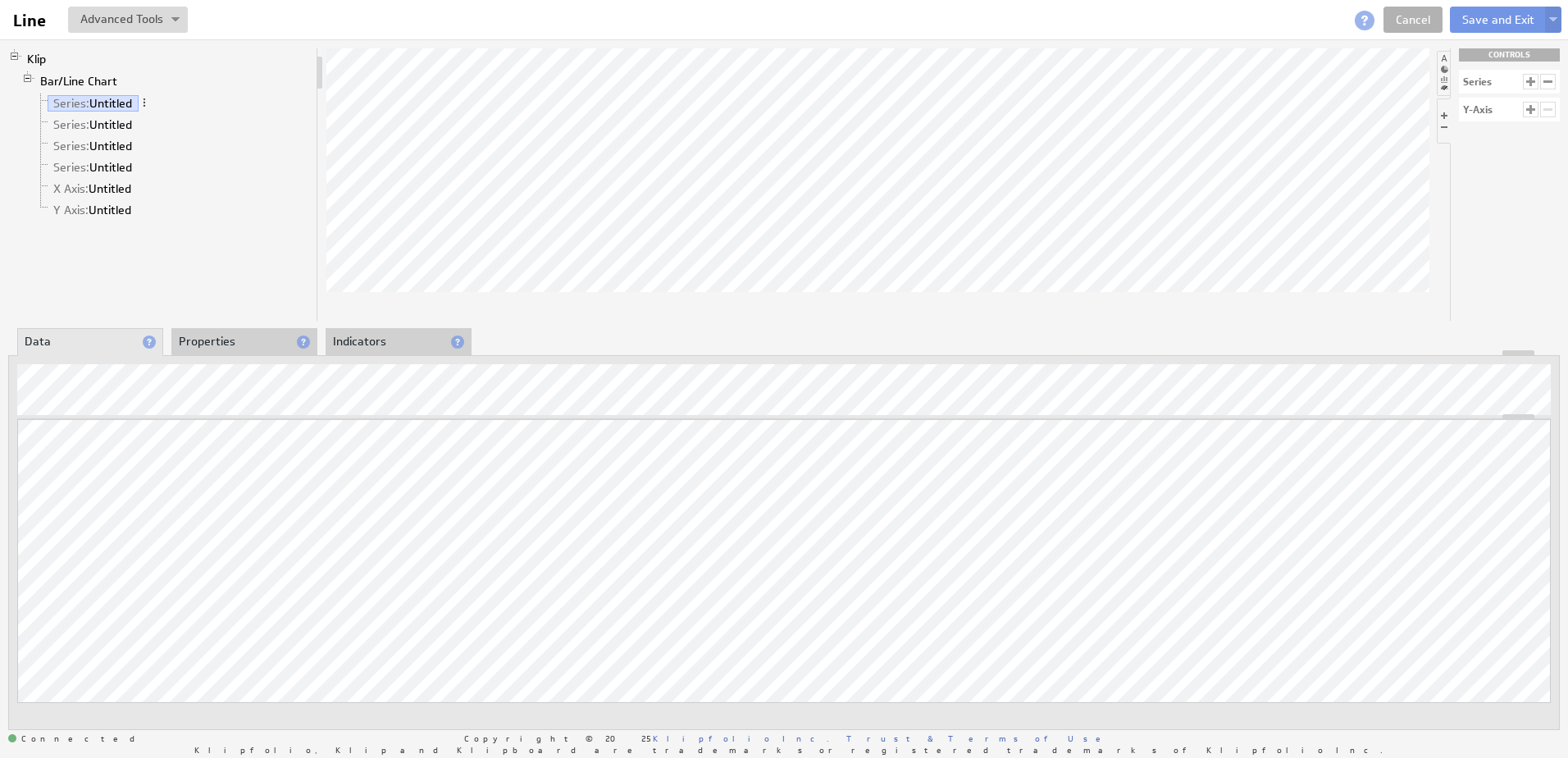
click at [205, 335] on li "Properties" at bounding box center [244, 342] width 146 height 27
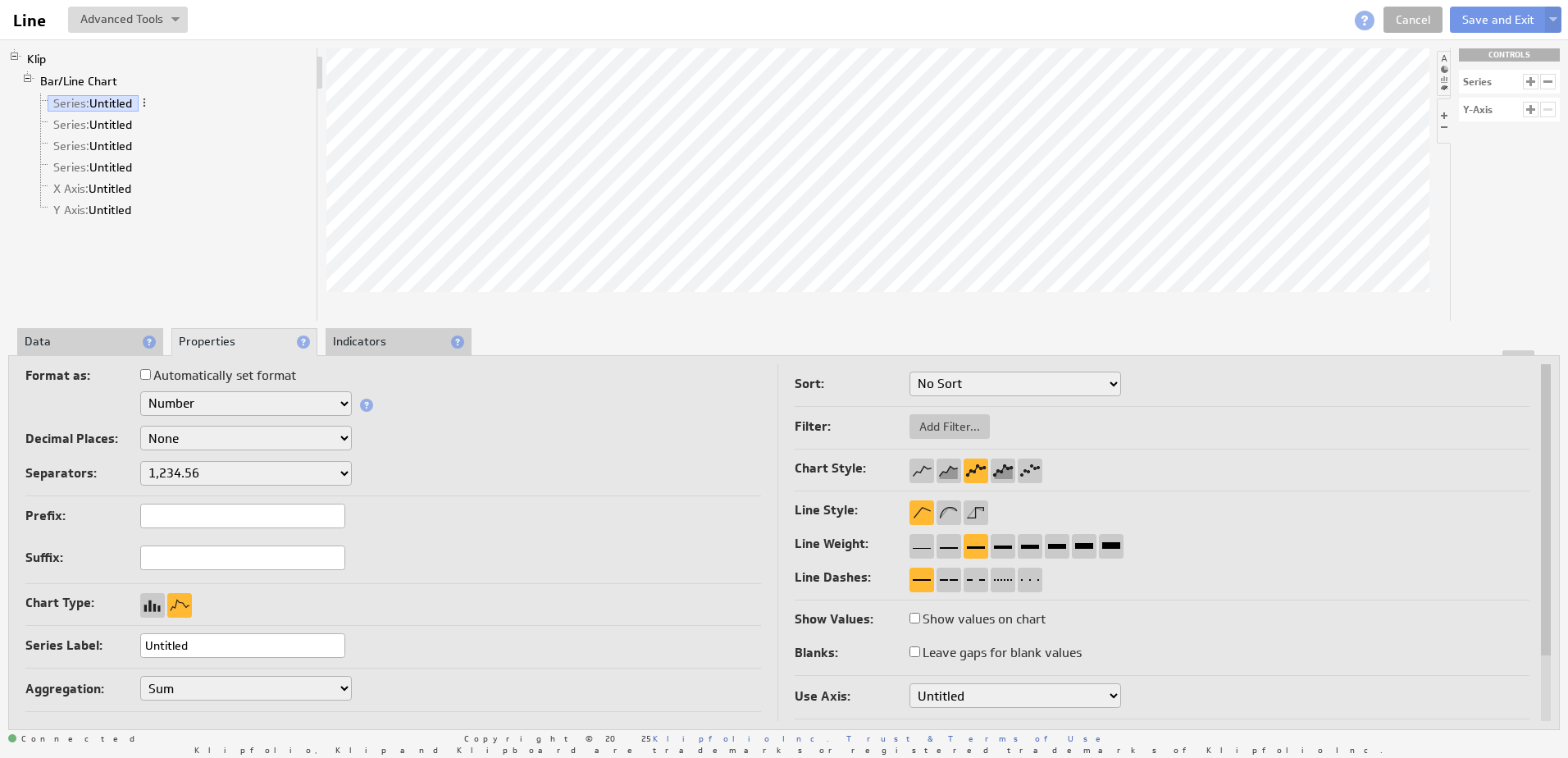
click at [917, 654] on input "Leave gaps for blank values" at bounding box center [916, 652] width 11 height 11
checkbox input "true"
click at [917, 654] on input "Leave gaps for blank values" at bounding box center [916, 652] width 11 height 11
checkbox input "false"
click at [917, 654] on input "Leave gaps for blank values" at bounding box center [916, 652] width 11 height 11
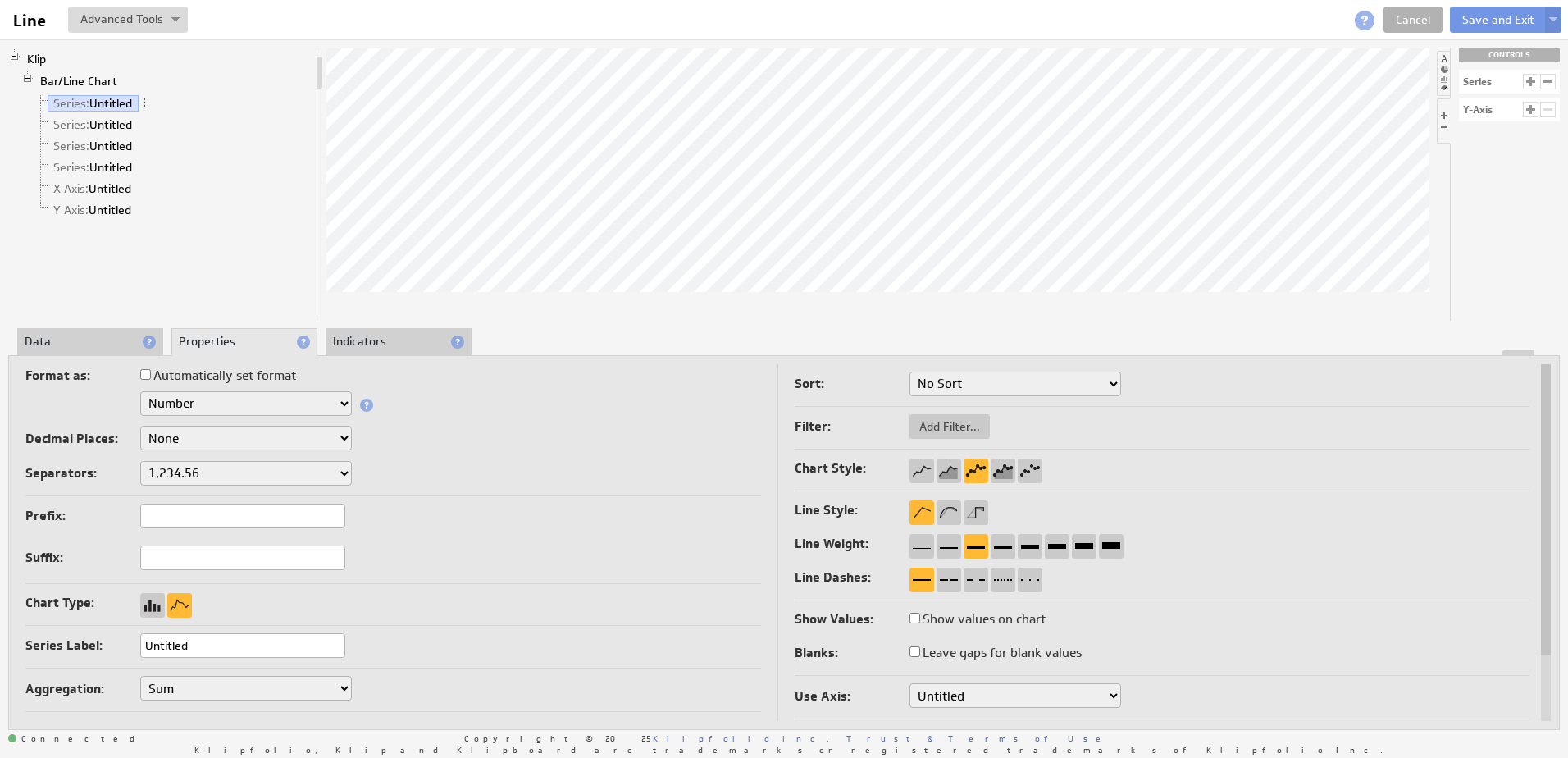
checkbox input "true"
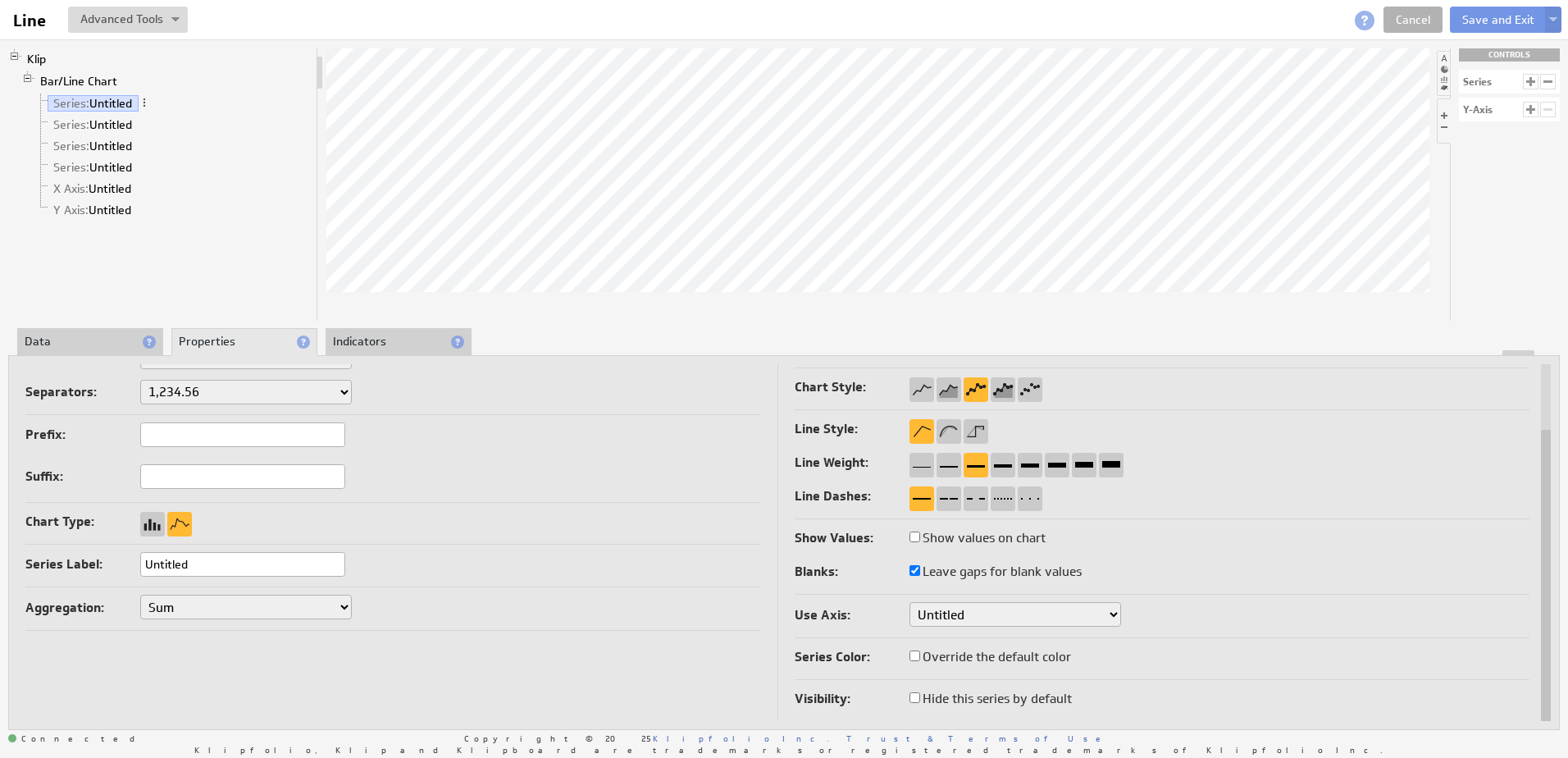
click at [1074, 614] on select "Untitled" at bounding box center [1015, 614] width 212 height 25
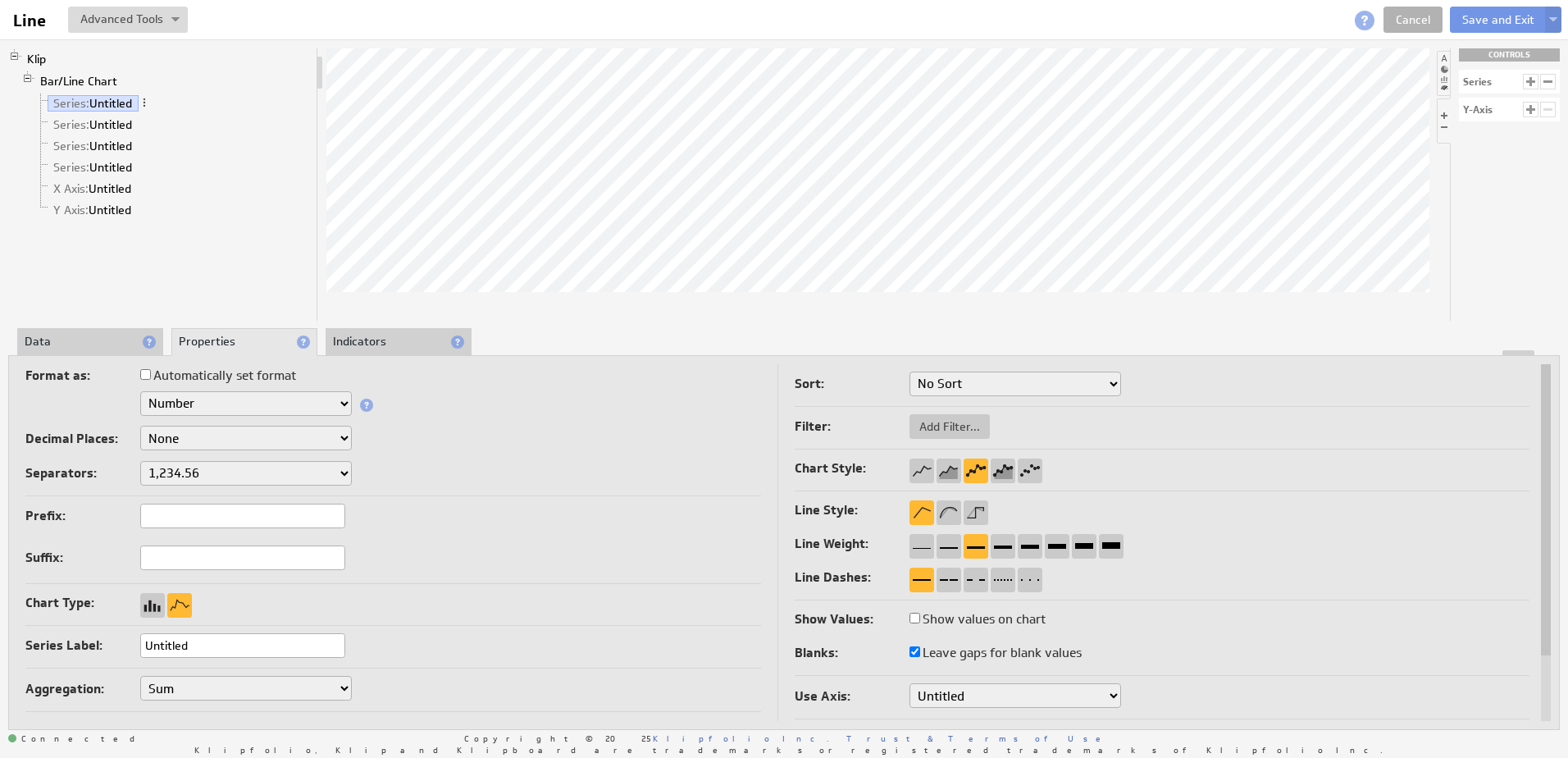
click at [1004, 393] on select "No Sort Lowest to Highest Highest to Lowest" at bounding box center [1015, 383] width 212 height 25
click at [1005, 392] on select "No Sort Lowest to Highest Highest to Lowest" at bounding box center [1015, 383] width 212 height 25
click at [967, 434] on button "Add Filter..." at bounding box center [950, 426] width 81 height 25
type input "0"
type input "18,031"
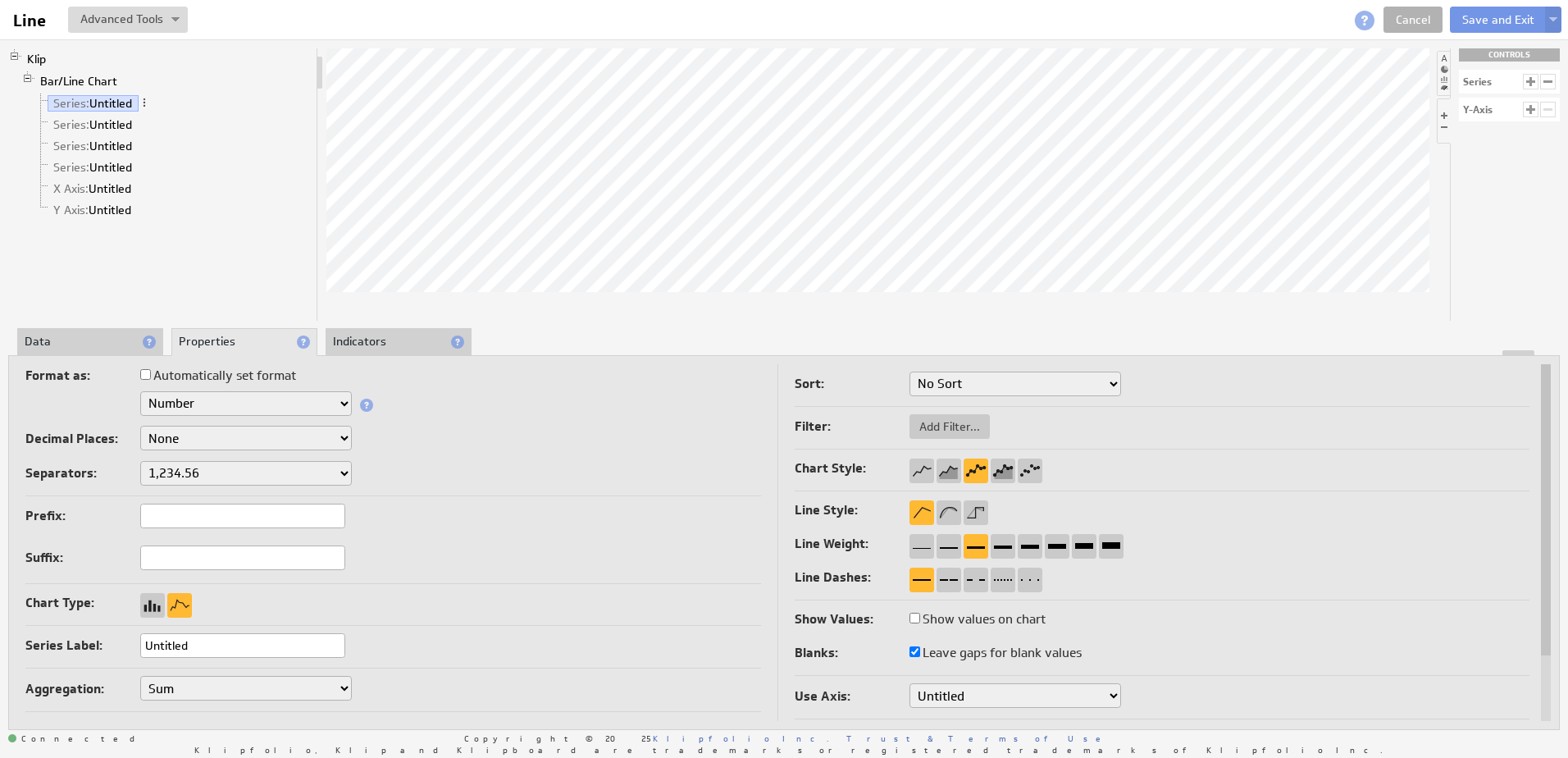
checkbox input "true"
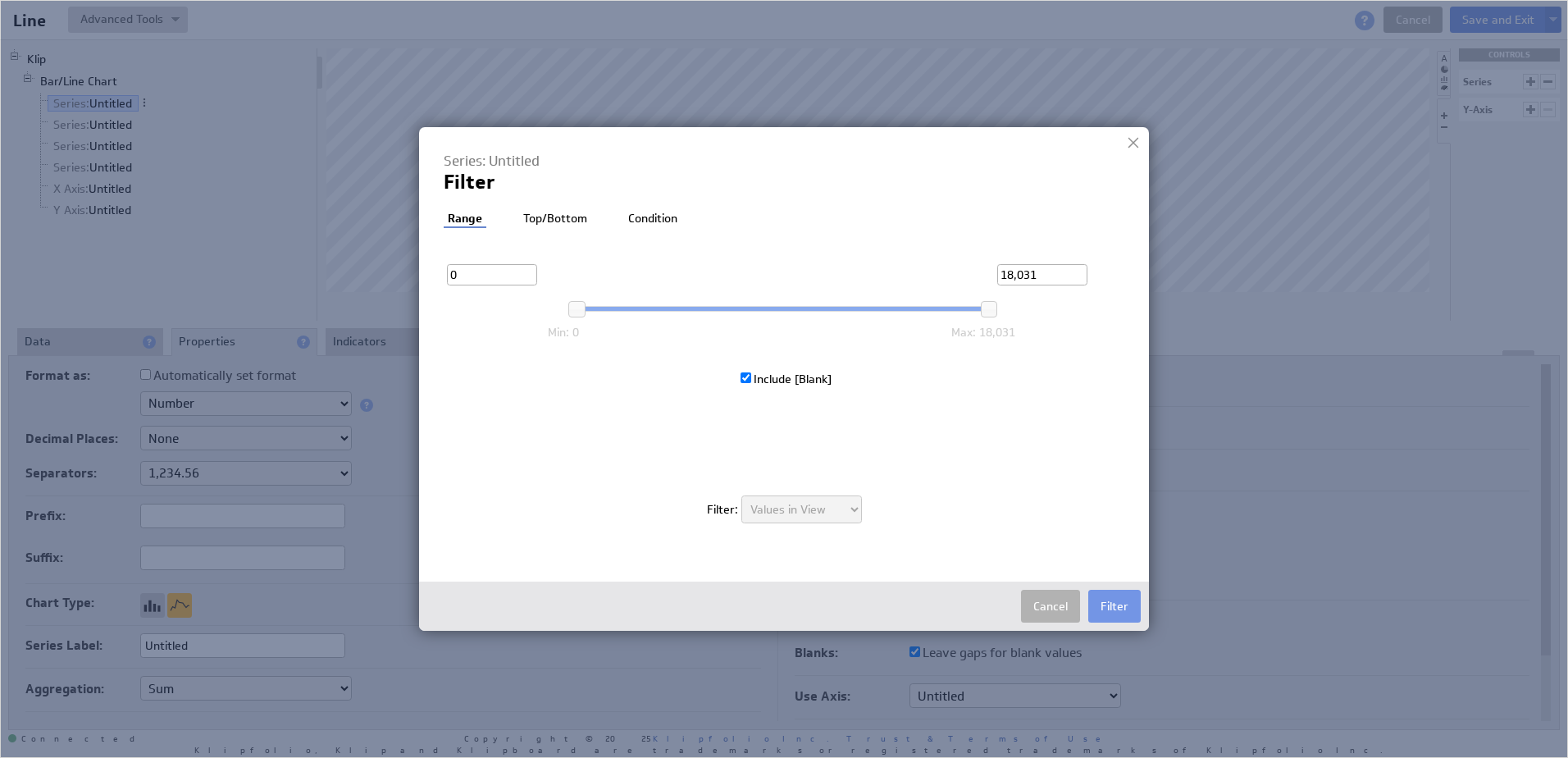
click at [547, 215] on li "Top/Bottom" at bounding box center [555, 219] width 72 height 16
click at [668, 223] on li "Condition" at bounding box center [653, 219] width 58 height 16
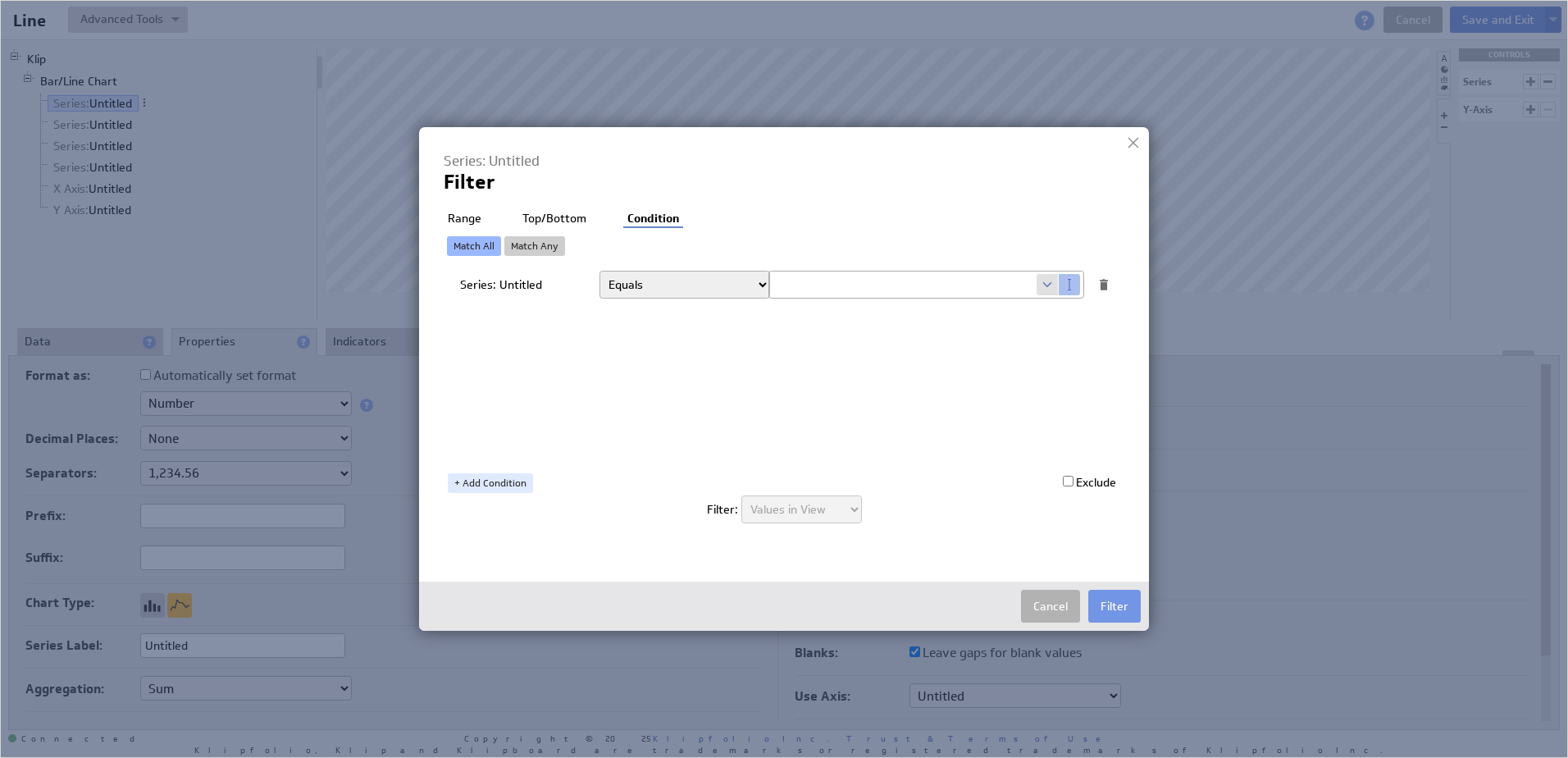
click at [470, 215] on li "Range" at bounding box center [465, 219] width 42 height 16
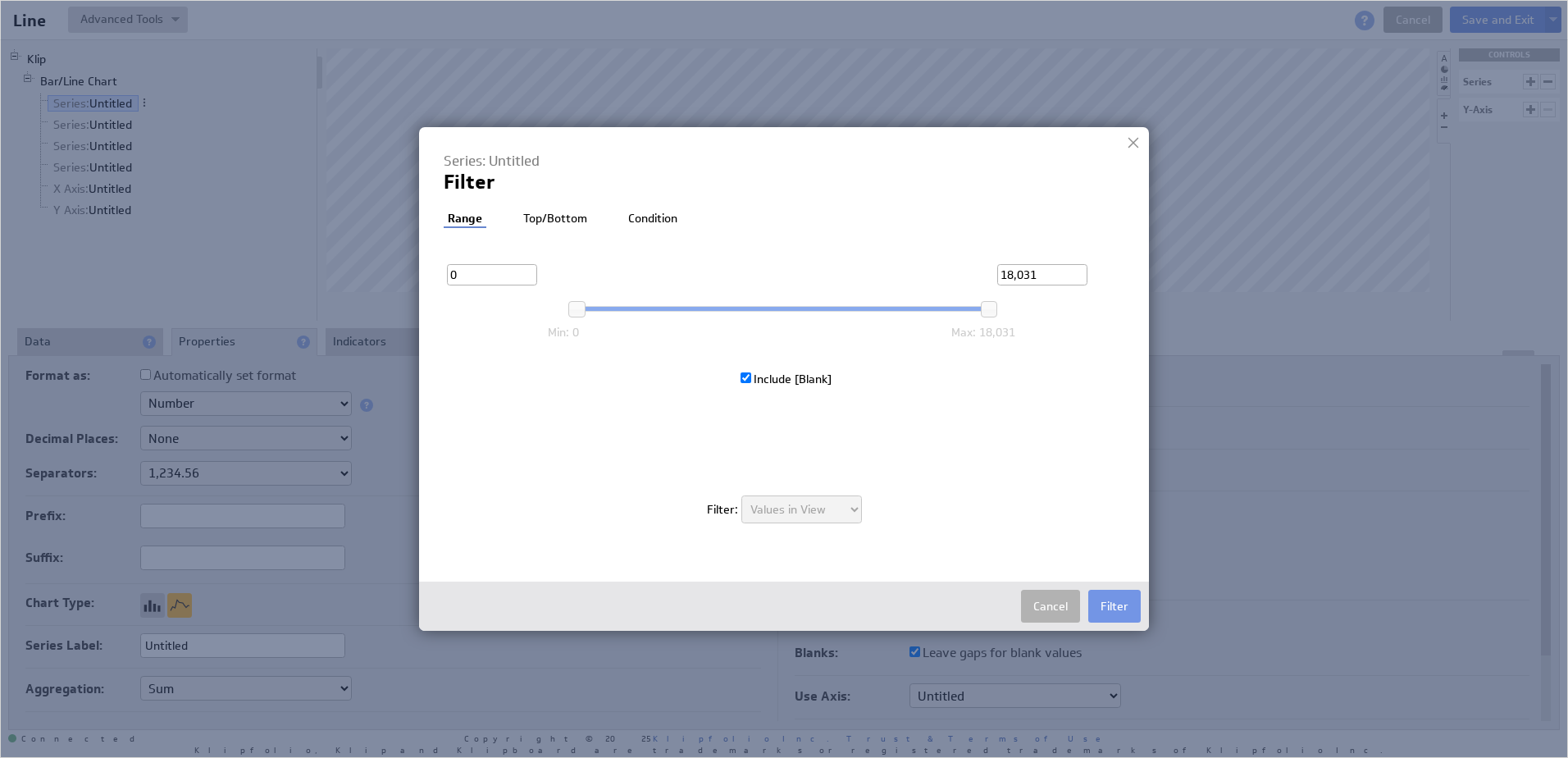
drag, startPoint x: 545, startPoint y: 210, endPoint x: 613, endPoint y: 210, distance: 68.0
click at [550, 211] on li "Top/Bottom" at bounding box center [555, 219] width 72 height 16
click at [664, 211] on li "Condition" at bounding box center [653, 219] width 58 height 16
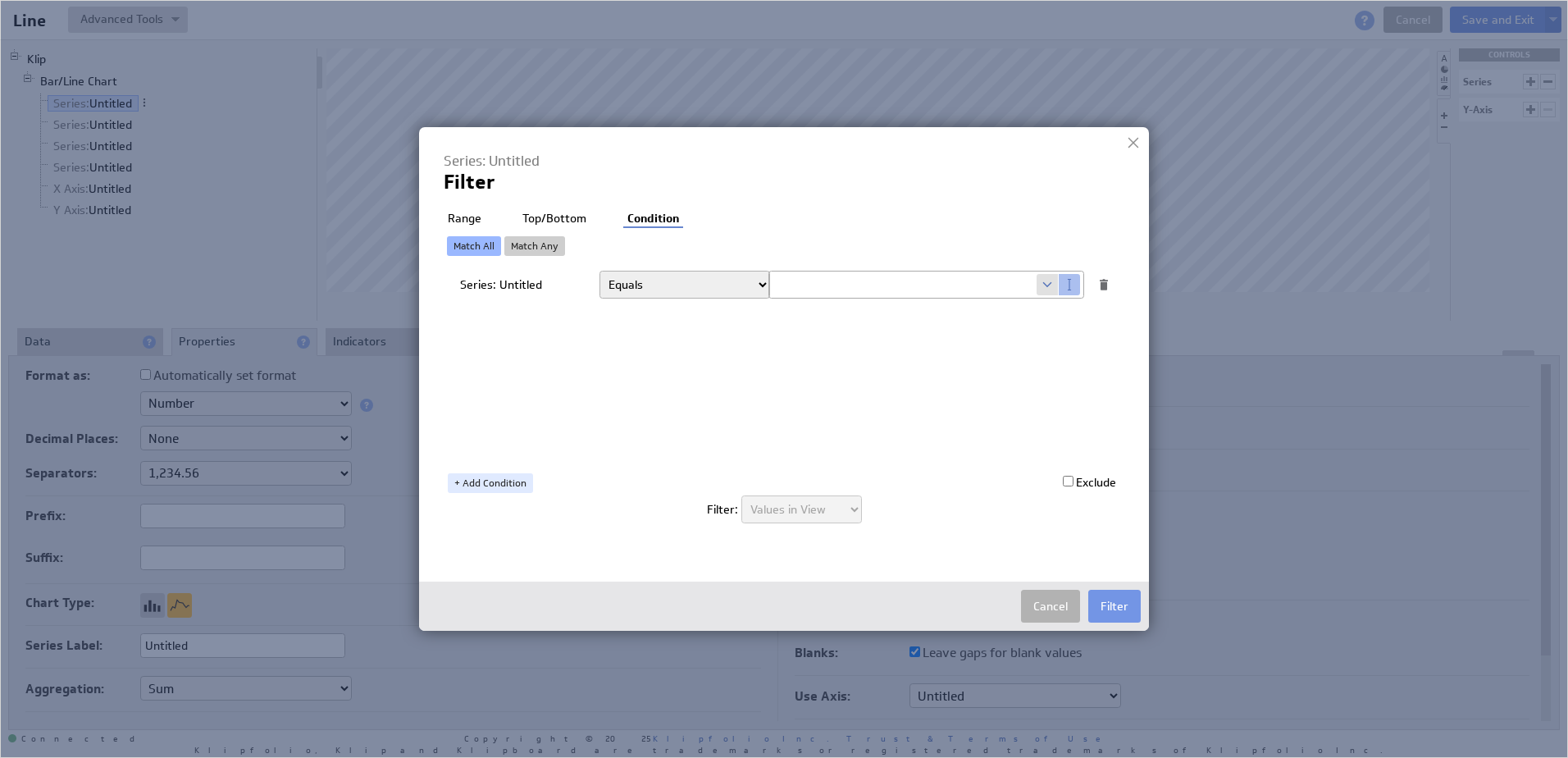
click at [460, 214] on li "Range" at bounding box center [465, 219] width 42 height 16
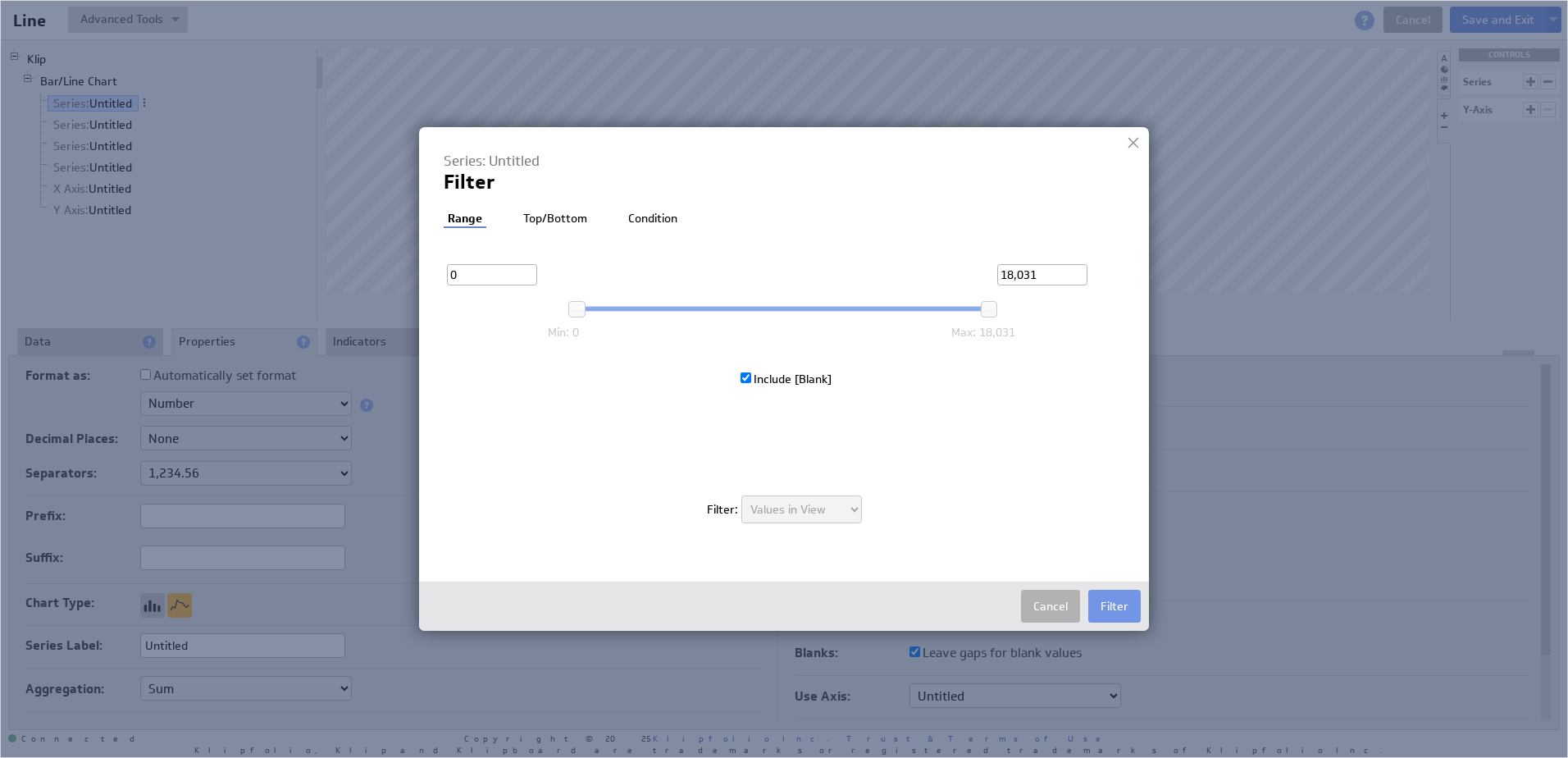
click at [582, 213] on li "Top/Bottom" at bounding box center [555, 219] width 72 height 16
click at [641, 213] on li "Condition" at bounding box center [653, 219] width 58 height 16
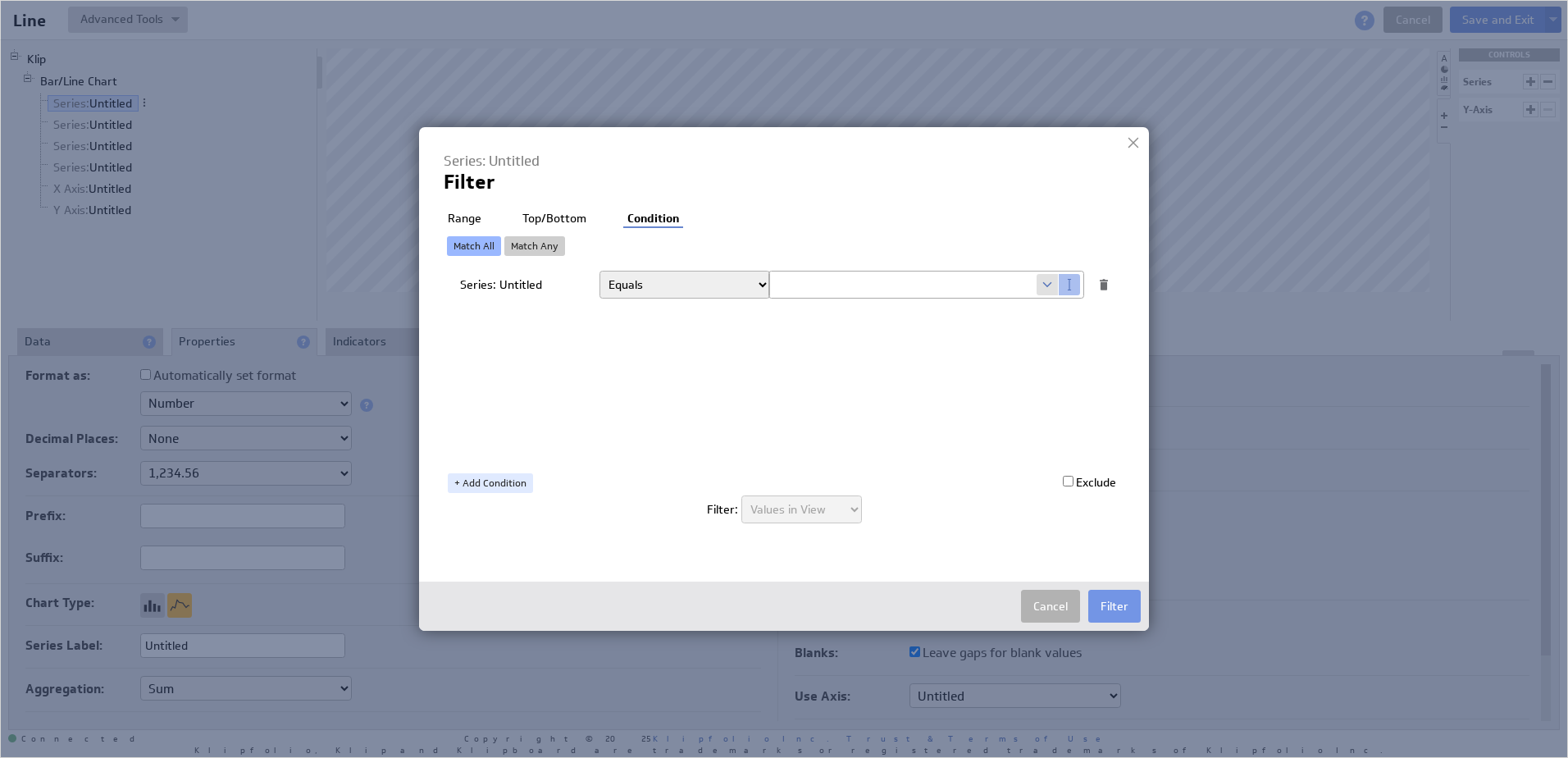
click at [1124, 150] on div at bounding box center [1134, 142] width 25 height 25
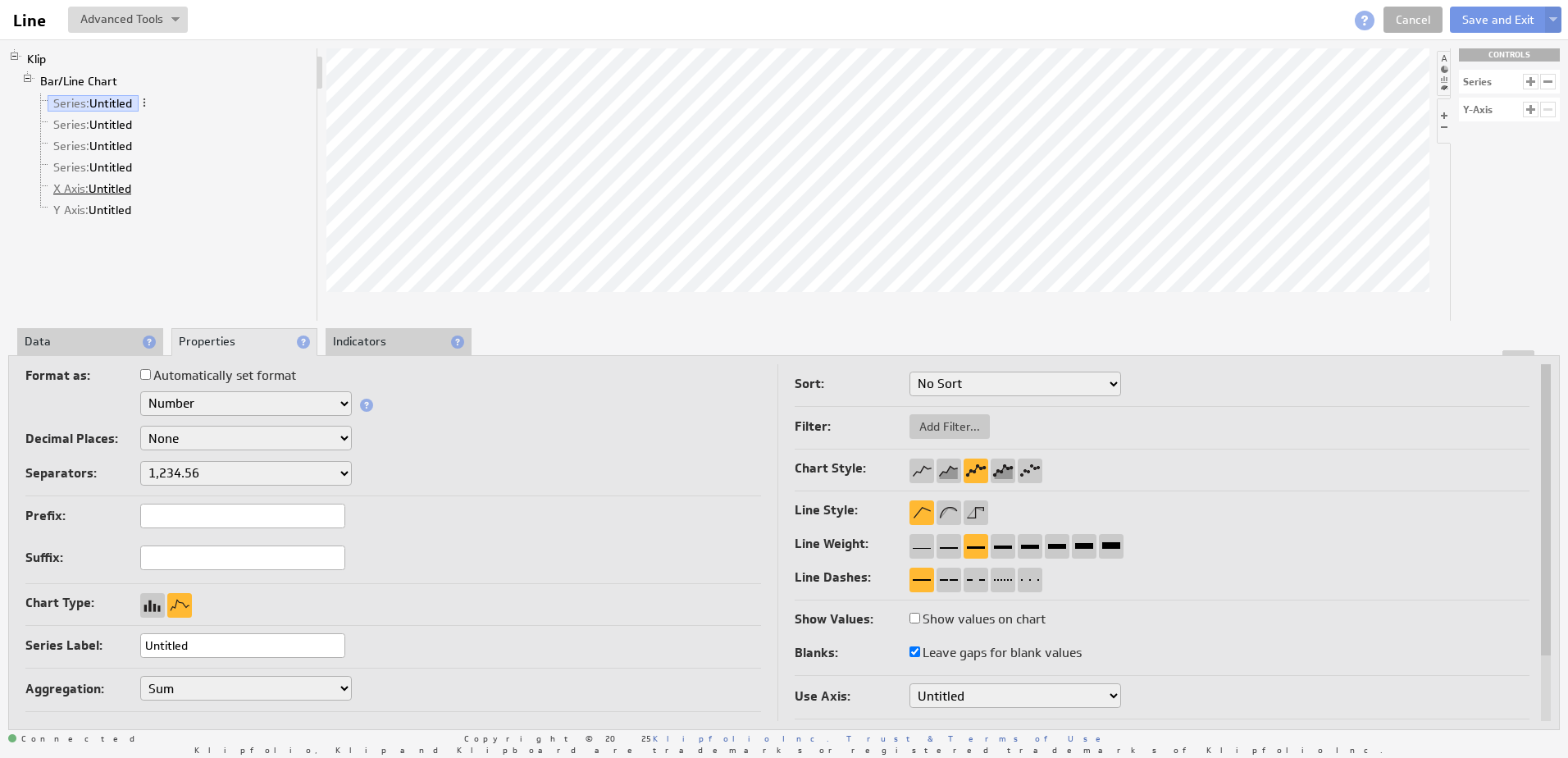
click at [103, 183] on link "X Axis: Untitled" at bounding box center [93, 189] width 90 height 16
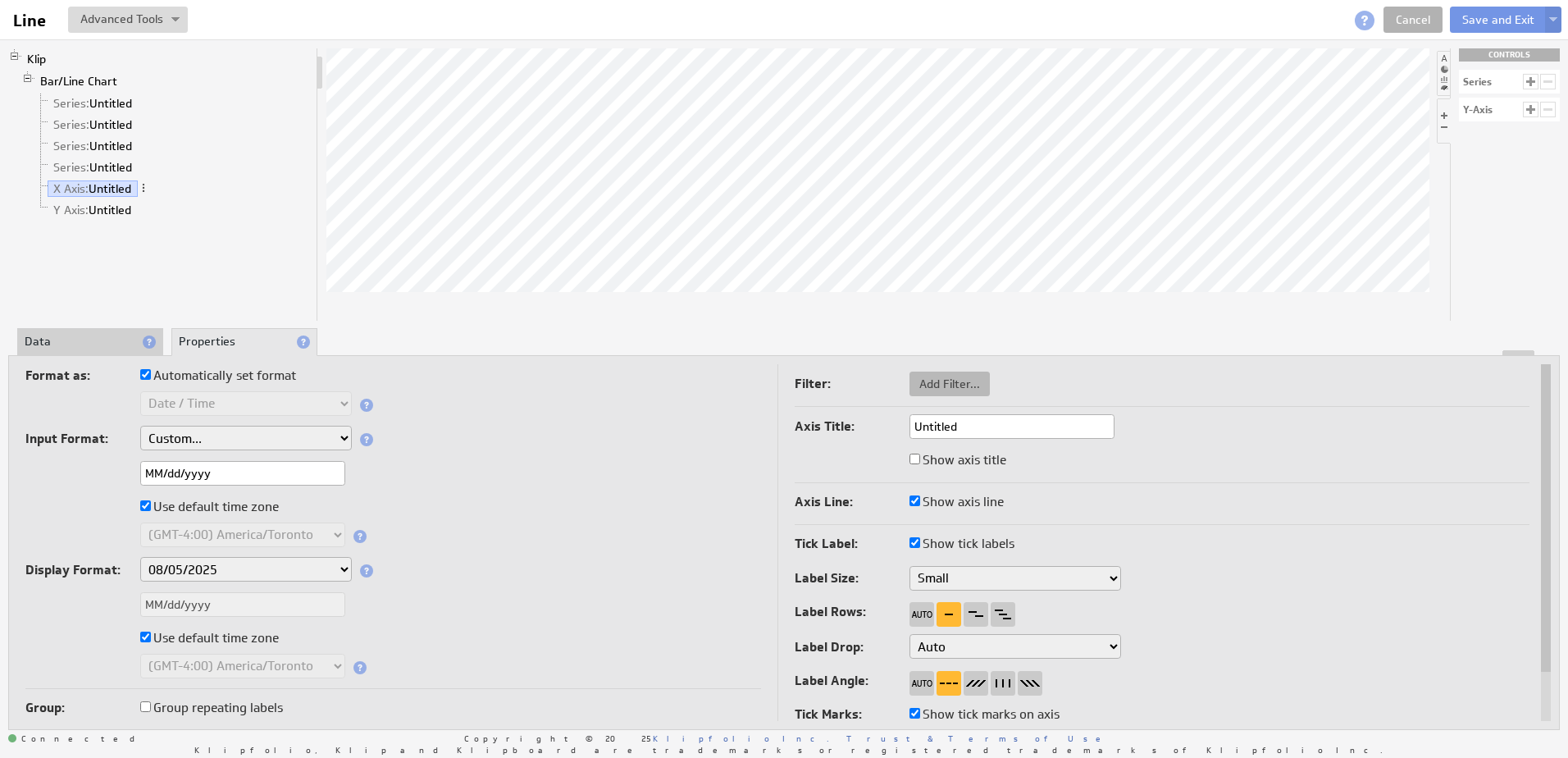
click at [959, 385] on span "Add Filter..." at bounding box center [950, 384] width 81 height 15
checkbox input "true"
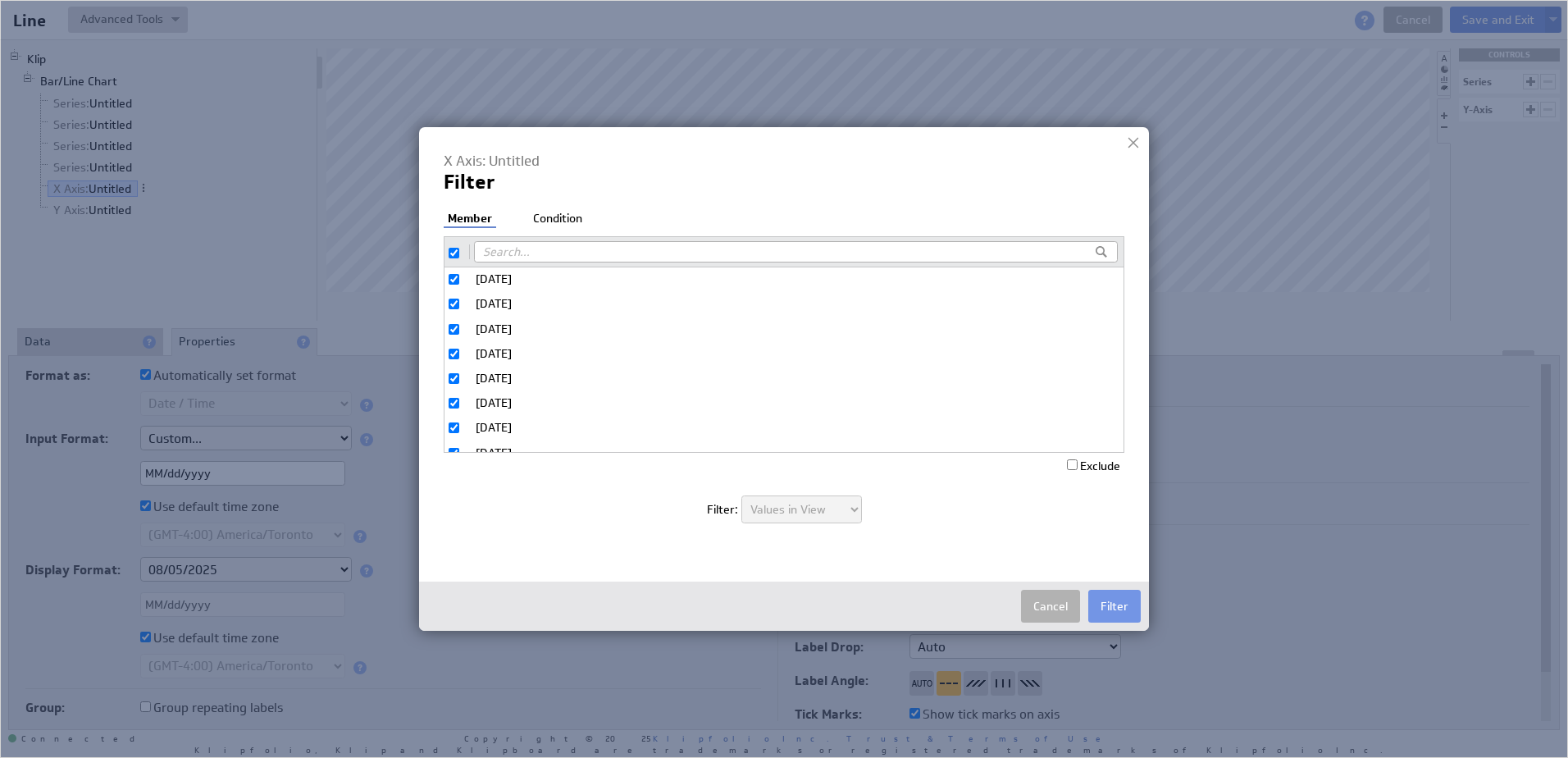
click at [565, 225] on li "Condition" at bounding box center [557, 219] width 58 height 16
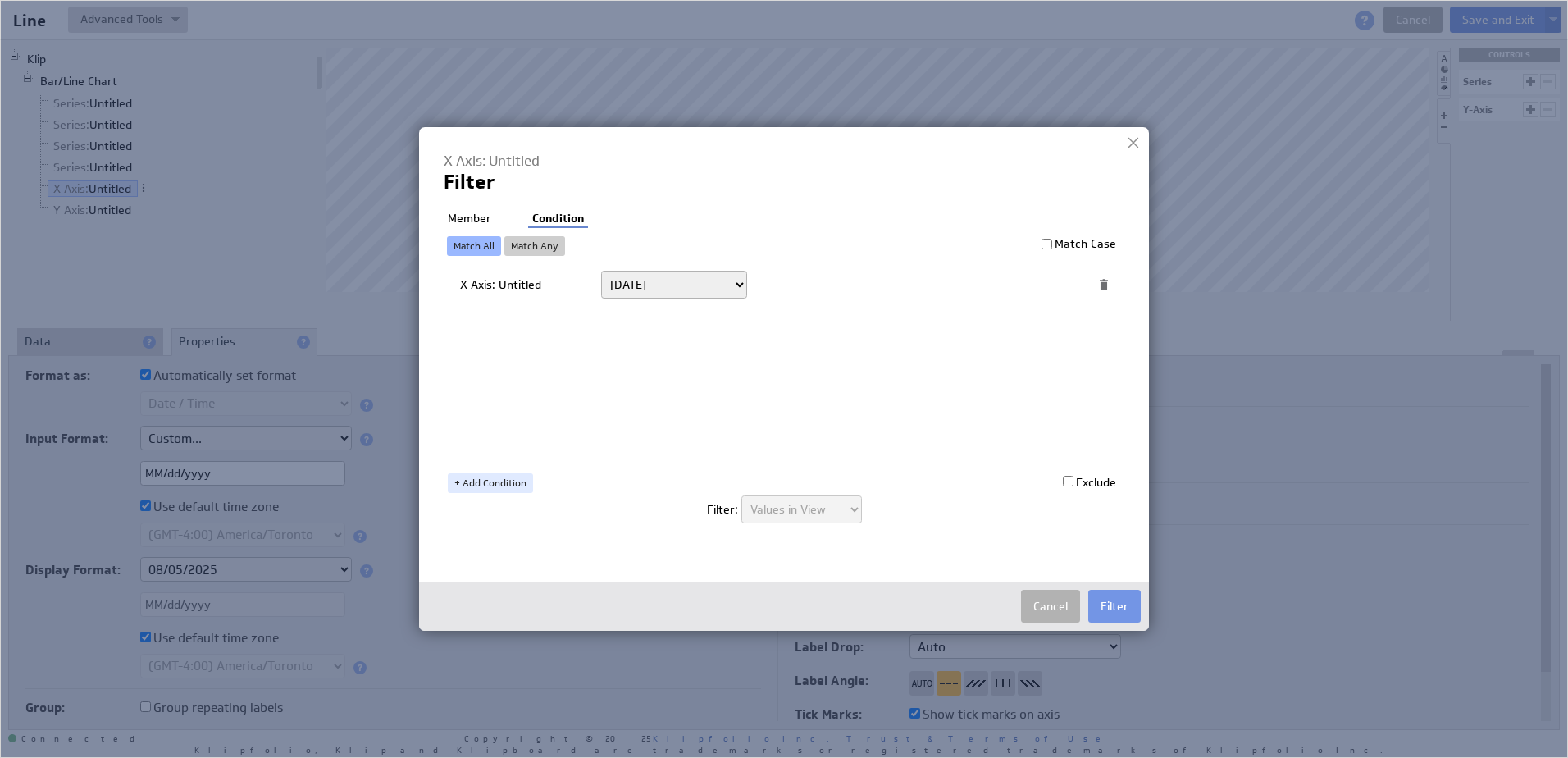
click at [467, 217] on li "Member" at bounding box center [469, 219] width 51 height 16
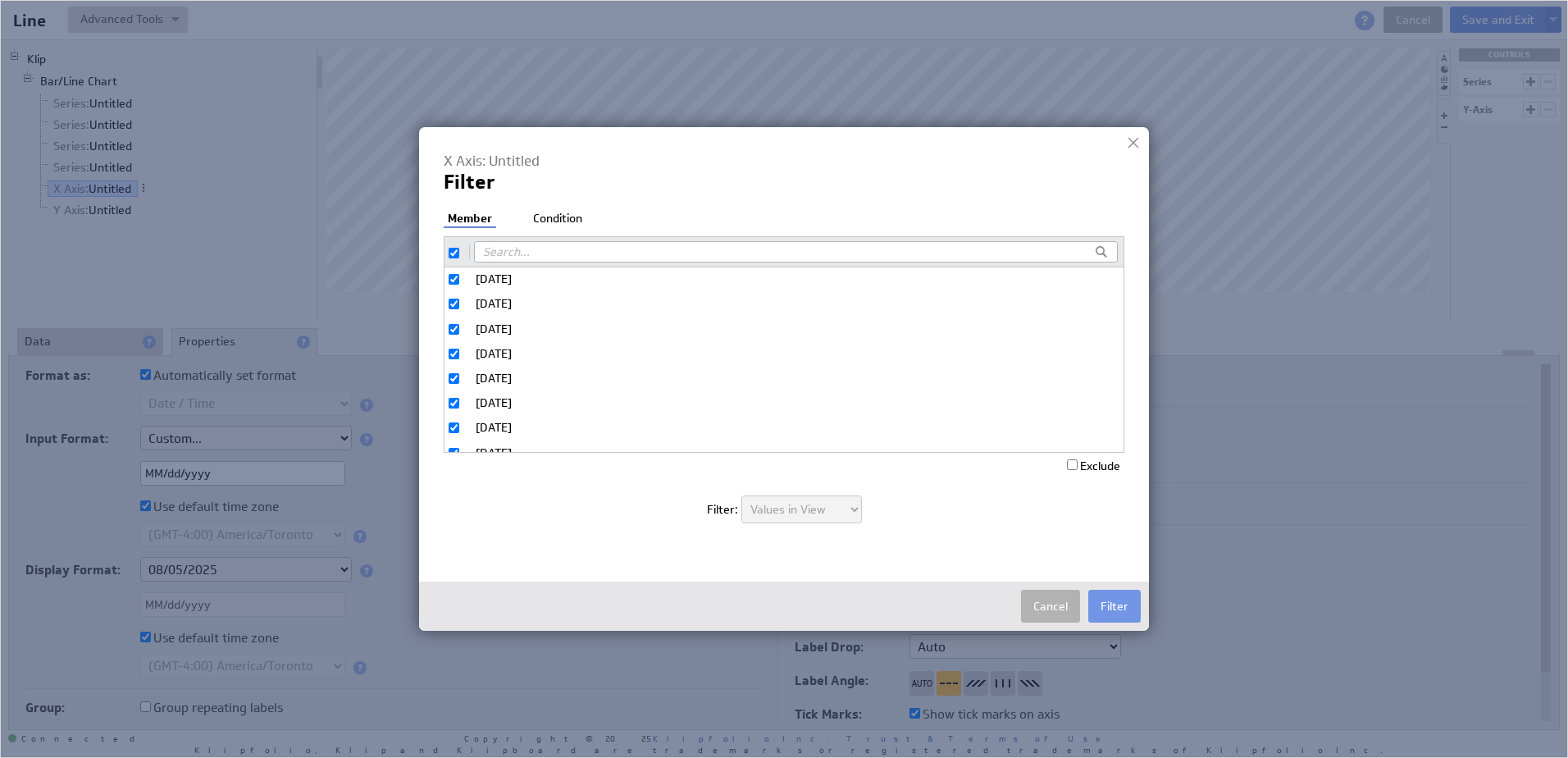
click at [561, 207] on div "X Axis: Untitled Filter Filter: Member Condition [DATE] [DATE] [DATE] [DATE] [D…" at bounding box center [784, 346] width 681 height 389
click at [565, 224] on li "Condition" at bounding box center [557, 219] width 58 height 16
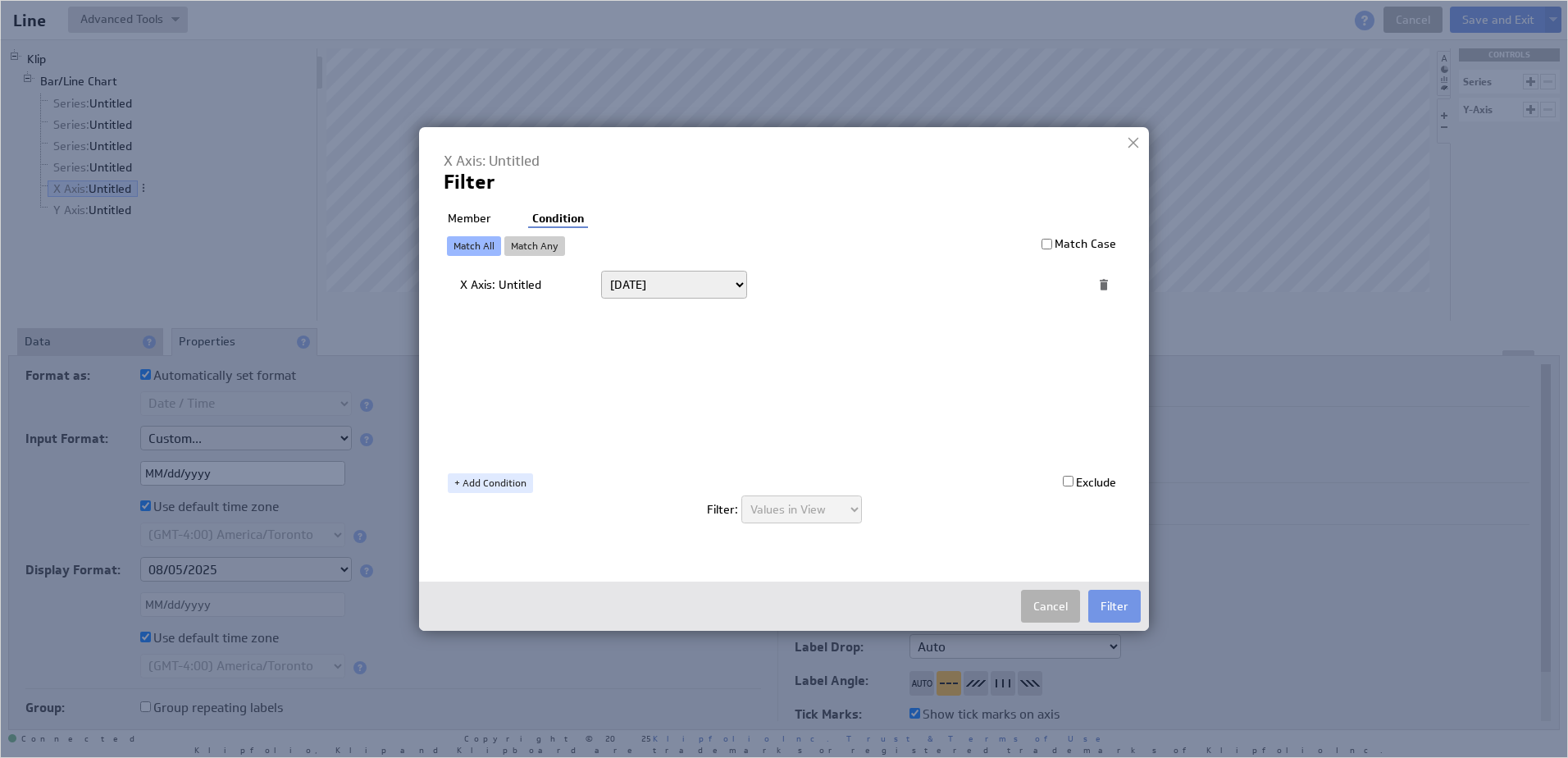
click at [543, 248] on link "Match Any" at bounding box center [534, 246] width 60 height 19
click at [723, 275] on select "[DATE] [DATE] Unit to date In the last Last full On or after On or before -----…" at bounding box center [674, 284] width 146 height 27
click at [601, 270] on select "[DATE] [DATE] Unit to date In the last Last full On or after On or before -----…" at bounding box center [674, 284] width 146 height 27
click at [933, 290] on span at bounding box center [938, 284] width 22 height 21
click at [894, 283] on select "Select... [DOMAIN_NAME] [DOMAIN_NAME] user.emailAddress user.firstName user.isA…" at bounding box center [846, 284] width 160 height 27
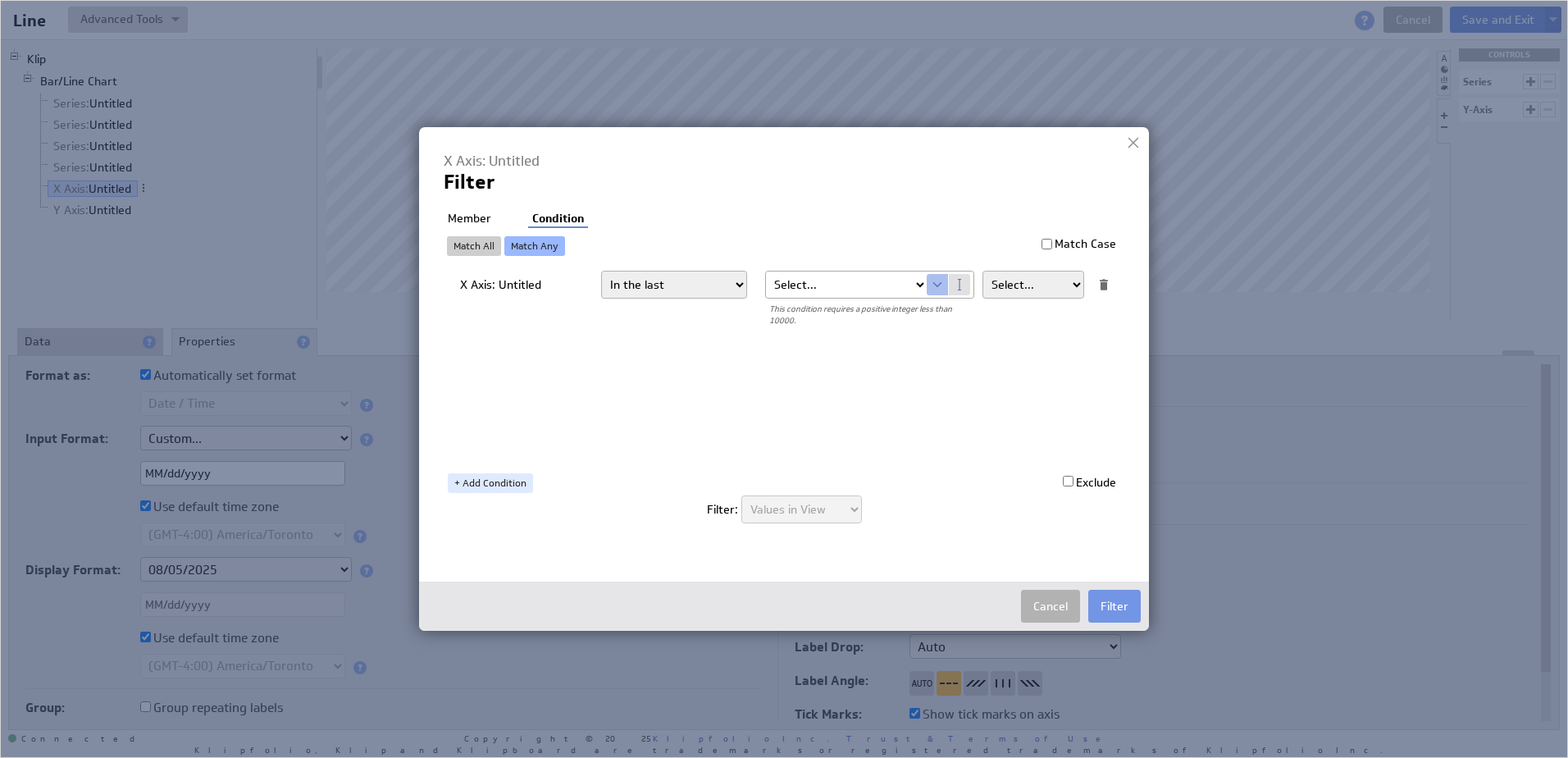
click at [986, 415] on div "X Axis: Untitled [DATE] [DATE] Unit to date In the last Last full On or after O…" at bounding box center [788, 363] width 656 height 189
click at [922, 280] on select "Select... [DOMAIN_NAME] [DOMAIN_NAME] user.emailAddress user.firstName user.isA…" at bounding box center [846, 284] width 160 height 27
click at [872, 293] on select "Select... [DOMAIN_NAME] [DOMAIN_NAME] user.emailAddress user.firstName user.isA…" at bounding box center [846, 284] width 160 height 27
click at [724, 289] on select "[DATE] [DATE] Unit to date In the last Last full On or after On or before -----…" at bounding box center [674, 284] width 146 height 27
select select "relativeDateRange:[DATE]"
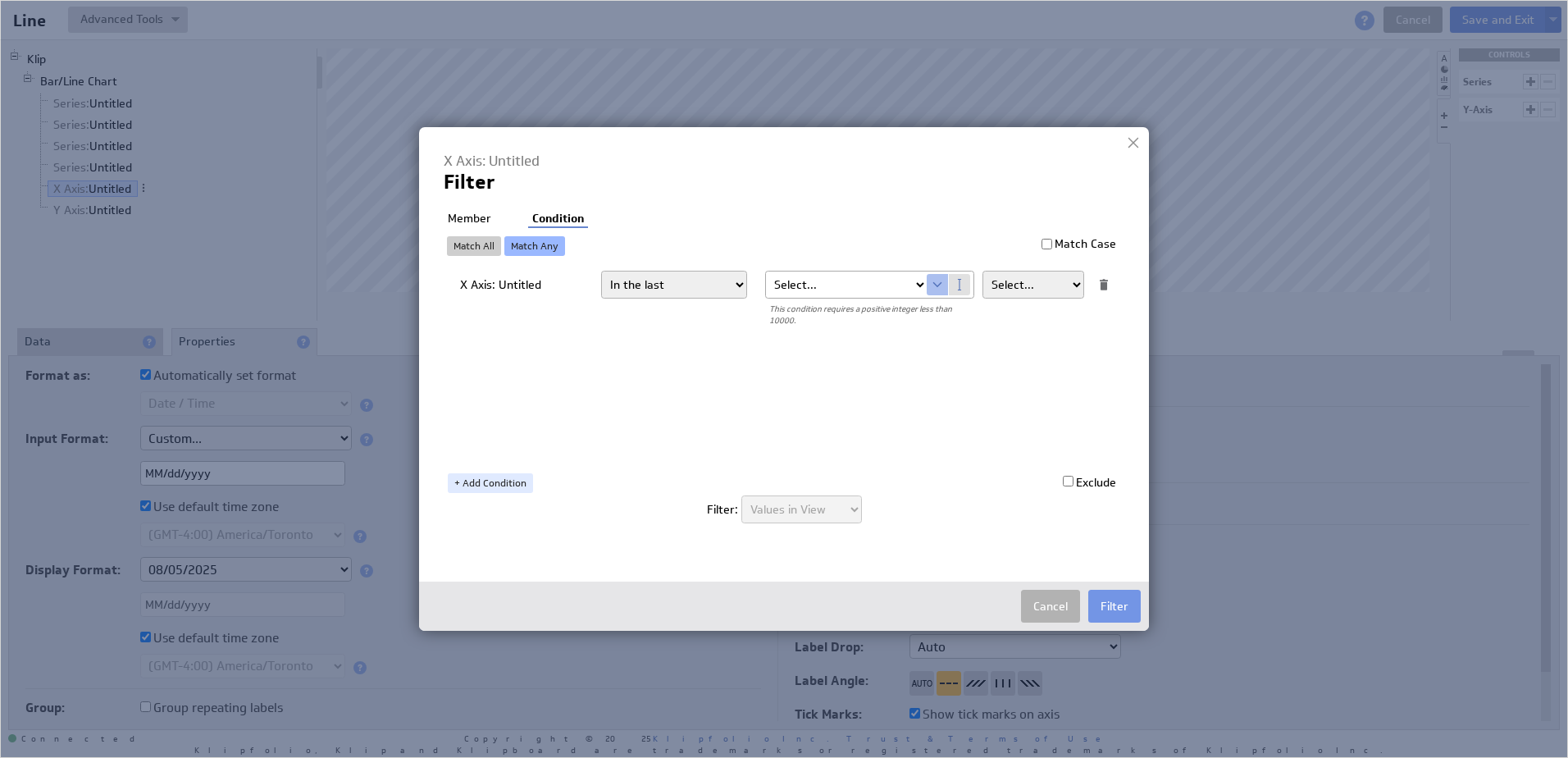
click at [601, 270] on select "[DATE] [DATE] Unit to date In the last Last full On or after On or before -----…" at bounding box center [674, 284] width 146 height 27
click at [1114, 610] on button "Filter" at bounding box center [1114, 607] width 52 height 33
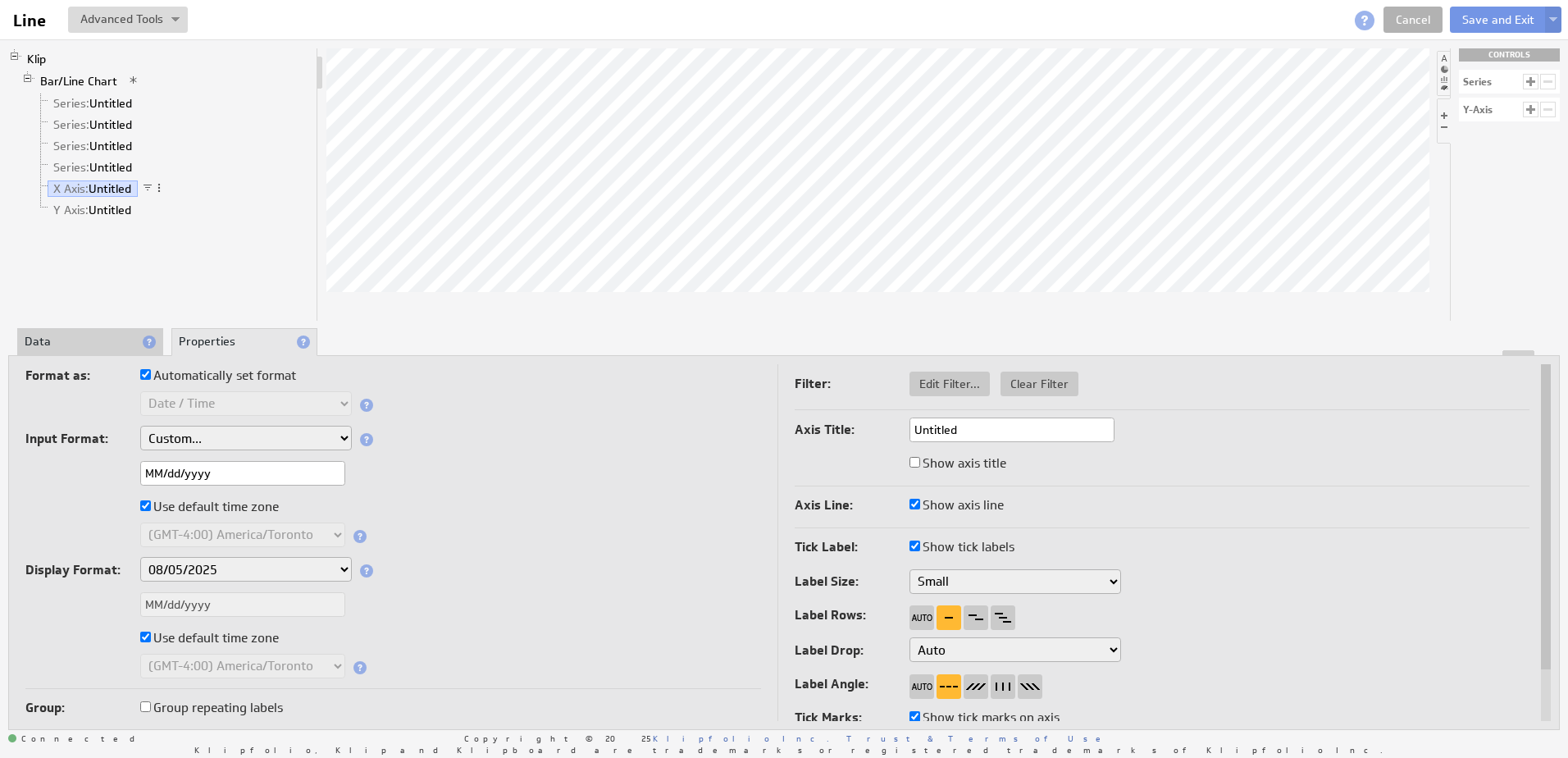
click at [149, 188] on span at bounding box center [148, 188] width 12 height 12
click at [187, 199] on div "Edit Filter..." at bounding box center [235, 204] width 164 height 27
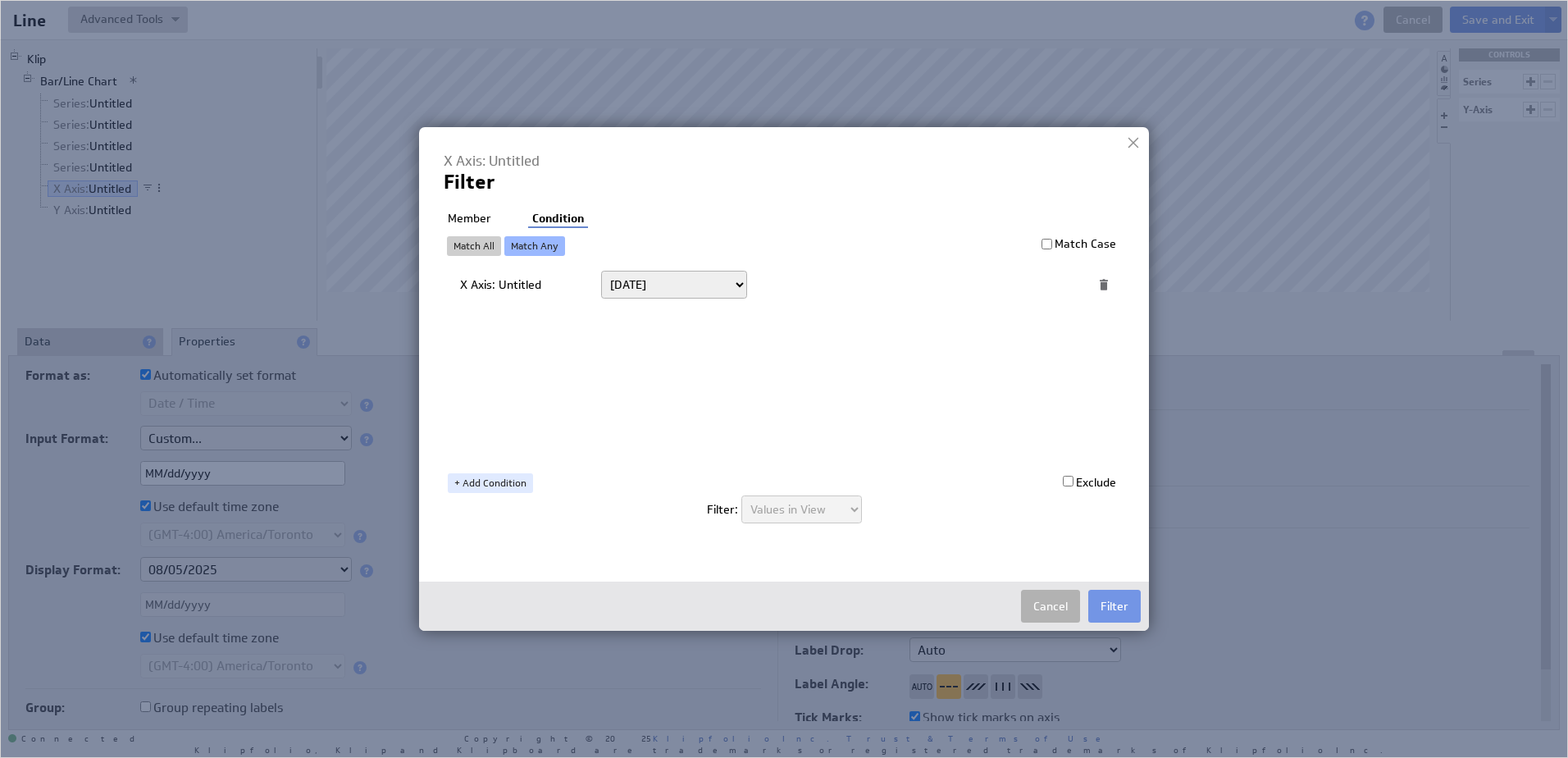
click at [470, 214] on li "Member" at bounding box center [469, 219] width 51 height 16
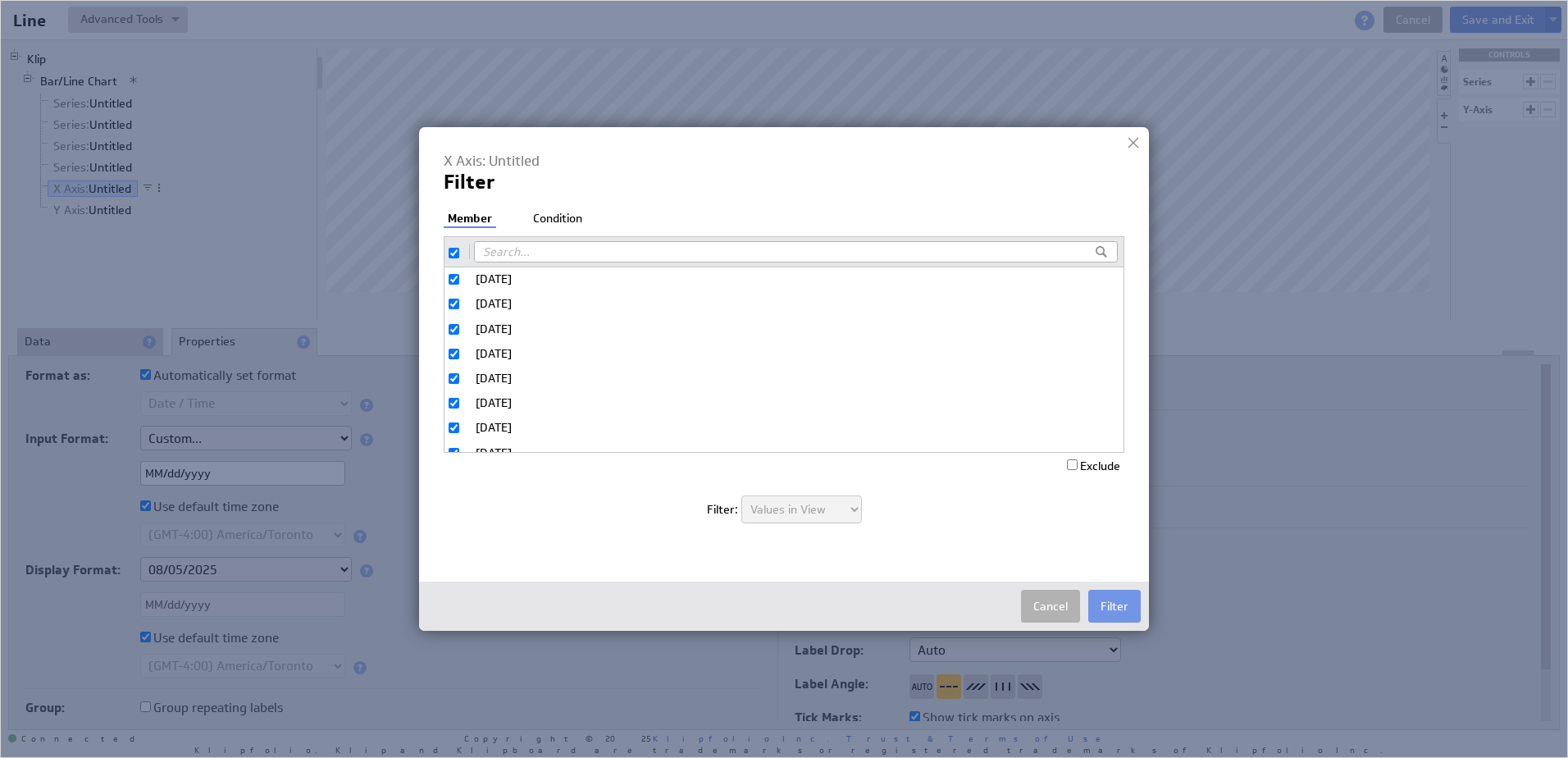
click at [564, 214] on li "Condition" at bounding box center [557, 219] width 58 height 16
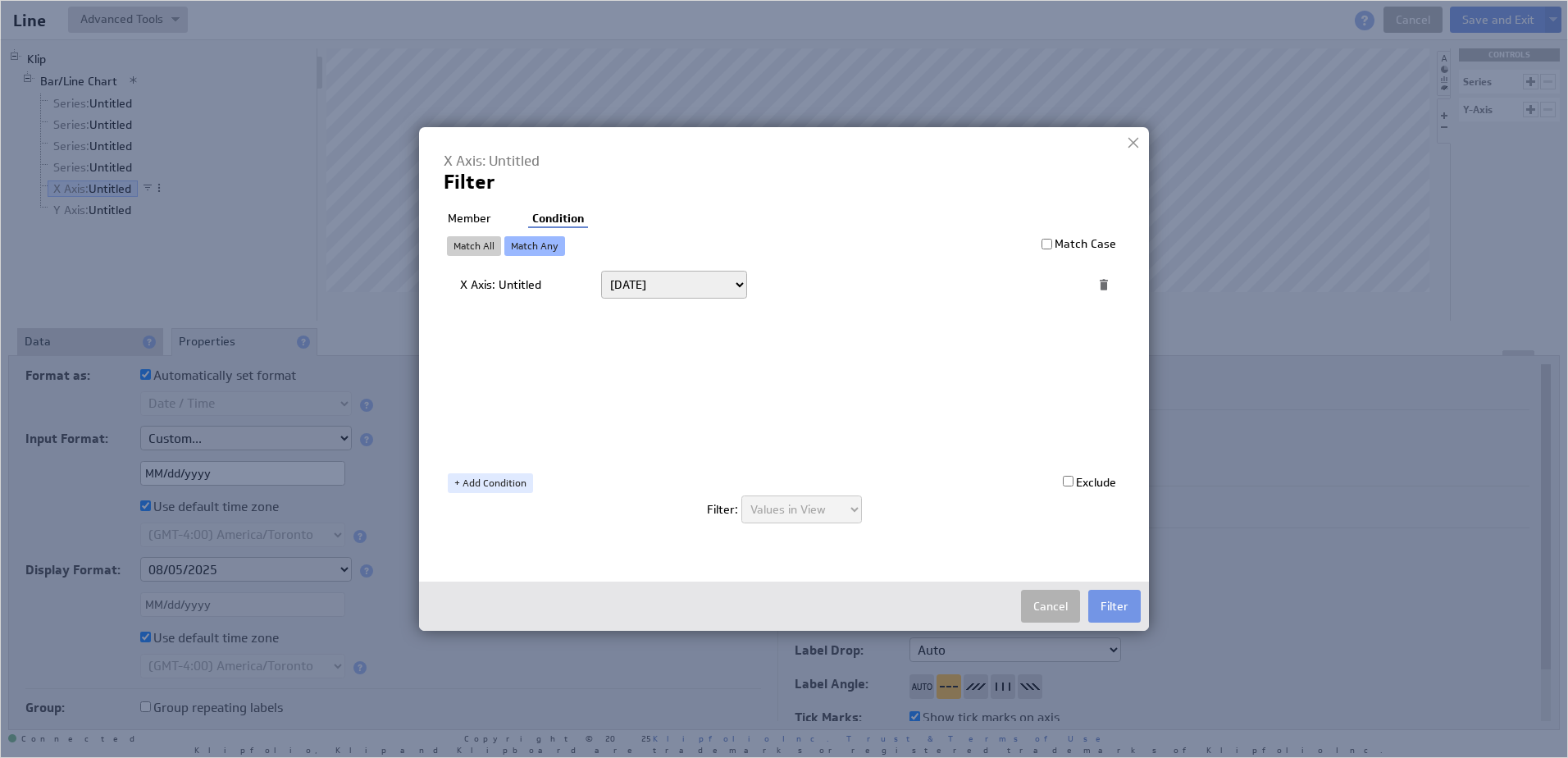
click at [1107, 287] on div at bounding box center [1104, 285] width 15 height 15
click at [1099, 285] on div at bounding box center [1104, 285] width 15 height 15
click at [1102, 282] on div at bounding box center [1104, 285] width 15 height 15
click at [672, 293] on select "[DATE] [DATE] Unit to date In the last Last full On or after On or before -----…" at bounding box center [674, 284] width 146 height 27
click at [904, 368] on div "X Axis: Untitled [DATE] [DATE] Unit to date In the last Last full On or after O…" at bounding box center [788, 363] width 656 height 189
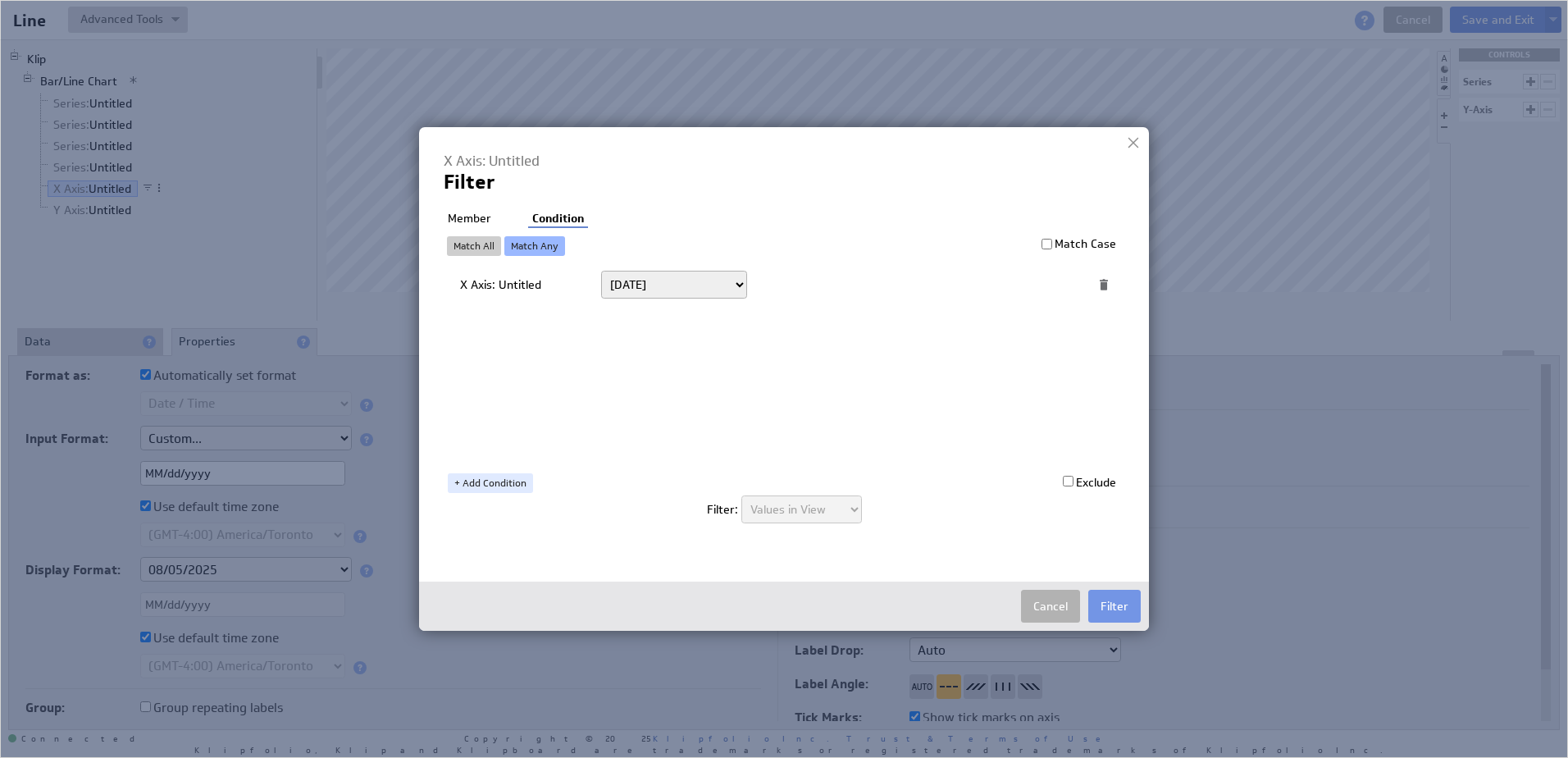
click at [1109, 280] on div at bounding box center [1104, 285] width 15 height 15
click at [1109, 284] on div at bounding box center [1104, 285] width 15 height 15
click at [1107, 285] on div at bounding box center [1104, 285] width 15 height 15
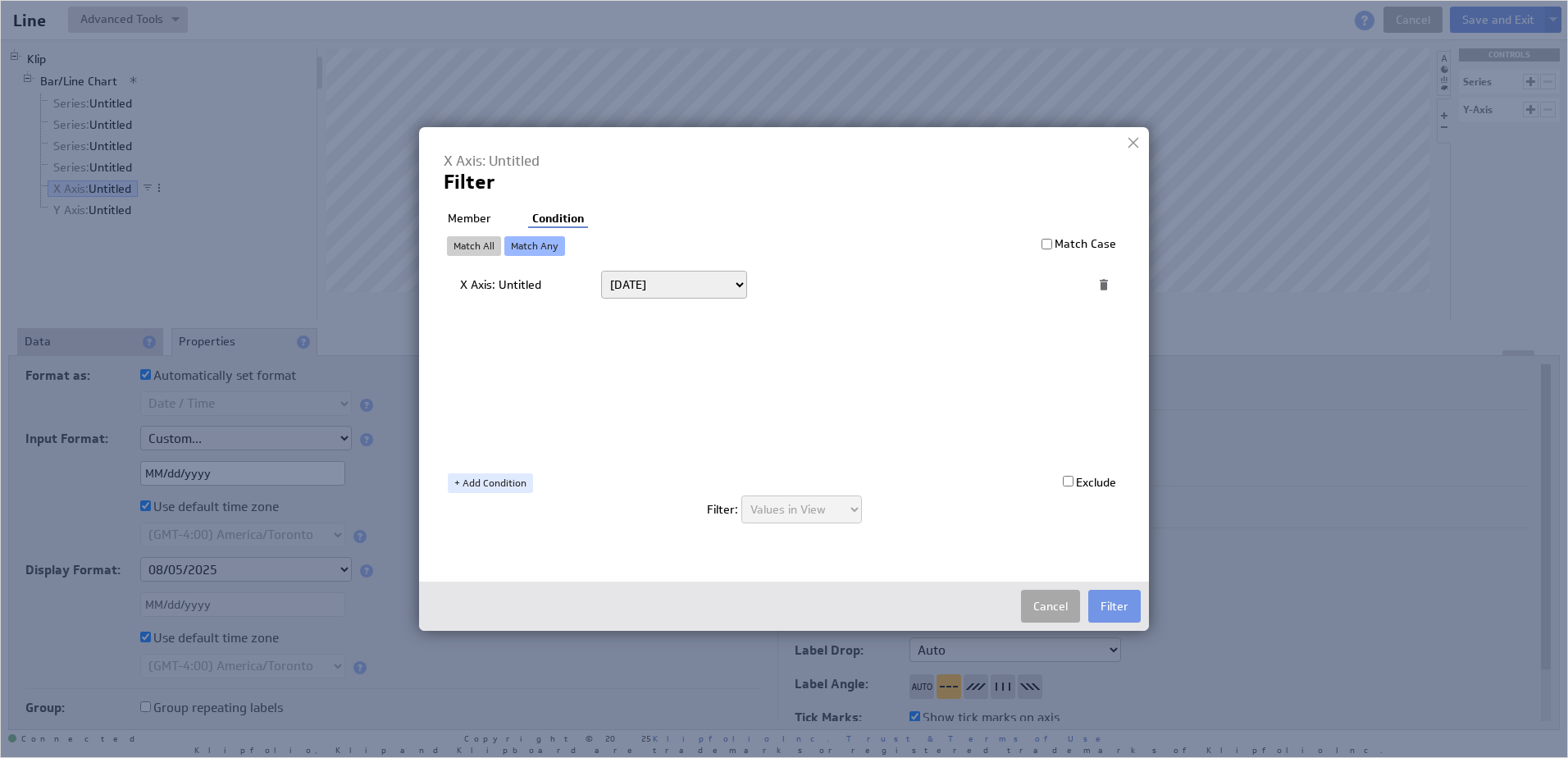
click at [1064, 605] on button "Cancel" at bounding box center [1050, 607] width 59 height 33
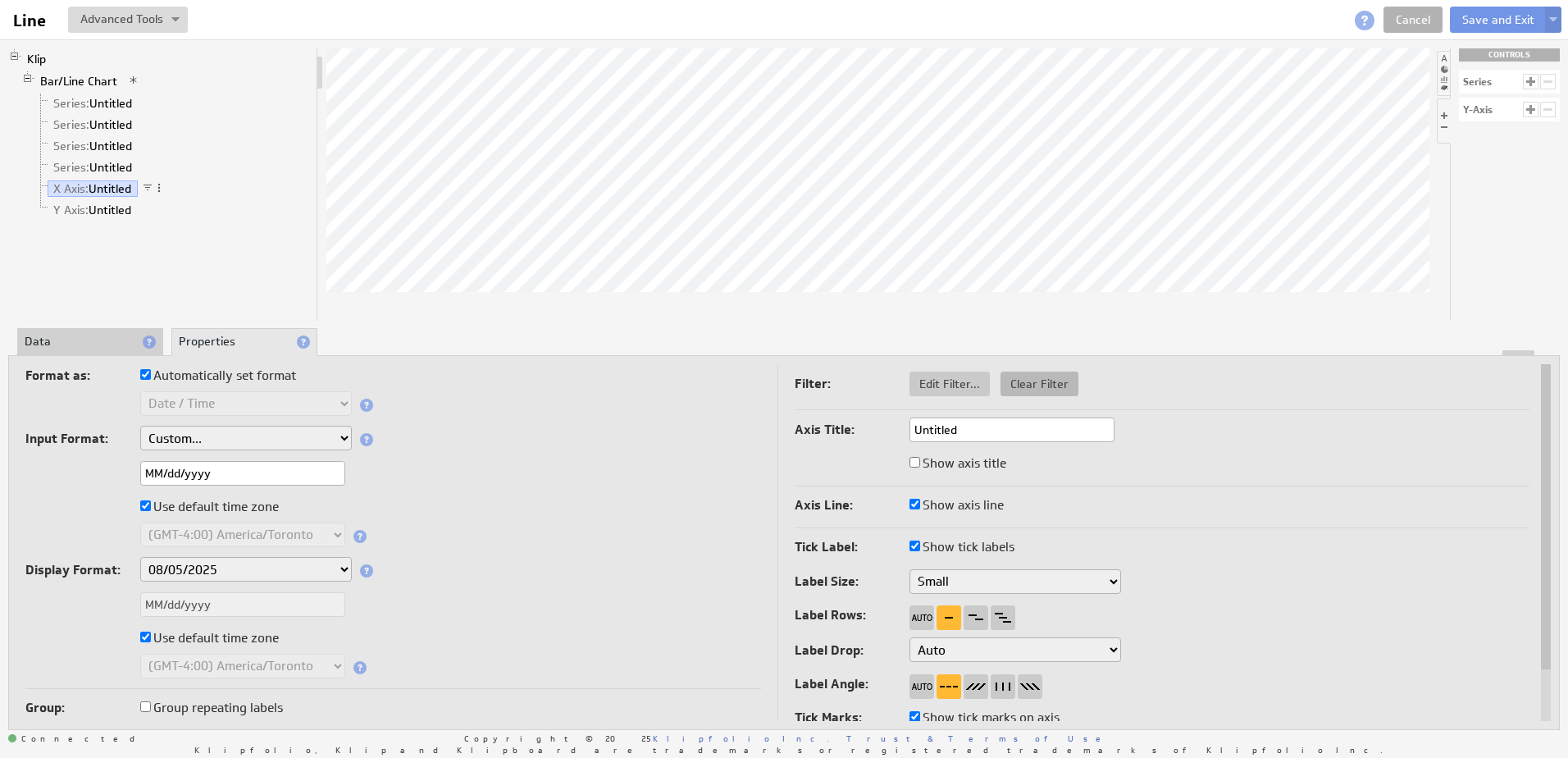
click at [1036, 384] on span "Clear Filter" at bounding box center [1039, 384] width 78 height 15
click at [1531, 104] on div at bounding box center [1530, 109] width 16 height 16
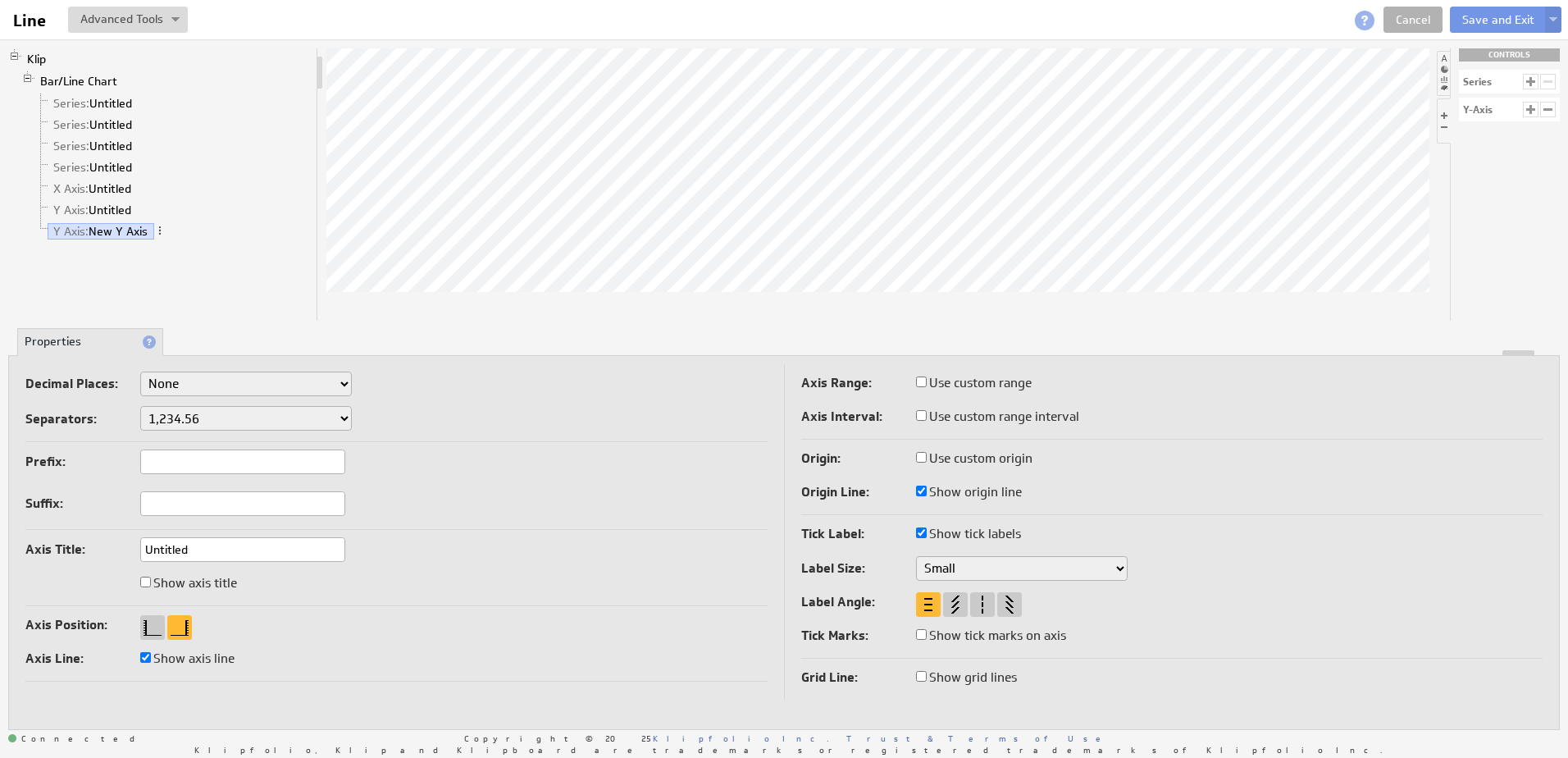
click at [1441, 67] on li at bounding box center [1443, 72] width 13 height 45
click at [1446, 118] on li at bounding box center [1443, 120] width 13 height 45
click at [1496, 58] on div "CONTROLS" at bounding box center [1509, 55] width 101 height 13
click at [1521, 46] on div "Klip Bar/Line Chart Series: Untitled Series: Untitled Series: Untitled Series: …" at bounding box center [784, 389] width 1568 height 699
click at [165, 231] on span at bounding box center [159, 230] width 12 height 12
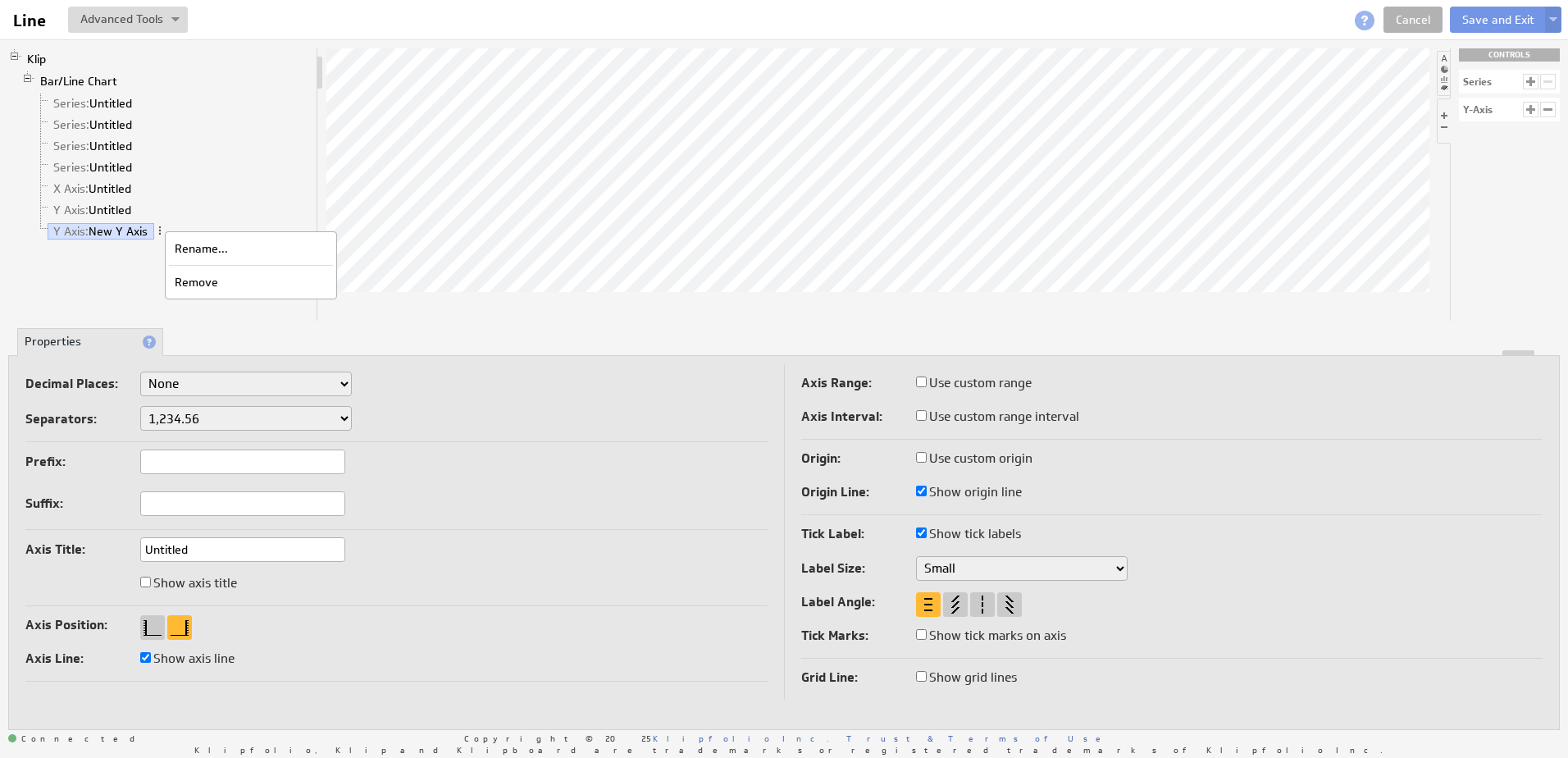
click at [200, 177] on li "Series: Untitled" at bounding box center [172, 167] width 276 height 21
click at [161, 231] on span at bounding box center [159, 230] width 12 height 12
click at [185, 283] on div "Remove" at bounding box center [247, 282] width 164 height 27
